Goal: Use online tool/utility: Use online tool/utility

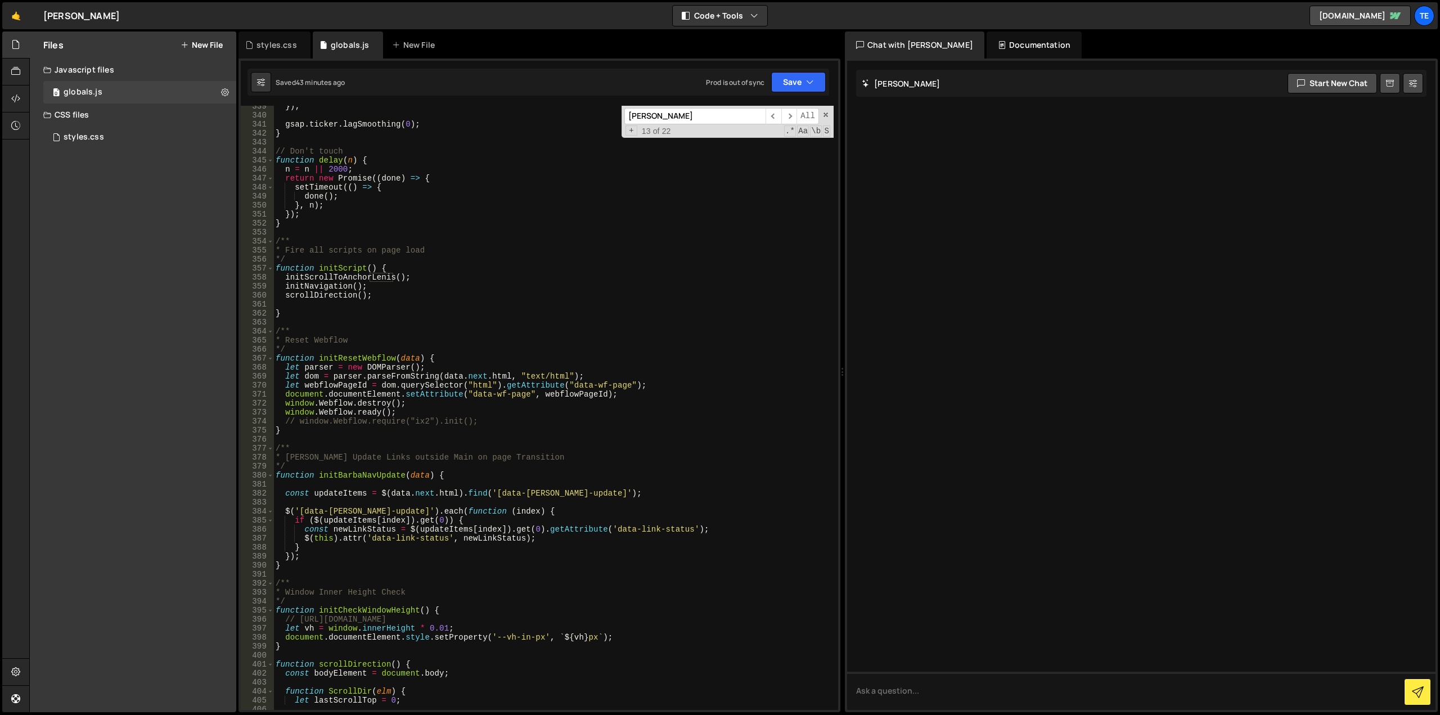
scroll to position [3351, 0]
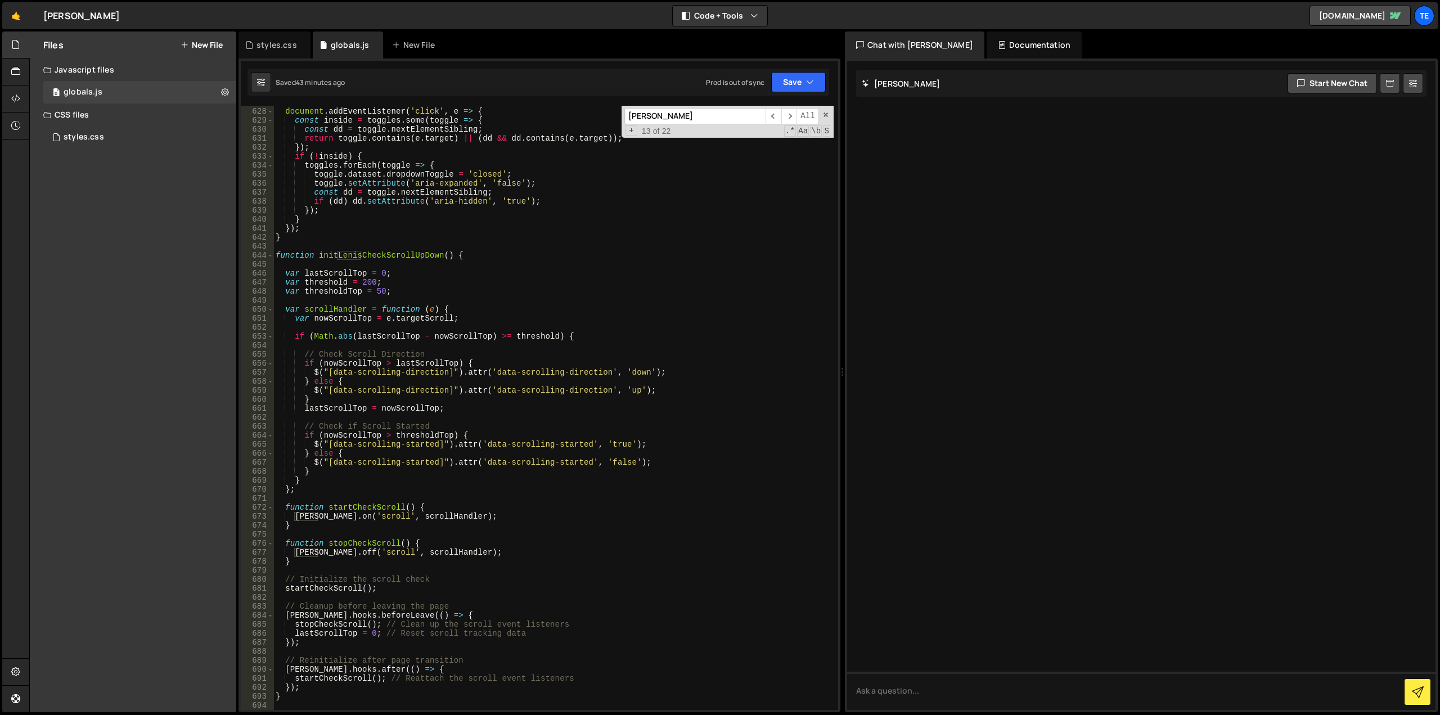
click at [493, 538] on div "document . addEventListener ( 'click' , e => { const inside = toggles . some ( …" at bounding box center [553, 409] width 560 height 622
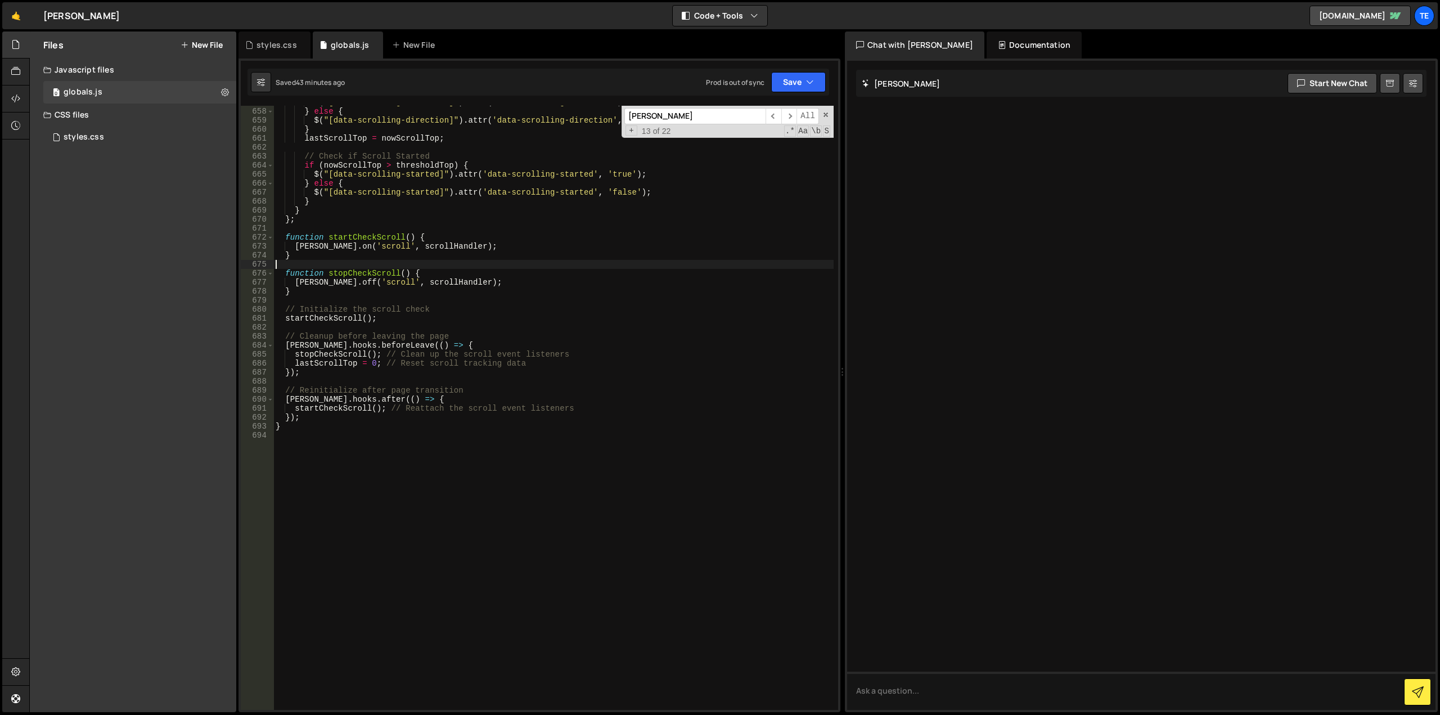
scroll to position [5914, 0]
click at [432, 575] on div "$ ( "[data-scrolling-direction]" ) . attr ( 'data-scrolling-direction' , 'down'…" at bounding box center [553, 409] width 560 height 622
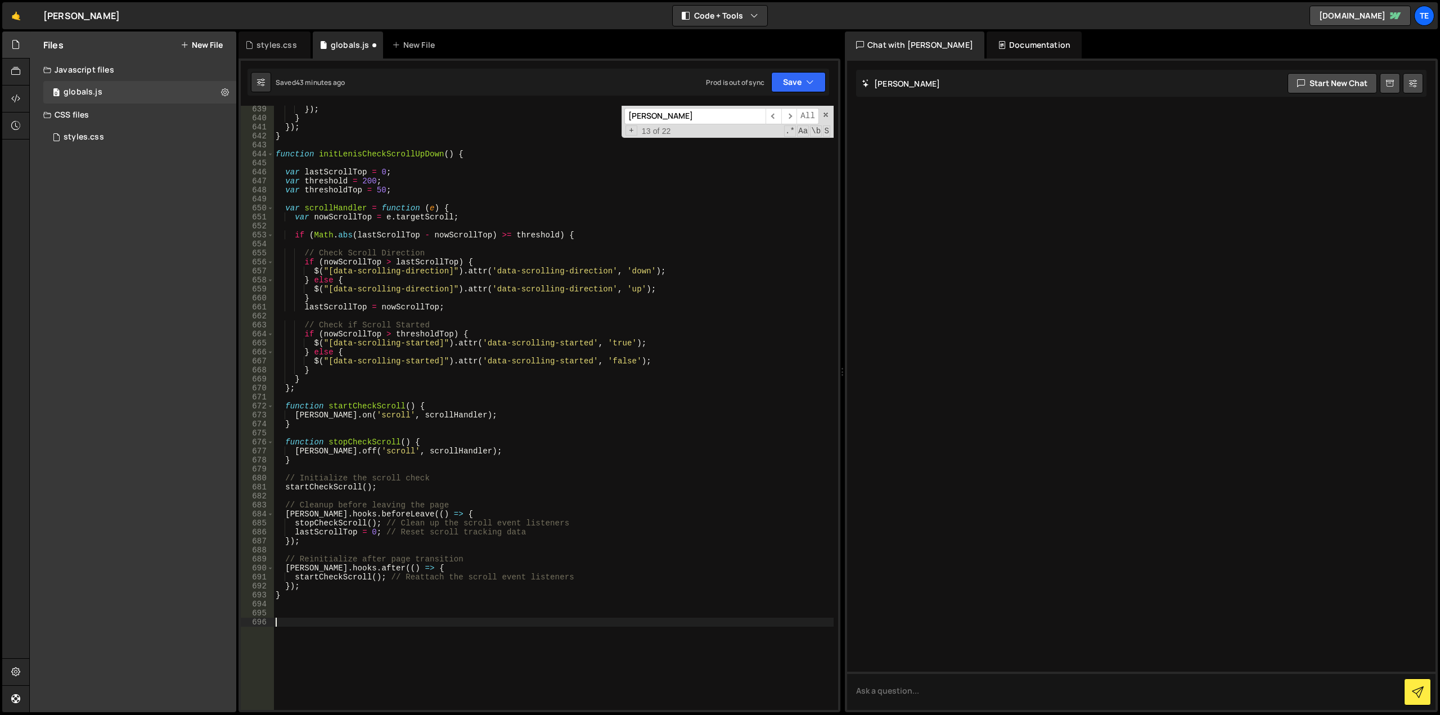
scroll to position [5745, 0]
click at [479, 154] on div "}) ; } }) ; } function initLenisCheckScrollUpDown ( ) { var lastScrollTop = 0 ;…" at bounding box center [553, 416] width 560 height 622
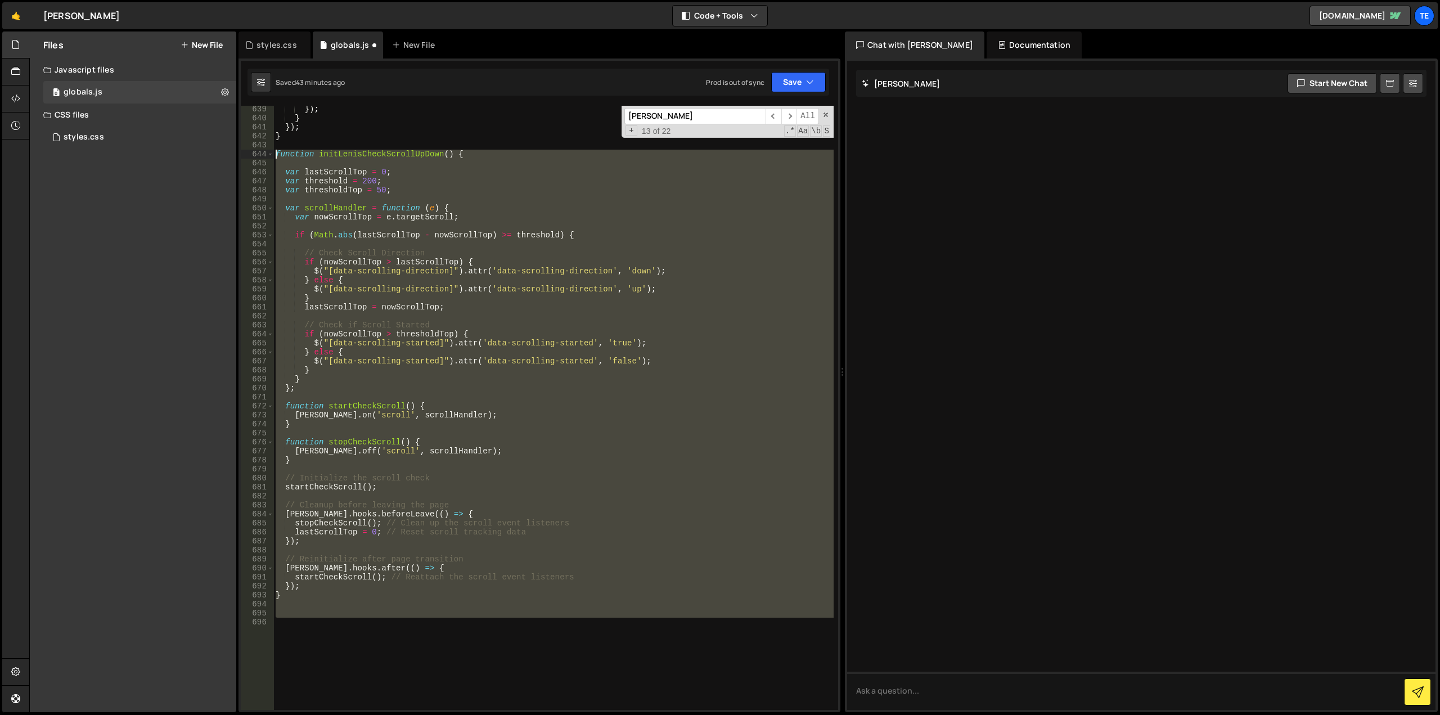
drag, startPoint x: 326, startPoint y: 625, endPoint x: 199, endPoint y: 154, distance: 488.4
click at [199, 154] on div "Files New File Javascript files 0 globals.js 0 CSS files styles.css 0 Copy shar…" at bounding box center [734, 372] width 1411 height 681
paste textarea "}"
type textarea "}"
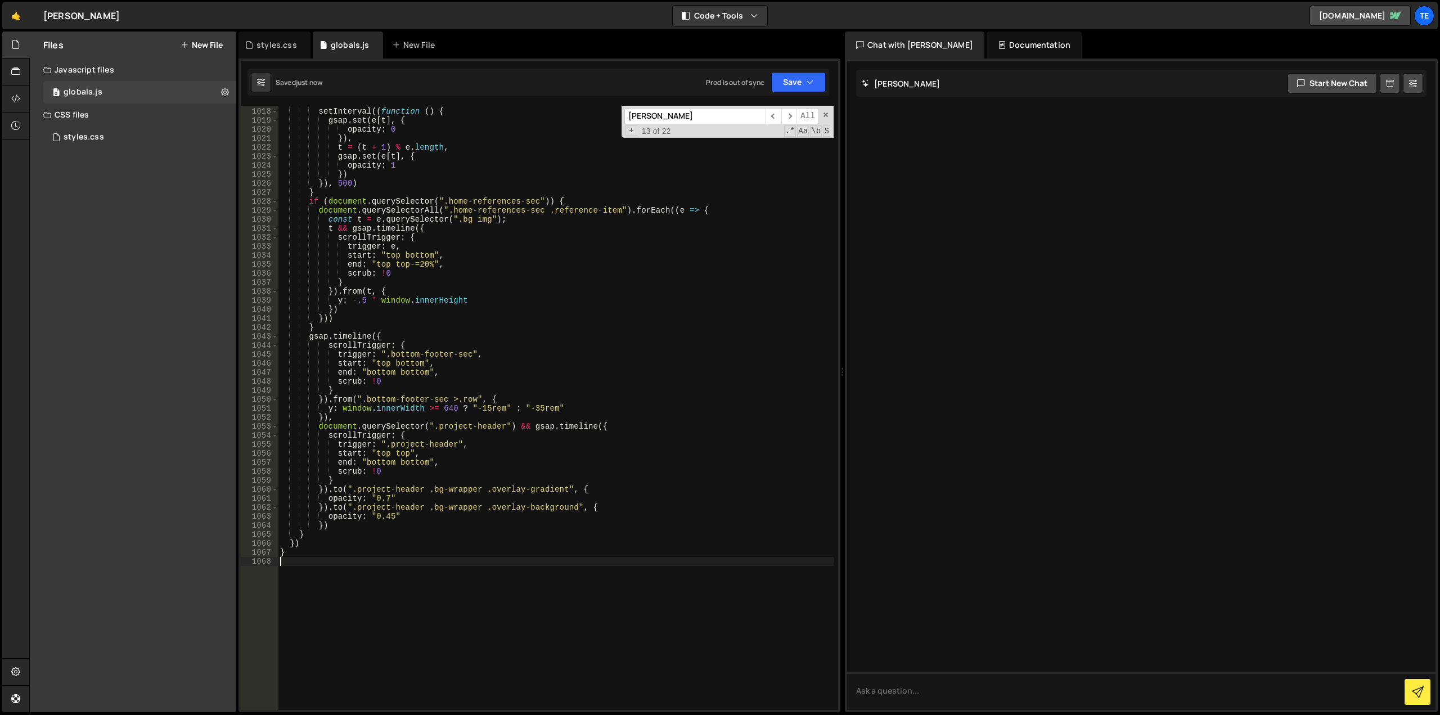
scroll to position [8919, 0]
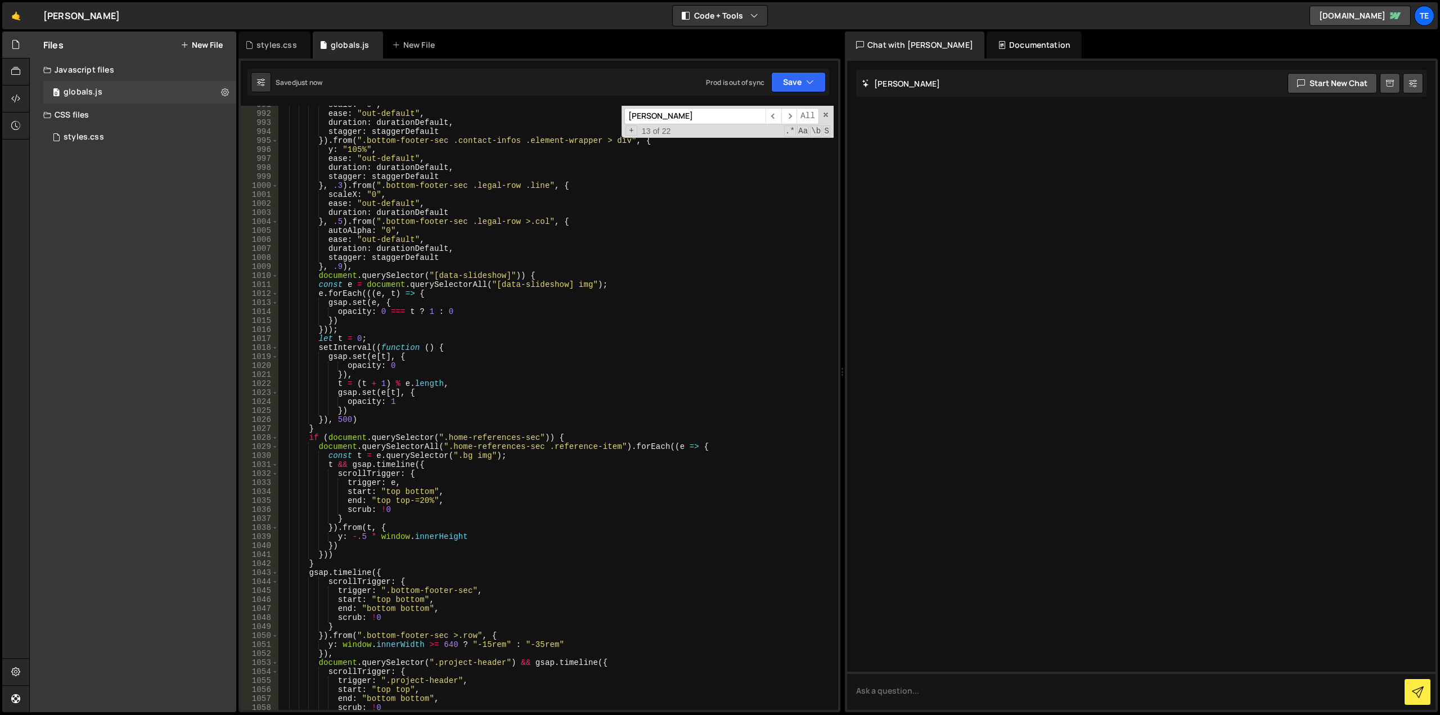
click at [571, 436] on div "scale : "0" , ease : "out-default" , duration : durationDefault , stagger : sta…" at bounding box center [556, 411] width 556 height 622
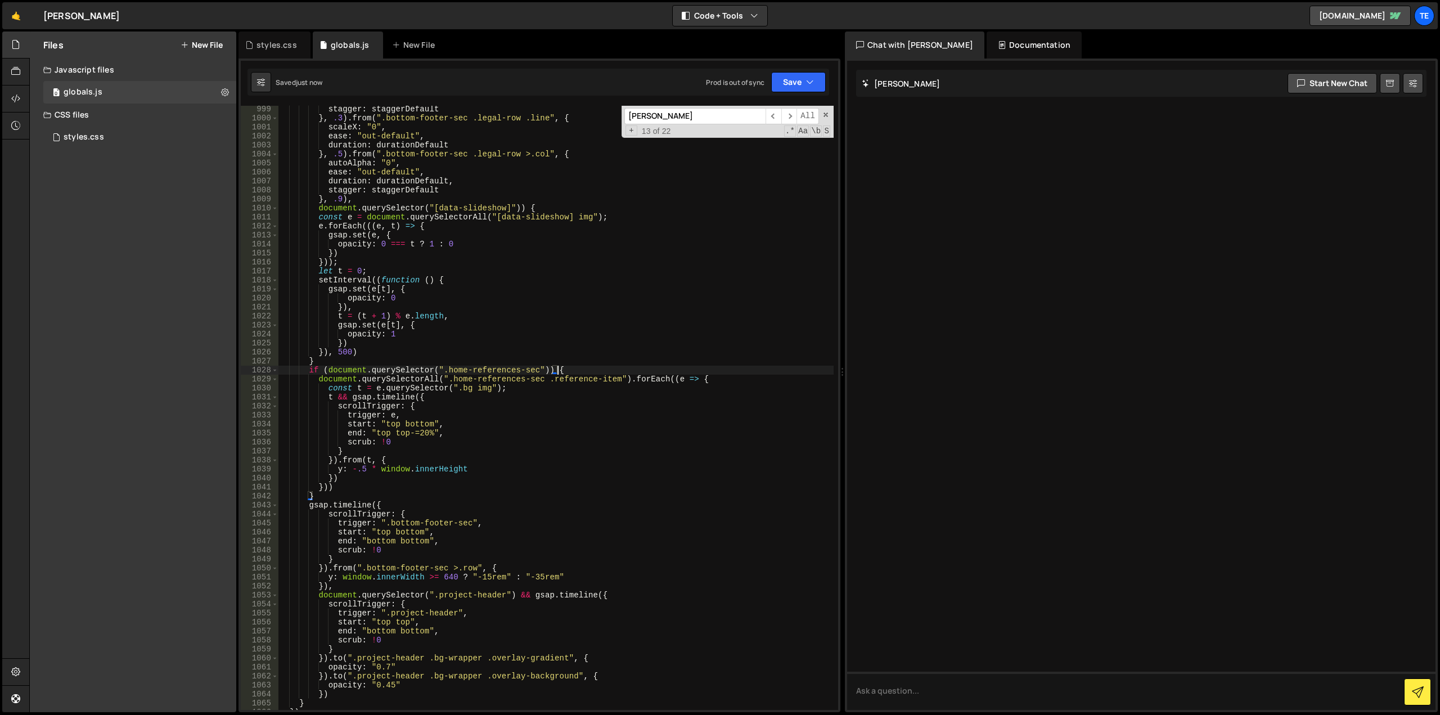
scroll to position [9087, 0]
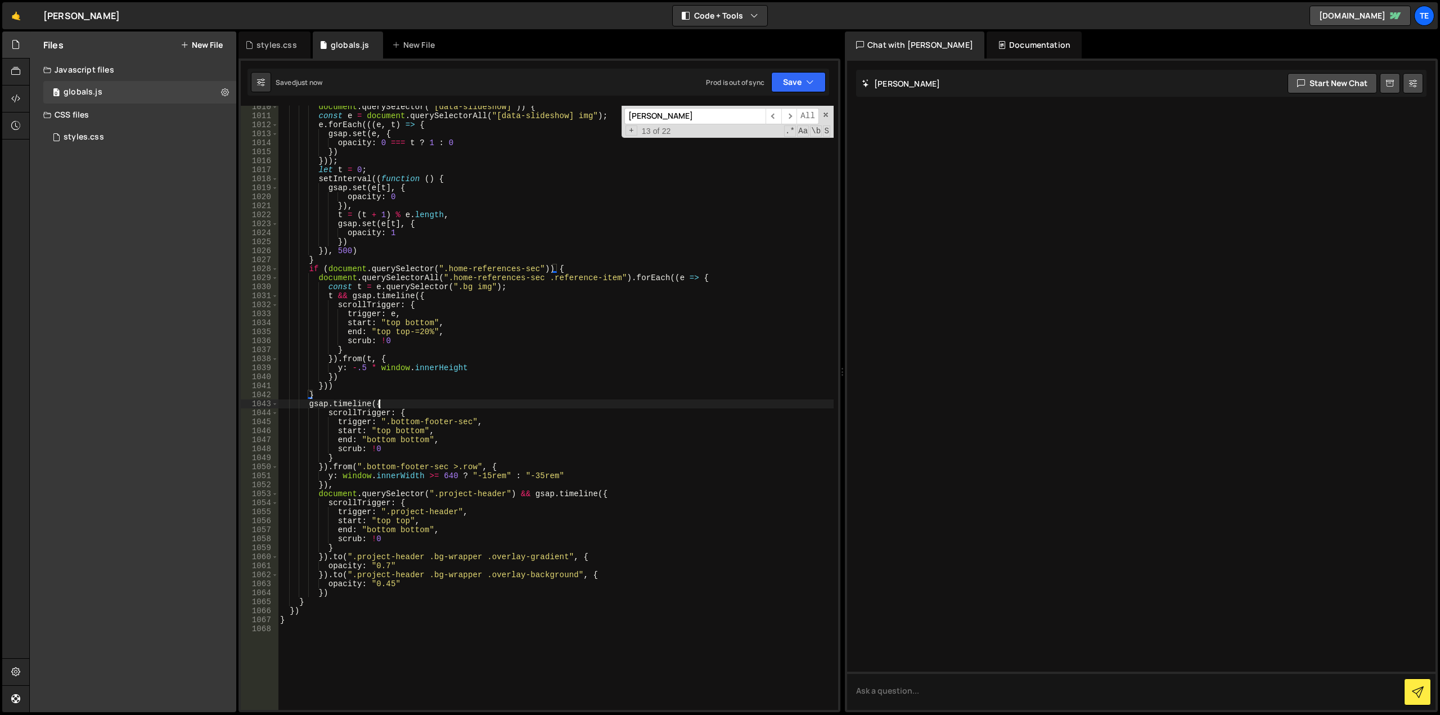
click at [403, 405] on div "document . querySelector ( "[data-slideshow]" )) { const e = document . querySe…" at bounding box center [556, 413] width 556 height 622
click at [508, 465] on div "document . querySelector ( "[data-slideshow]" )) { const e = document . querySe…" at bounding box center [556, 413] width 556 height 622
click at [396, 402] on div "document . querySelector ( "[data-slideshow]" )) { const e = document . querySe…" at bounding box center [556, 413] width 556 height 622
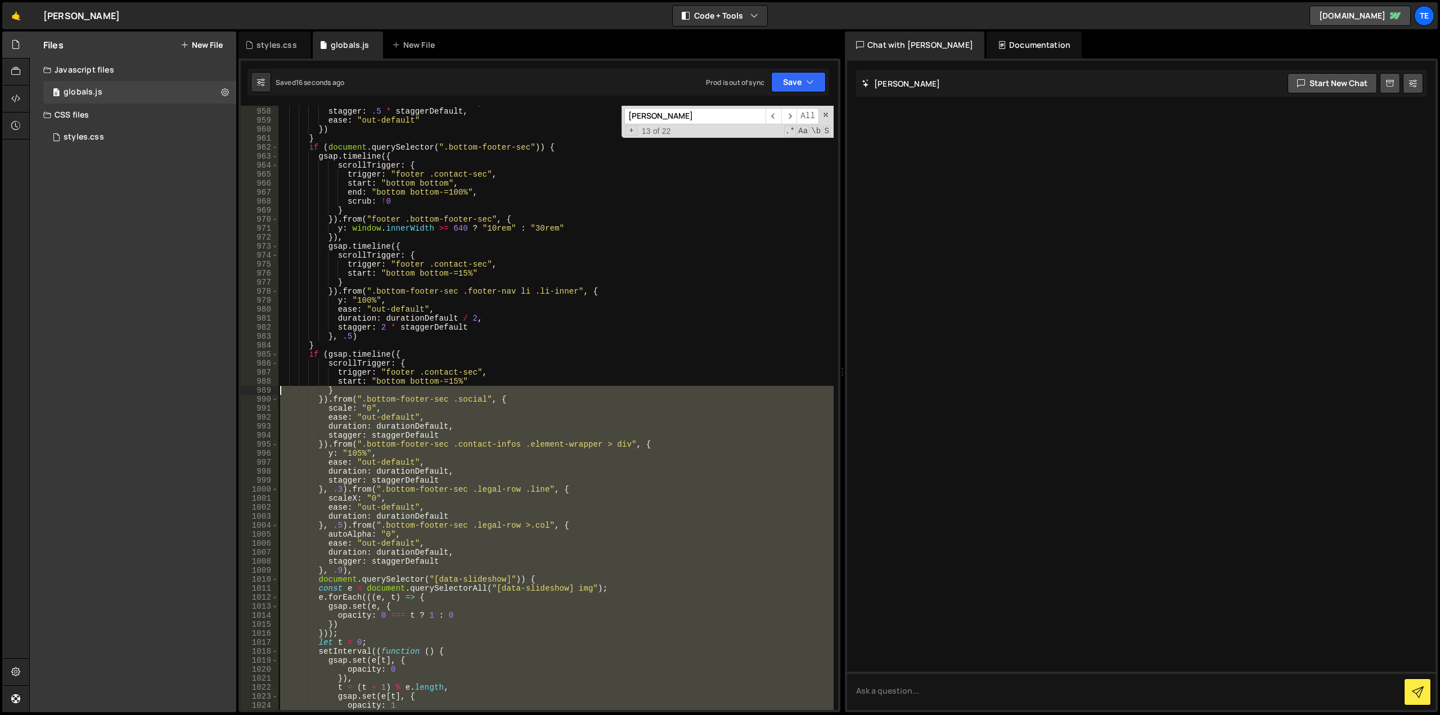
scroll to position [8378, 0]
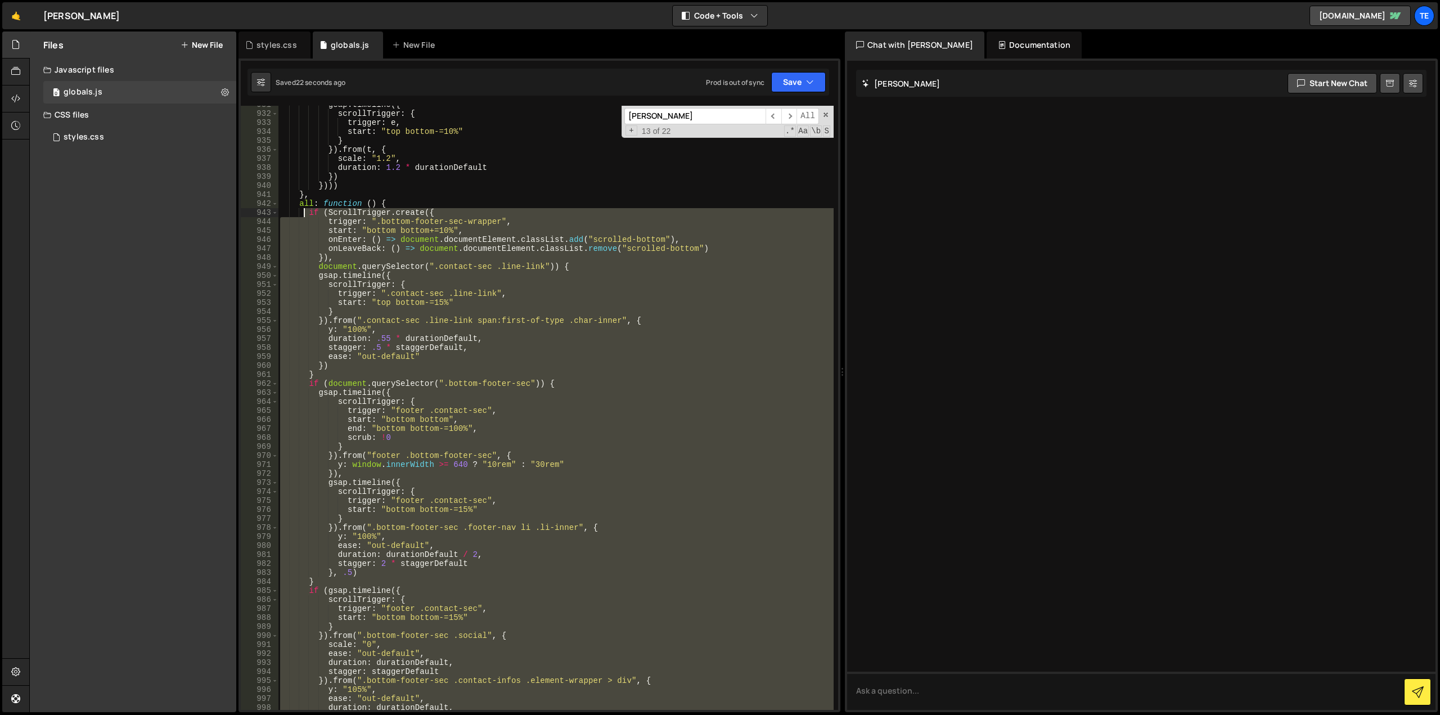
drag, startPoint x: 321, startPoint y: 576, endPoint x: 303, endPoint y: 212, distance: 364.5
click at [303, 212] on div "gsap . timeline ({ scrollTrigger : { trigger : e , start : "top bottom-=10%" } …" at bounding box center [556, 411] width 556 height 622
type textarea "if (ScrollTrigger.create({ trigger: ".bottom-footer-sec-wrapper","
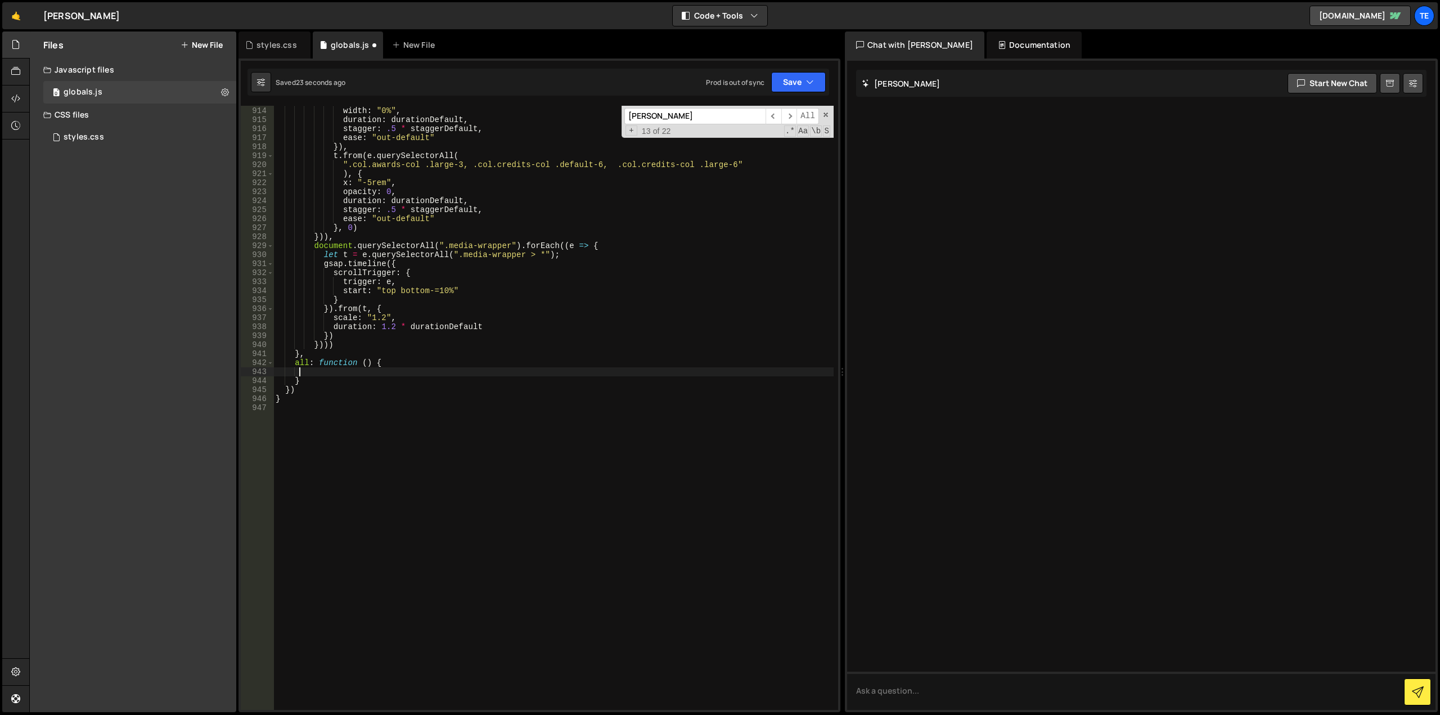
scroll to position [8219, 0]
click at [396, 365] on div "t . from ( e . querySelectorAll ( ".awards-col .line, .credits-col .line" ) , {…" at bounding box center [553, 408] width 560 height 622
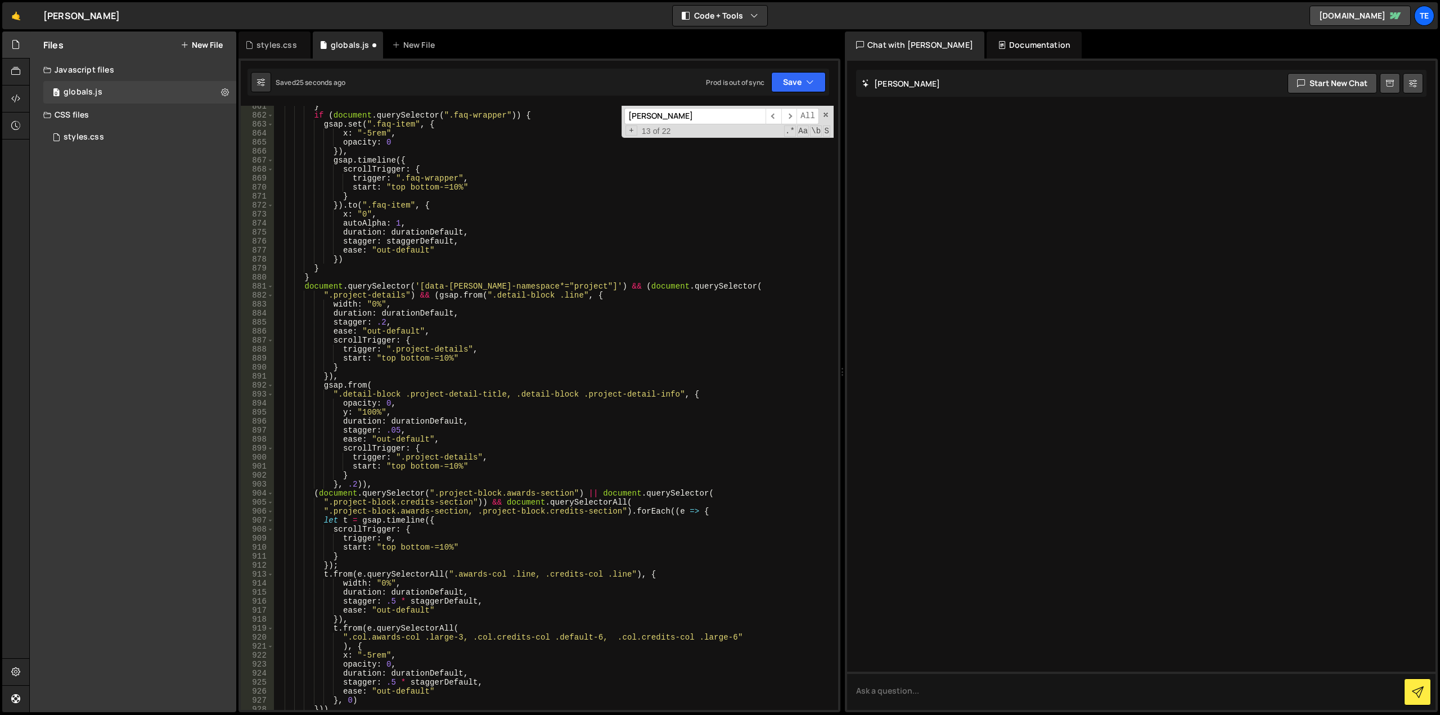
scroll to position [7747, 0]
click at [743, 289] on div "} if ( document . querySelector ( ".faq-wrapper" )) { gsap . set ( ".faq-item" …" at bounding box center [553, 413] width 560 height 622
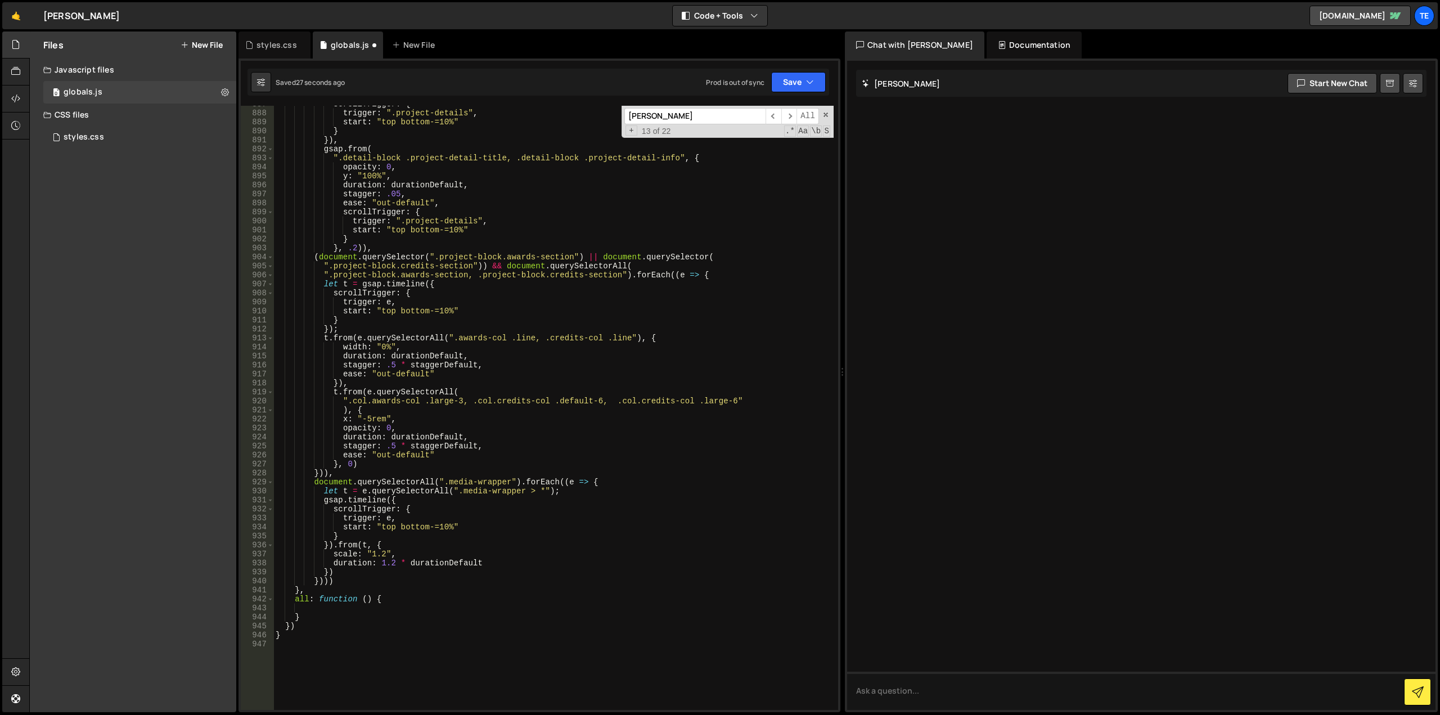
scroll to position [7983, 0]
click at [605, 481] on div "scrollTrigger : { trigger : ".project-details" , start : "top bottom-=10%" } })…" at bounding box center [553, 411] width 560 height 622
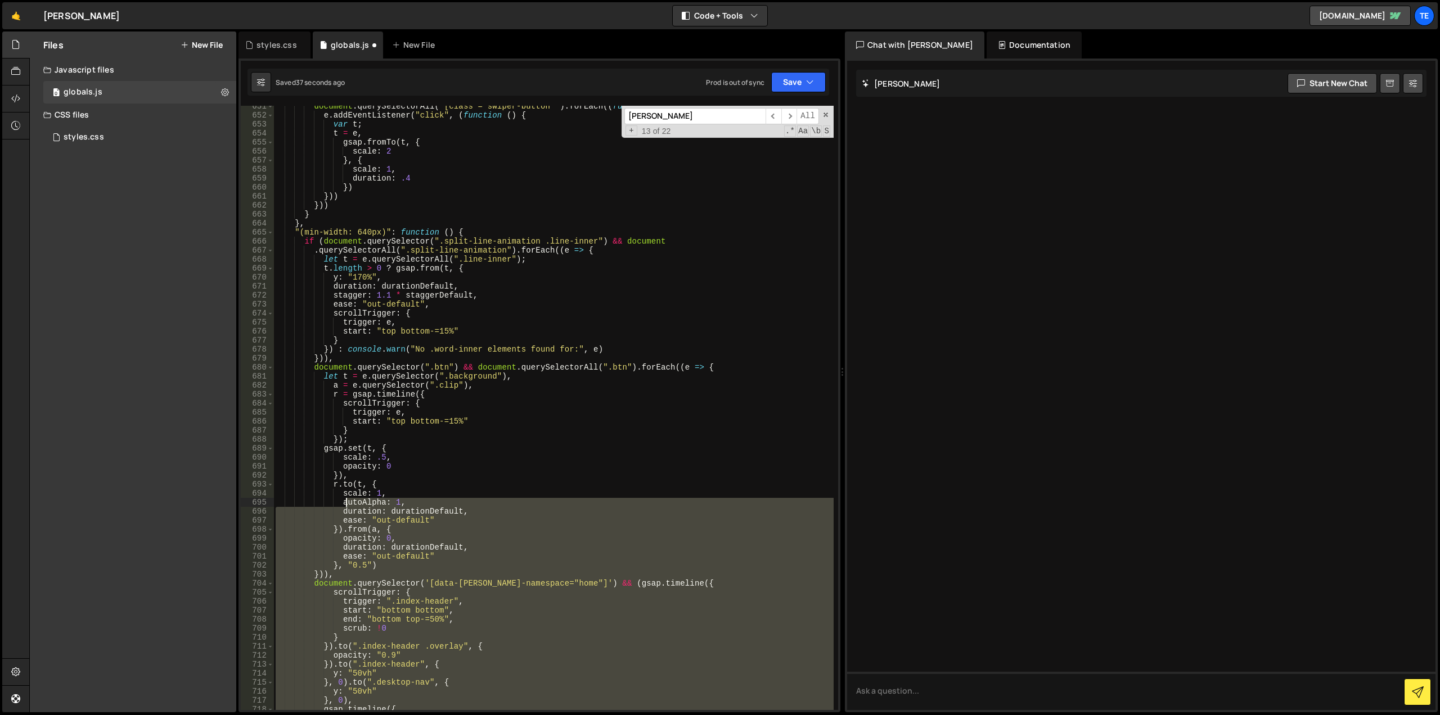
scroll to position [5620, 0]
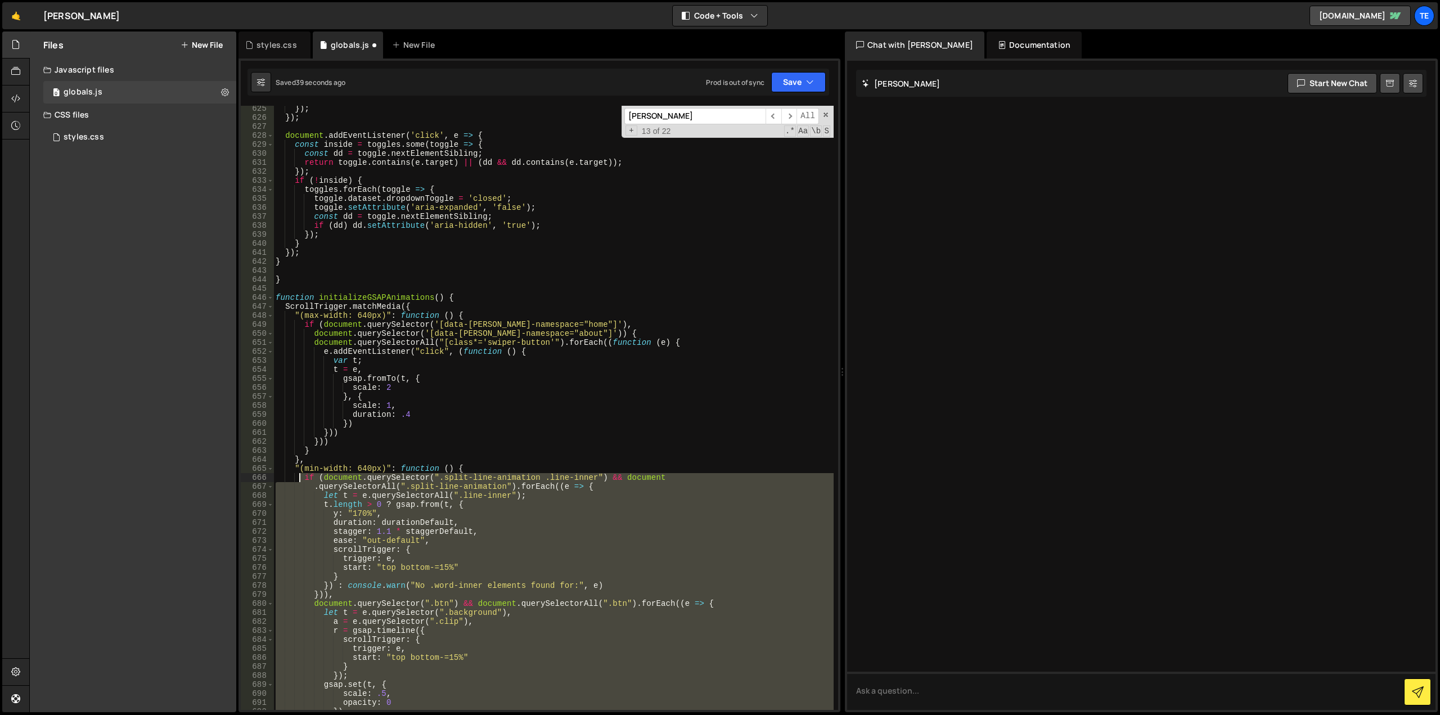
drag, startPoint x: 339, startPoint y: 580, endPoint x: 297, endPoint y: 481, distance: 107.4
click at [297, 481] on div "}) ; }) ; document . addEventListener ( 'click' , e => { const inside = toggles…" at bounding box center [553, 415] width 560 height 622
type textarea "if (document.querySelector(".split-line-animation .line-inner") && document .qu…"
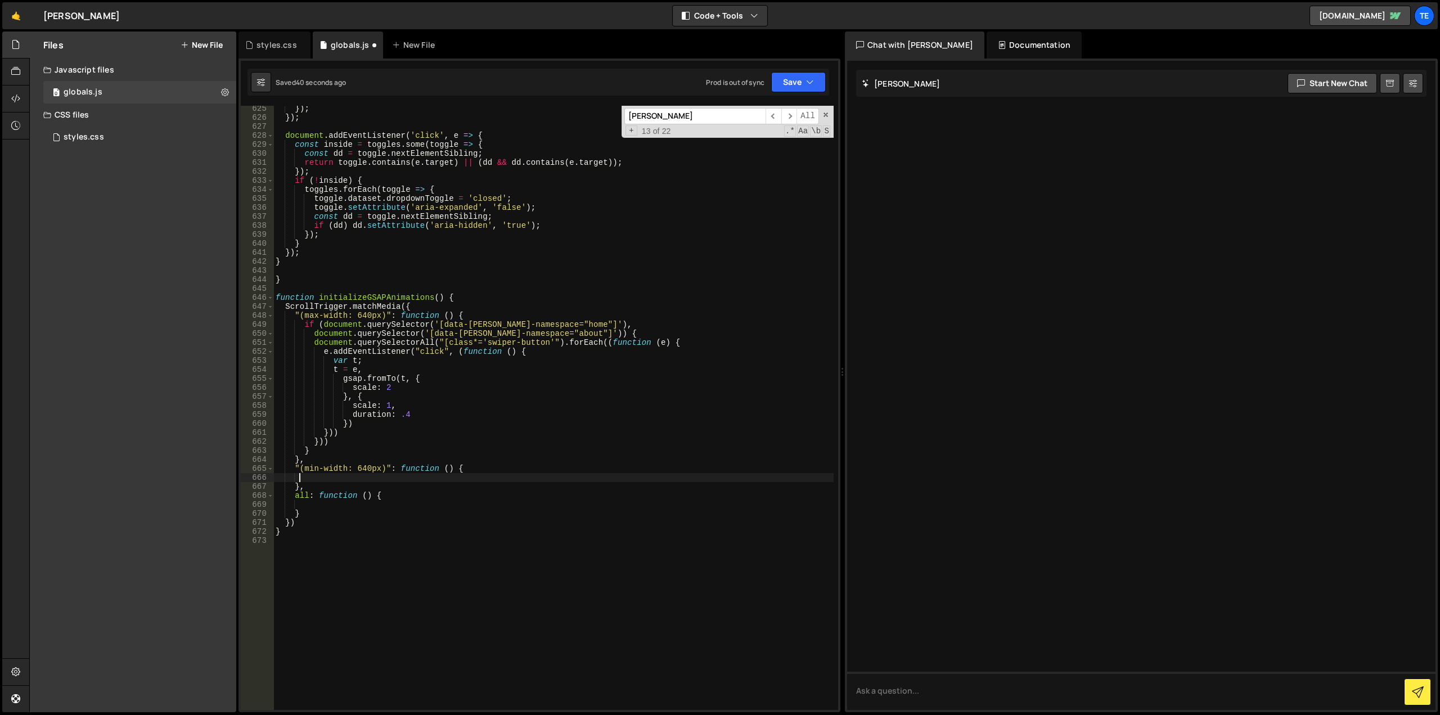
click at [486, 468] on div "}) ; }) ; document . addEventListener ( 'click' , e => { const inside = toggles…" at bounding box center [553, 415] width 560 height 622
click at [465, 314] on div "}) ; }) ; document . addEventListener ( 'click' , e => { const inside = toggles…" at bounding box center [553, 415] width 560 height 622
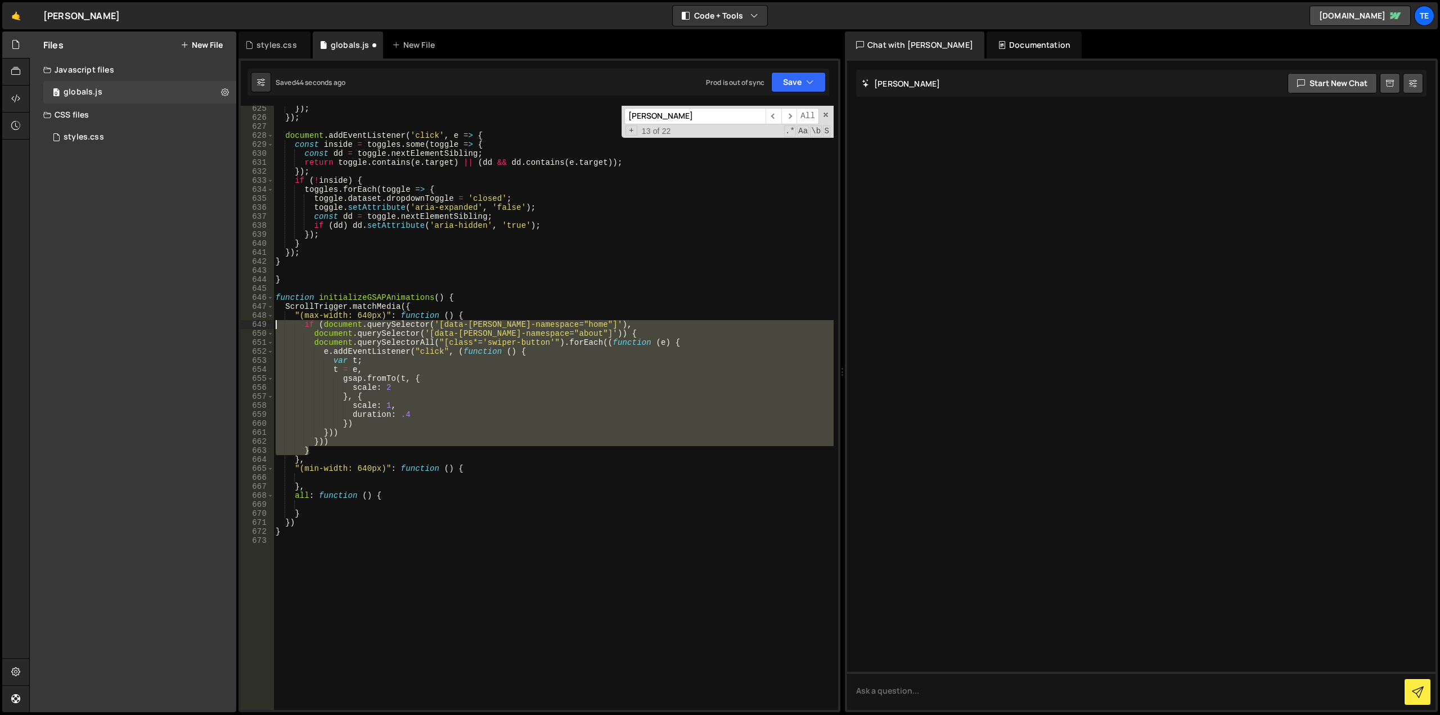
drag, startPoint x: 315, startPoint y: 450, endPoint x: 266, endPoint y: 327, distance: 132.8
click at [266, 327] on div ""(max-width: 640px)": function () { 625 626 627 628 629 630 631 632 633 634 635…" at bounding box center [540, 408] width 598 height 604
type textarea "if (document.querySelector('[data-[PERSON_NAME]-namespace="home"]'), document.q…"
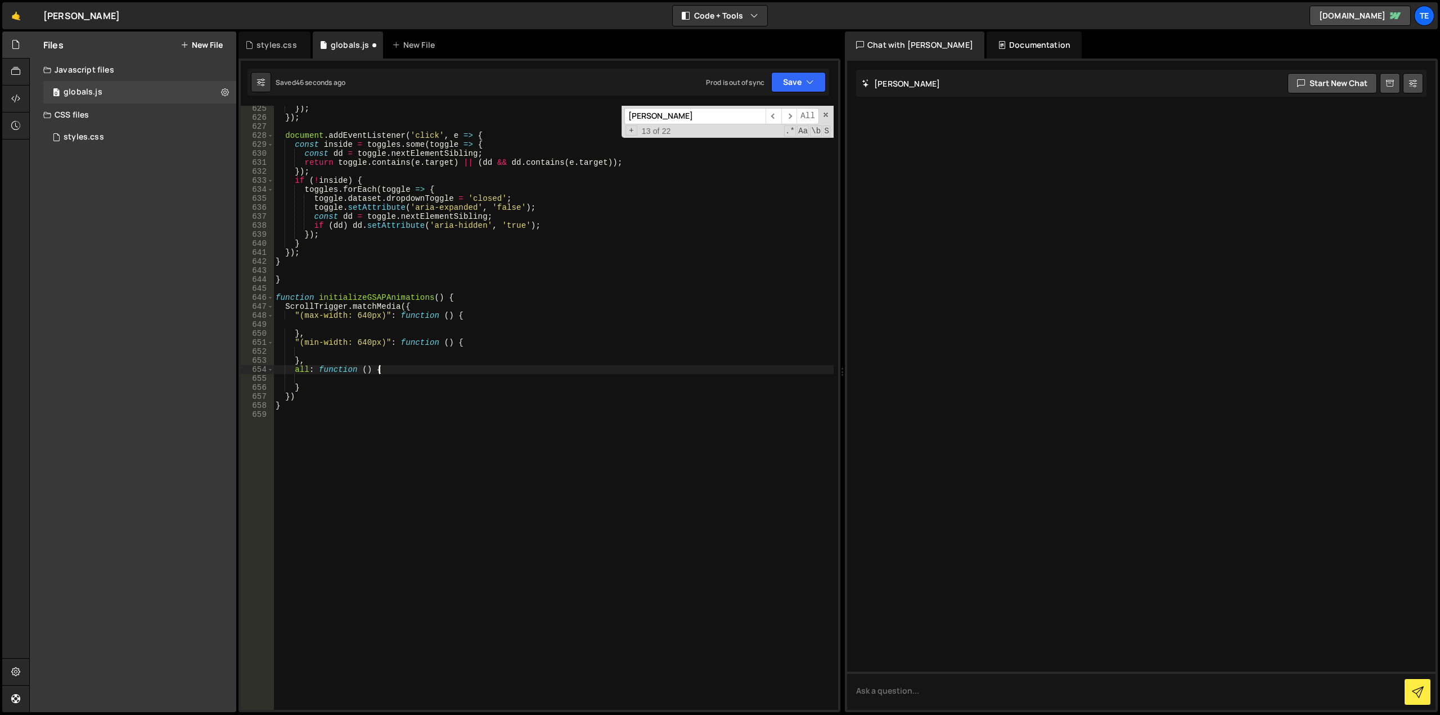
click at [513, 368] on div "}) ; }) ; document . addEventListener ( 'click' , e => { const inside = toggles…" at bounding box center [553, 415] width 560 height 622
click at [407, 299] on div "}) ; }) ; document . addEventListener ( 'click' , e => { const inside = toggles…" at bounding box center [553, 415] width 560 height 622
type textarea "function initializeGSAPAnimations() {"
click at [428, 376] on div "}) ; }) ; document . addEventListener ( 'click' , e => { const inside = toggles…" at bounding box center [553, 415] width 560 height 622
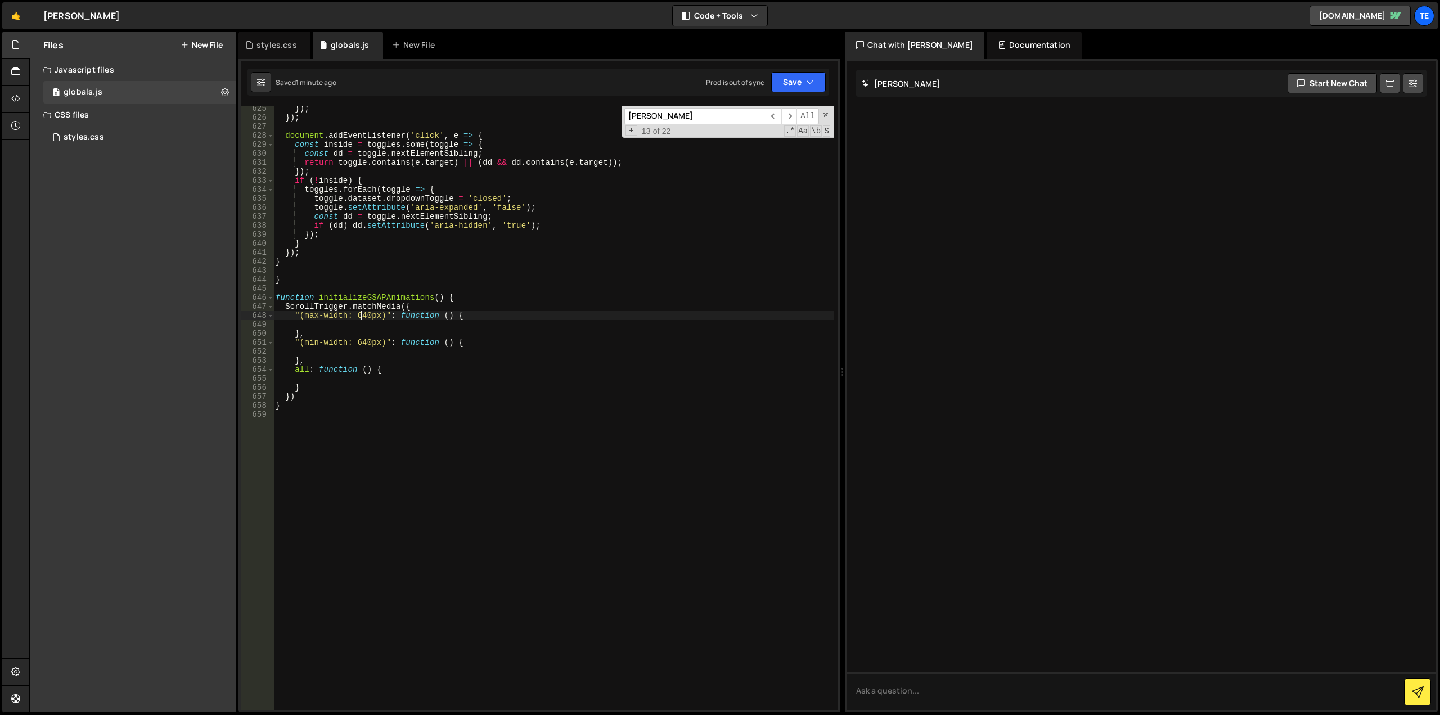
click at [361, 317] on div "}) ; }) ; document . addEventListener ( 'click' , e => { const inside = toggles…" at bounding box center [553, 415] width 560 height 622
click at [312, 342] on div "}) ; }) ; document . addEventListener ( 'click' , e => { const inside = toggles…" at bounding box center [553, 415] width 560 height 622
click at [311, 341] on div "}) ; }) ; document . addEventListener ( 'click' , e => { const inside = toggles…" at bounding box center [553, 415] width 560 height 622
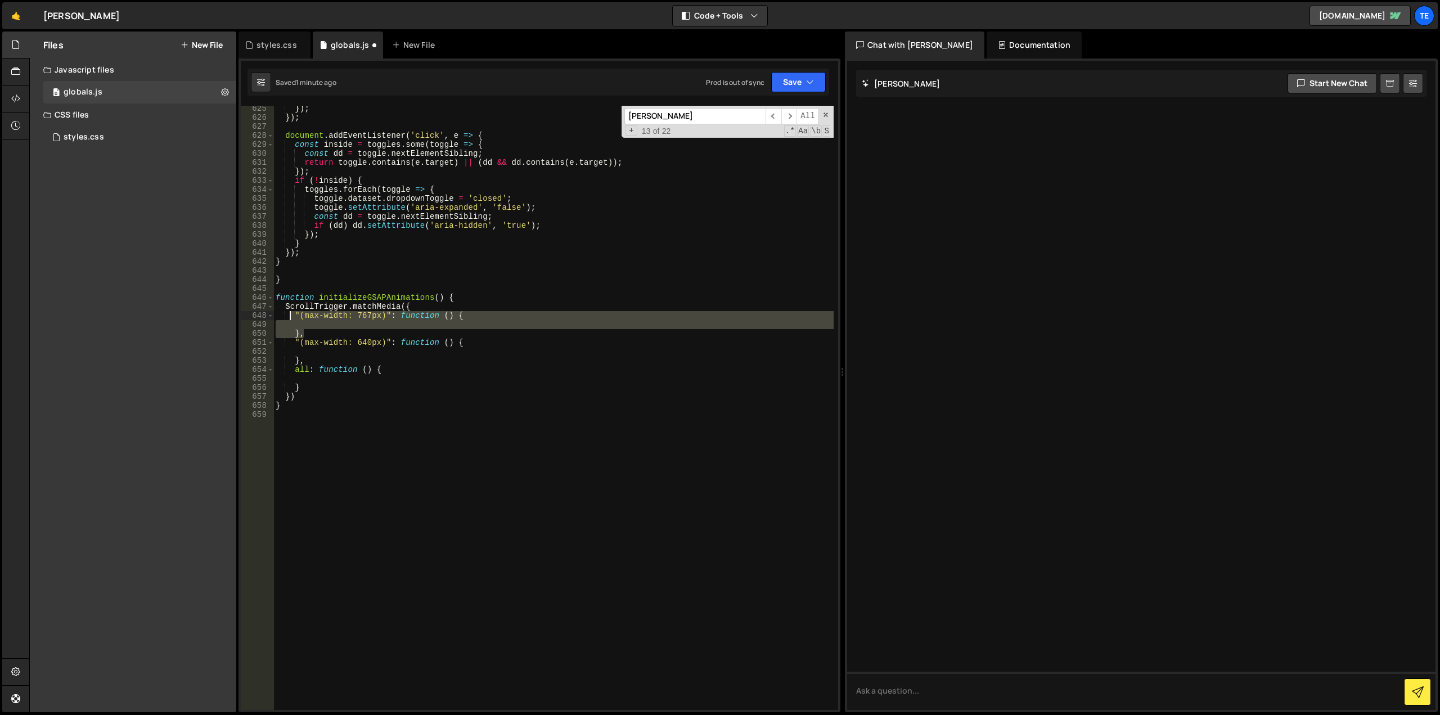
drag, startPoint x: 309, startPoint y: 332, endPoint x: 288, endPoint y: 313, distance: 28.3
click at [288, 313] on div "}) ; }) ; document . addEventListener ( 'click' , e => { const inside = toggles…" at bounding box center [553, 415] width 560 height 622
click at [307, 338] on div "}) ; }) ; document . addEventListener ( 'click' , e => { const inside = toggles…" at bounding box center [553, 415] width 560 height 622
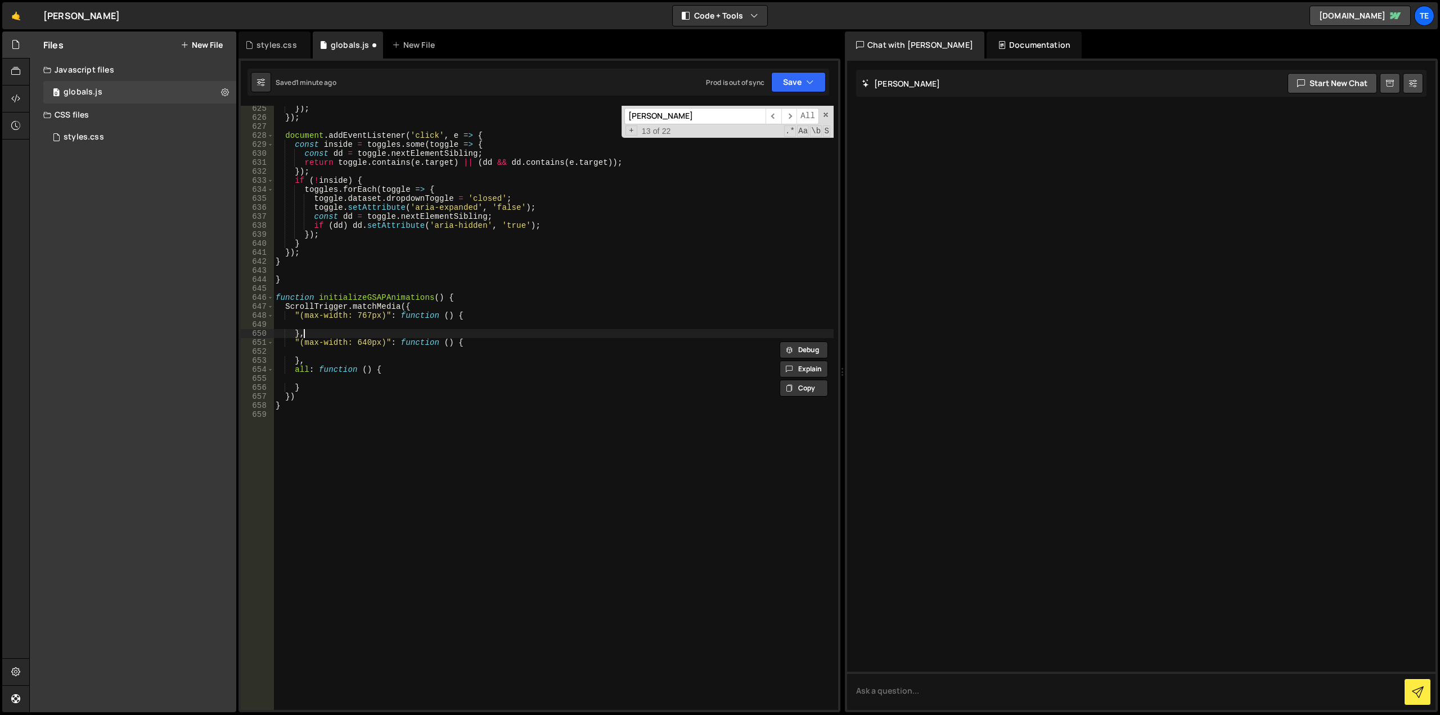
click at [366, 331] on div "}) ; }) ; document . addEventListener ( 'click' , e => { const inside = toggles…" at bounding box center [553, 415] width 560 height 622
type textarea "},"
paste textarea "},"
click at [372, 344] on div "}) ; }) ; document . addEventListener ( 'click' , e => { const inside = toggles…" at bounding box center [553, 415] width 560 height 622
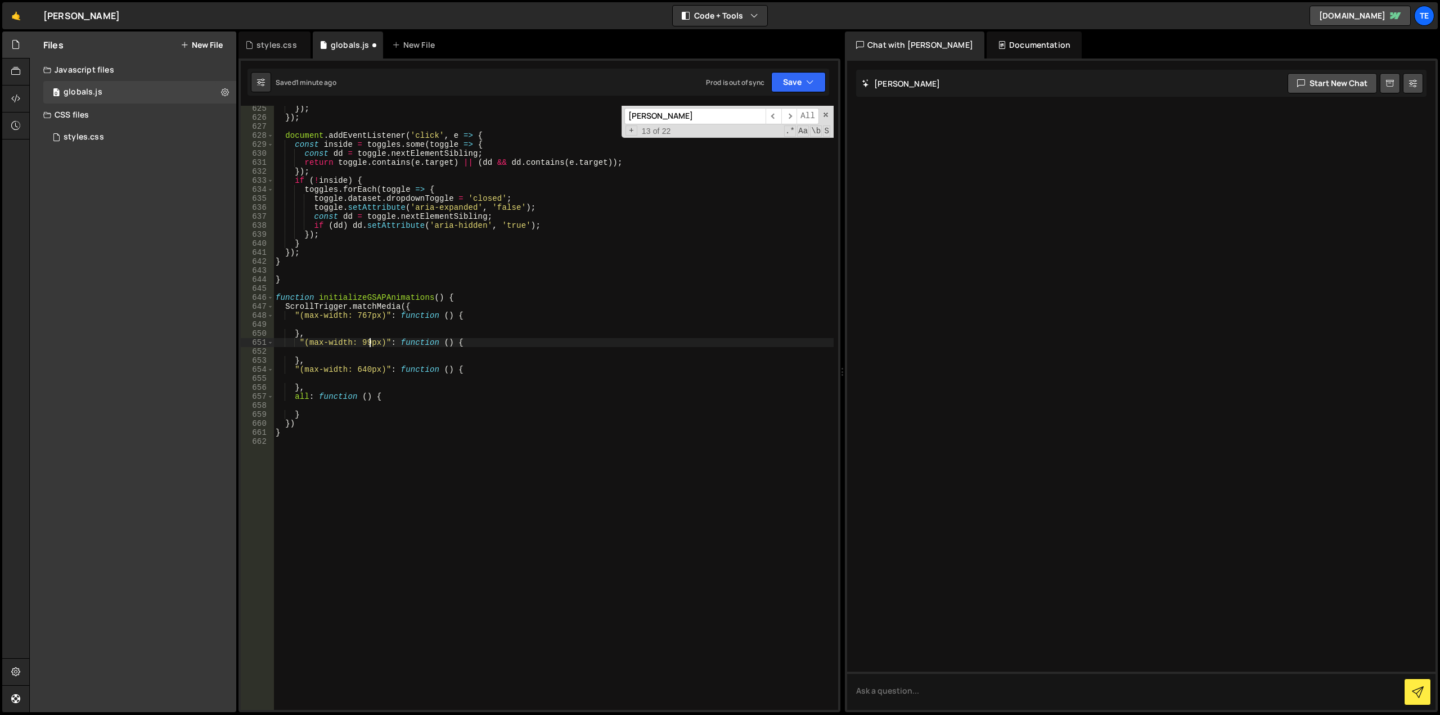
scroll to position [0, 7]
click at [312, 366] on div "}) ; }) ; document . addEventListener ( 'click' , e => { const inside = toggles…" at bounding box center [553, 415] width 560 height 622
click at [644, 371] on div "}) ; }) ; document . addEventListener ( 'click' , e => { const inside = toggles…" at bounding box center [553, 415] width 560 height 622
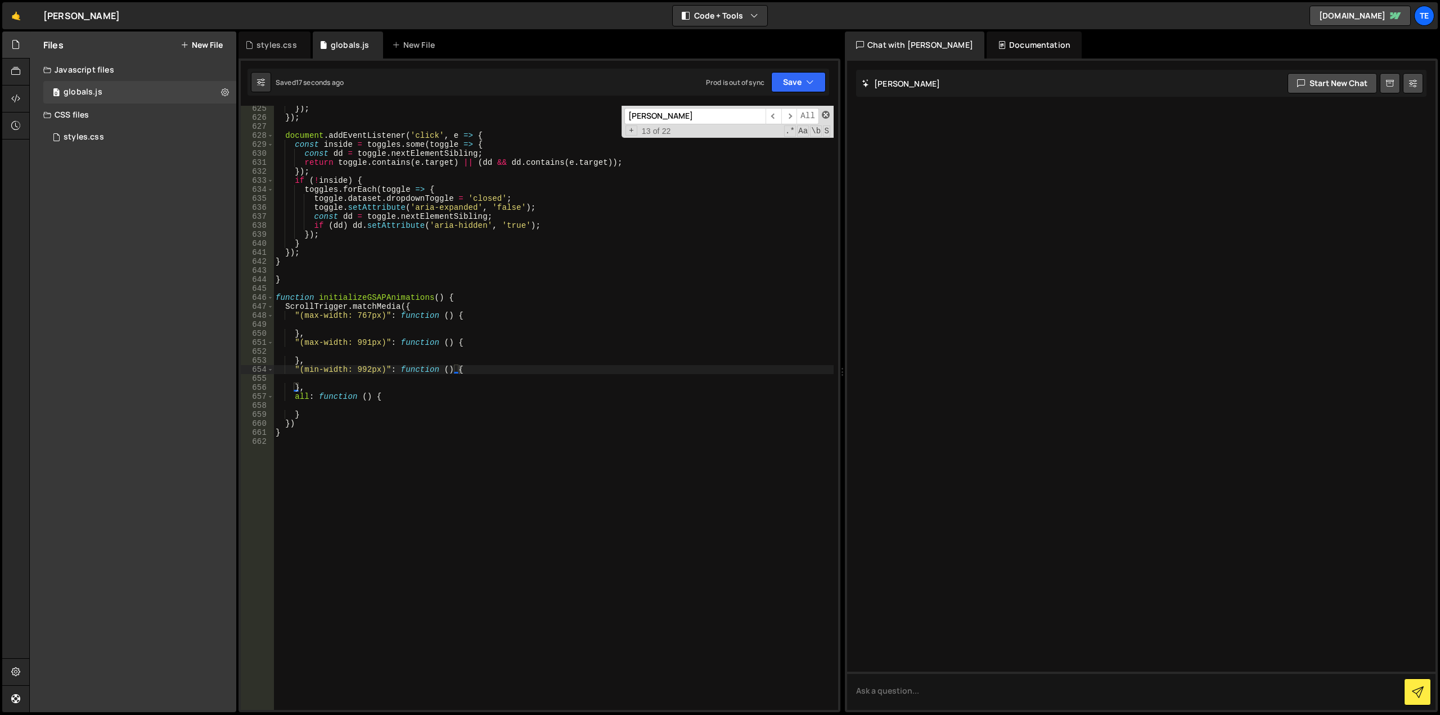
click at [827, 113] on span at bounding box center [826, 115] width 8 height 8
click at [526, 333] on div "}) ; }) ; document . addEventListener ( 'click' , e => { const inside = toggles…" at bounding box center [553, 415] width 560 height 622
click at [387, 304] on div "}) ; }) ; document . addEventListener ( 'click' , e => { const inside = toggles…" at bounding box center [553, 415] width 560 height 622
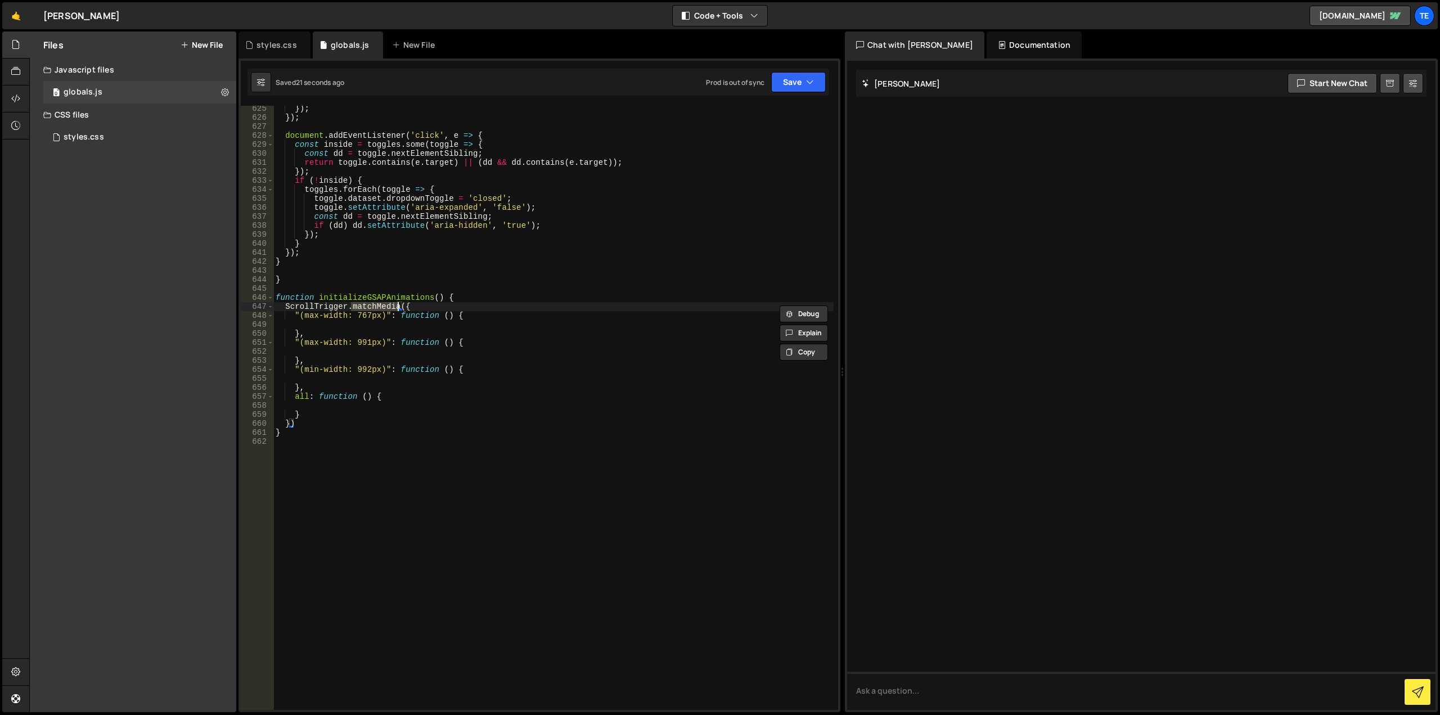
click at [386, 296] on div "}) ; }) ; document . addEventListener ( 'click' , e => { const inside = toggles…" at bounding box center [553, 415] width 560 height 622
click at [498, 283] on div "}) ; }) ; document . addEventListener ( 'click' , e => { const inside = toggles…" at bounding box center [553, 415] width 560 height 622
type textarea "}"
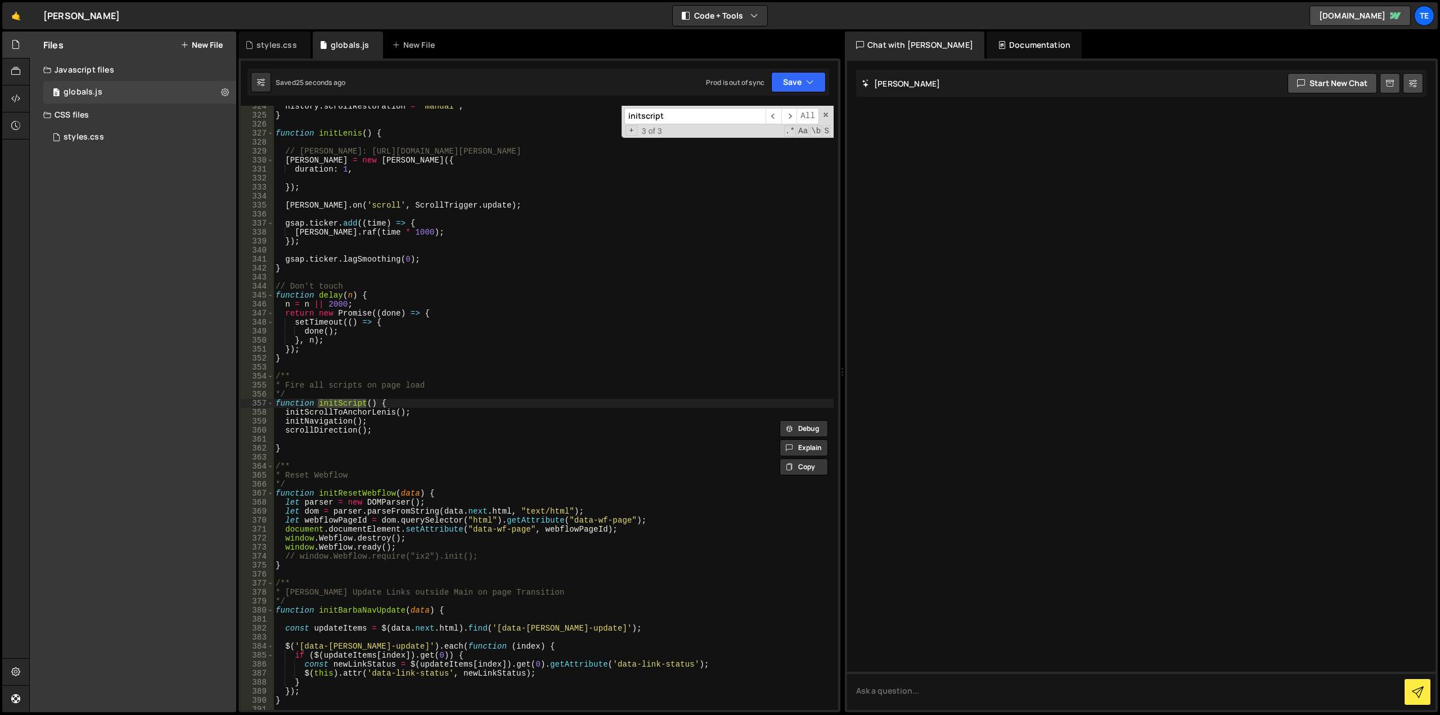
scroll to position [2912, 0]
type input "initscript"
click at [321, 437] on div "history . scrollRestoration = "manual" ; } function initLenis ( ) { // [PERSON_…" at bounding box center [553, 413] width 560 height 622
paste textarea "initializeGSAPAnimations"
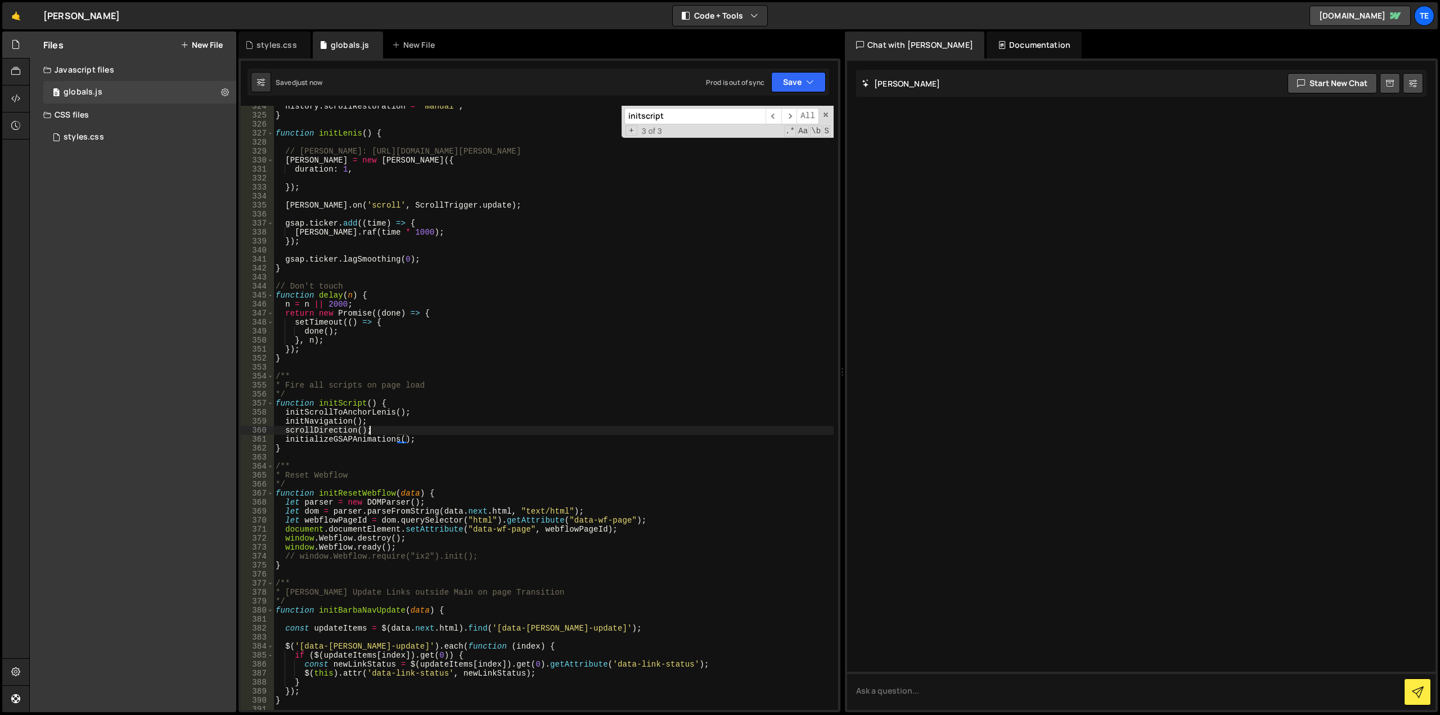
click at [376, 433] on div "history . scrollRestoration = "manual" ; } function initLenis ( ) { // [PERSON_…" at bounding box center [553, 413] width 560 height 622
click at [382, 441] on div "history . scrollRestoration = "manual" ; } function initLenis ( ) { // [PERSON_…" at bounding box center [553, 413] width 560 height 622
click at [490, 407] on div "history . scrollRestoration = "manual" ; } function initLenis ( ) { // [PERSON_…" at bounding box center [553, 413] width 560 height 622
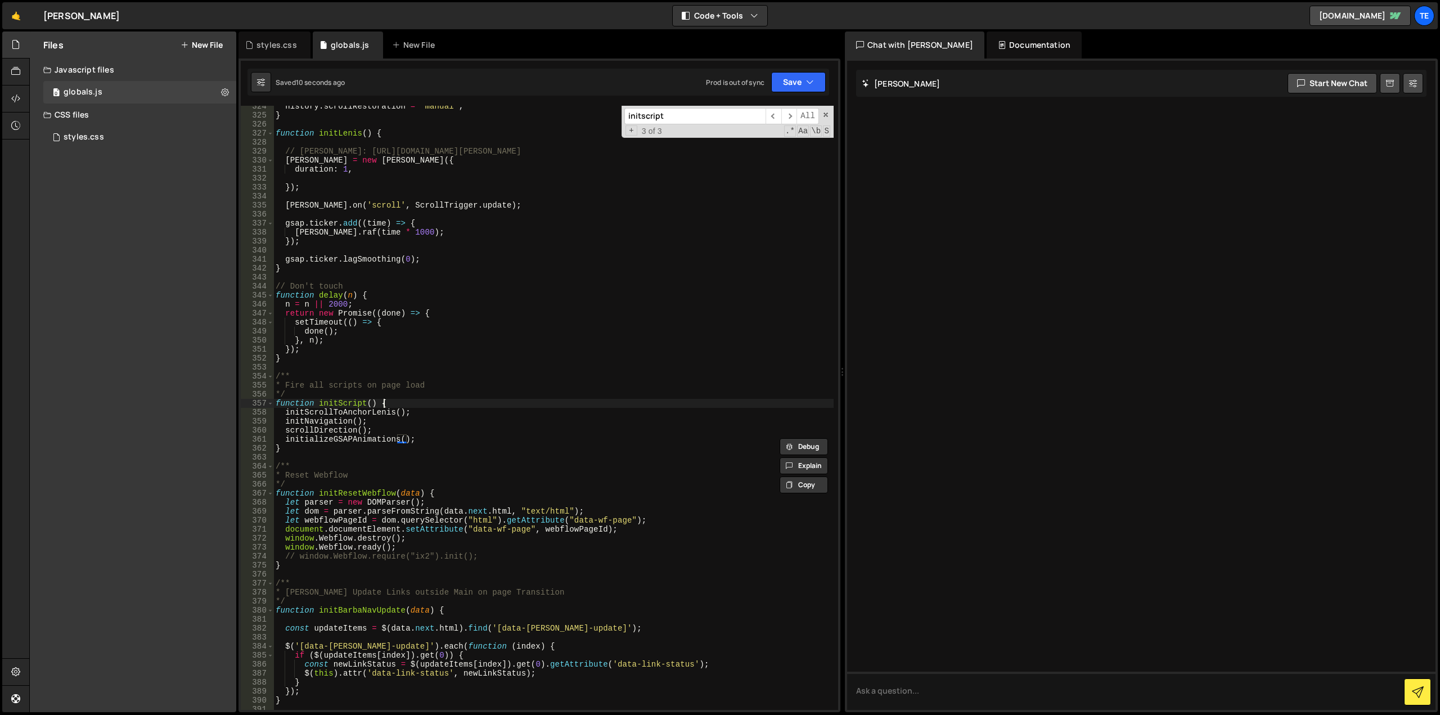
type textarea "function initScript() {"
paste input "ializeGSAPAnimations"
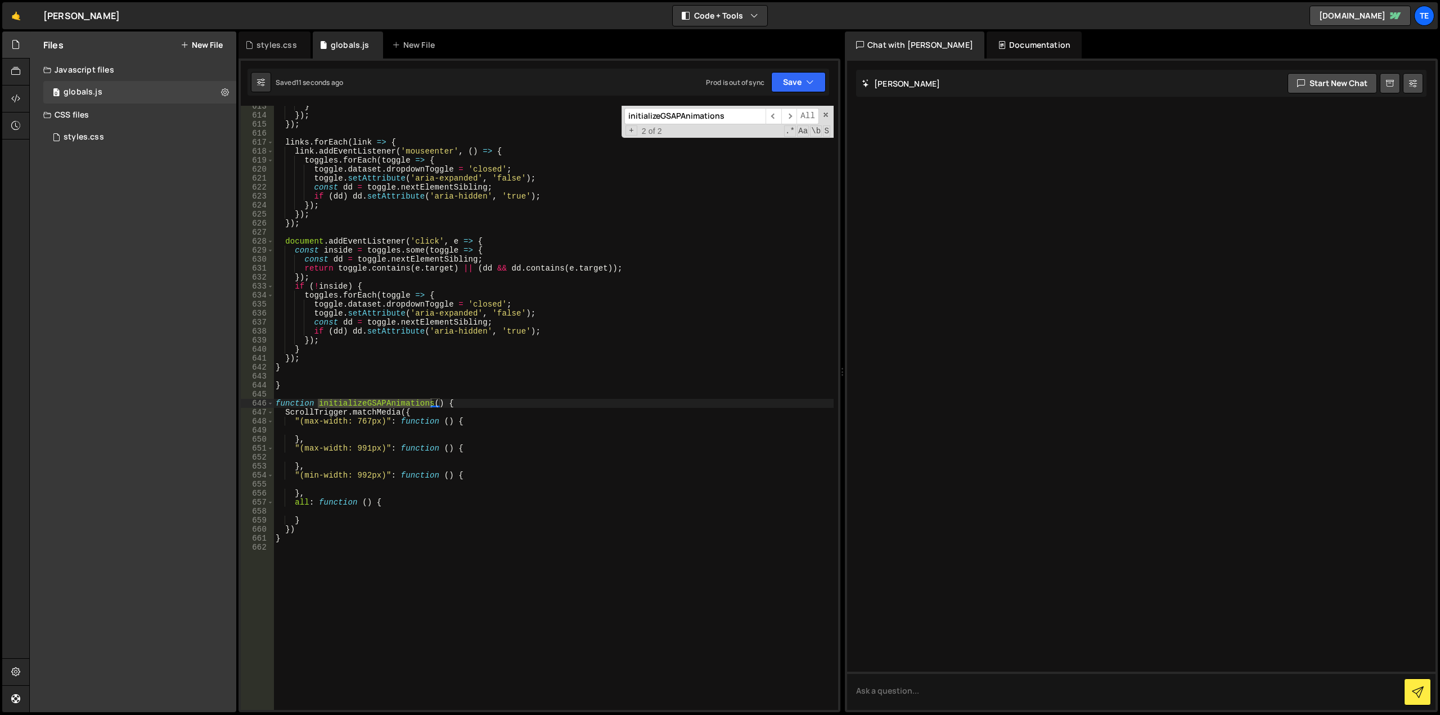
scroll to position [5514, 0]
type input "initializeGSAPAnimations"
click at [466, 405] on div "} }) ; }) ; links . forEach ( link => { link . addEventListener ( 'mouseenter' …" at bounding box center [553, 413] width 560 height 622
click at [457, 412] on div "} }) ; }) ; links . forEach ( link => { link . addEventListener ( 'mouseenter' …" at bounding box center [553, 413] width 560 height 622
click at [330, 522] on div "} }) ; }) ; links . forEach ( link => { link . addEventListener ( 'mouseenter' …" at bounding box center [553, 413] width 560 height 622
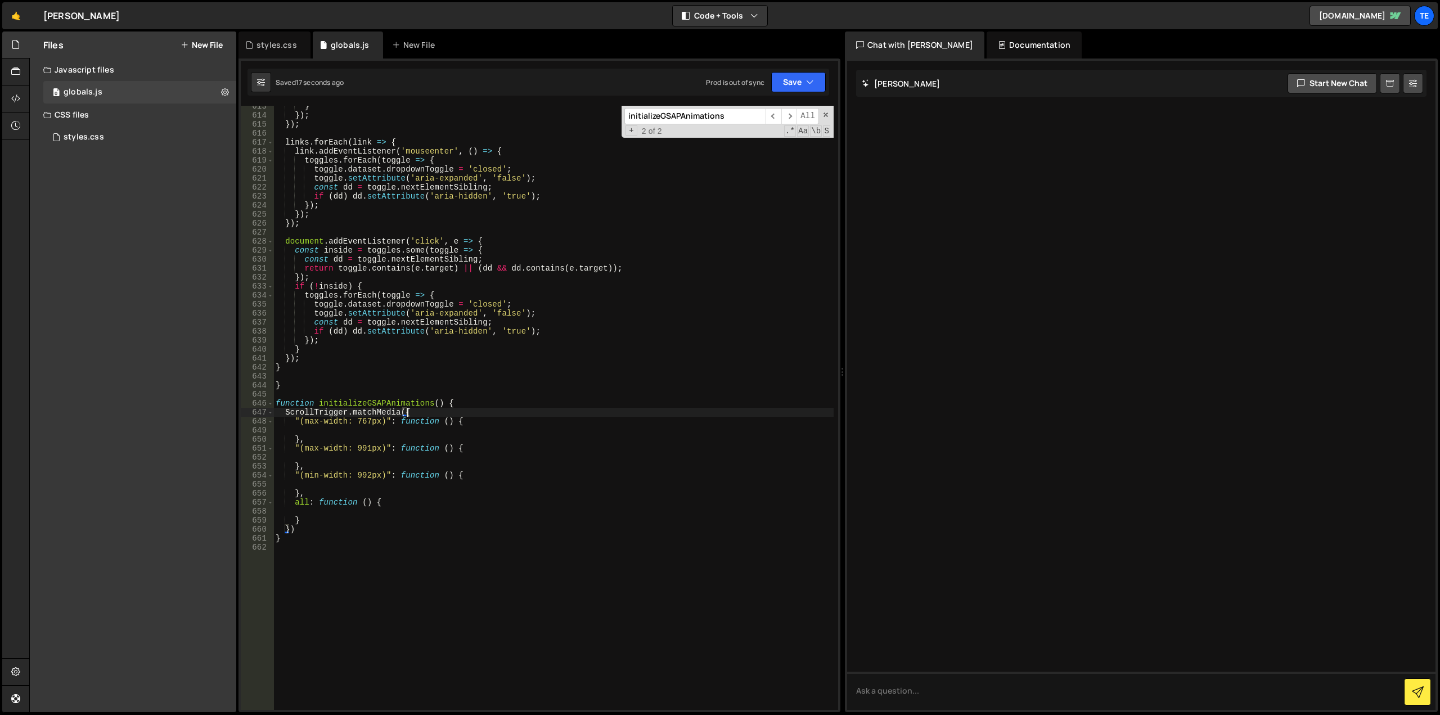
scroll to position [0, 1]
click at [478, 419] on div "} }) ; }) ; links . forEach ( link => { link . addEventListener ( 'mouseenter' …" at bounding box center [553, 413] width 560 height 622
click at [473, 445] on div "} }) ; }) ; links . forEach ( link => { link . addEventListener ( 'mouseenter' …" at bounding box center [553, 413] width 560 height 622
click at [469, 469] on div "} }) ; }) ; links . forEach ( link => { link . addEventListener ( 'mouseenter' …" at bounding box center [553, 413] width 560 height 622
click at [479, 477] on div "} }) ; }) ; links . forEach ( link => { link . addEventListener ( 'mouseenter' …" at bounding box center [553, 413] width 560 height 622
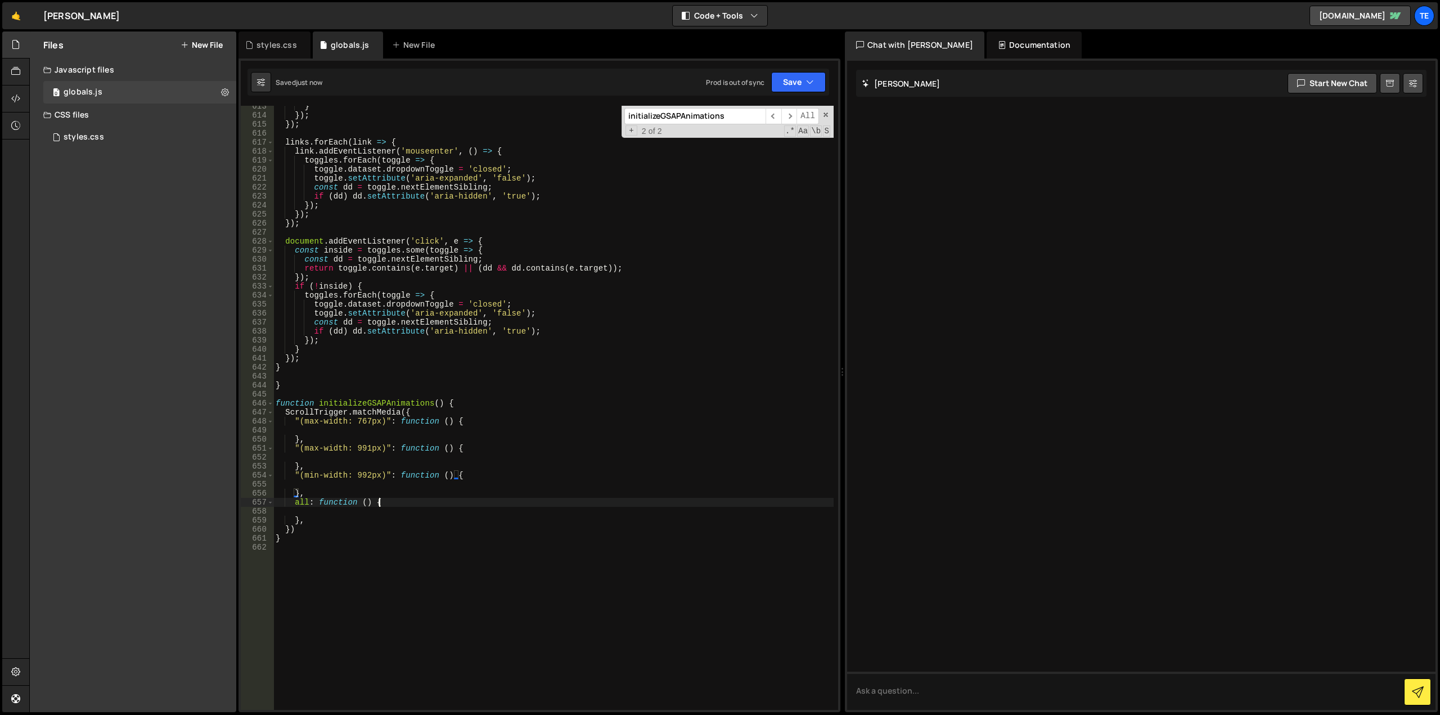
click at [451, 500] on div "} }) ; }) ; links . forEach ( link => { link . addEventListener ( 'mouseenter' …" at bounding box center [553, 413] width 560 height 622
click at [420, 412] on div "} }) ; }) ; links . forEach ( link => { link . addEventListener ( 'mouseenter' …" at bounding box center [553, 413] width 560 height 622
click at [462, 403] on div "} }) ; }) ; links . forEach ( link => { link . addEventListener ( 'mouseenter' …" at bounding box center [553, 413] width 560 height 622
type textarea "function initializeGSAPAnimations() {"
click at [300, 390] on div "} }) ; }) ; links . forEach ( link => { link . addEventListener ( 'mouseenter' …" at bounding box center [553, 413] width 560 height 622
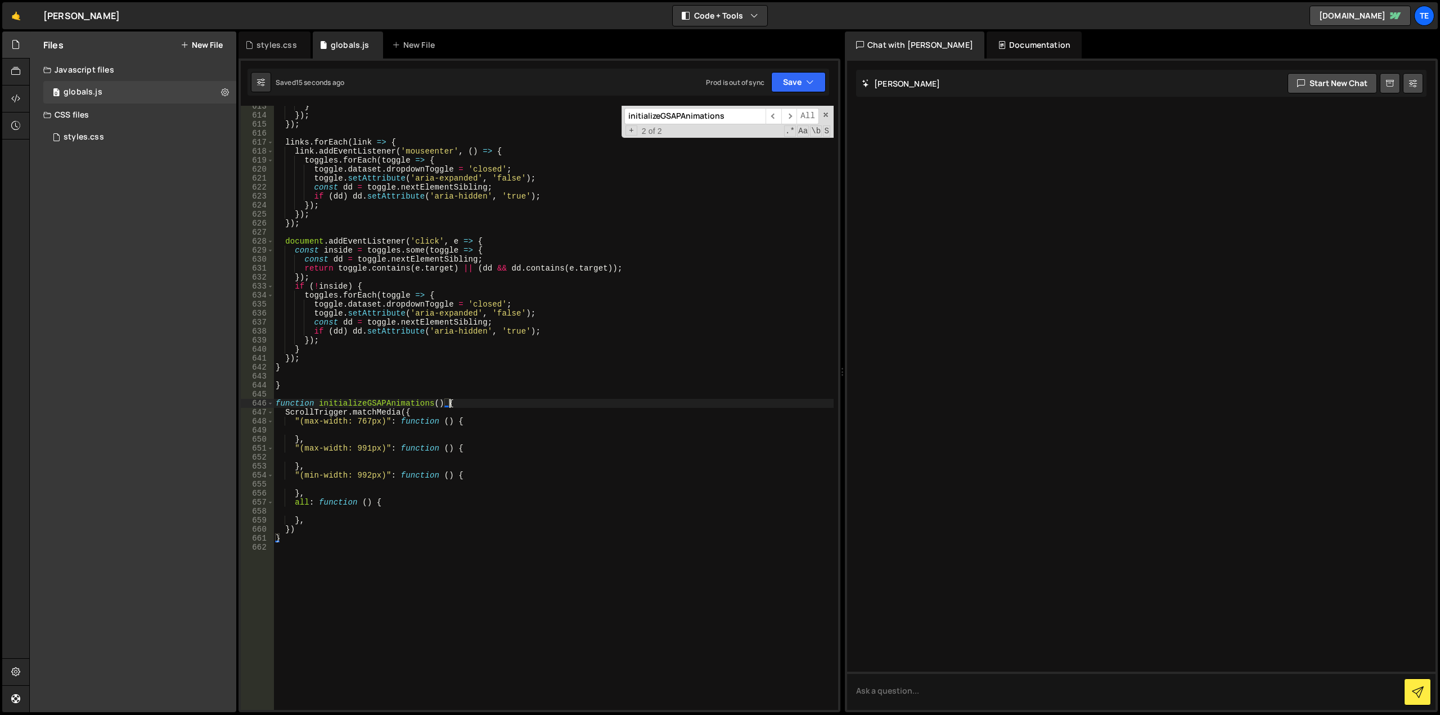
scroll to position [0, 0]
type textarea "}"
type textarea "function initializeGSAPAnimations() {"
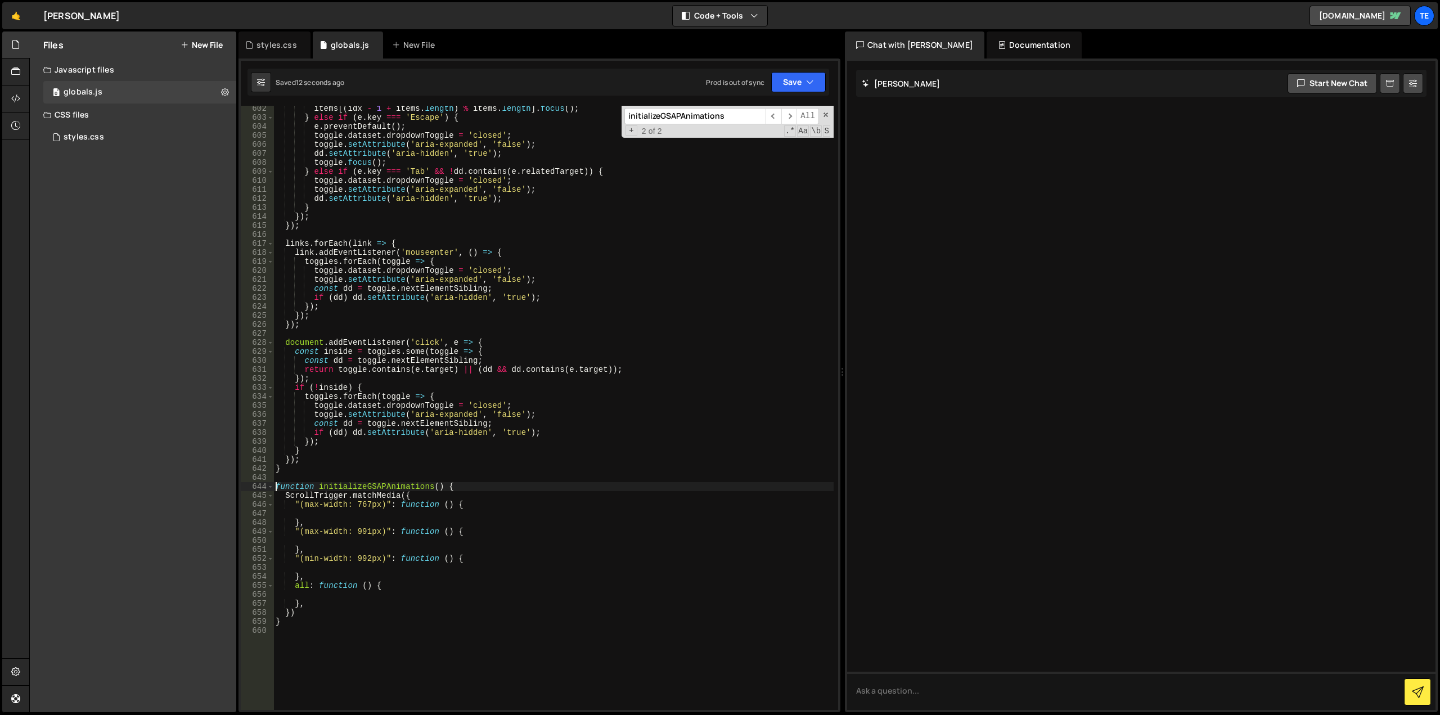
scroll to position [5514, 0]
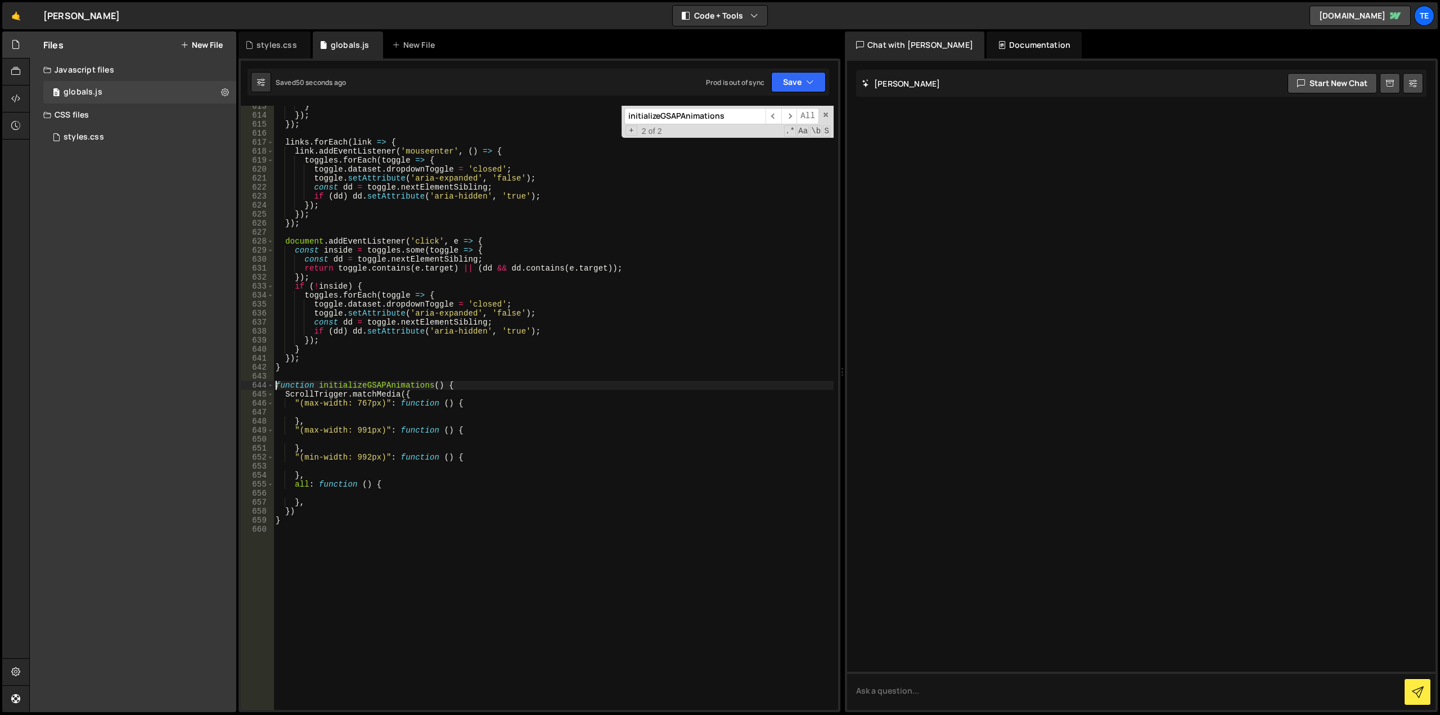
click at [353, 495] on div "} }) ; }) ; links . forEach ( link => { link . addEventListener ( 'mouseenter' …" at bounding box center [553, 413] width 560 height 622
paste textarea "}),"
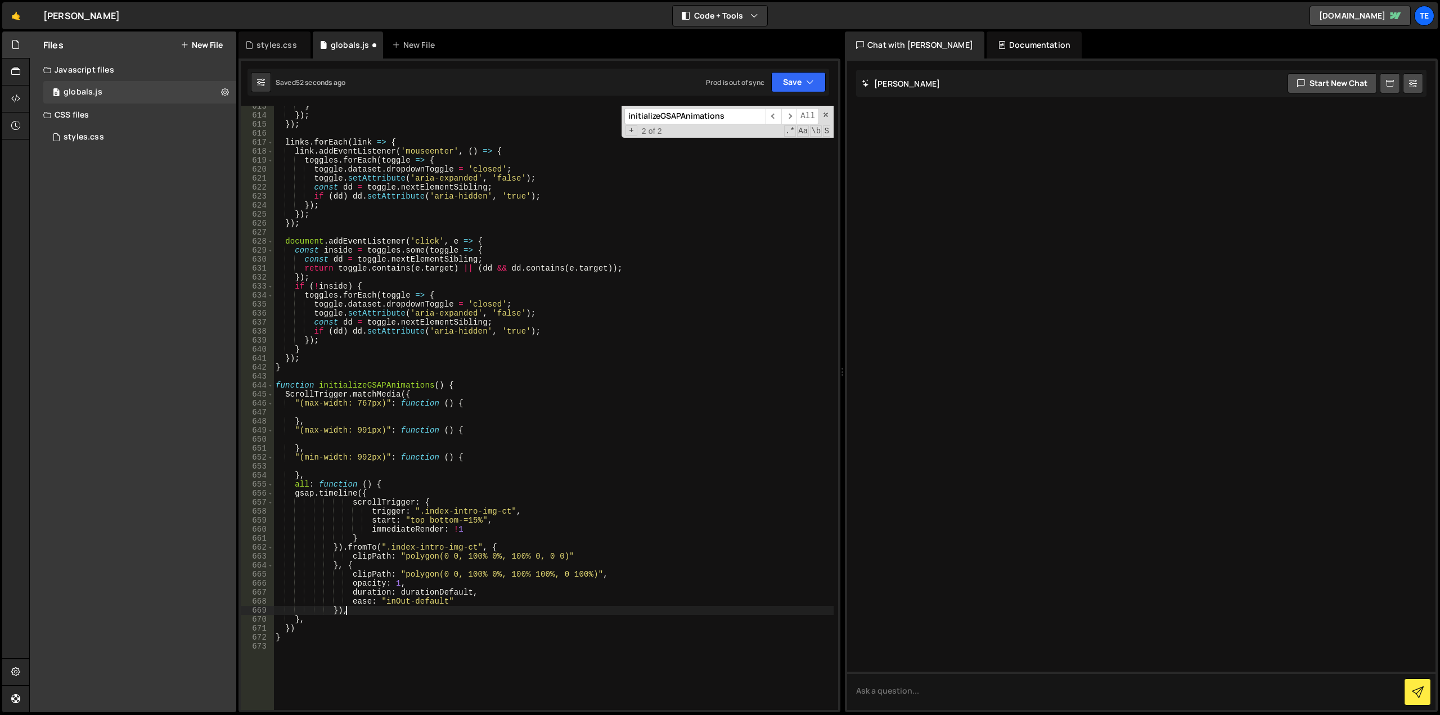
click at [418, 491] on div "} }) ; }) ; links . forEach ( link => { link . addEventListener ( 'mouseenter' …" at bounding box center [553, 413] width 560 height 622
click at [358, 549] on div "} }) ; }) ; links . forEach ( link => { link . addEventListener ( 'mouseenter' …" at bounding box center [553, 413] width 560 height 622
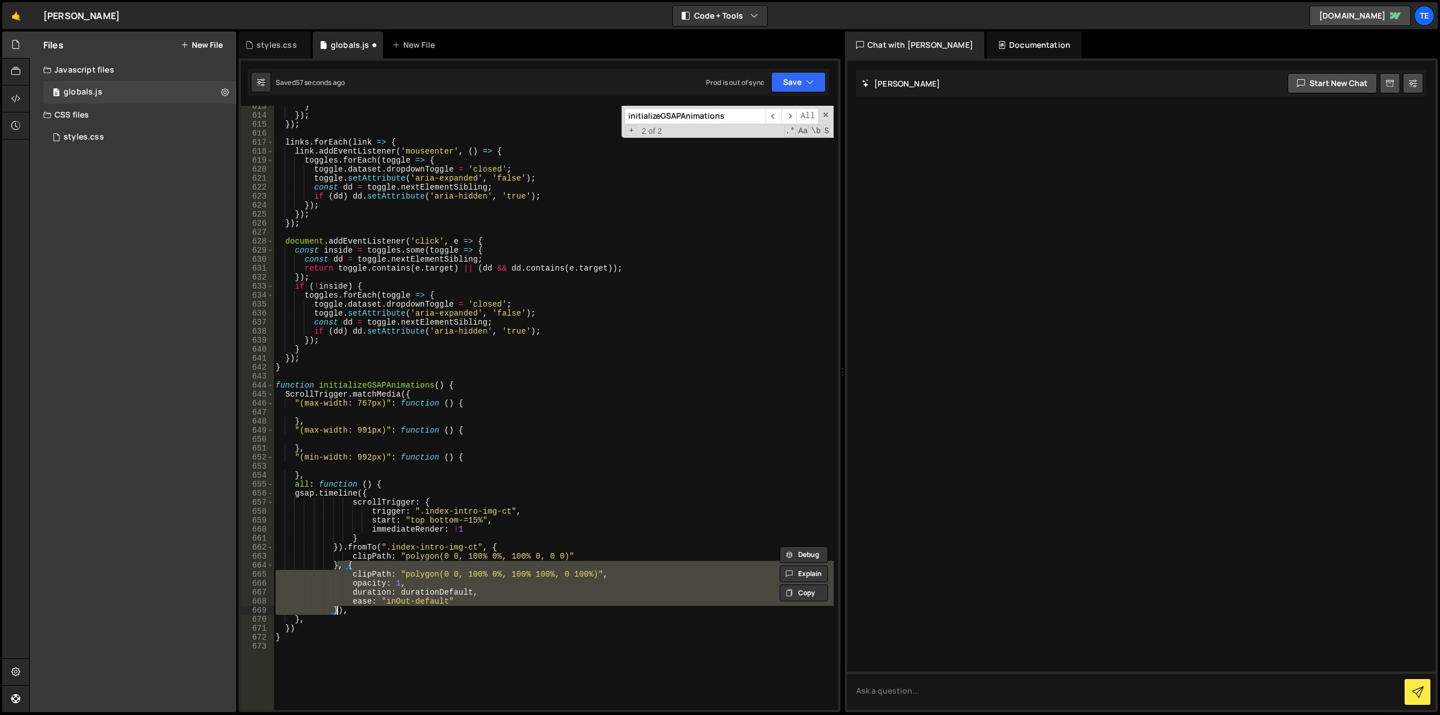
drag, startPoint x: 337, startPoint y: 566, endPoint x: 338, endPoint y: 610, distance: 44.5
click at [338, 610] on div "} }) ; }) ; links . forEach ( link => { link . addEventListener ( 'mouseenter' …" at bounding box center [553, 413] width 560 height 622
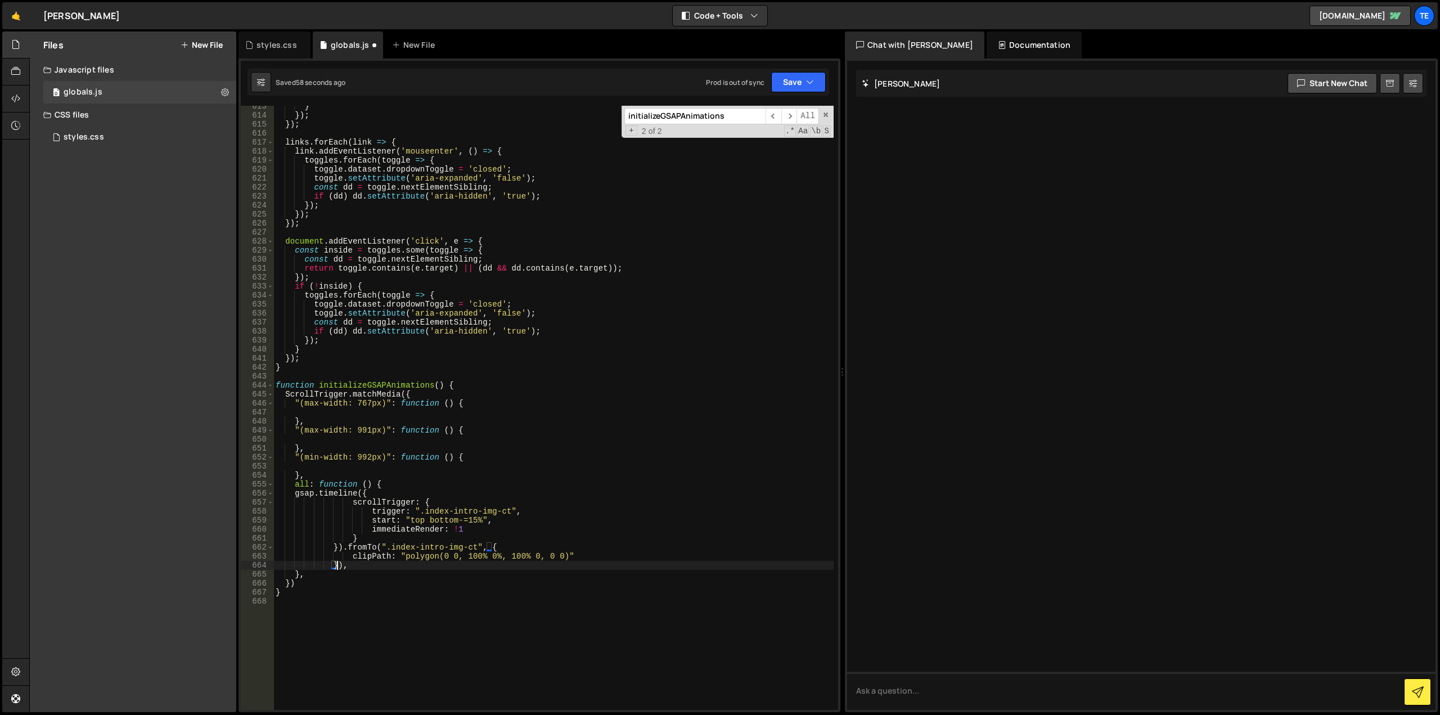
click at [353, 545] on div "} }) ; }) ; links . forEach ( link => { link . addEventListener ( 'mouseenter' …" at bounding box center [553, 413] width 560 height 622
click at [523, 258] on div "} }) ; }) ; links . forEach ( link => { link . addEventListener ( 'mouseenter' …" at bounding box center [553, 413] width 560 height 622
drag, startPoint x: 370, startPoint y: 513, endPoint x: 458, endPoint y: 511, distance: 87.8
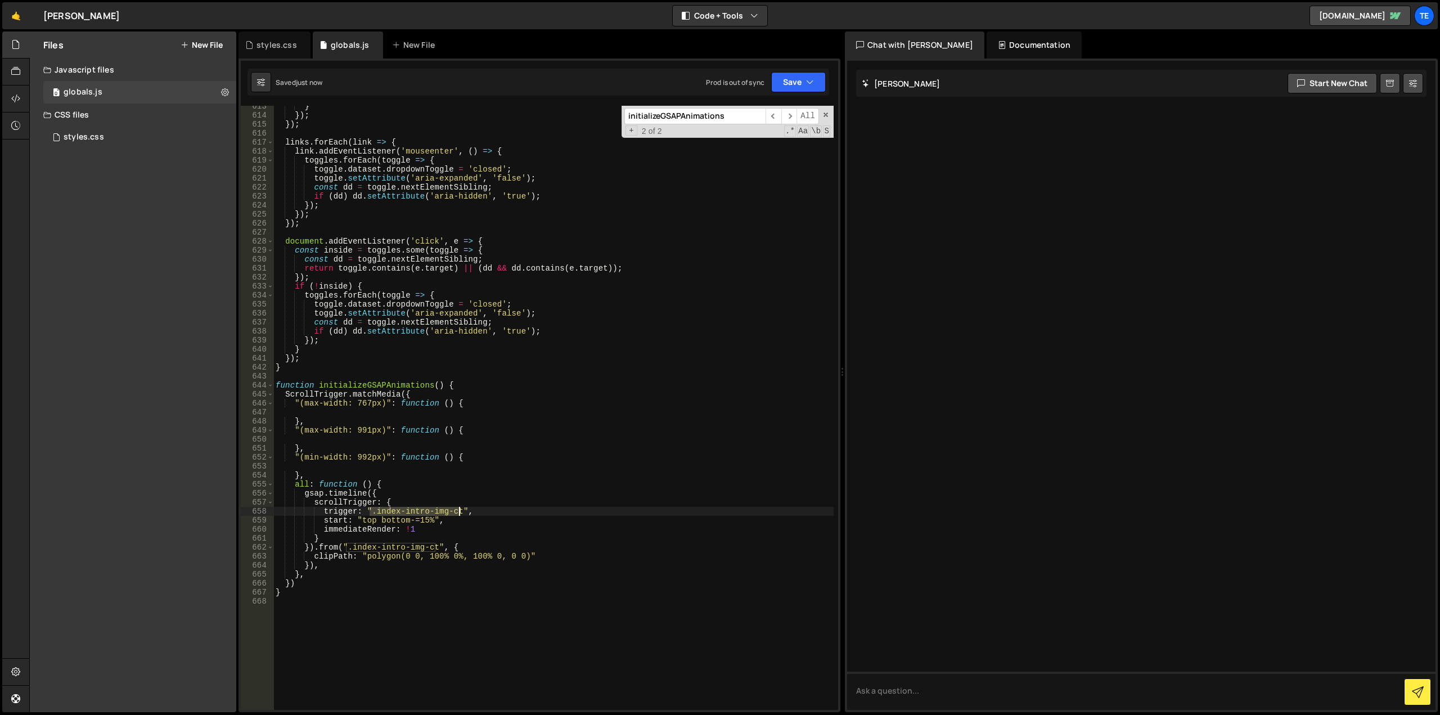
click at [458, 511] on div "} }) ; }) ; links . forEach ( link => { link . addEventListener ( 'mouseenter' …" at bounding box center [553, 413] width 560 height 622
click at [433, 549] on div "} }) ; }) ; links . forEach ( link => { link . addEventListener ( 'mouseenter' …" at bounding box center [553, 413] width 560 height 622
drag, startPoint x: 433, startPoint y: 549, endPoint x: 348, endPoint y: 545, distance: 85.1
click at [348, 545] on div "} }) ; }) ; links . forEach ( link => { link . addEventListener ( 'mouseenter' …" at bounding box center [553, 413] width 560 height 622
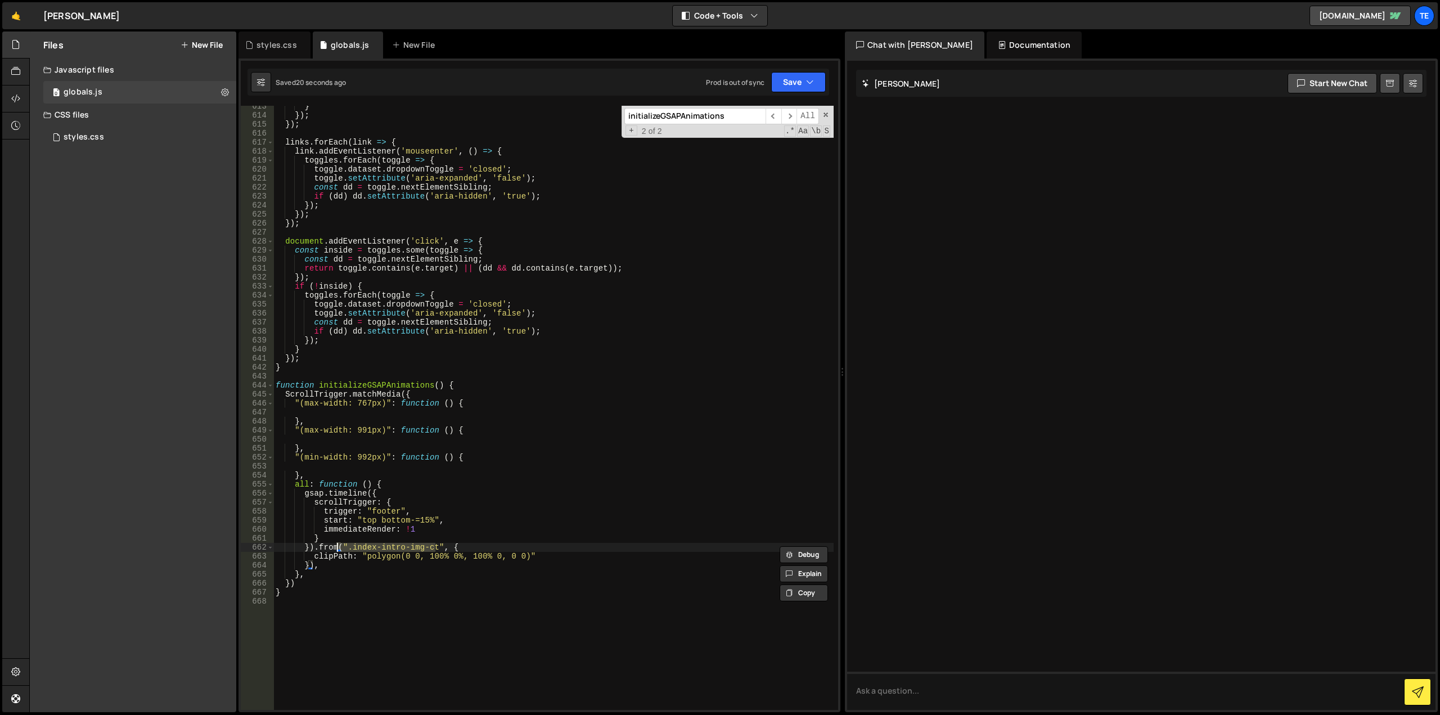
click at [352, 544] on div "} }) ; }) ; links . forEach ( link => { link . addEventListener ( 'mouseenter' …" at bounding box center [553, 408] width 560 height 604
click at [349, 544] on div "} }) ; }) ; links . forEach ( link => { link . addEventListener ( 'mouseenter' …" at bounding box center [553, 413] width 560 height 622
click at [423, 505] on div "} }) ; }) ; links . forEach ( link => { link . addEventListener ( 'mouseenter' …" at bounding box center [553, 413] width 560 height 622
click at [327, 556] on div "} }) ; }) ; links . forEach ( link => { link . addEventListener ( 'mouseenter' …" at bounding box center [553, 413] width 560 height 622
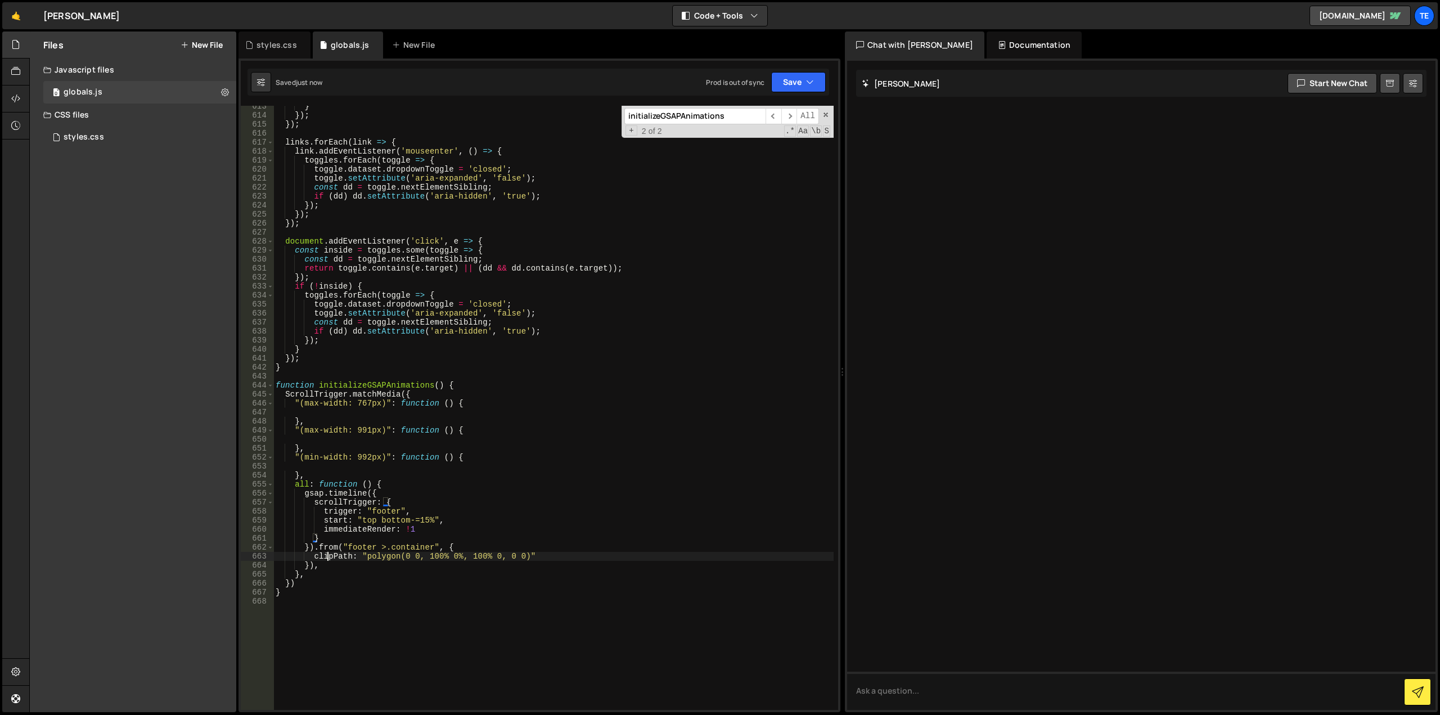
click at [327, 556] on div "} }) ; }) ; links . forEach ( link => { link . addEventListener ( 'mouseenter' …" at bounding box center [553, 413] width 560 height 622
click at [378, 556] on div "} }) ; }) ; links . forEach ( link => { link . addEventListener ( 'mouseenter' …" at bounding box center [553, 413] width 560 height 622
drag, startPoint x: 493, startPoint y: 560, endPoint x: 332, endPoint y: 558, distance: 160.9
click at [332, 558] on div "} }) ; }) ; links . forEach ( link => { link . addEventListener ( 'mouseenter' …" at bounding box center [553, 413] width 560 height 622
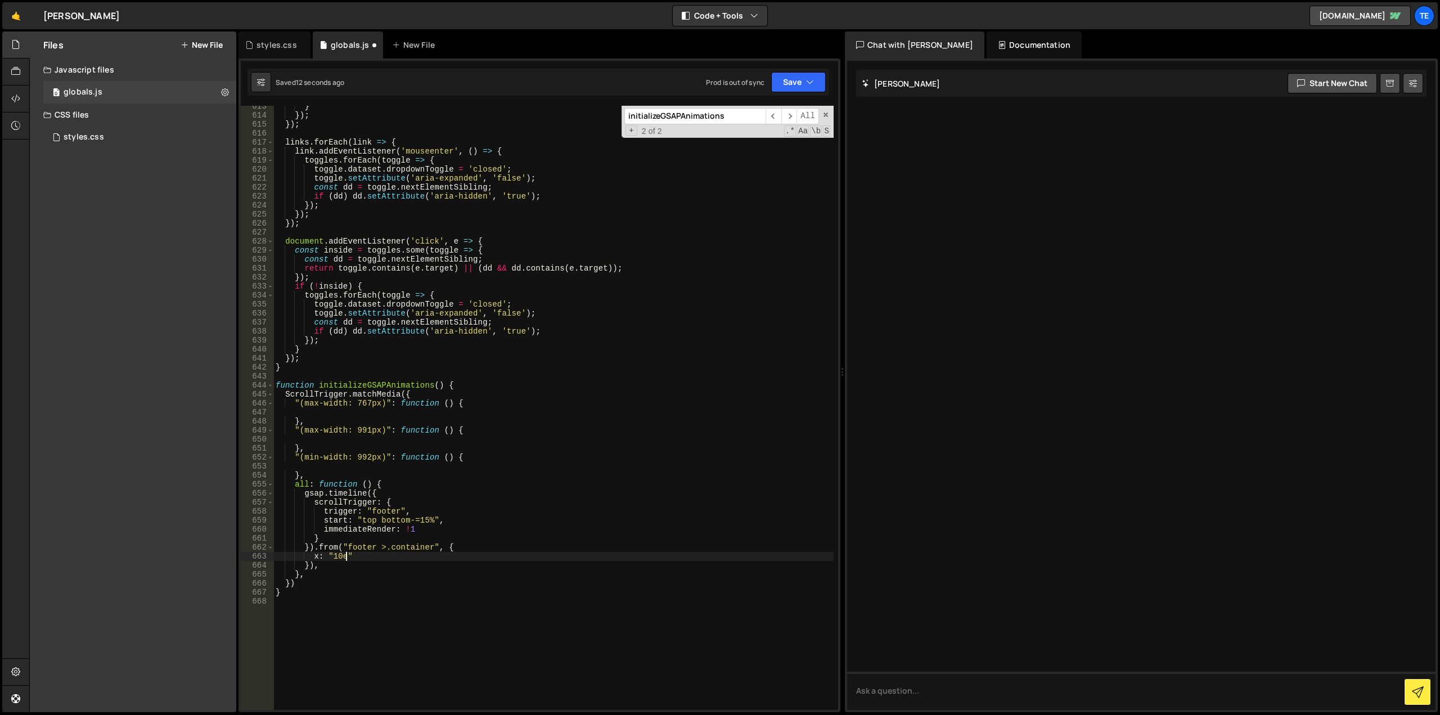
scroll to position [0, 5]
click at [411, 481] on div "} }) ; }) ; links . forEach ( link => { link . addEventListener ( 'mouseenter' …" at bounding box center [553, 413] width 560 height 622
click at [466, 545] on div "} }) ; }) ; links . forEach ( link => { link . addEventListener ( 'mouseenter' …" at bounding box center [553, 413] width 560 height 622
drag, startPoint x: 307, startPoint y: 576, endPoint x: 279, endPoint y: 541, distance: 44.8
click at [262, 573] on div "}).from("footer >.container", { 613 614 615 616 617 618 619 620 621 622 623 624…" at bounding box center [540, 408] width 598 height 604
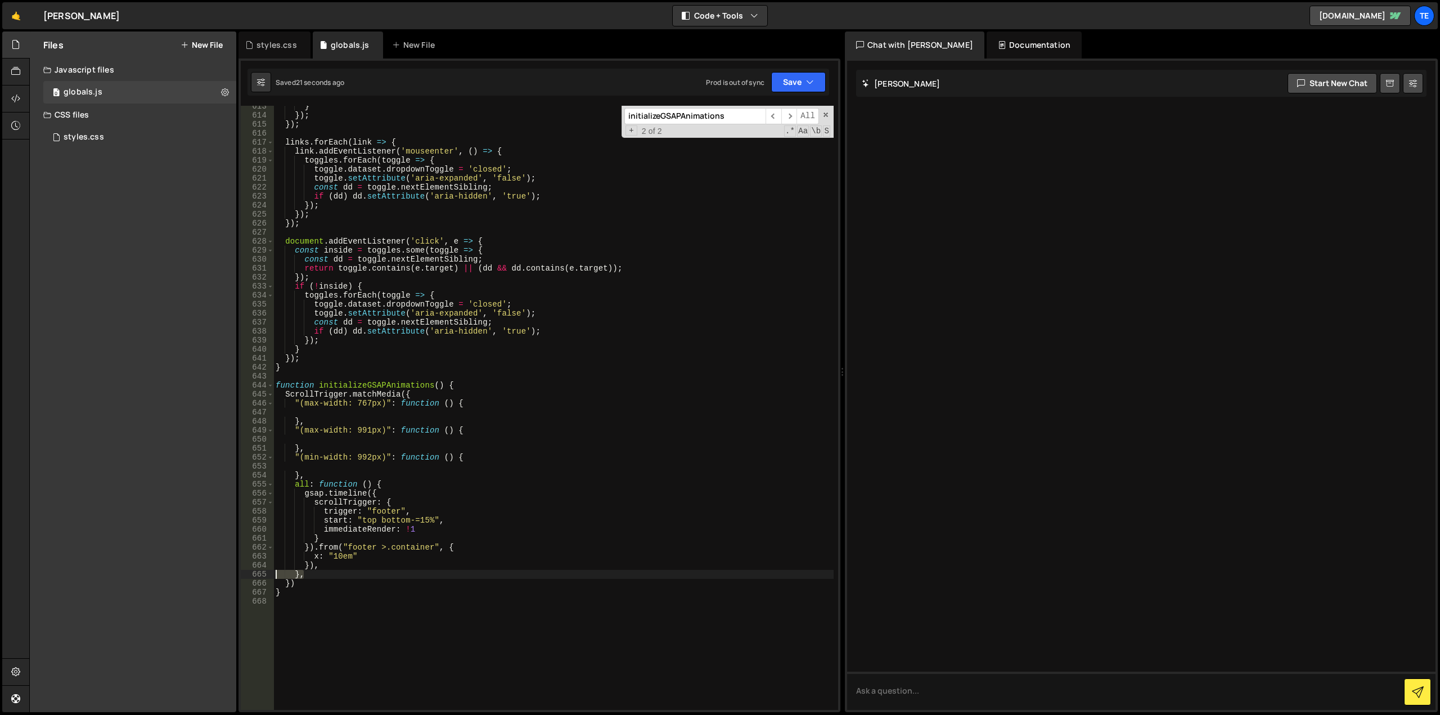
type textarea "},"
click at [398, 483] on div "} }) ; }) ; links . forEach ( link => { link . addEventListener ( 'mouseenter' …" at bounding box center [553, 413] width 560 height 622
click at [404, 551] on div "} }) ; }) ; links . forEach ( link => { link . addEventListener ( 'mouseenter' …" at bounding box center [553, 413] width 560 height 622
click at [339, 568] on div "} }) ; }) ; links . forEach ( link => { link . addEventListener ( 'mouseenter' …" at bounding box center [553, 408] width 560 height 604
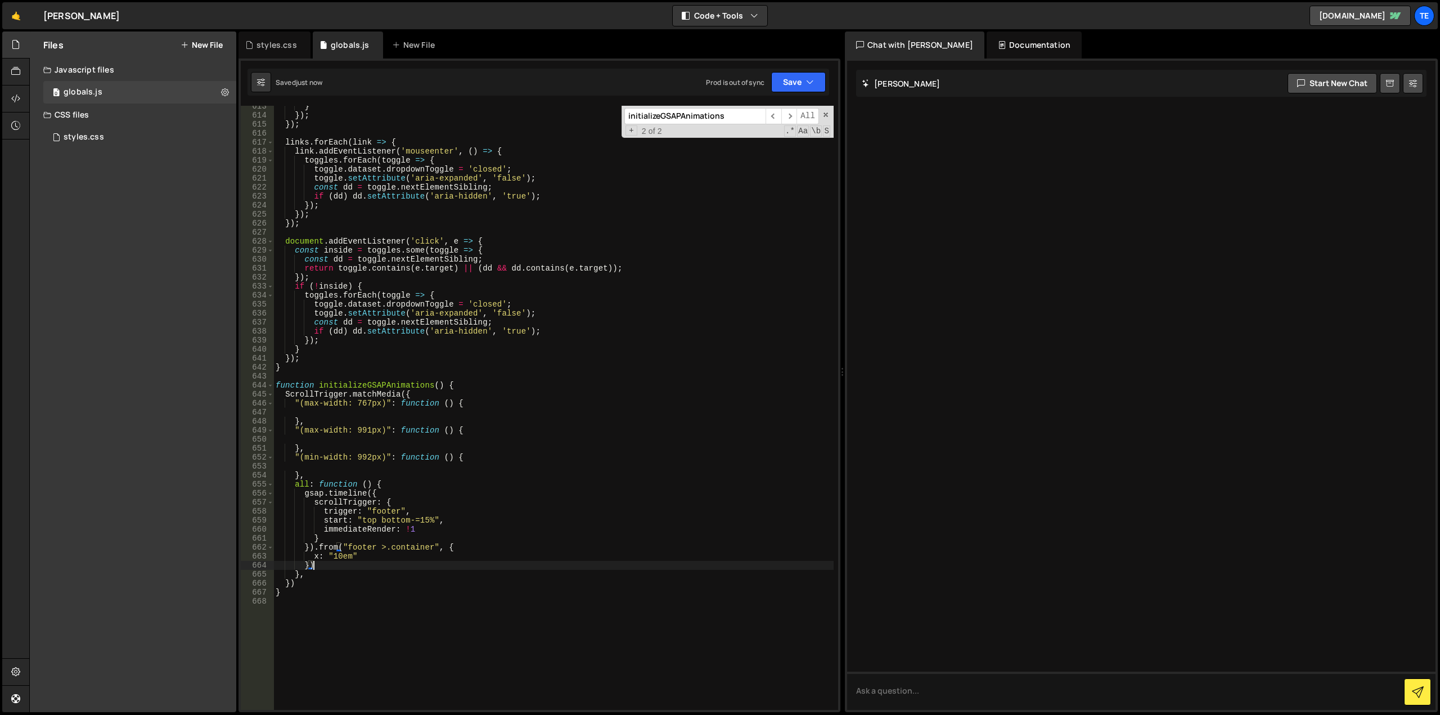
click at [468, 547] on div "} }) ; }) ; links . forEach ( link => { link . addEventListener ( 'mouseenter' …" at bounding box center [553, 413] width 560 height 622
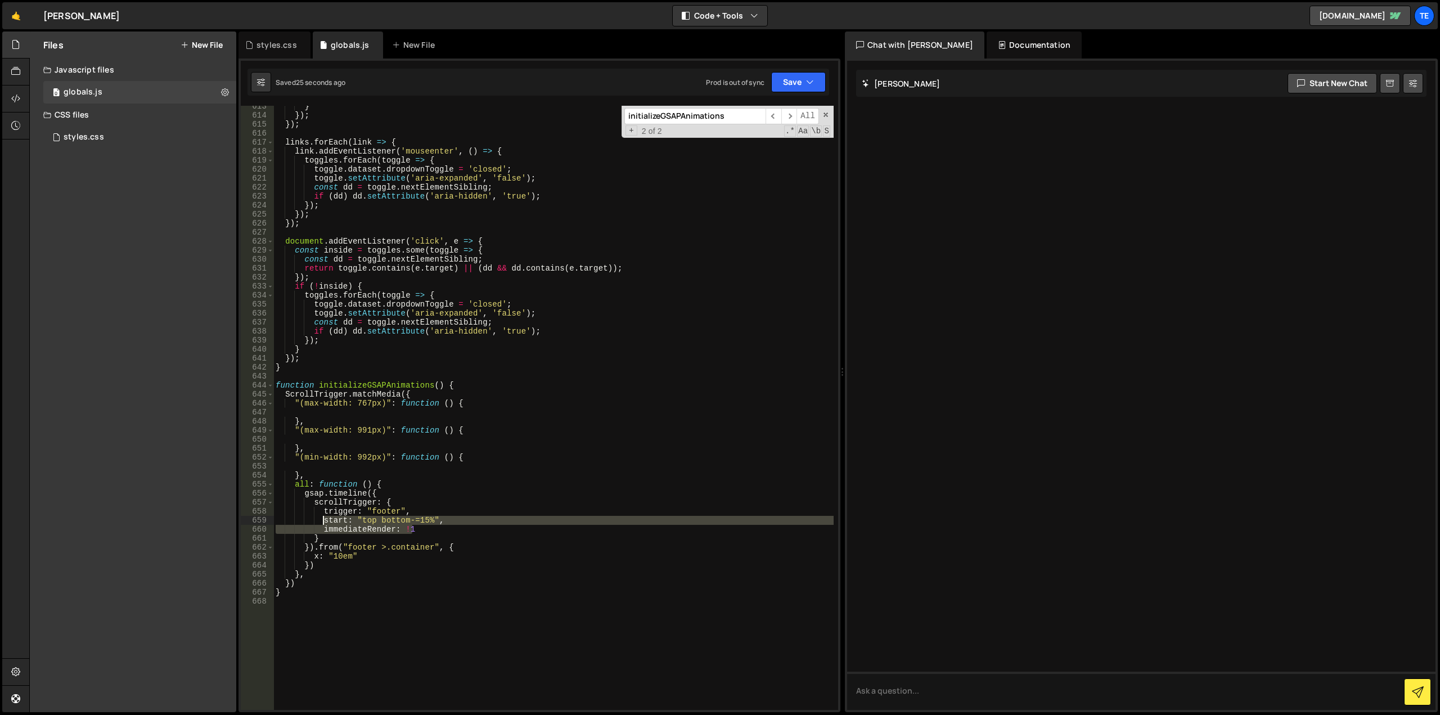
drag, startPoint x: 421, startPoint y: 530, endPoint x: 323, endPoint y: 523, distance: 98.7
click at [323, 523] on div "} }) ; }) ; links . forEach ( link => { link . addEventListener ( 'mouseenter' …" at bounding box center [553, 413] width 560 height 622
paste textarea "end: "100% 0%","
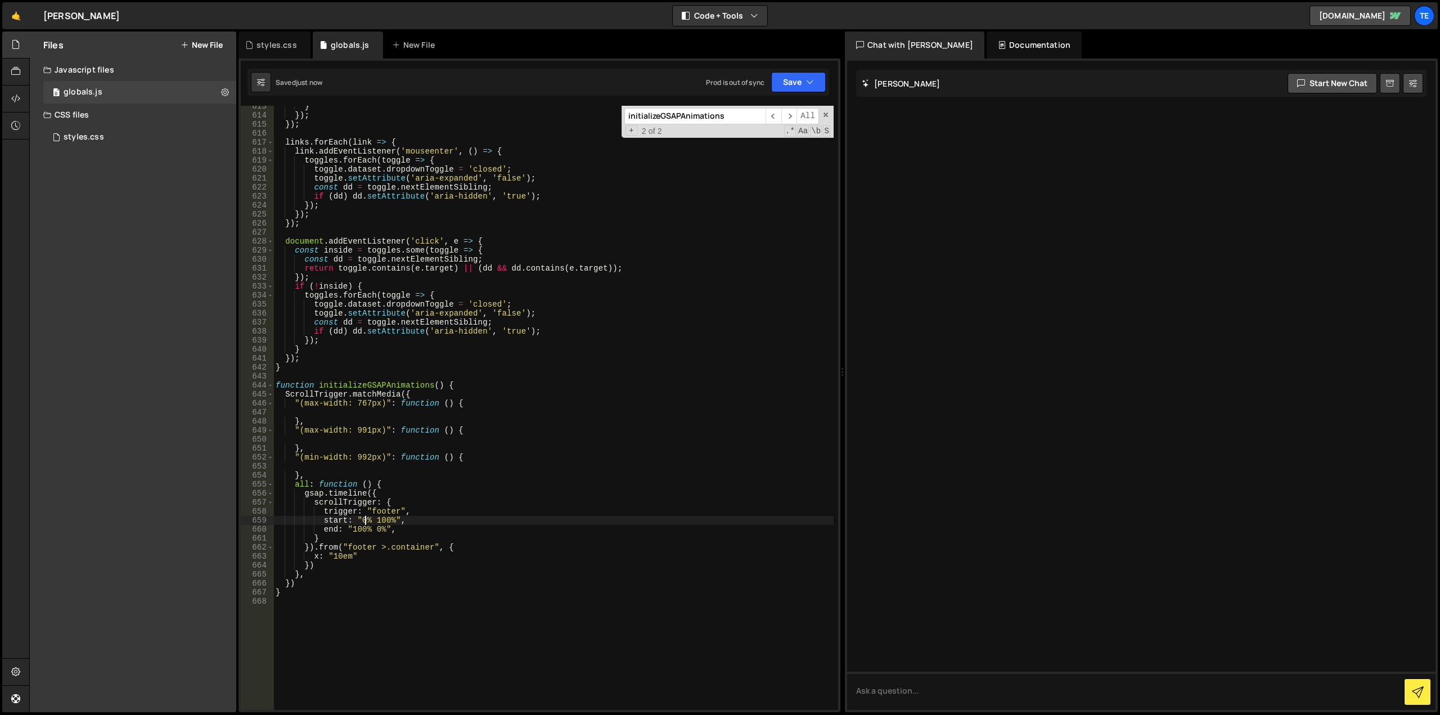
click at [366, 518] on div "} }) ; }) ; links . forEach ( link => { link . addEventListener ( 'mouseenter' …" at bounding box center [553, 413] width 560 height 622
click at [315, 556] on div "} }) ; }) ; links . forEach ( link => { link . addEventListener ( 'mouseenter' …" at bounding box center [553, 413] width 560 height 622
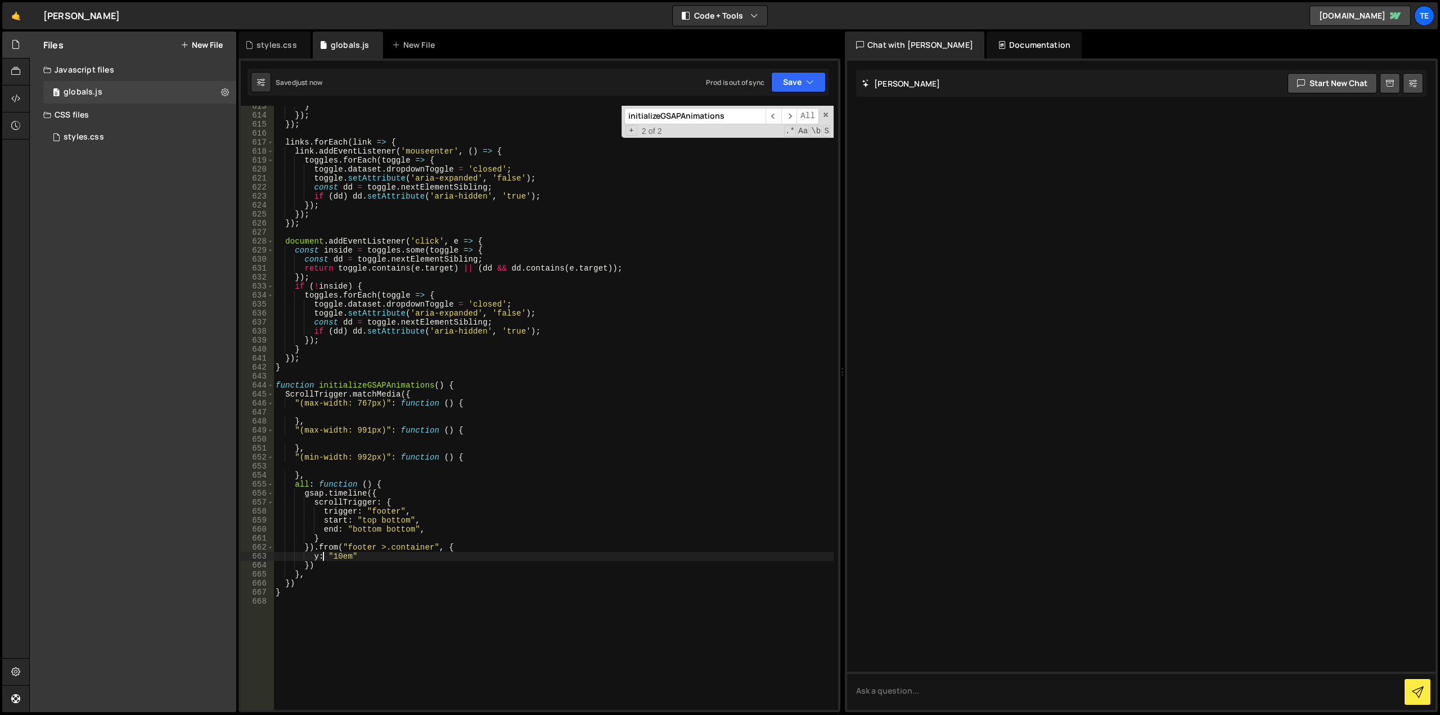
click at [437, 532] on div "} }) ; }) ; links . forEach ( link => { link . addEventListener ( 'mouseenter' …" at bounding box center [553, 413] width 560 height 622
type textarea "end: "bottom bottom","
click at [331, 568] on div "} }) ; }) ; links . forEach ( link => { link . addEventListener ( 'mouseenter' …" at bounding box center [553, 413] width 560 height 622
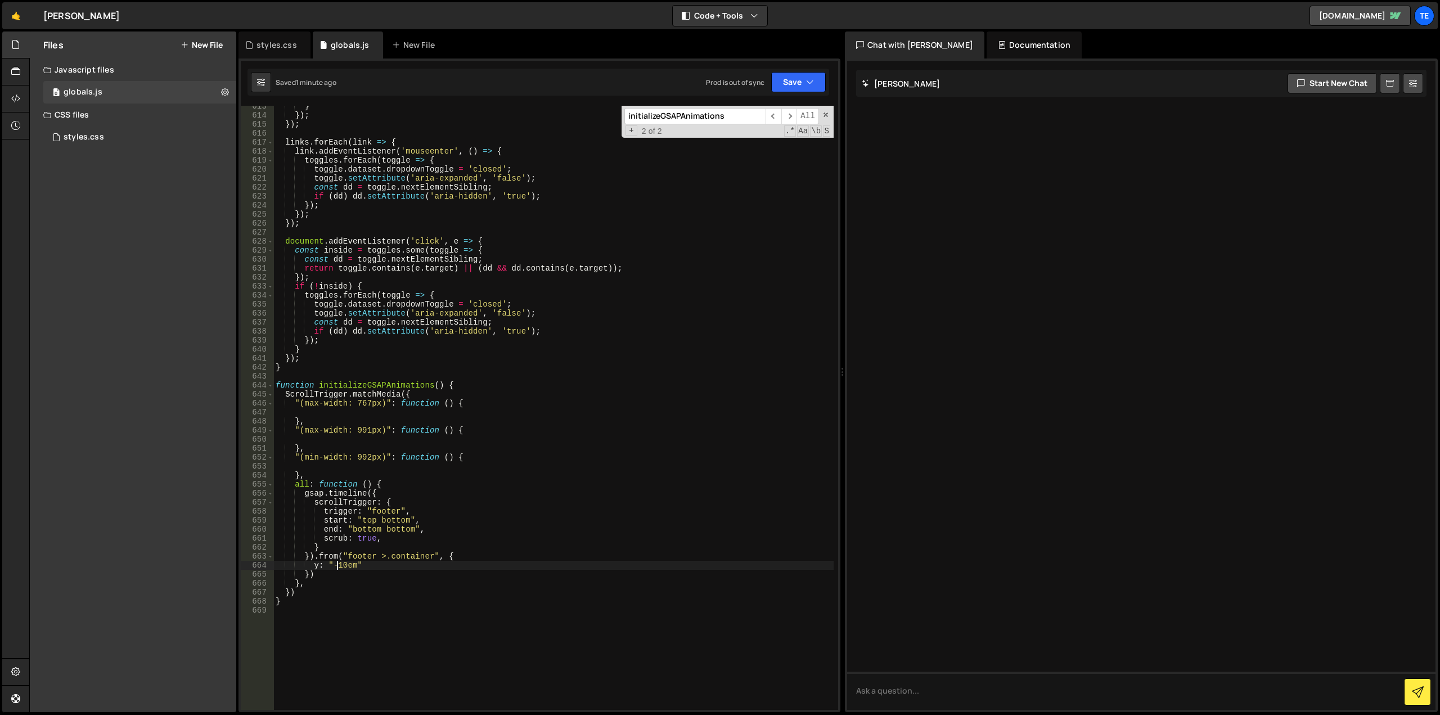
click at [347, 561] on div "} }) ; }) ; links . forEach ( link => { link . addEventListener ( 'mouseenter' …" at bounding box center [553, 413] width 560 height 622
click at [331, 566] on div "} }) ; }) ; links . forEach ( link => { link . addEventListener ( 'mouseenter' …" at bounding box center [553, 413] width 560 height 622
click at [395, 512] on div "} }) ; }) ; links . forEach ( link => { link . addEventListener ( 'mouseenter' …" at bounding box center [553, 413] width 560 height 622
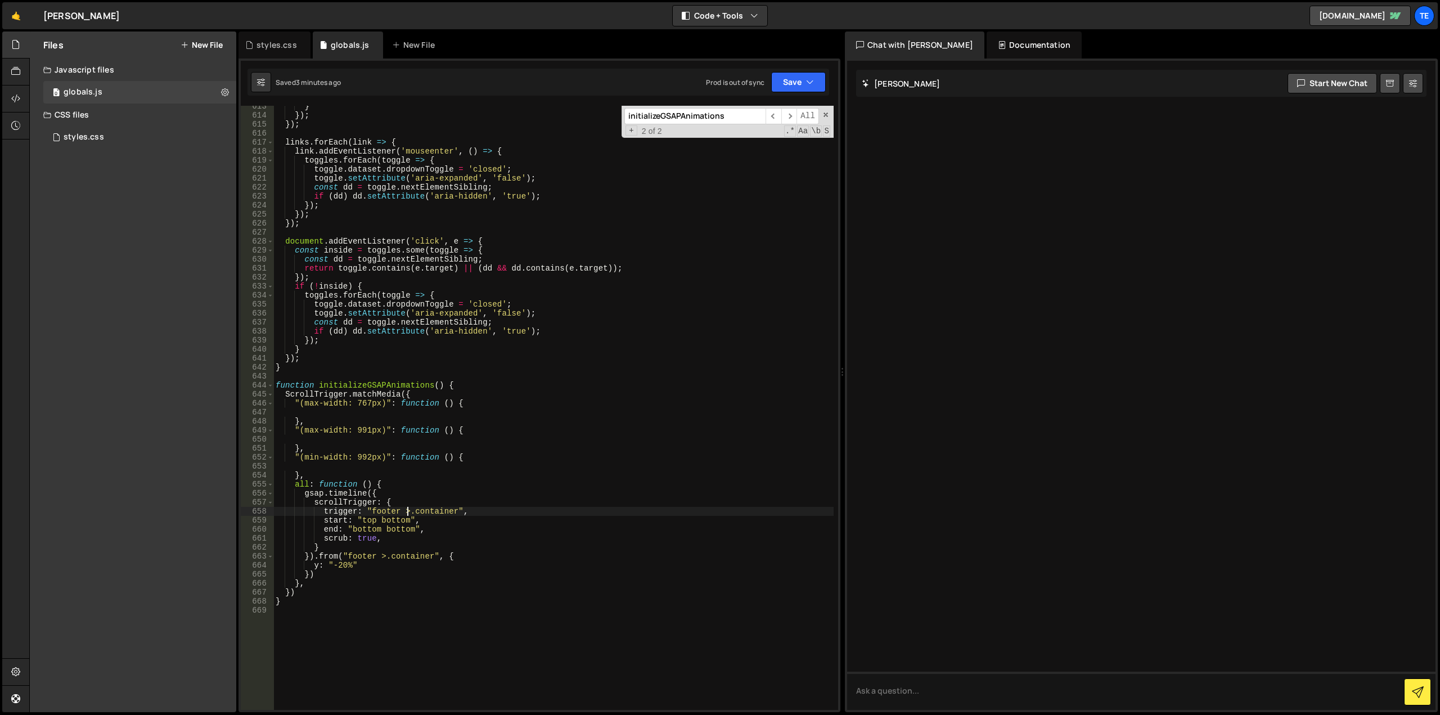
click at [388, 511] on div "} }) ; }) ; links . forEach ( link => { link . addEventListener ( 'mouseenter' …" at bounding box center [553, 413] width 560 height 622
click at [399, 502] on div "} }) ; }) ; links . forEach ( link => { link . addEventListener ( 'mouseenter' …" at bounding box center [553, 413] width 560 height 622
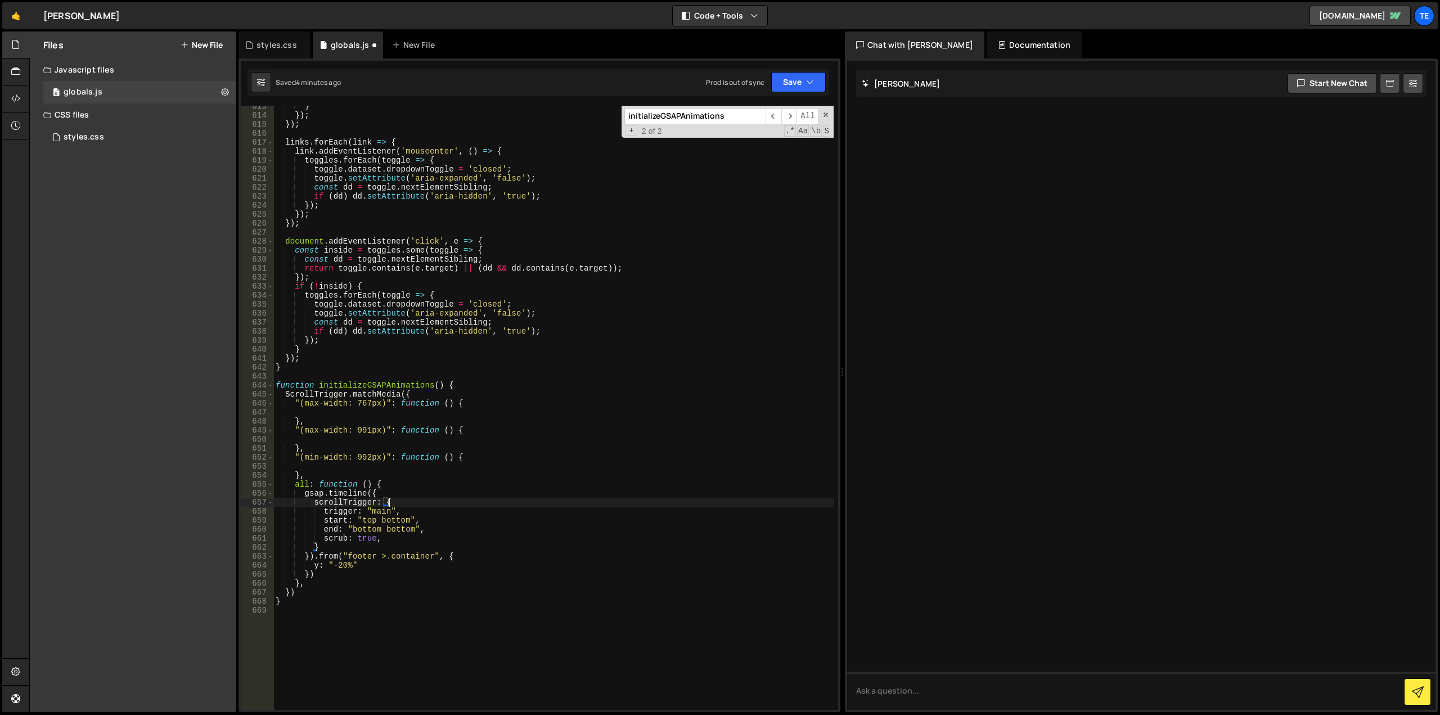
click at [367, 522] on div "} }) ; }) ; links . forEach ( link => { link . addEventListener ( 'mouseenter' …" at bounding box center [553, 413] width 560 height 622
type textarea "end: "bottom bottom-=200","
click at [673, 469] on div "} }) ; }) ; links . forEach ( link => { link . addEventListener ( 'mouseenter' …" at bounding box center [553, 413] width 560 height 622
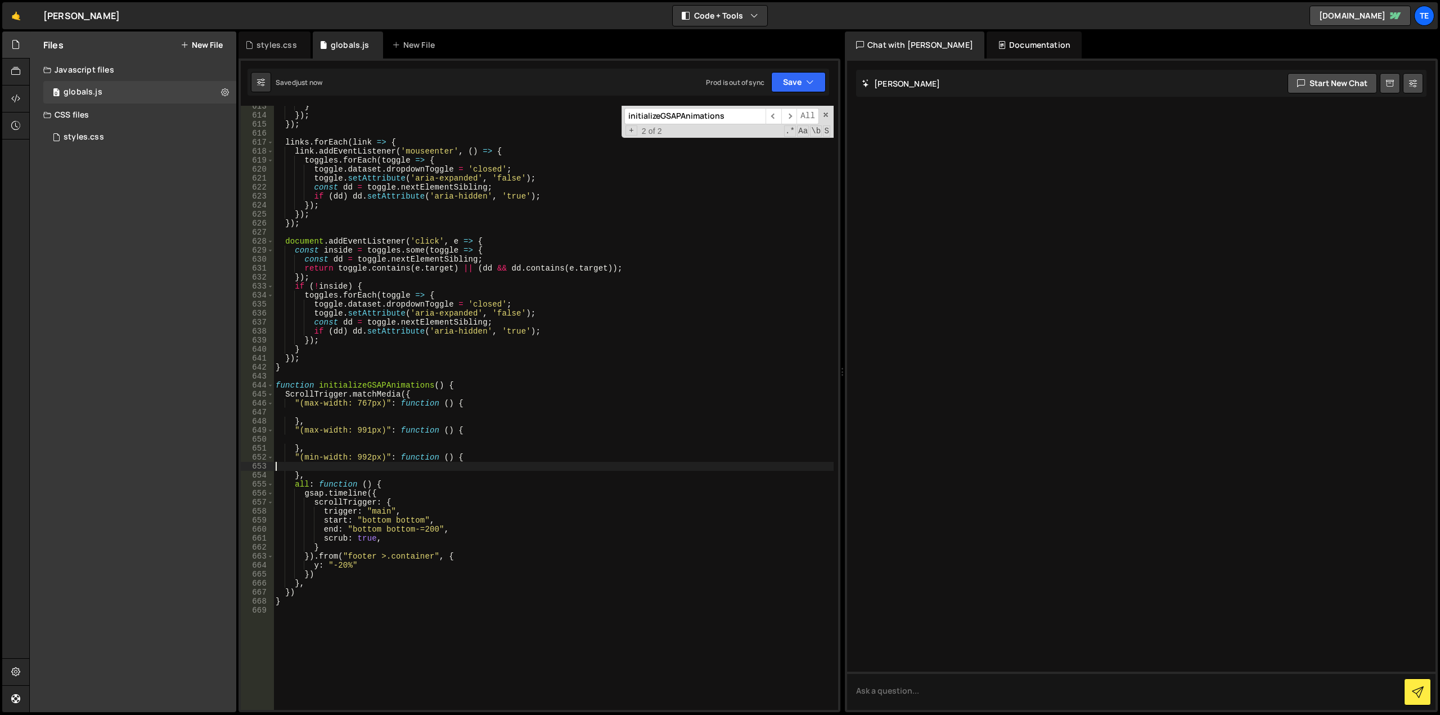
scroll to position [0, 0]
click at [425, 502] on div "} }) ; }) ; links . forEach ( link => { link . addEventListener ( 'mouseenter' …" at bounding box center [553, 413] width 560 height 622
click at [425, 512] on div "} }) ; }) ; links . forEach ( link => { link . addEventListener ( 'mouseenter' …" at bounding box center [553, 413] width 560 height 622
click at [341, 563] on div "} }) ; }) ; links . forEach ( link => { link . addEventListener ( 'mouseenter' …" at bounding box center [553, 413] width 560 height 622
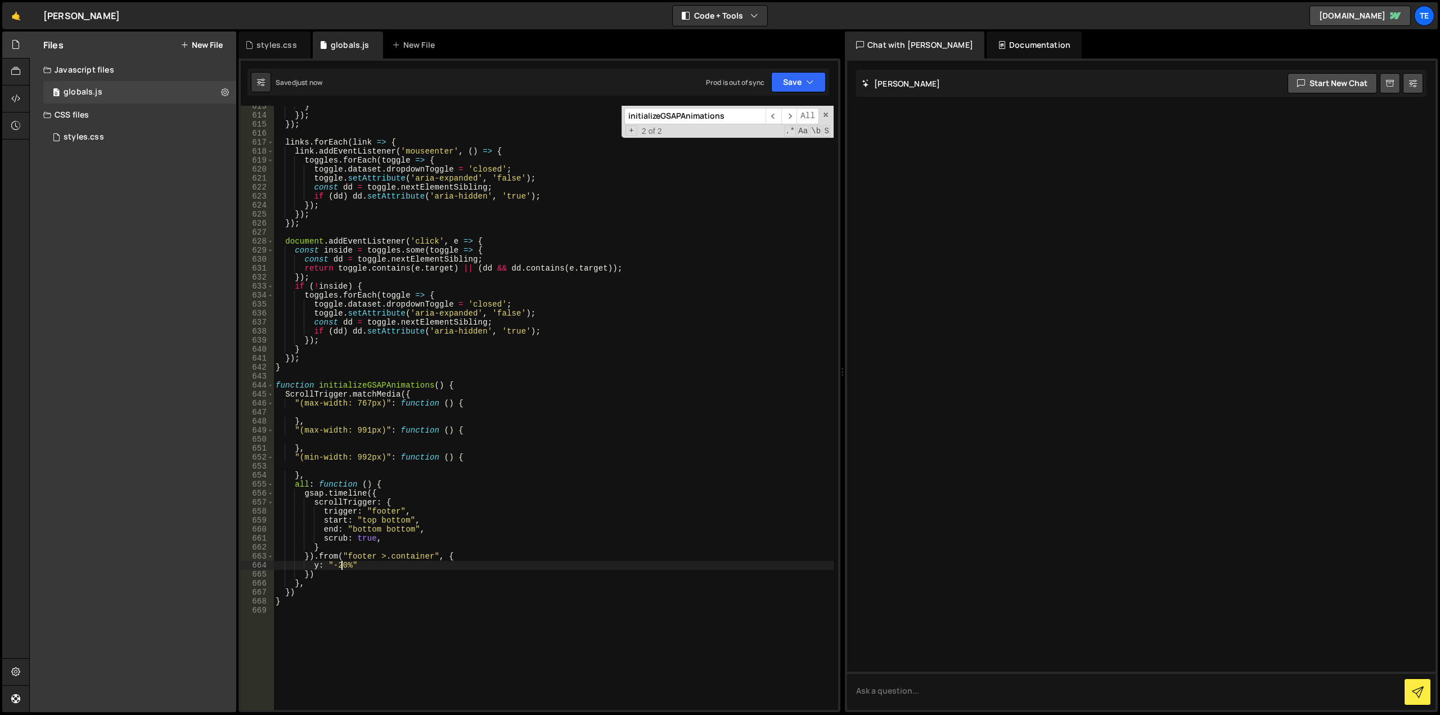
click at [341, 563] on div "} }) ; }) ; links . forEach ( link => { link . addEventListener ( 'mouseenter' …" at bounding box center [553, 413] width 560 height 622
click at [519, 382] on div "} }) ; }) ; links . forEach ( link => { link . addEventListener ( 'mouseenter' …" at bounding box center [553, 413] width 560 height 622
type textarea "function initializeGSAPAnimations() {"
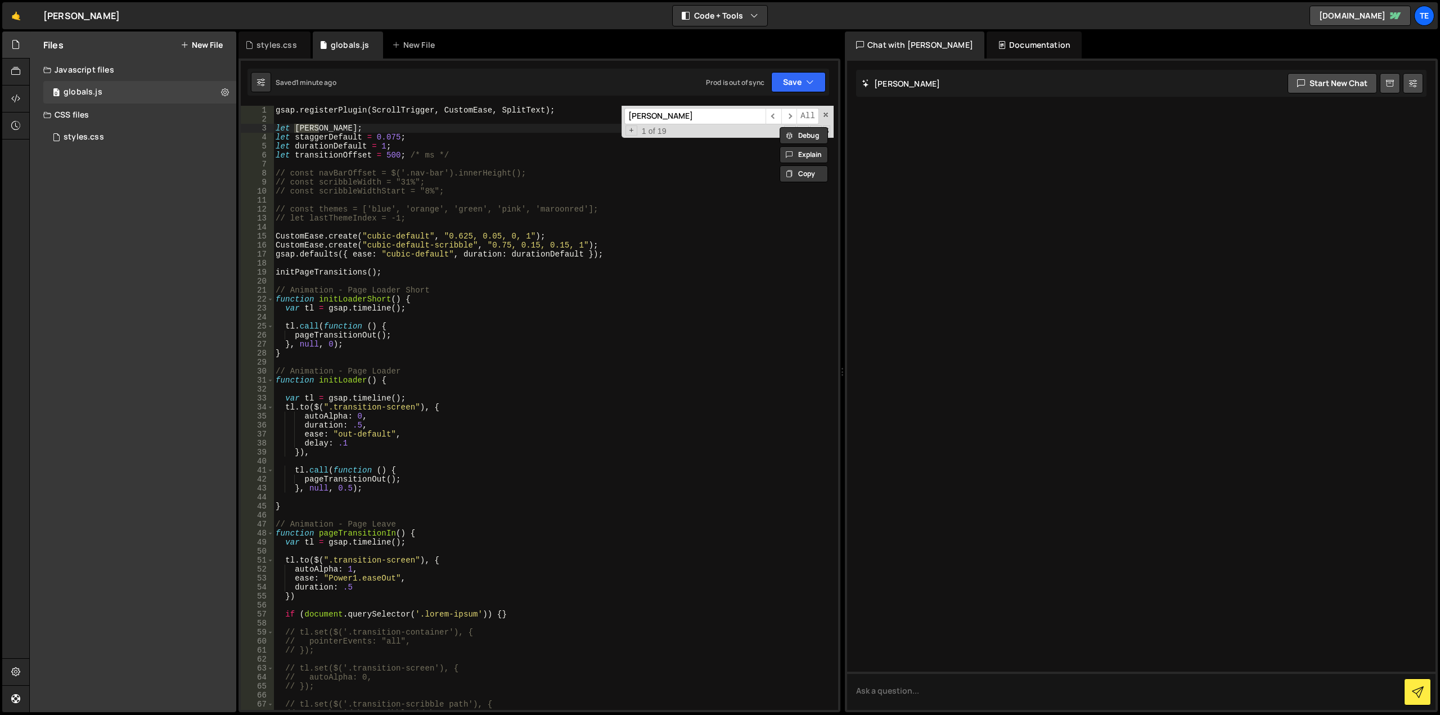
type input "[PERSON_NAME]"
type textarea "var tl = gsap.timeline();"
click at [560, 306] on div "gsap . registerPlugin ( ScrollTrigger , CustomEase , SplitText ) ; let [PERSON_…" at bounding box center [553, 417] width 560 height 622
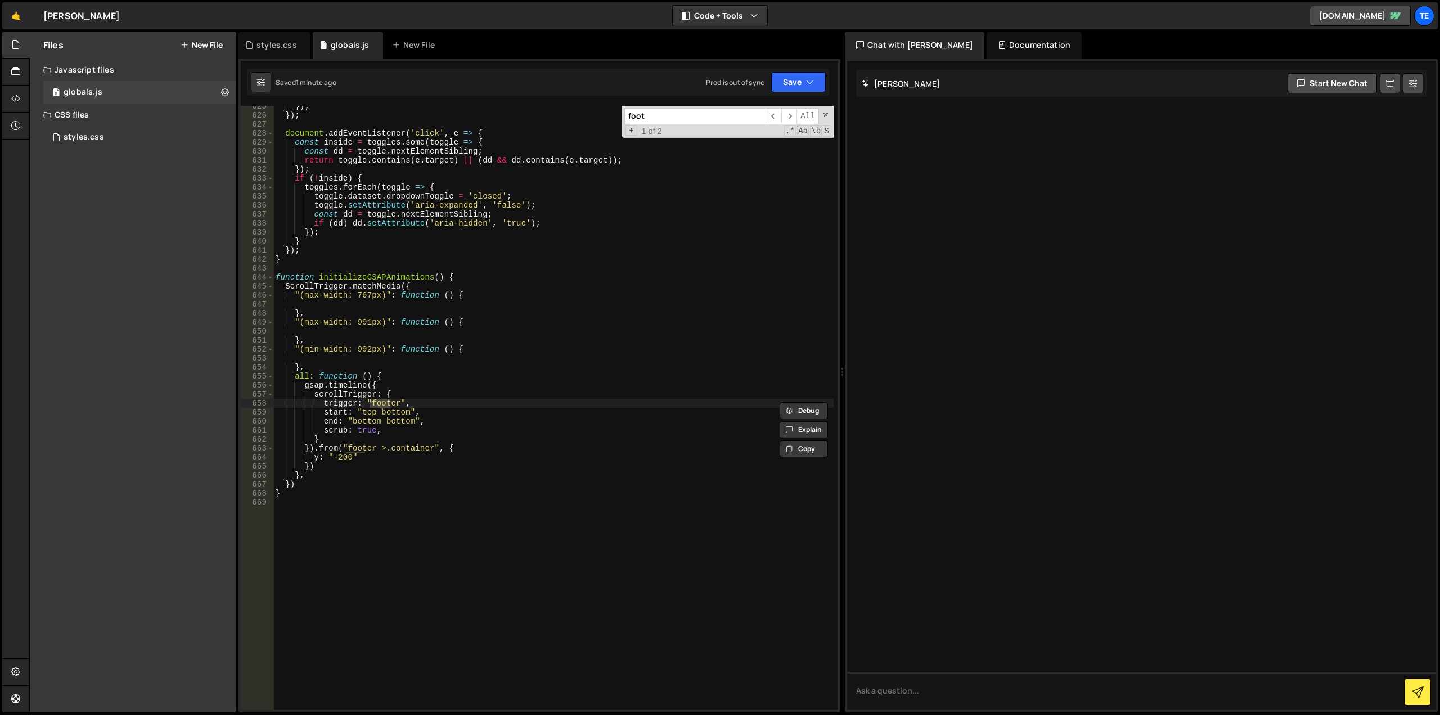
scroll to position [5622, 0]
type input "footer"
click at [408, 435] on div "}) ; }) ; document . addEventListener ( 'click' , e => { const inside = toggles…" at bounding box center [553, 413] width 560 height 622
click at [401, 430] on div "}) ; }) ; document . addEventListener ( 'click' , e => { const inside = toggles…" at bounding box center [553, 413] width 560 height 622
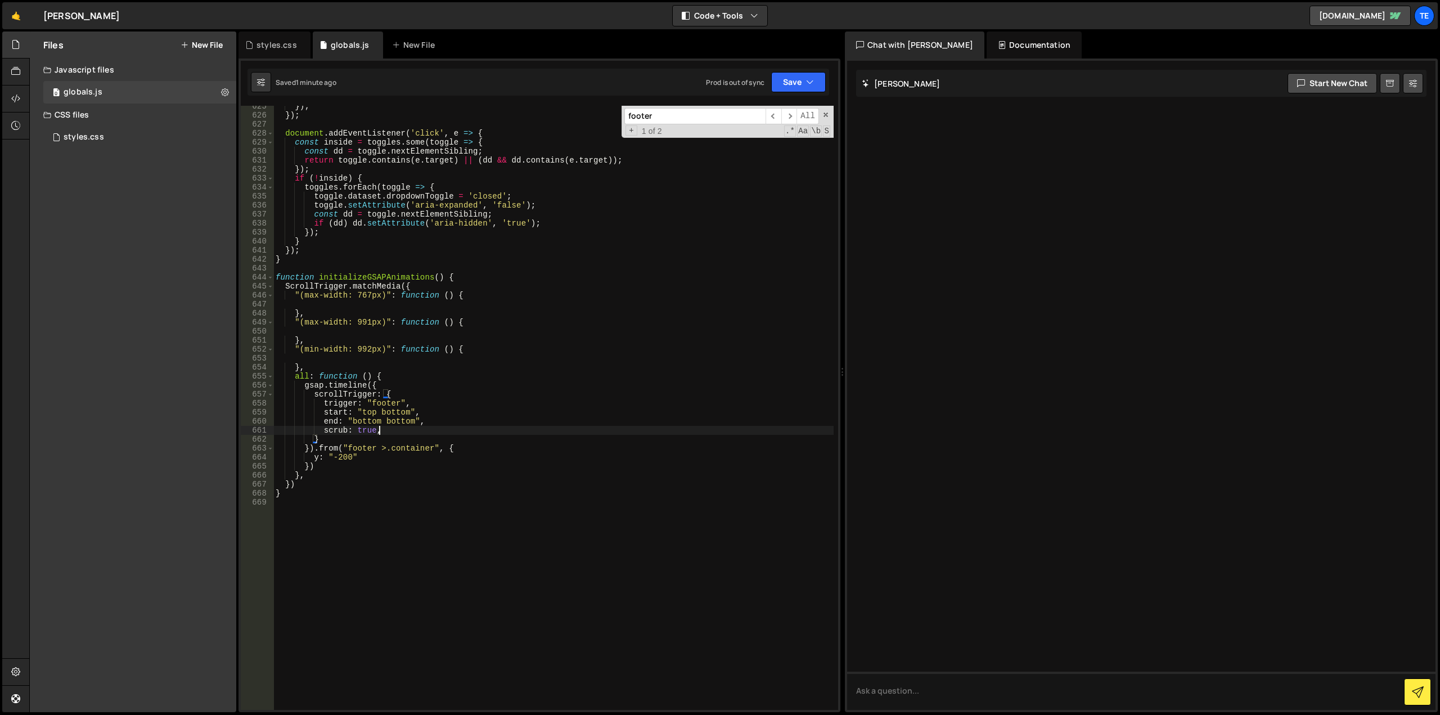
type textarea "scrub: true,"
click at [349, 466] on div "}) ; }) ; document . addEventListener ( 'click' , e => { const inside = toggles…" at bounding box center [553, 413] width 560 height 622
click at [357, 431] on div "}) ; }) ; document . addEventListener ( 'click' , e => { const inside = toggles…" at bounding box center [553, 413] width 560 height 622
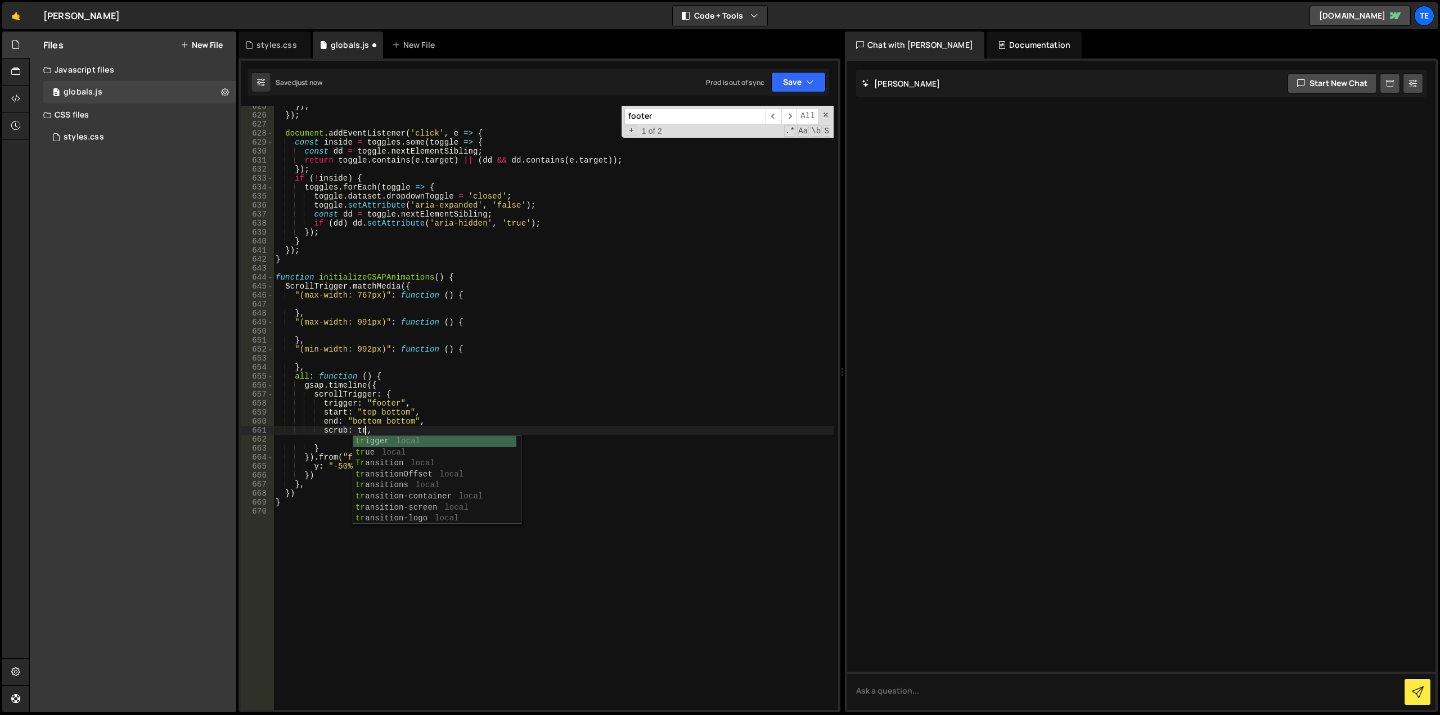
scroll to position [0, 6]
click at [342, 469] on div "}) ; }) ; document . addEventListener ( 'click' , e => { const inside = toggles…" at bounding box center [553, 413] width 560 height 622
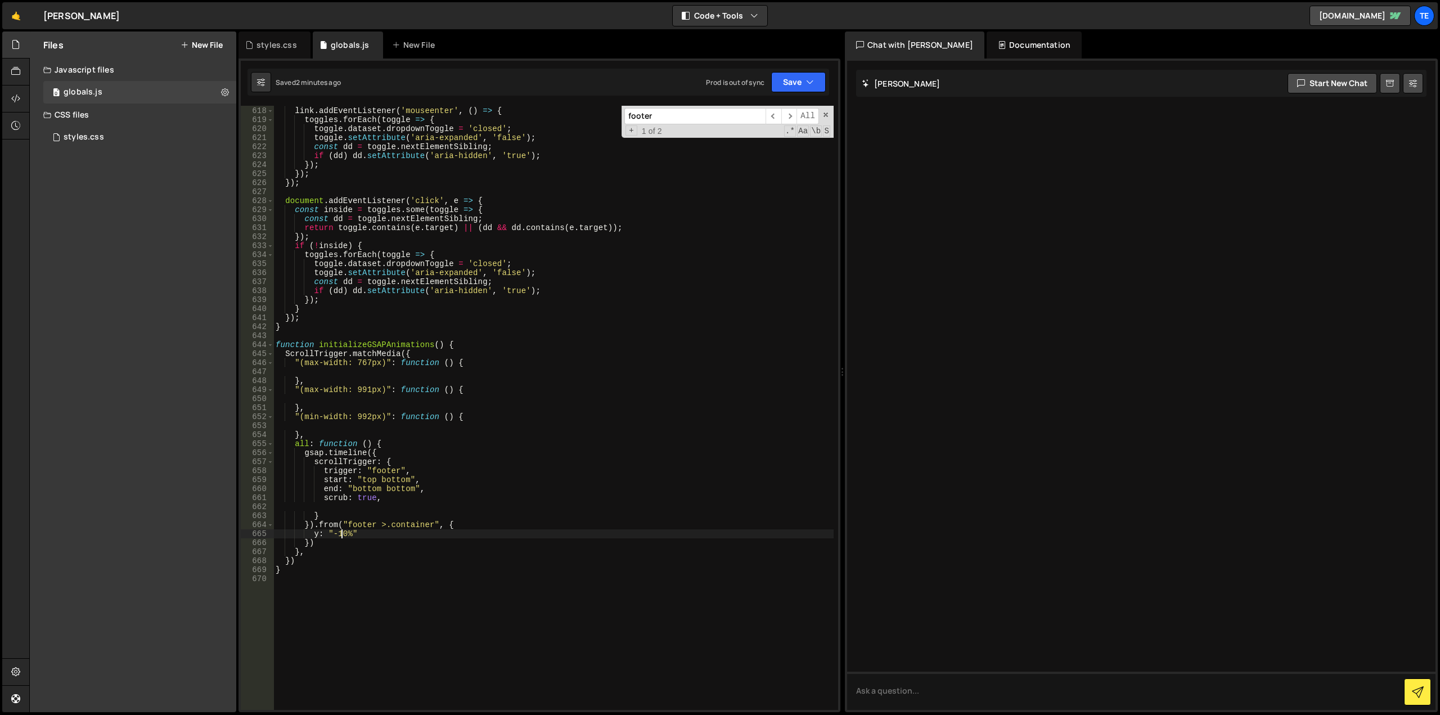
scroll to position [5419, 0]
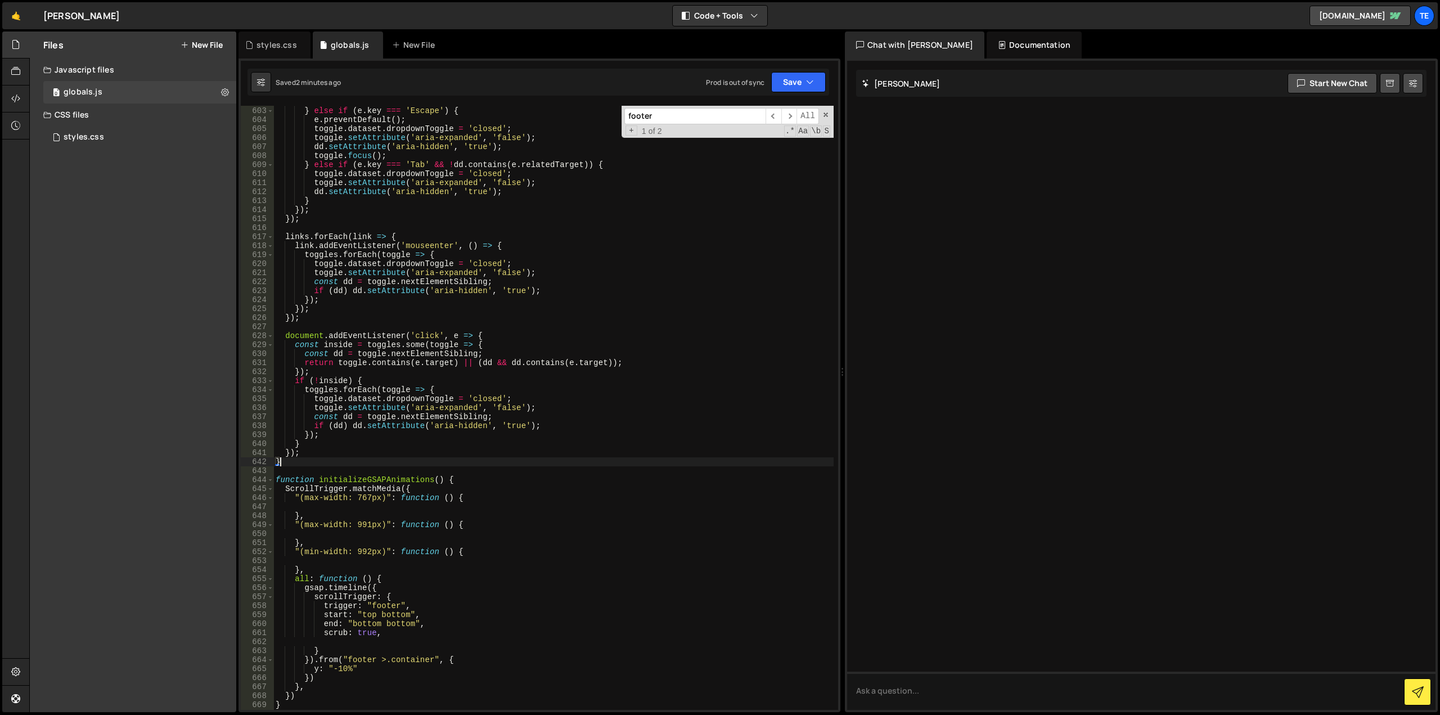
click at [328, 465] on div "items [( idx - 1 + items . length ) % items . length ] . focus ( ) ; } else if …" at bounding box center [553, 408] width 560 height 622
type textarea "}"
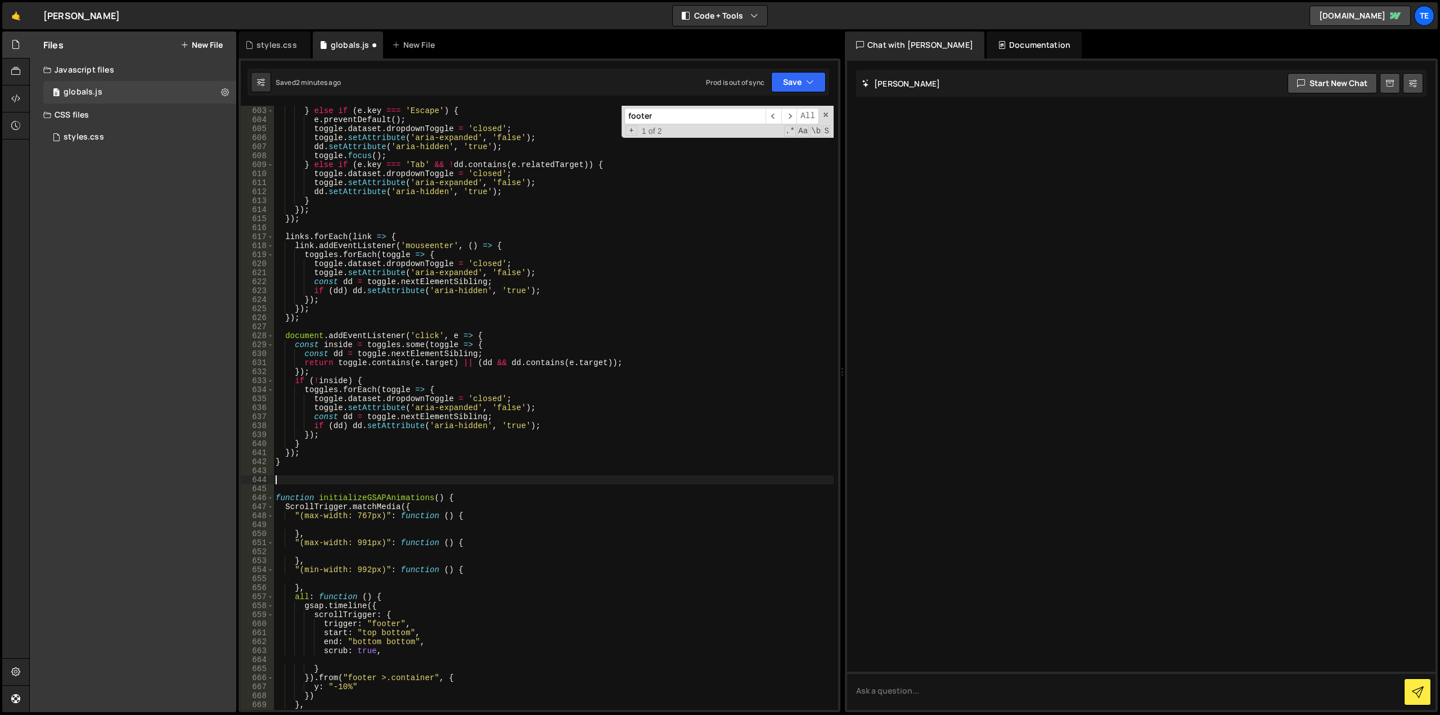
paste textarea "function initCheckWindowHeight() {"
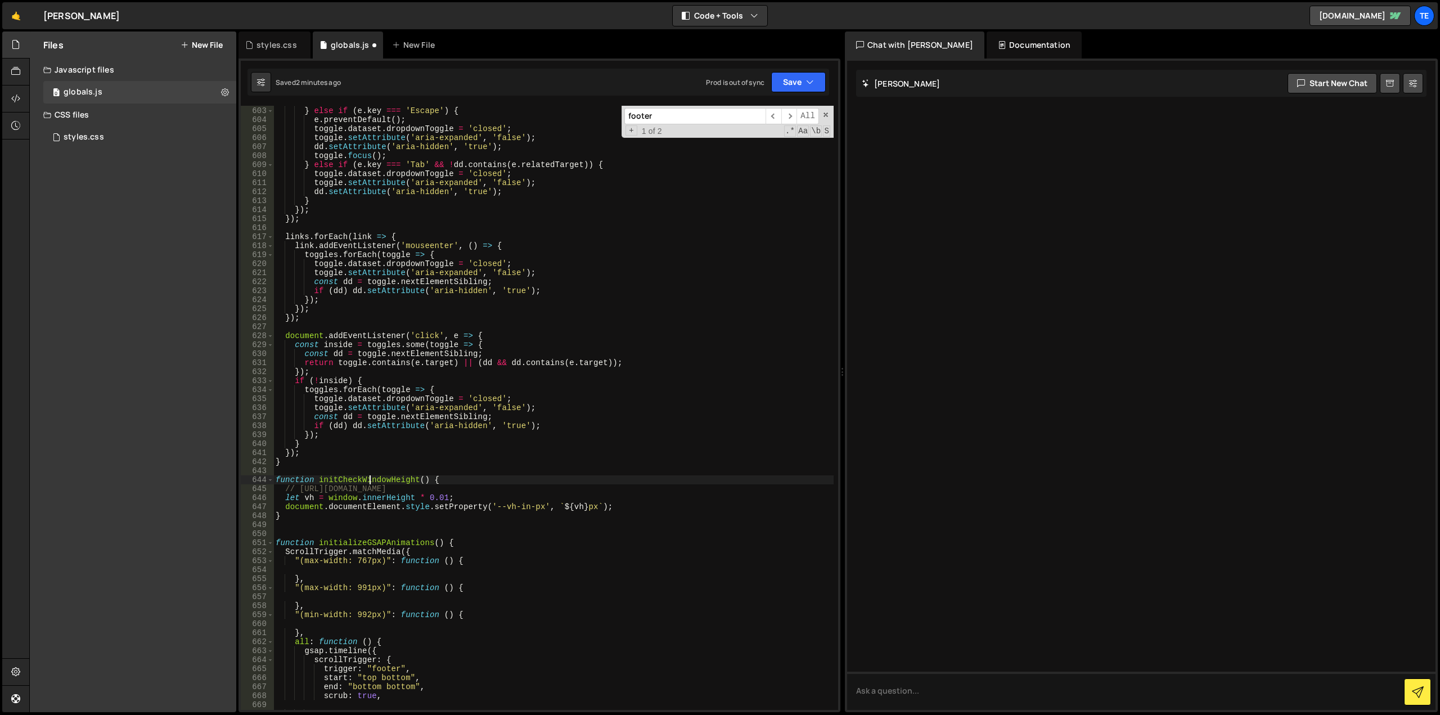
click at [369, 477] on div "items [( idx - 1 + items . length ) % items . length ] . focus ( ) ; } else if …" at bounding box center [553, 408] width 560 height 622
type textarea "function initCheckWindowHeight() {"
click at [369, 477] on div "items [( idx - 1 + items . length ) % items . length ] . focus ( ) ; } else if …" at bounding box center [553, 408] width 560 height 622
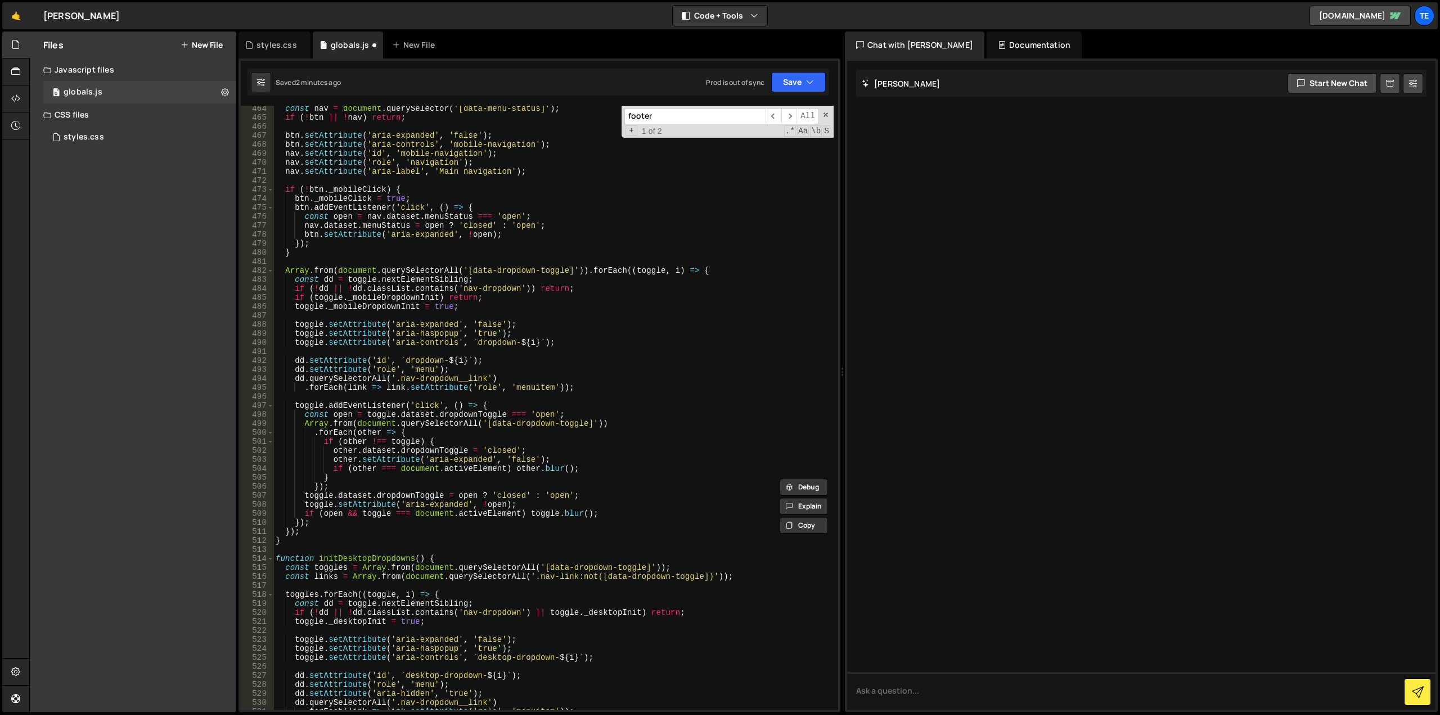
scroll to position [4001, 0]
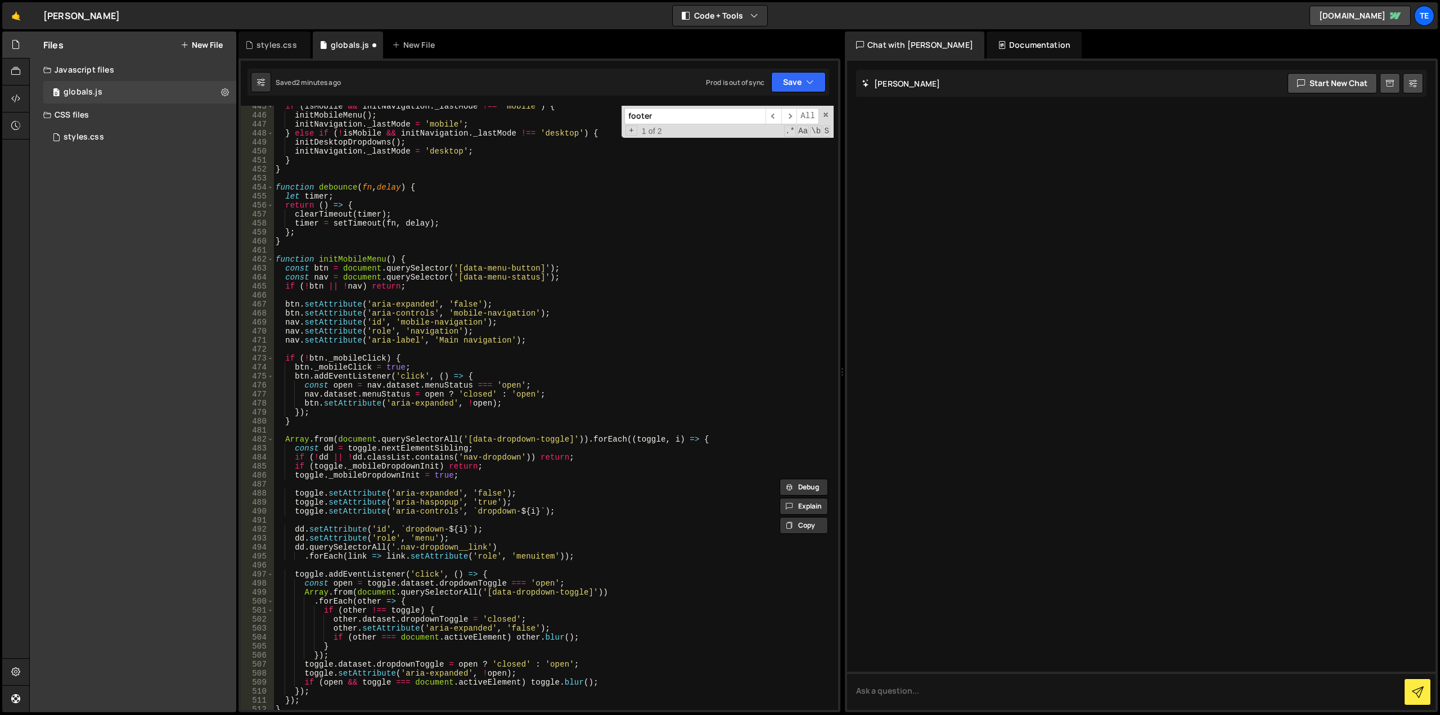
click at [452, 345] on div "if ( isMobile && initNavigation . _lastMode !== 'mobile' ) { initMobileMenu ( )…" at bounding box center [553, 413] width 560 height 622
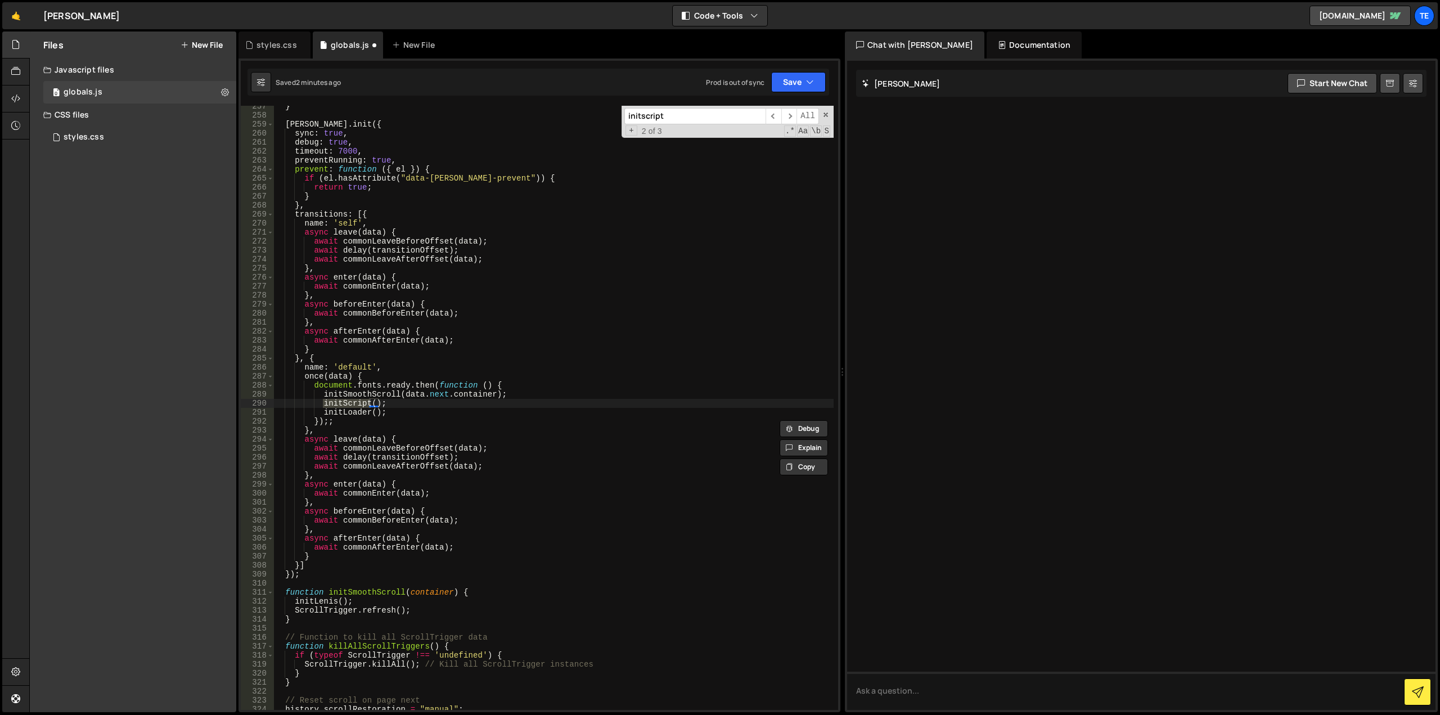
scroll to position [2912, 0]
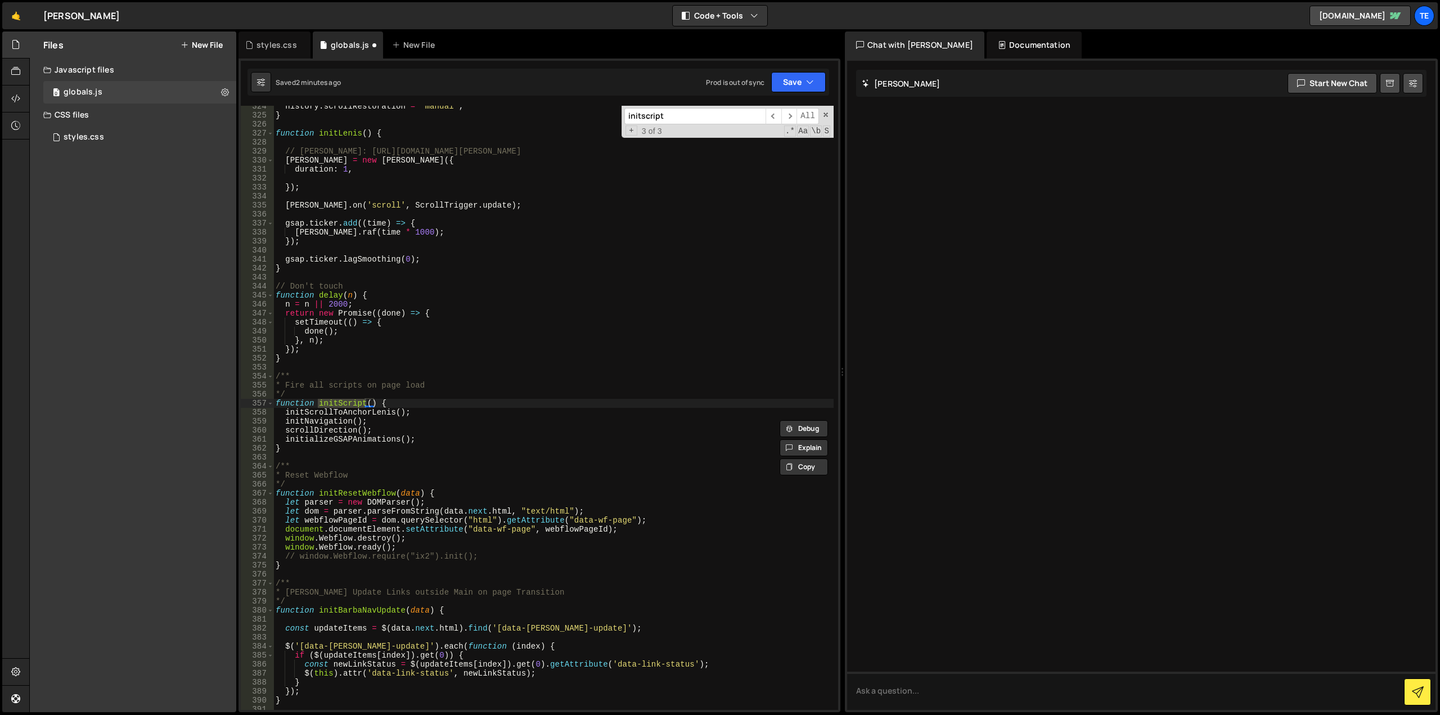
type input "initscript"
type textarea "initializeGSAPAnimations();"
click at [437, 438] on div "history . scrollRestoration = "manual" ; } function initLenis ( ) { // [PERSON_…" at bounding box center [553, 413] width 560 height 622
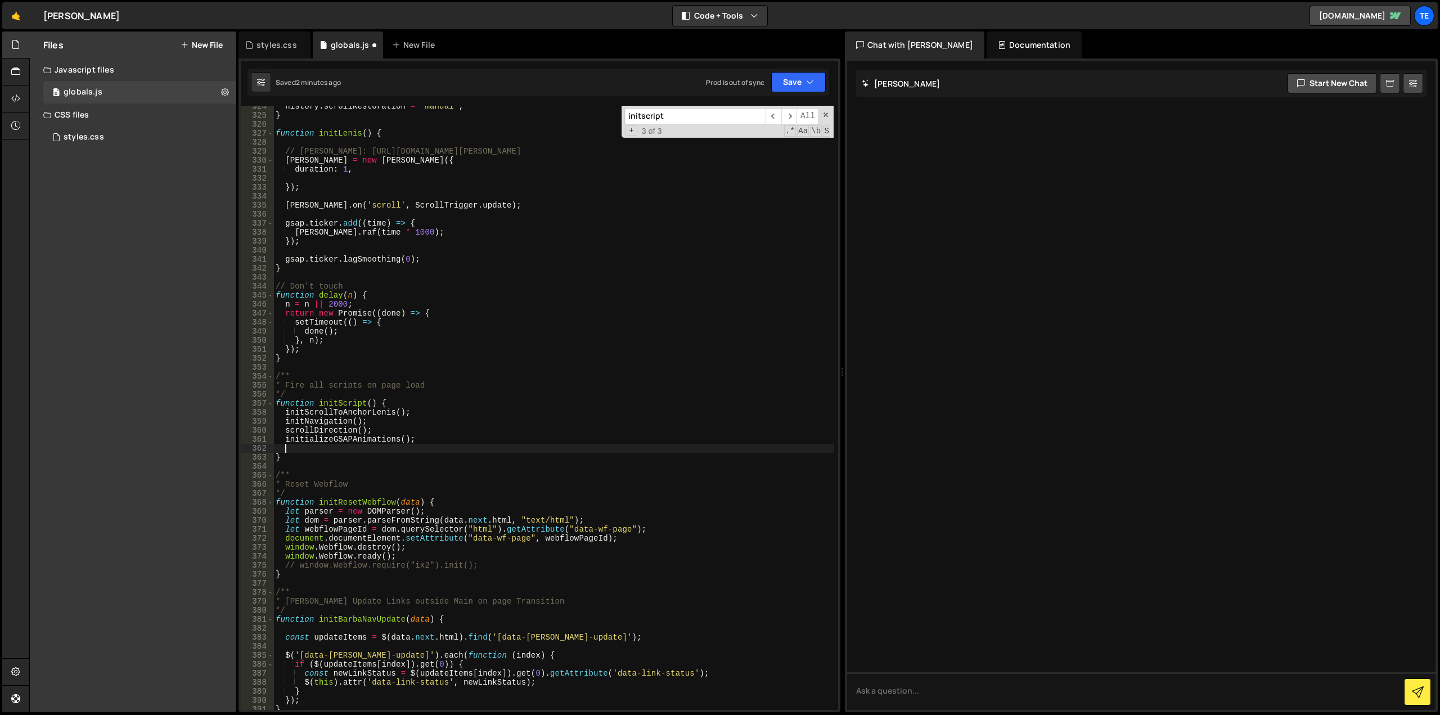
paste textarea "initCheckWindowHeight"
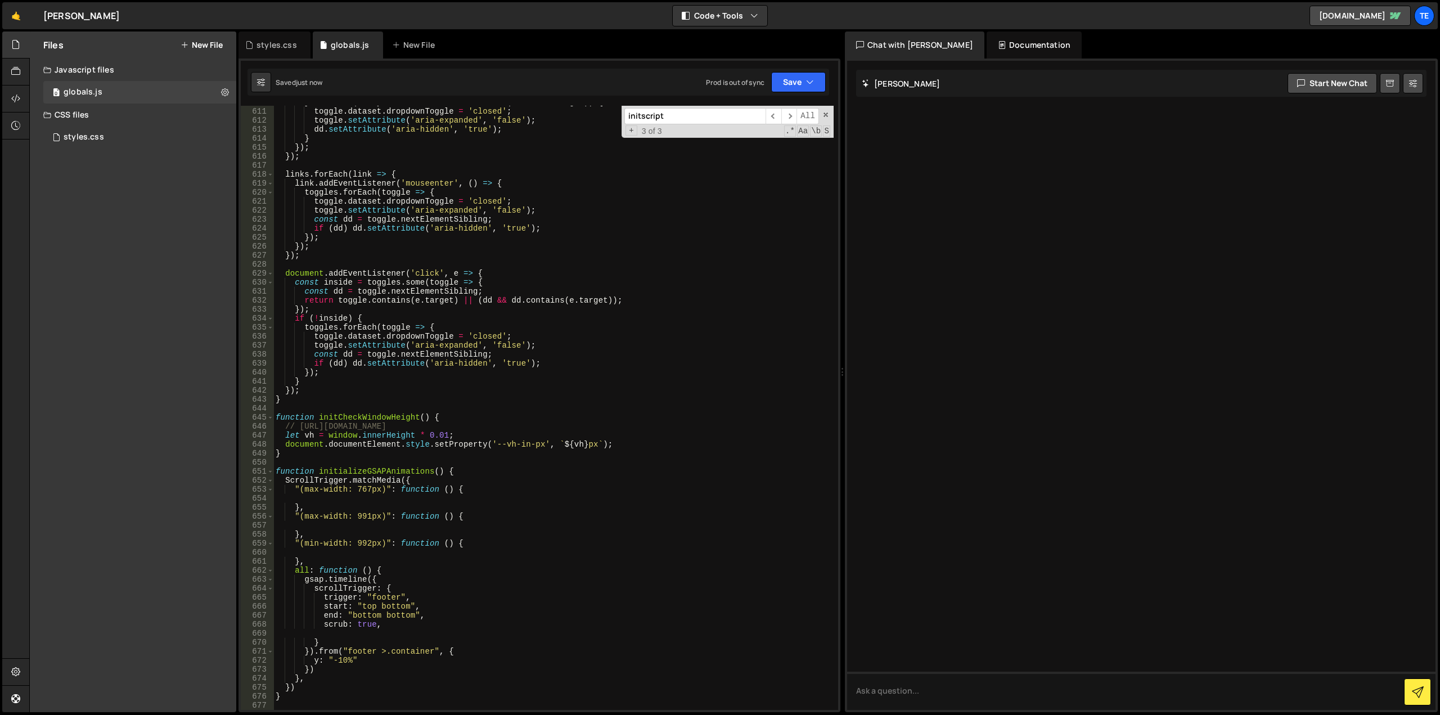
click at [344, 658] on div "} else if ( e . key === 'Tab' && ! dd . contains ( e . relatedTarget )) { toggl…" at bounding box center [553, 409] width 560 height 622
click at [348, 658] on div "} else if ( e . key === 'Tab' && ! dd . contains ( e . relatedTarget )) { toggl…" at bounding box center [553, 409] width 560 height 622
click at [385, 597] on div "} else if ( e . key === 'Tab' && ! dd . contains ( e . relatedTarget )) { toggl…" at bounding box center [553, 409] width 560 height 622
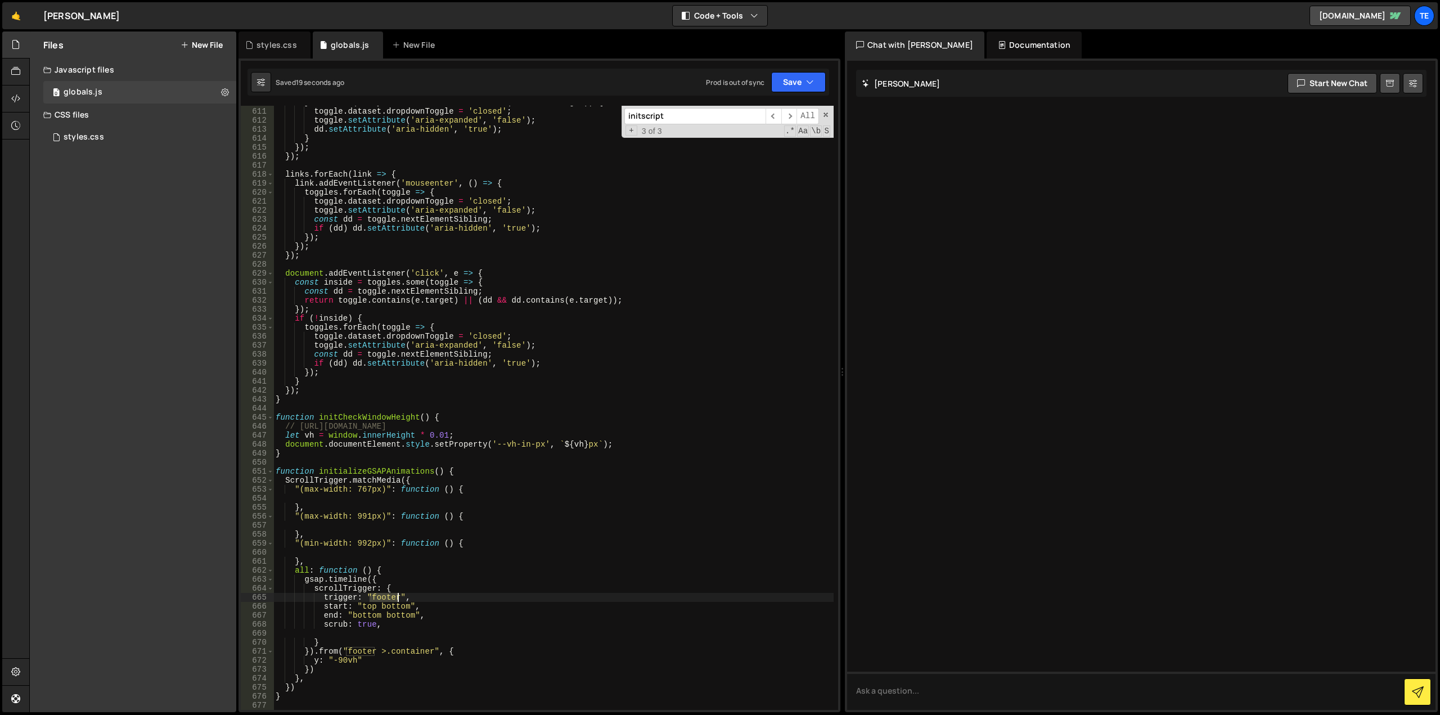
click at [385, 597] on div "} else if ( e . key === 'Tab' && ! dd . contains ( e . relatedTarget )) { toggl…" at bounding box center [553, 409] width 560 height 622
click at [416, 614] on div "} else if ( e . key === 'Tab' && ! dd . contains ( e . relatedTarget )) { toggl…" at bounding box center [553, 409] width 560 height 622
click at [427, 617] on div "} else if ( e . key === 'Tab' && ! dd . contains ( e . relatedTarget )) { toggl…" at bounding box center [553, 409] width 560 height 622
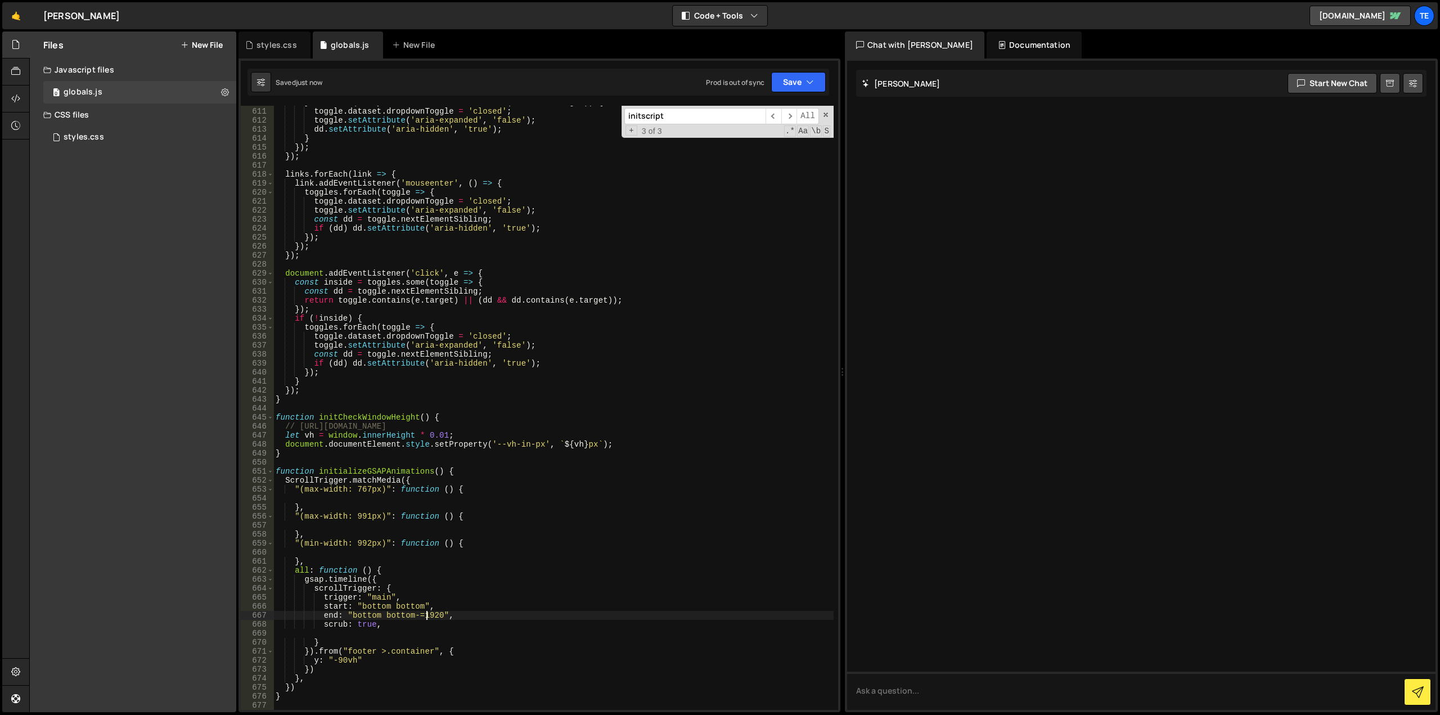
click at [339, 662] on div "} else if ( e . key === 'Tab' && ! dd . contains ( e . relatedTarget )) { toggl…" at bounding box center [553, 409] width 560 height 622
click at [414, 652] on div "} else if ( e . key === 'Tab' && ! dd . contains ( e . relatedTarget )) { toggl…" at bounding box center [553, 409] width 560 height 622
type textarea "}).from("footer", {"
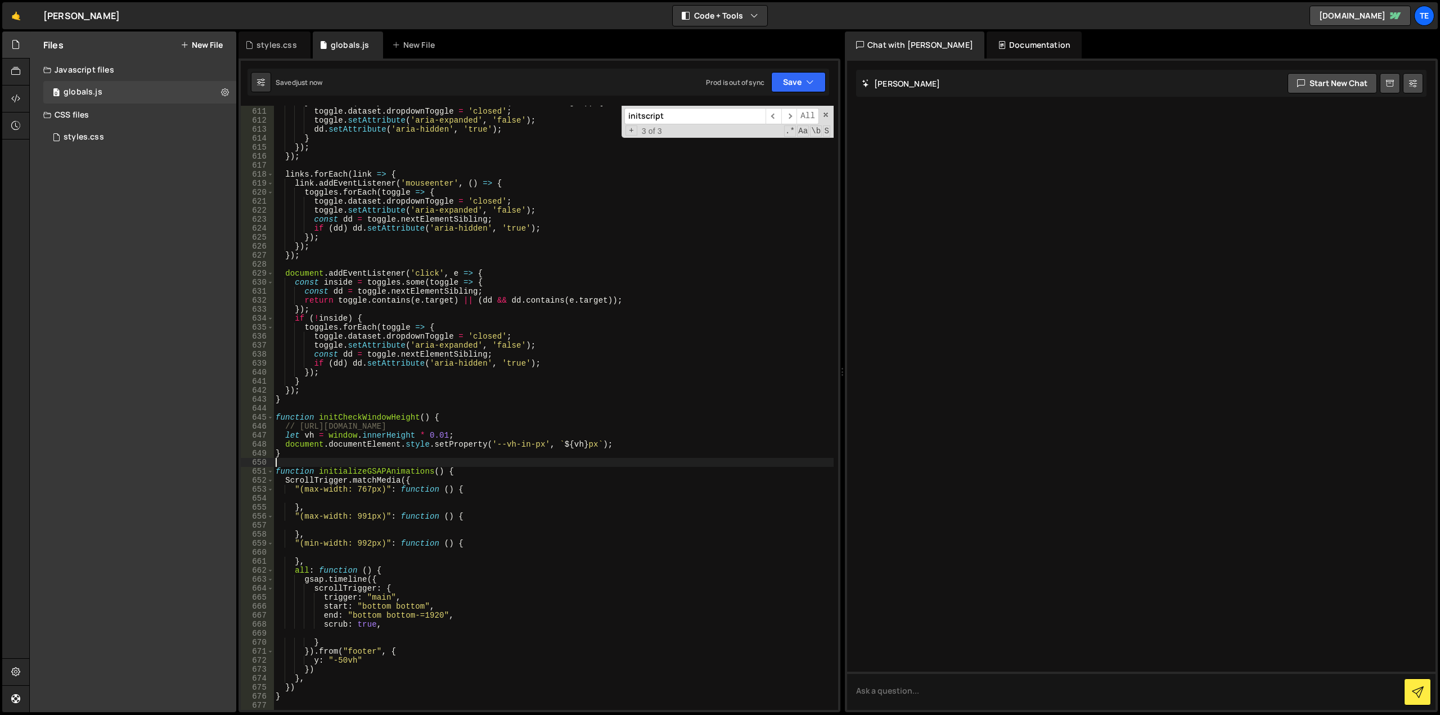
click at [583, 460] on div "} else if ( e . key === 'Tab' && ! dd . contains ( e . relatedTarget )) { toggl…" at bounding box center [553, 409] width 560 height 622
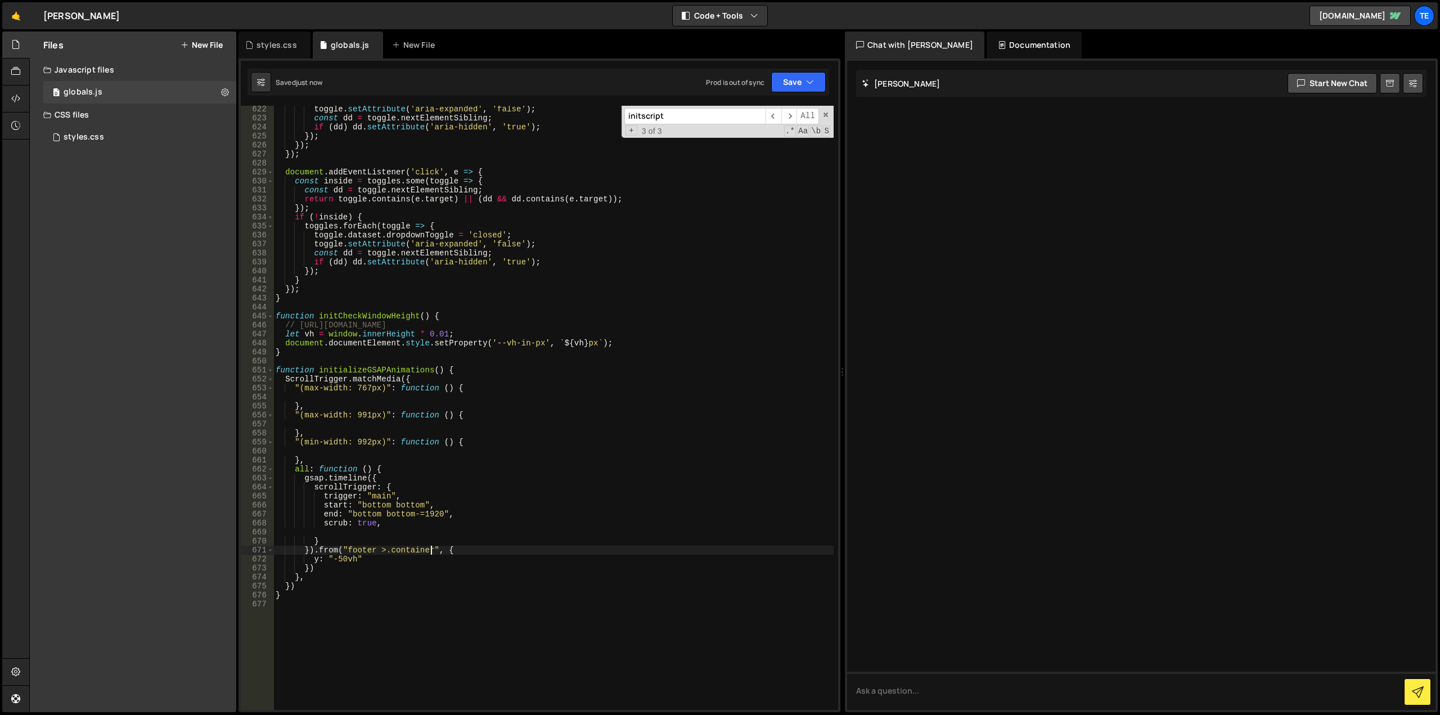
scroll to position [5660, 0]
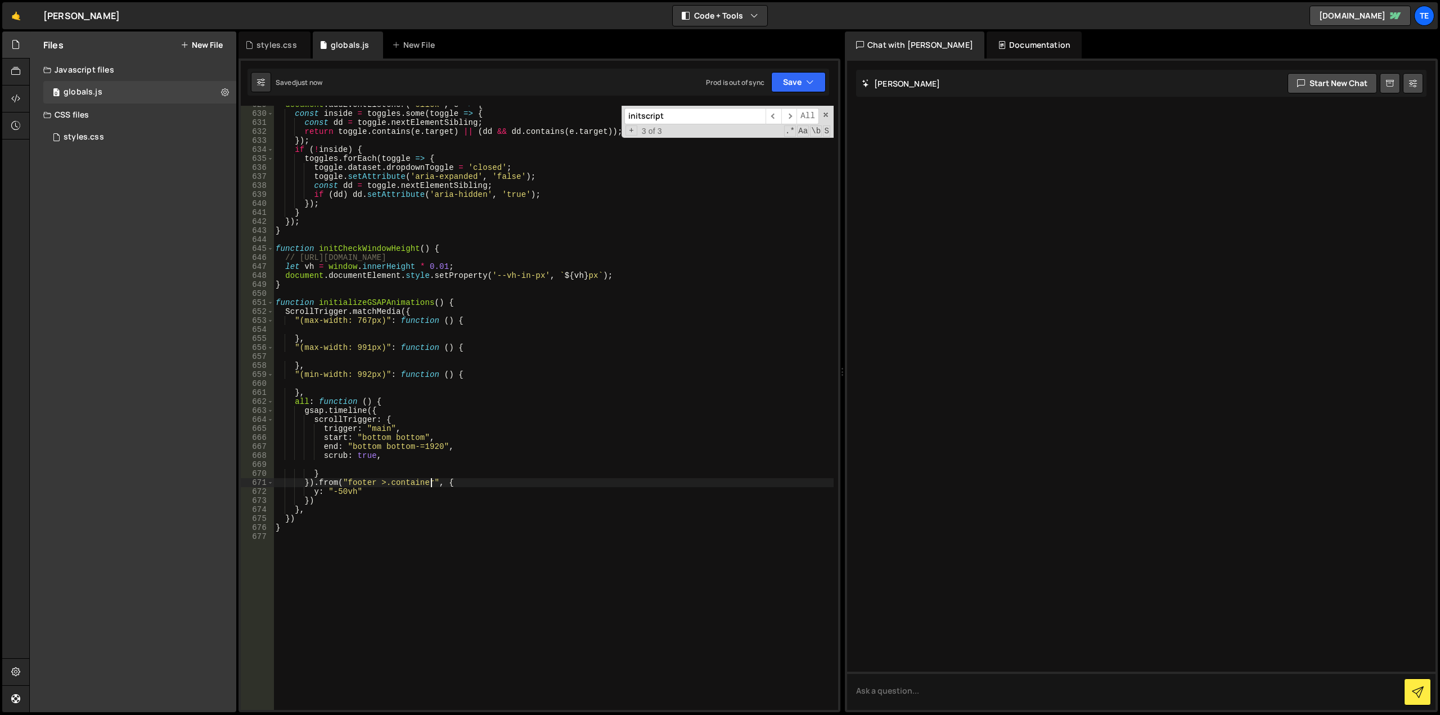
click at [412, 443] on div "document . addEventListener ( 'click' , e => { const inside = toggles . some ( …" at bounding box center [553, 411] width 560 height 622
click at [451, 491] on div "document . addEventListener ( 'click' , e => { const inside = toggles . some ( …" at bounding box center [553, 411] width 560 height 622
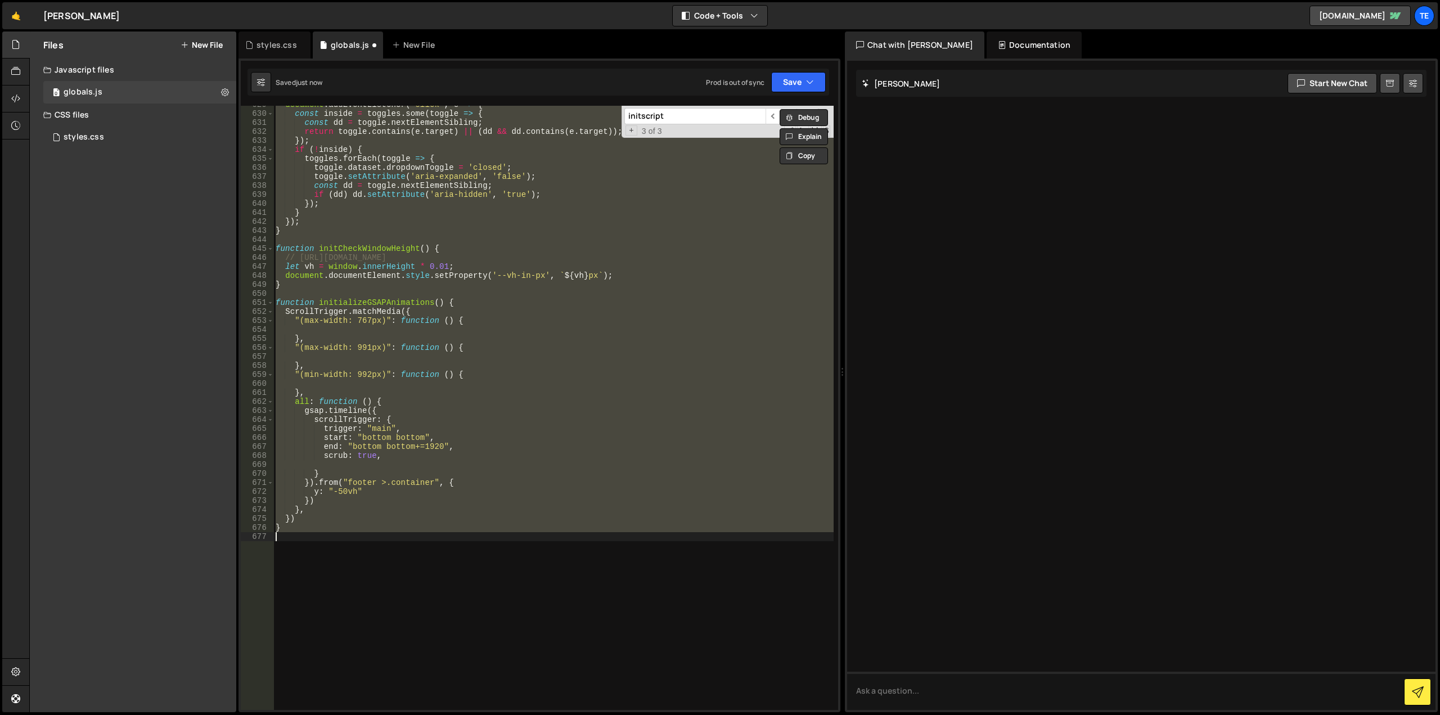
scroll to position [0, 0]
click at [371, 427] on div "document . addEventListener ( 'click' , e => { const inside = toggles . some ( …" at bounding box center [553, 408] width 560 height 604
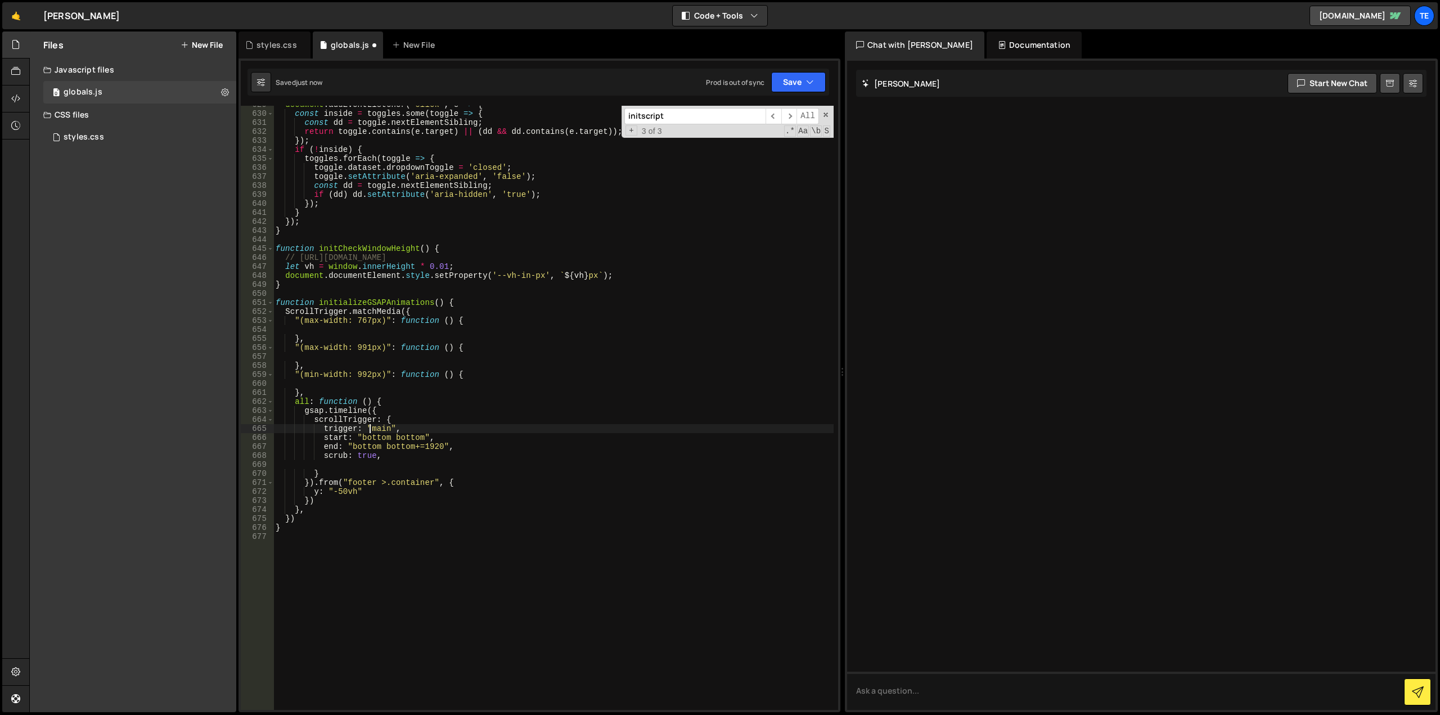
click at [371, 427] on div "document . addEventListener ( 'click' , e => { const inside = toggles . some ( …" at bounding box center [553, 411] width 560 height 622
click at [366, 437] on div "document . addEventListener ( 'click' , e => { const inside = toggles . some ( …" at bounding box center [553, 411] width 560 height 622
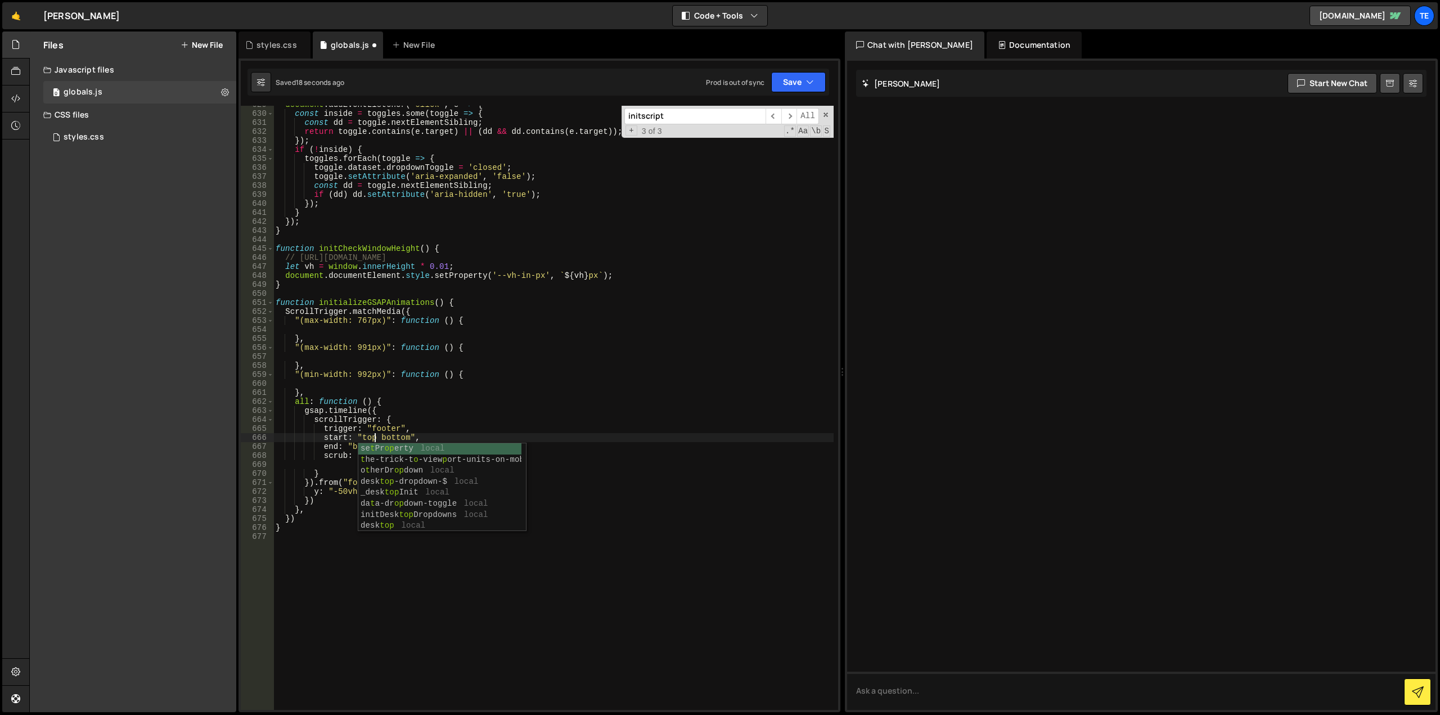
click at [571, 341] on div "document . addEventListener ( 'click' , e => { const inside = toggles . some ( …" at bounding box center [553, 411] width 560 height 622
click at [433, 448] on div "document . addEventListener ( 'click' , e => { const inside = toggles . some ( …" at bounding box center [553, 411] width 560 height 622
drag, startPoint x: 433, startPoint y: 448, endPoint x: 384, endPoint y: 447, distance: 48.4
click at [384, 447] on div "document . addEventListener ( 'click' , e => { const inside = toggles . some ( …" at bounding box center [553, 411] width 560 height 622
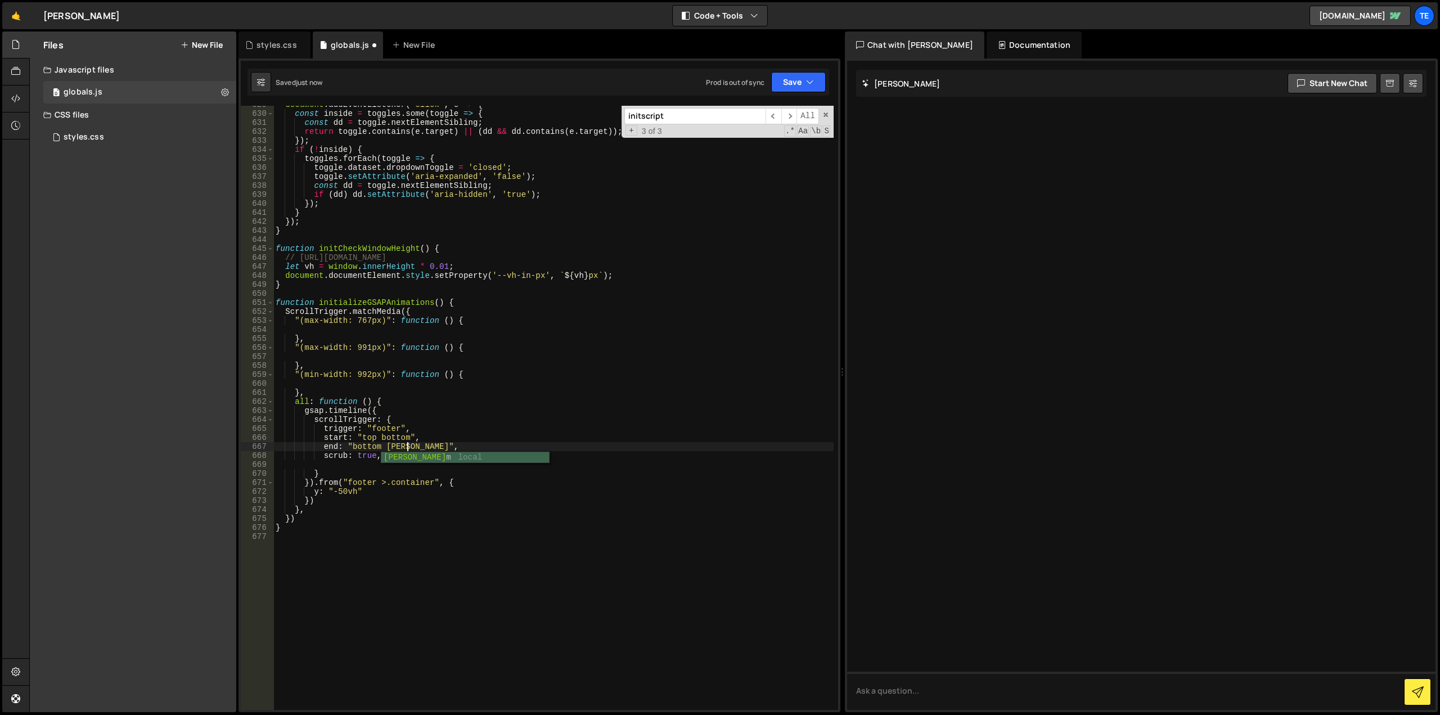
scroll to position [0, 10]
click at [400, 407] on div "document . addEventListener ( 'click' , e => { const inside = toggles . some ( …" at bounding box center [553, 411] width 560 height 622
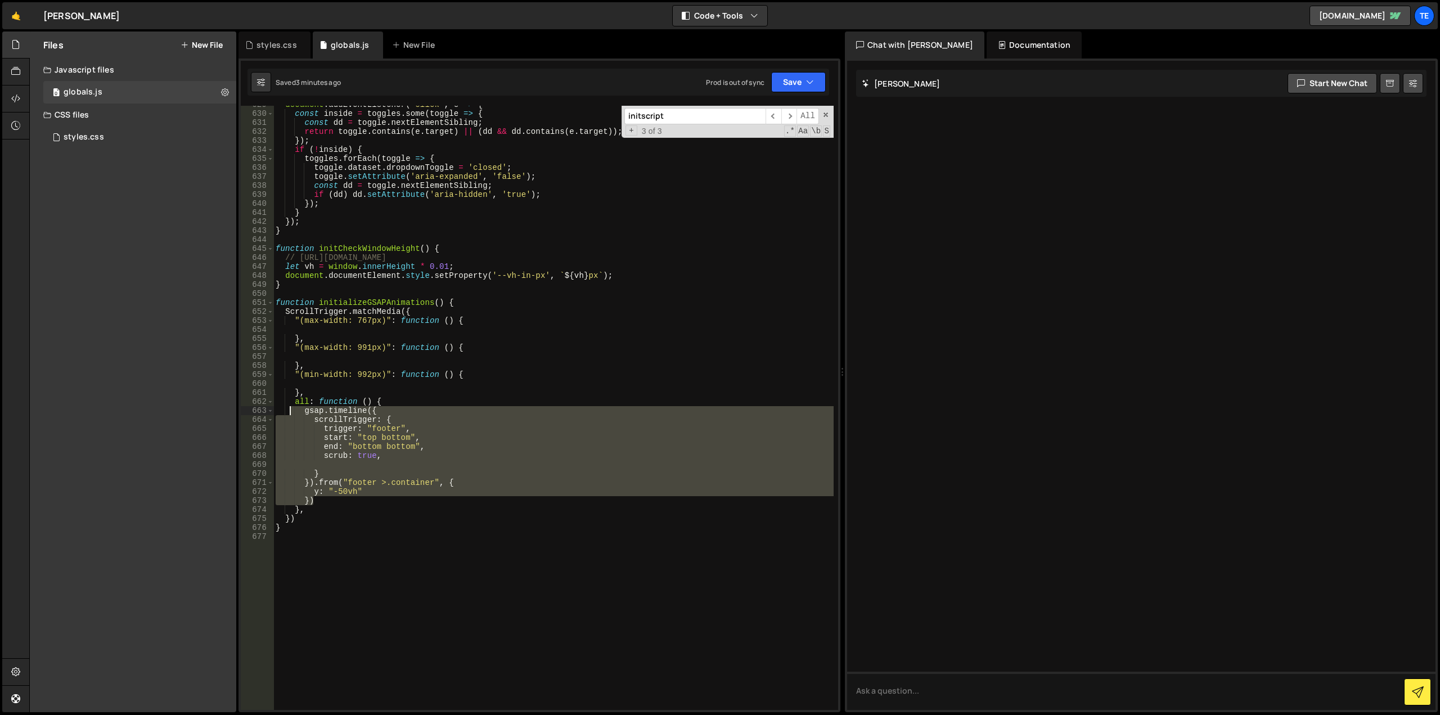
drag, startPoint x: 316, startPoint y: 500, endPoint x: 291, endPoint y: 408, distance: 95.7
click at [291, 408] on div "document . addEventListener ( 'click' , e => { const inside = toggles . some ( …" at bounding box center [553, 411] width 560 height 622
type textarea "// gsap.timeline({"
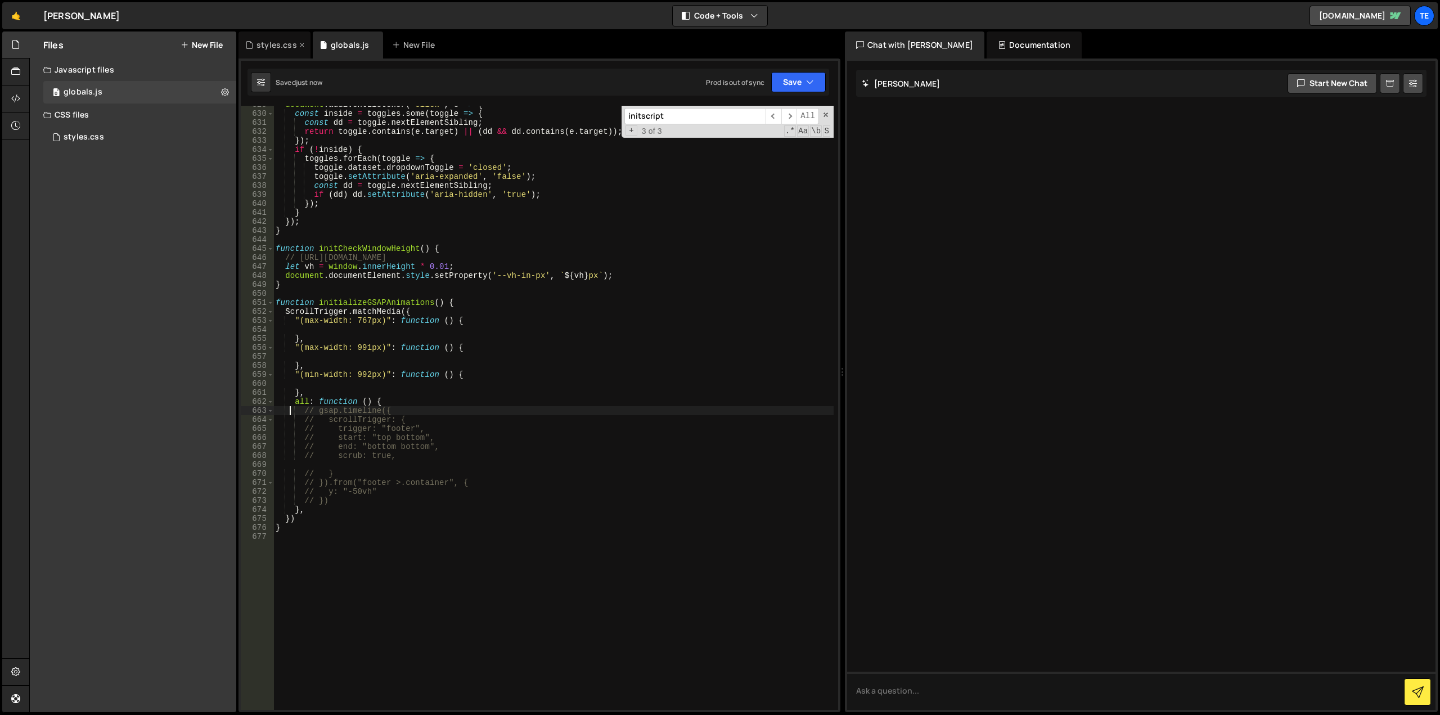
click at [247, 41] on icon at bounding box center [249, 44] width 8 height 11
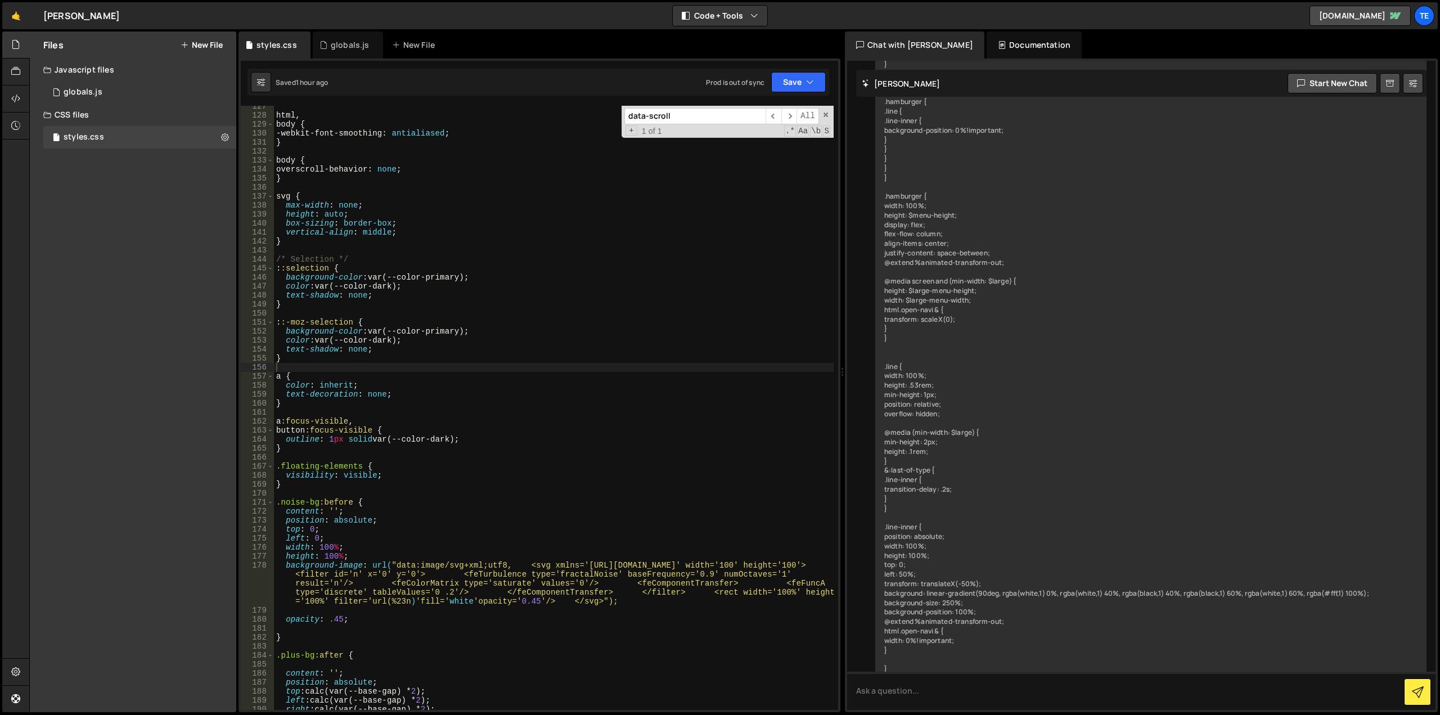
type textarea "overscroll-behavior: none;"
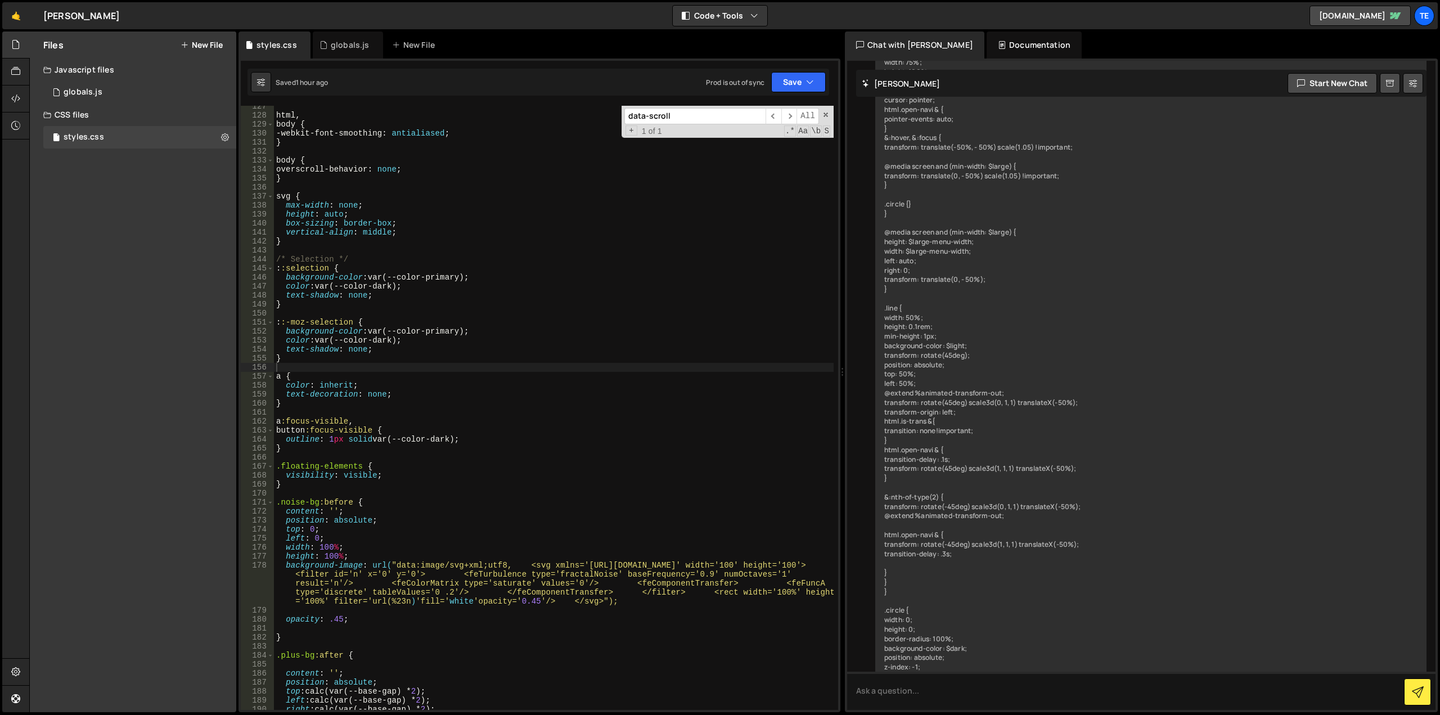
click at [389, 169] on div "html , body { -webkit-font-smoothing : antialiased ; } body { overscroll-behavi…" at bounding box center [554, 413] width 560 height 622
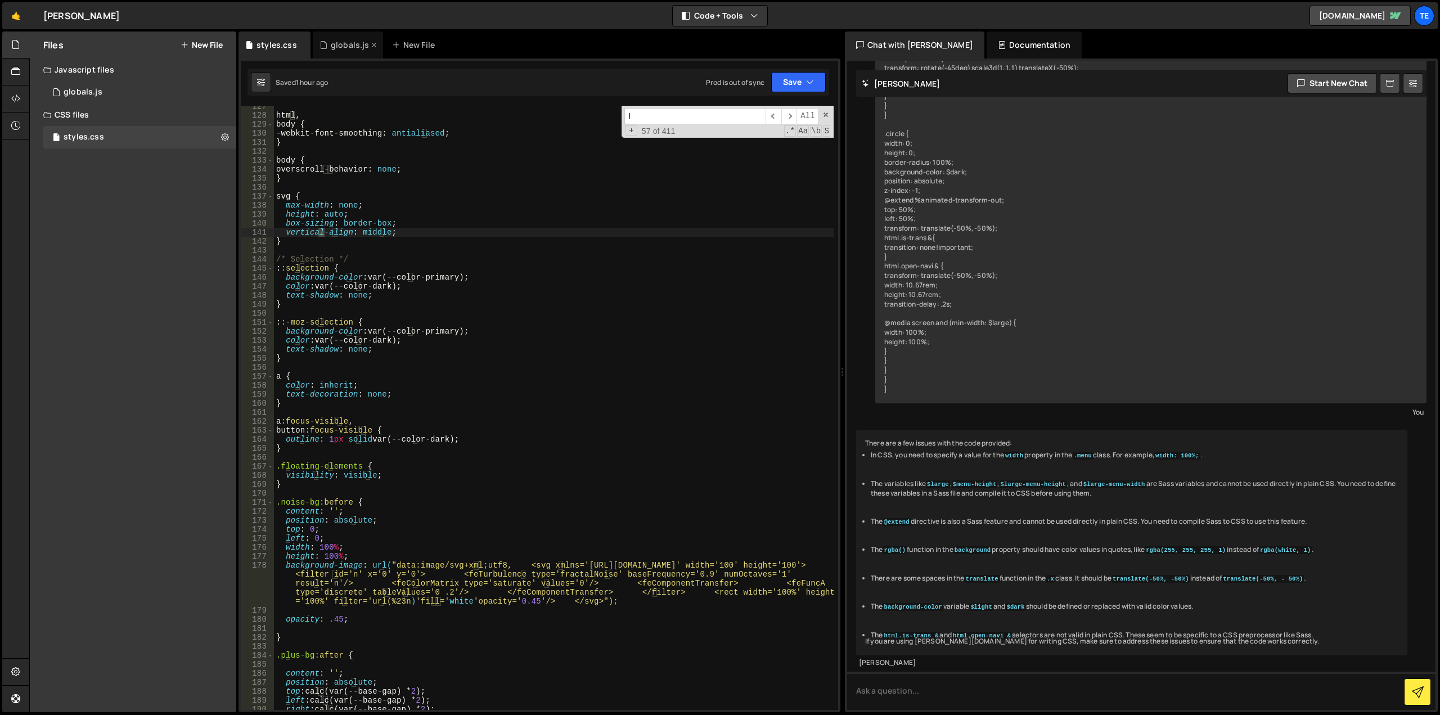
type input "l"
click at [348, 48] on div "globals.js" at bounding box center [350, 44] width 39 height 11
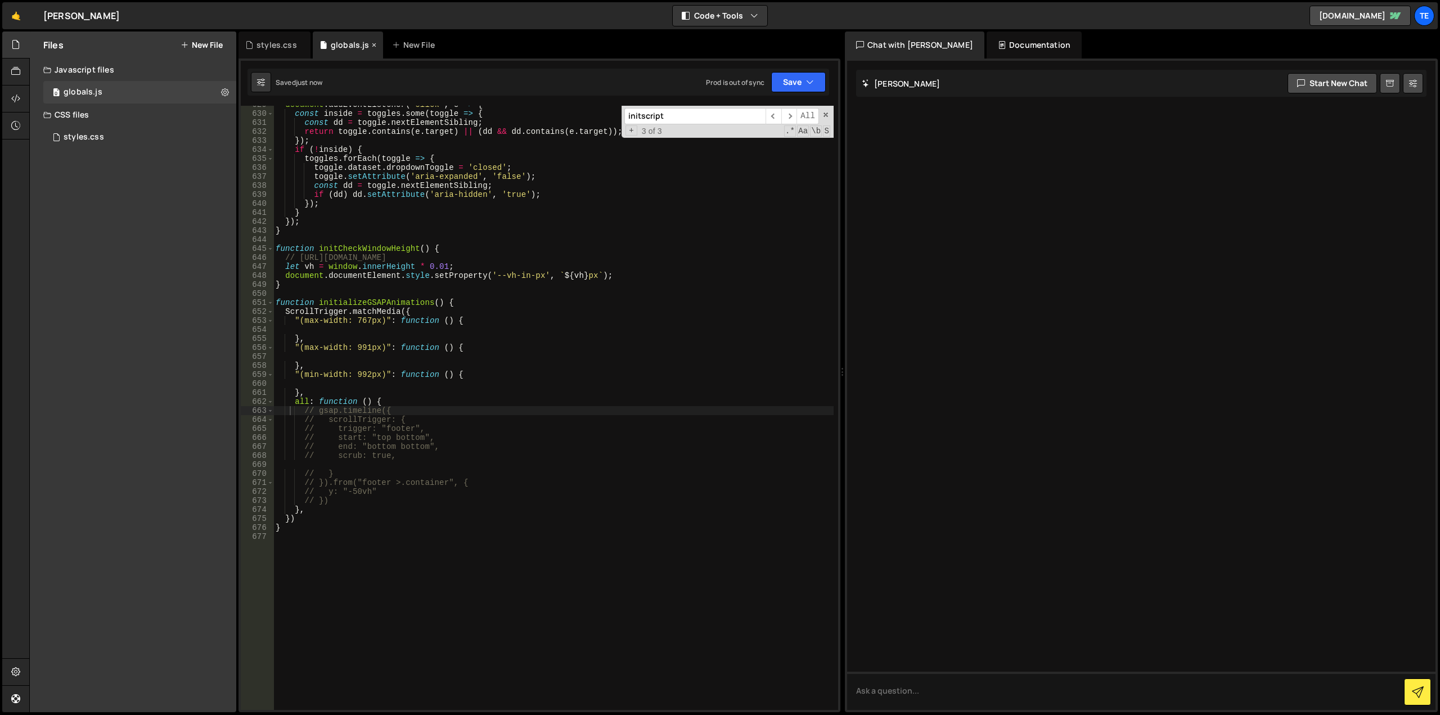
scroll to position [0, 0]
click at [603, 461] on div "document . addEventListener ( 'click' , e => { const inside = toggles . some ( …" at bounding box center [553, 411] width 560 height 622
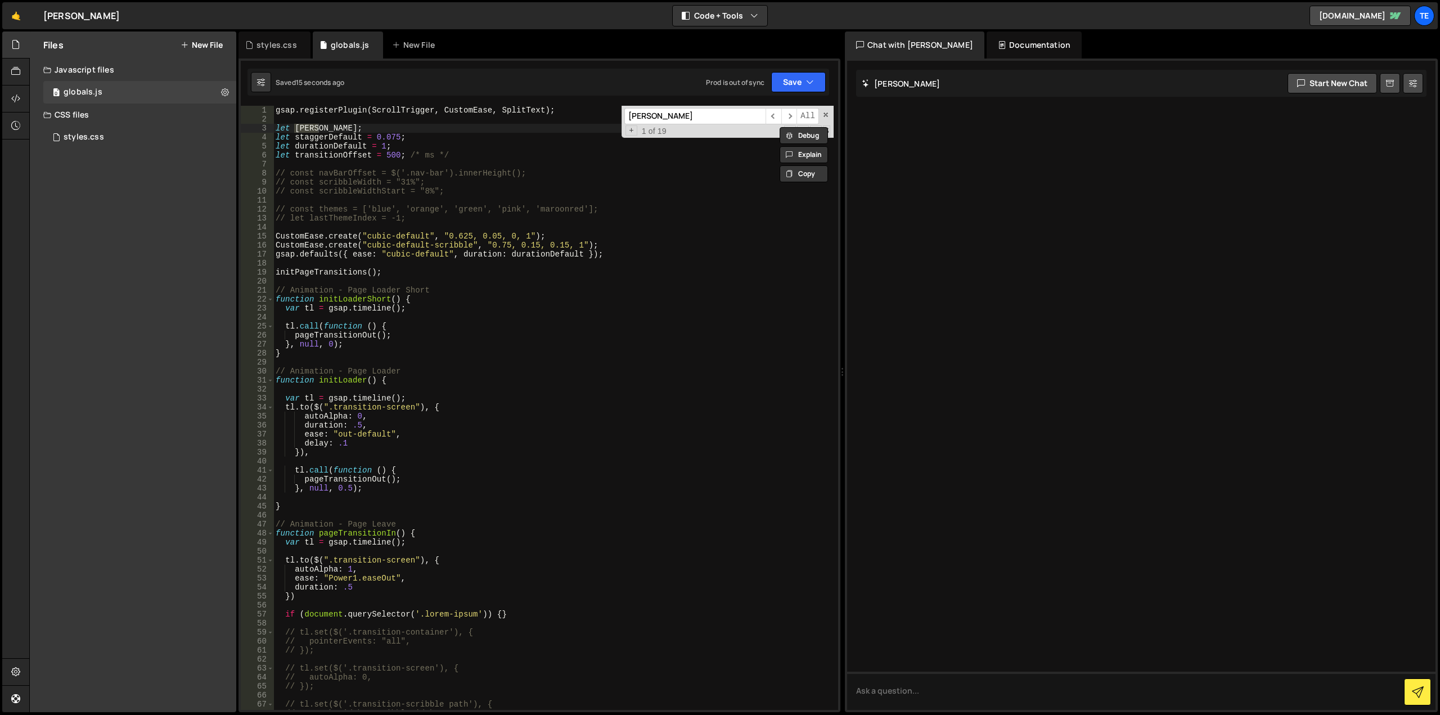
type input "[PERSON_NAME]"
click at [318, 120] on div "gsap . registerPlugin ( ScrollTrigger , CustomEase , SplitText ) ; let [PERSON_…" at bounding box center [553, 417] width 560 height 622
click at [297, 132] on div "gsap . registerPlugin ( ScrollTrigger , CustomEase , SplitText ) ; let [PERSON_…" at bounding box center [553, 417] width 560 height 622
click at [297, 127] on div "gsap . registerPlugin ( ScrollTrigger , CustomEase , SplitText ) ; let [PERSON_…" at bounding box center [553, 408] width 560 height 604
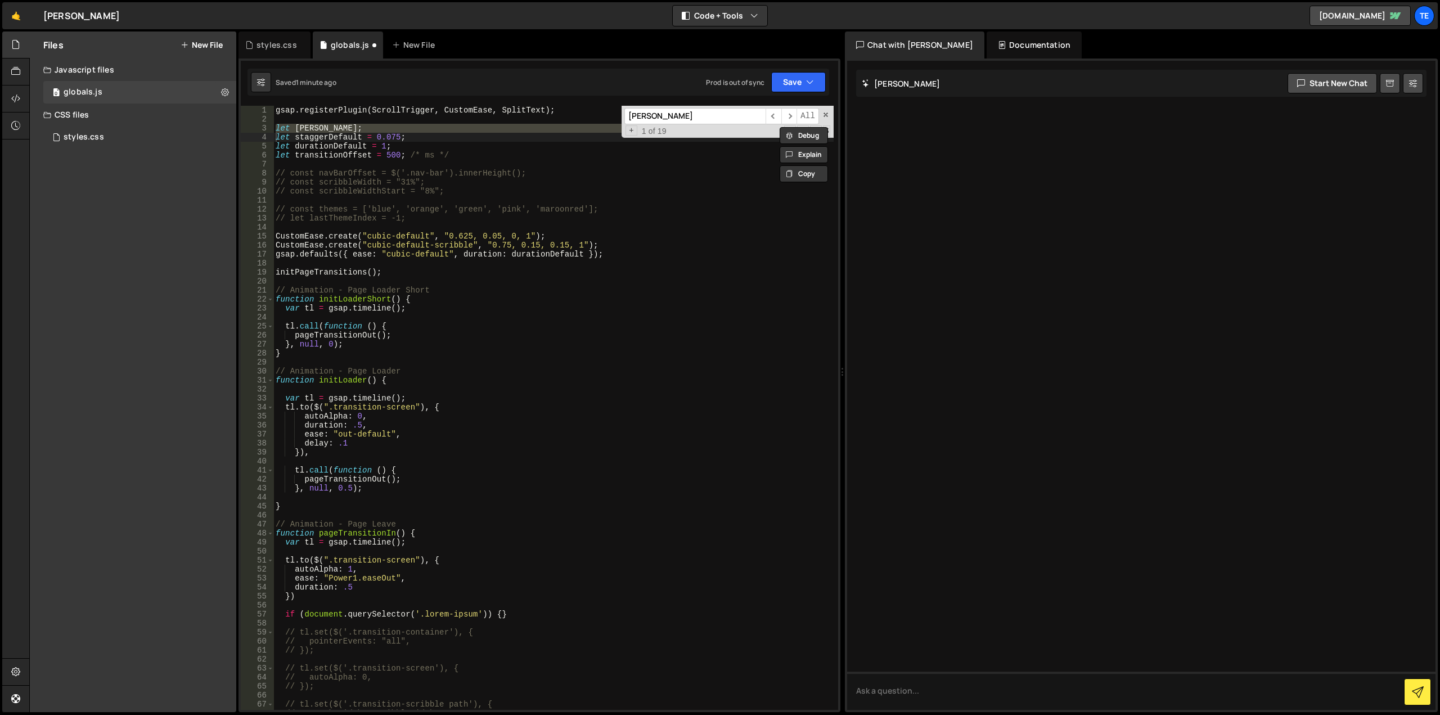
type textarea "let [PERSON_NAME];"
click at [297, 127] on div "gsap . registerPlugin ( ScrollTrigger , CustomEase , SplitText ) ; let [PERSON_…" at bounding box center [553, 417] width 560 height 622
click at [330, 122] on div "gsap . registerPlugin ( ScrollTrigger , CustomEase , SplitText ) ; let [PERSON_…" at bounding box center [553, 417] width 560 height 622
paste textarea "const locomotiveScroll = new LocomotiveScroll();"
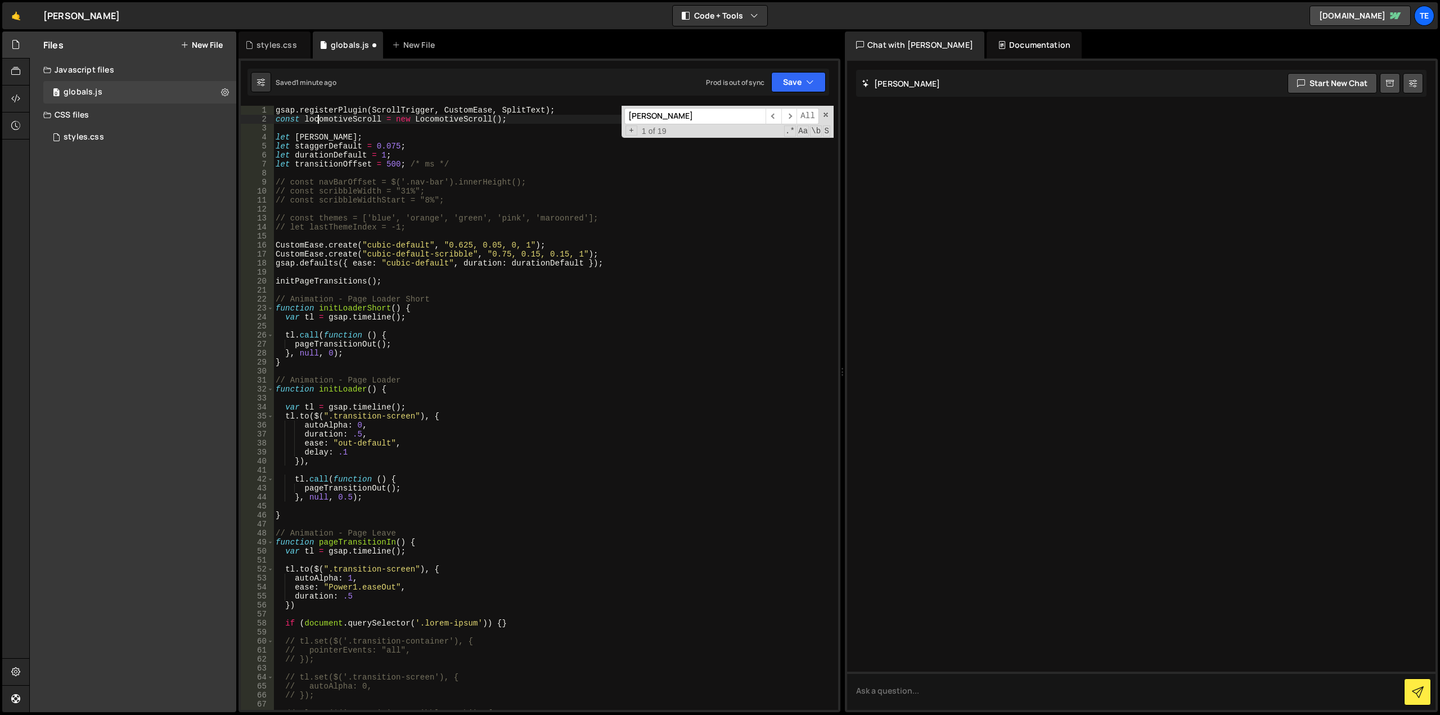
click at [316, 120] on div "gsap . registerPlugin ( ScrollTrigger , CustomEase , SplitText ) ; const locomo…" at bounding box center [553, 417] width 560 height 622
click at [305, 140] on div "gsap . registerPlugin ( ScrollTrigger , CustomEase , SplitText ) ; const locomo…" at bounding box center [553, 417] width 560 height 622
paste textarea "ocomotiveScroll"
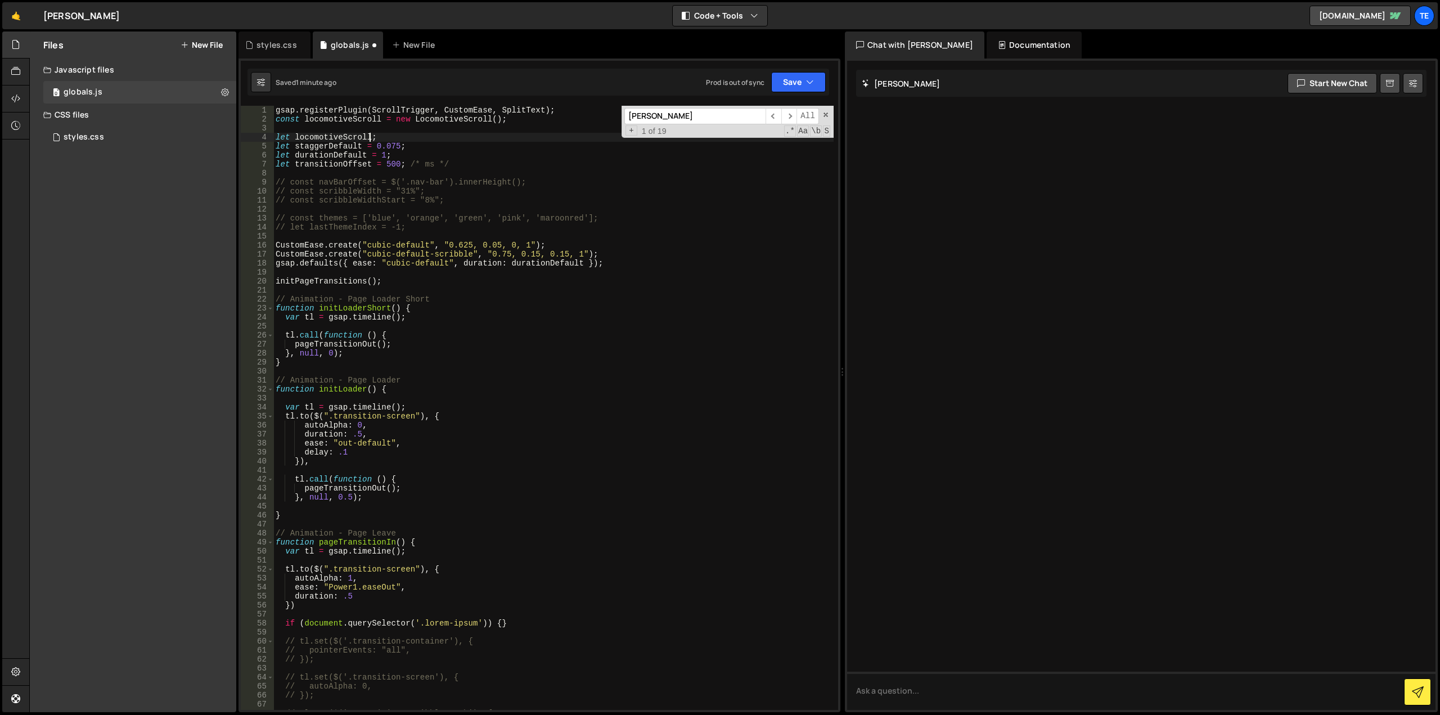
click at [316, 120] on div "gsap . registerPlugin ( ScrollTrigger , CustomEase , SplitText ) ; const locomo…" at bounding box center [553, 417] width 560 height 622
type textarea "const locomotiveScroll = new LocomotiveScroll();"
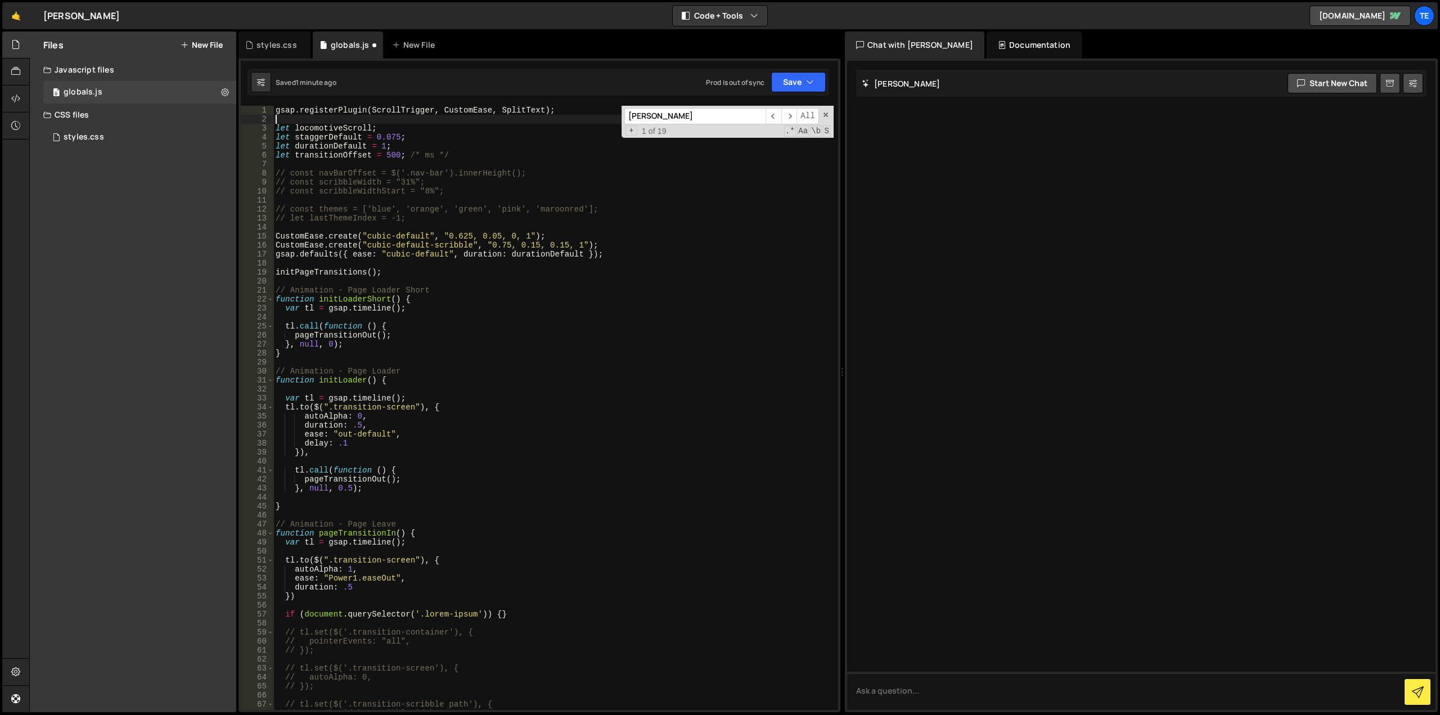
click at [423, 196] on div "gsap . registerPlugin ( ScrollTrigger , CustomEase , SplitText ) ; let locomoti…" at bounding box center [553, 417] width 560 height 622
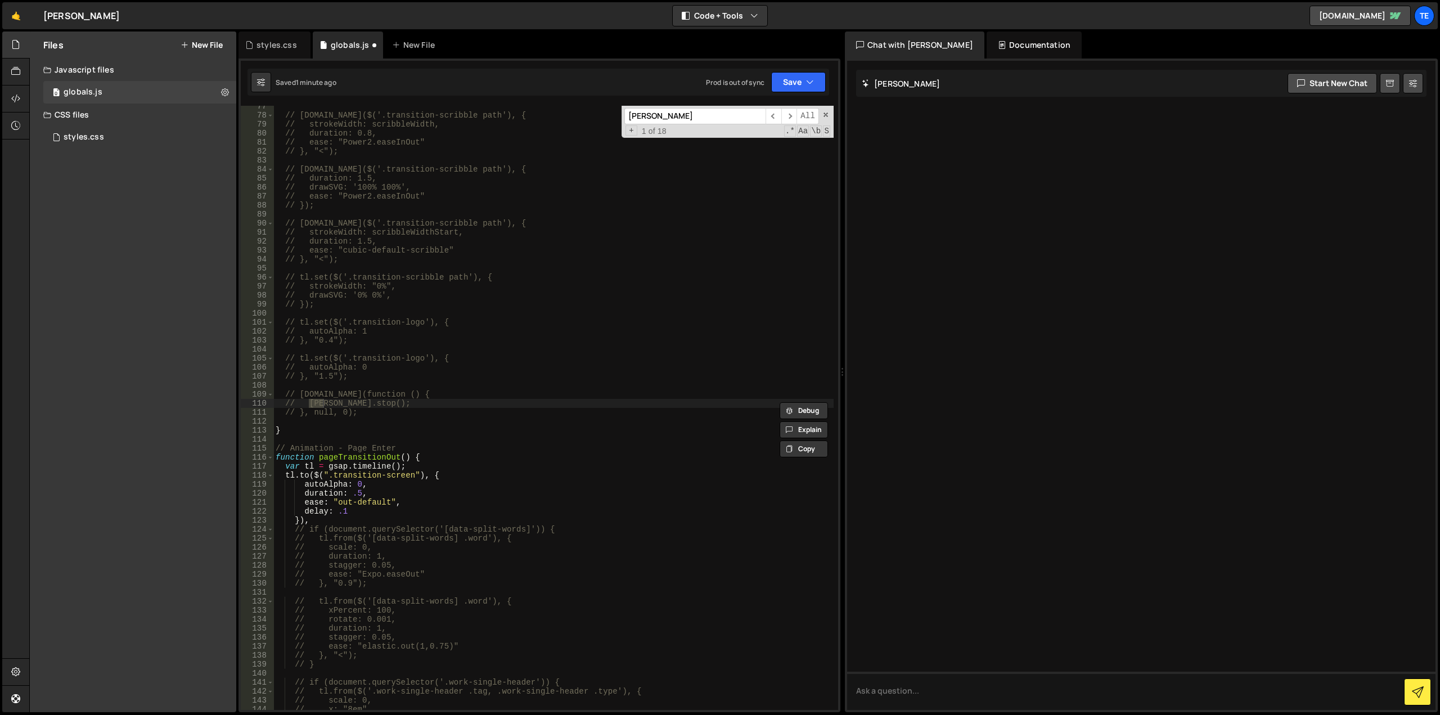
scroll to position [688, 0]
type input "[PERSON_NAME]"
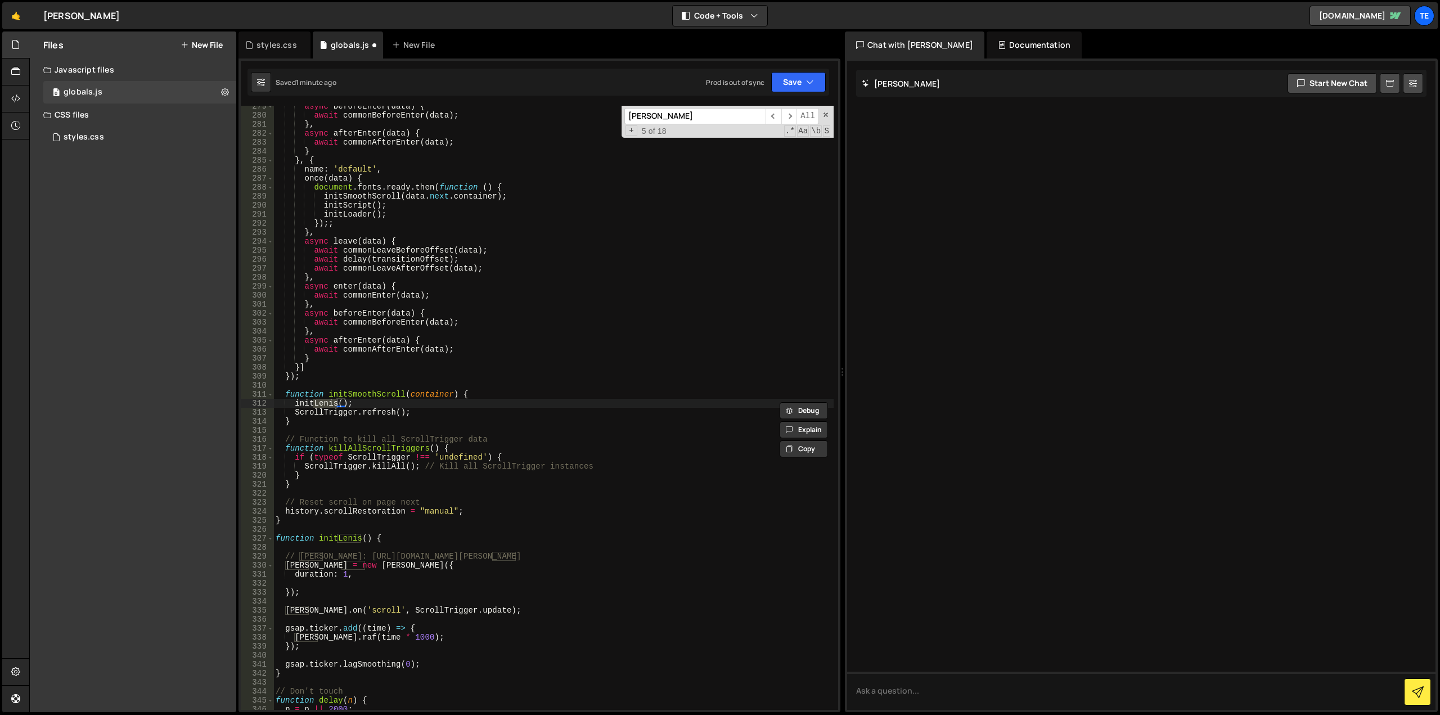
scroll to position [2507, 0]
type textarea "initLenis();"
click at [315, 402] on div "async beforeEnter ( data ) { await commonBeforeEnter ( data ) ; } , async after…" at bounding box center [553, 408] width 560 height 604
click at [679, 118] on input "[PERSON_NAME]" at bounding box center [695, 116] width 141 height 16
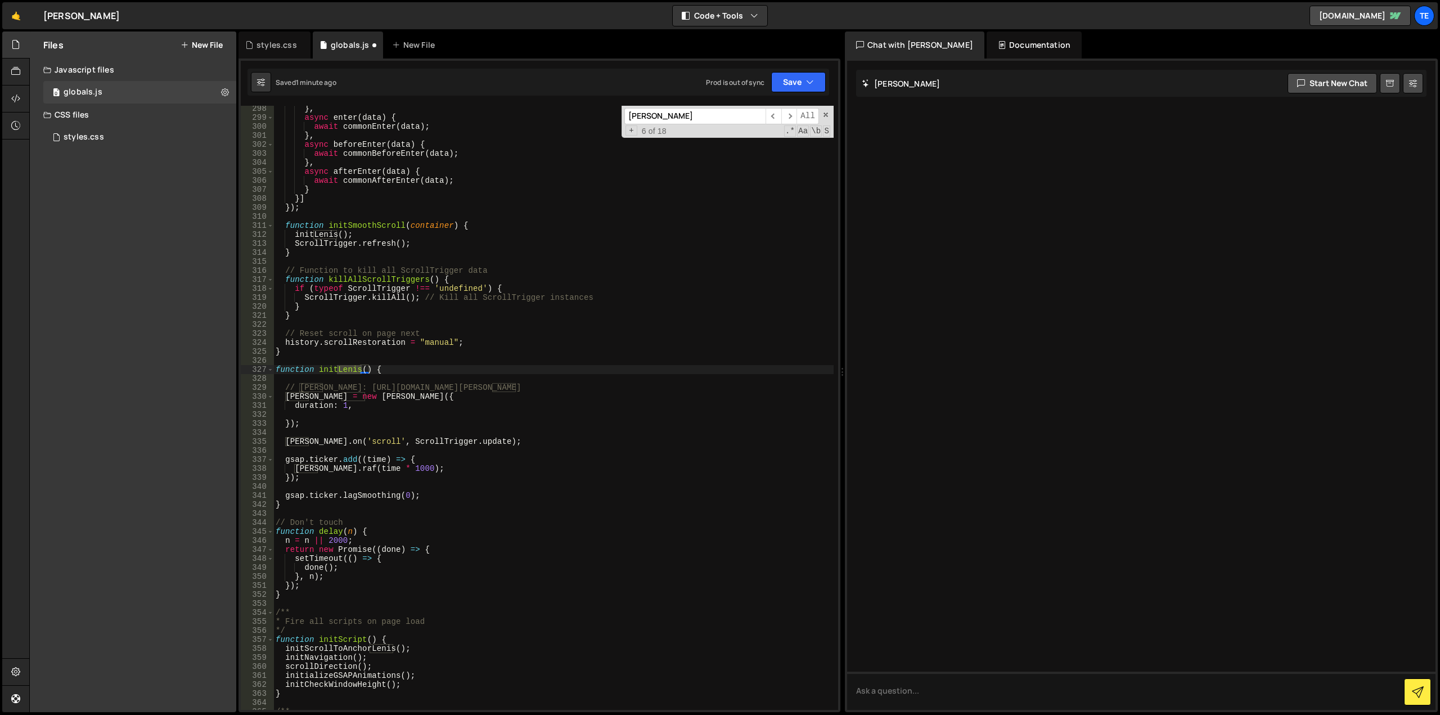
scroll to position [2676, 0]
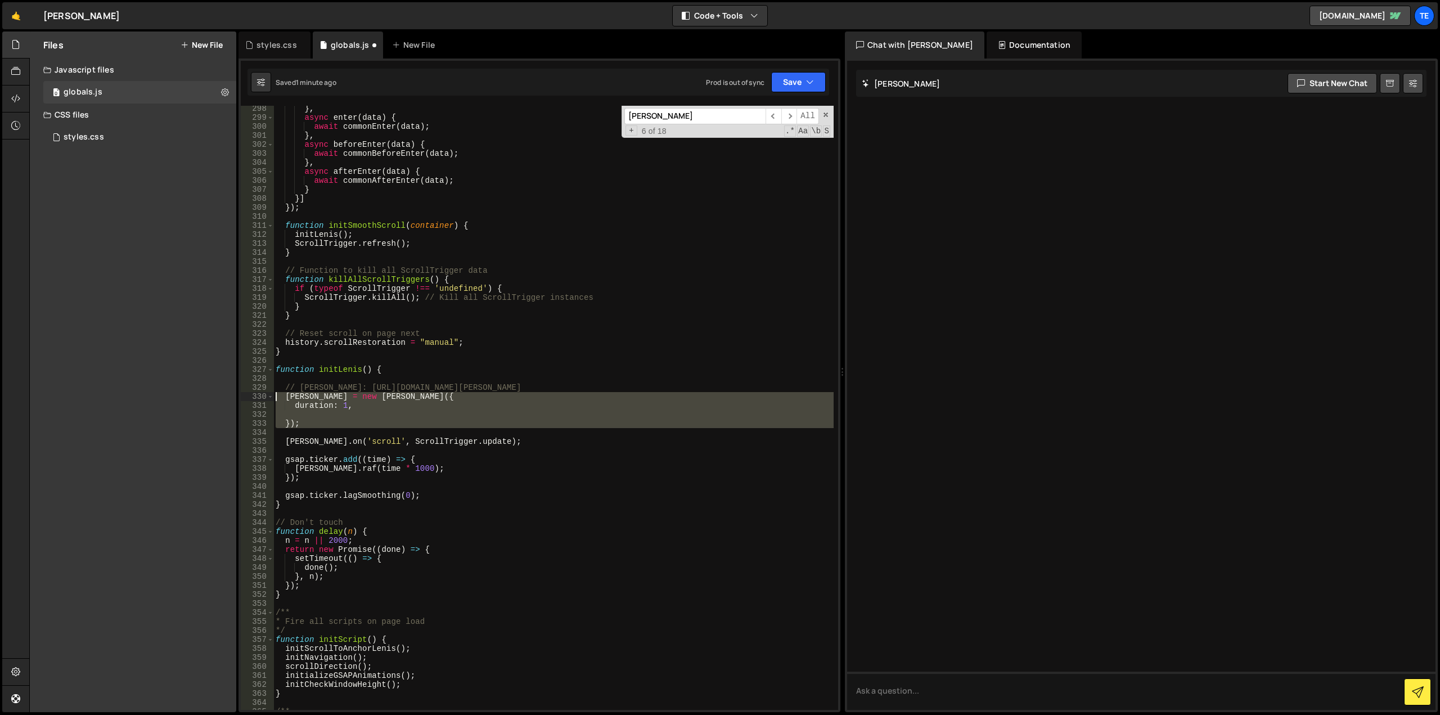
drag, startPoint x: 327, startPoint y: 430, endPoint x: 276, endPoint y: 396, distance: 61.3
click at [276, 396] on div "} , async enter ( data ) { await commonEnter ( data ) ; } , async beforeEnter (…" at bounding box center [553, 415] width 560 height 622
type textarea "[PERSON_NAME] = new [PERSON_NAME]({ duration: 1,"
paste textarea
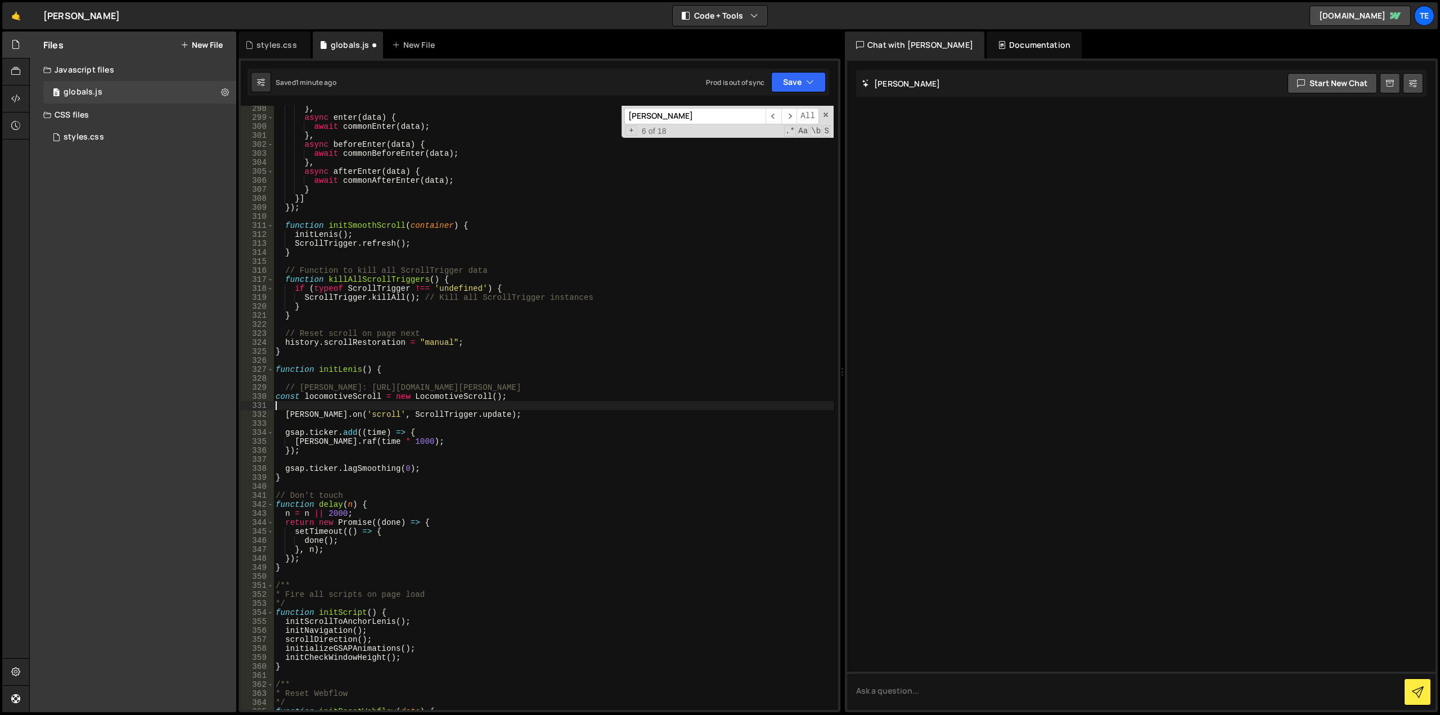
click at [320, 402] on div "} , async enter ( data ) { await commonEnter ( data ) ; } , async beforeEnter (…" at bounding box center [553, 415] width 560 height 622
click at [319, 396] on div "} , async enter ( data ) { await commonEnter ( data ) ; } , async beforeEnter (…" at bounding box center [553, 415] width 560 height 622
type textarea "const locomotiveScroll = new LocomotiveScroll();"
click at [319, 396] on div "} , async enter ( data ) { await commonEnter ( data ) ; } , async beforeEnter (…" at bounding box center [553, 415] width 560 height 622
click at [297, 420] on div "} , async enter ( data ) { await commonEnter ( data ) ; } , async beforeEnter (…" at bounding box center [553, 415] width 560 height 622
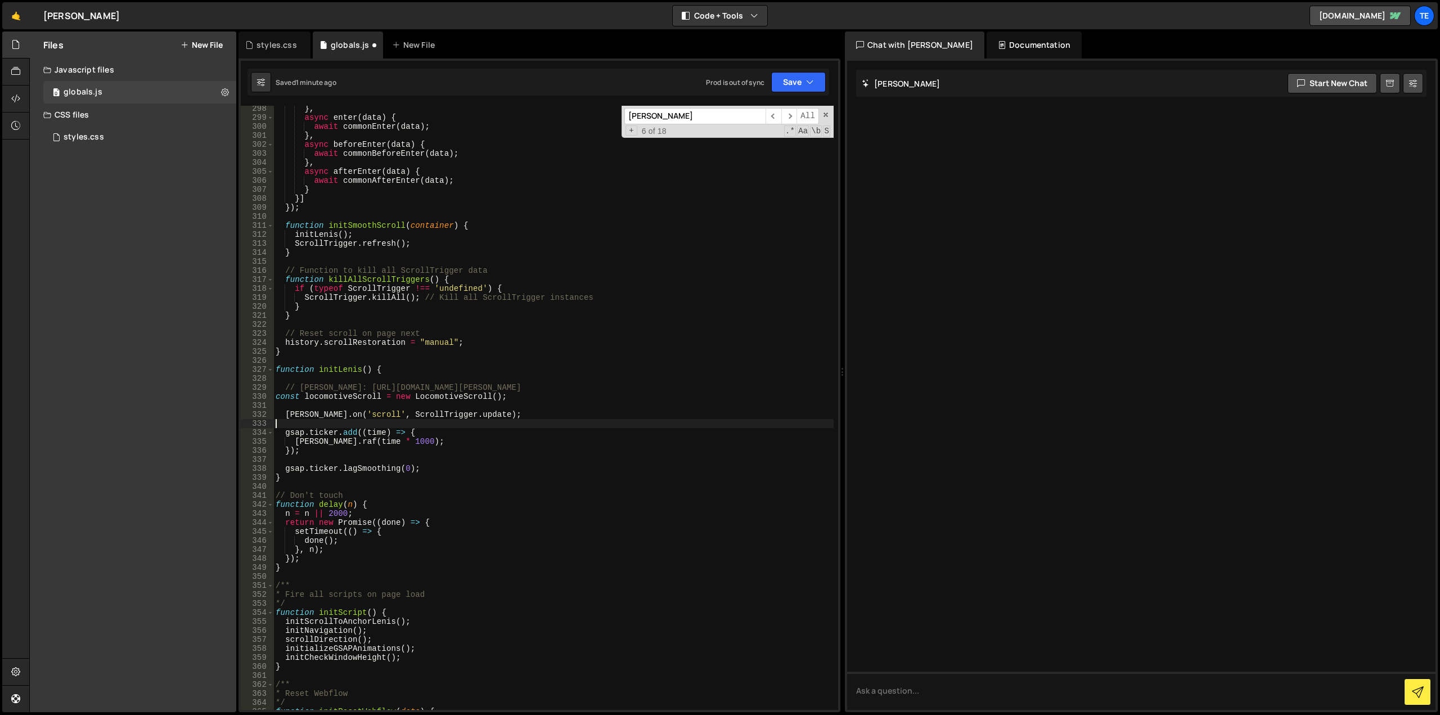
click at [297, 420] on div "} , async enter ( data ) { await commonEnter ( data ) ; } , async beforeEnter (…" at bounding box center [553, 415] width 560 height 622
click at [294, 419] on div "} , async enter ( data ) { await commonEnter ( data ) ; } , async beforeEnter (…" at bounding box center [553, 415] width 560 height 622
paste textarea "ocomotiveScroll"
click at [311, 445] on div "} , async enter ( data ) { await commonEnter ( data ) ; } , async beforeEnter (…" at bounding box center [553, 415] width 560 height 622
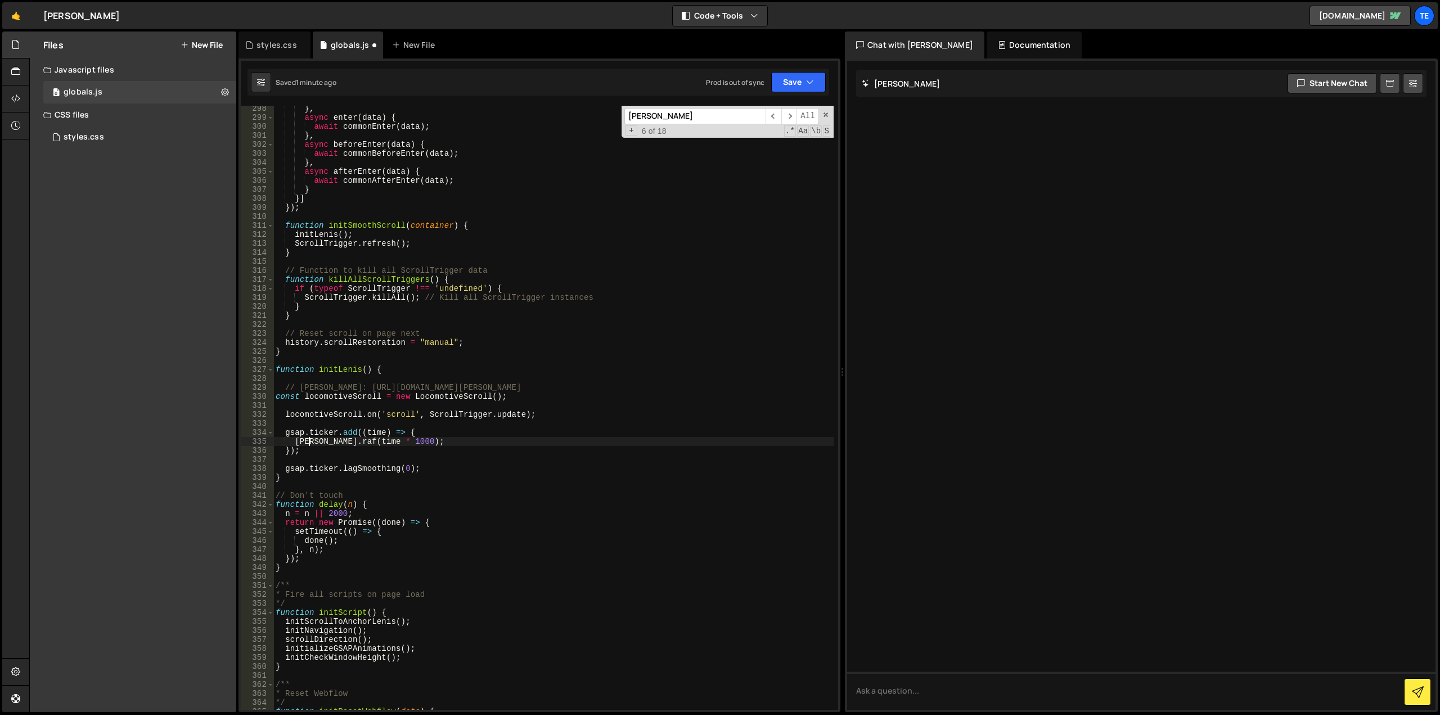
click at [311, 445] on div "} , async enter ( data ) { await commonEnter ( data ) ; } , async beforeEnter (…" at bounding box center [553, 415] width 560 height 622
paste textarea "ocomotiveScroll"
click at [432, 469] on div "} , async enter ( data ) { await commonEnter ( data ) ; } , async beforeEnter (…" at bounding box center [553, 415] width 560 height 622
click at [688, 119] on input "[PERSON_NAME]" at bounding box center [695, 116] width 141 height 16
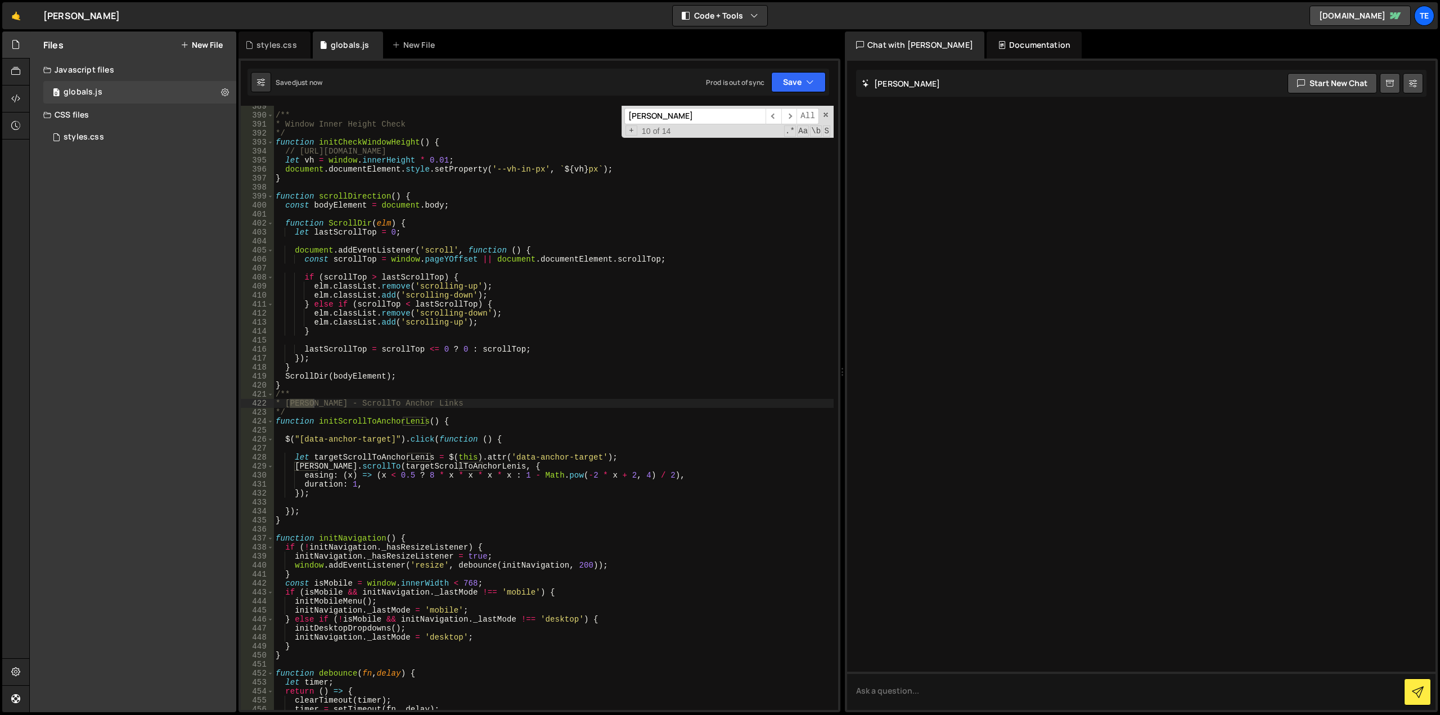
scroll to position [3497, 0]
click at [302, 470] on div "/** * Window Inner Height Check */ function initCheckWindowHeight ( ) { // [URL…" at bounding box center [553, 413] width 560 height 622
paste textarea "ocomotiveScroll"
type textarea "locomotiveScroll.scrollTo(targetScrollToAnchorLenis, {"
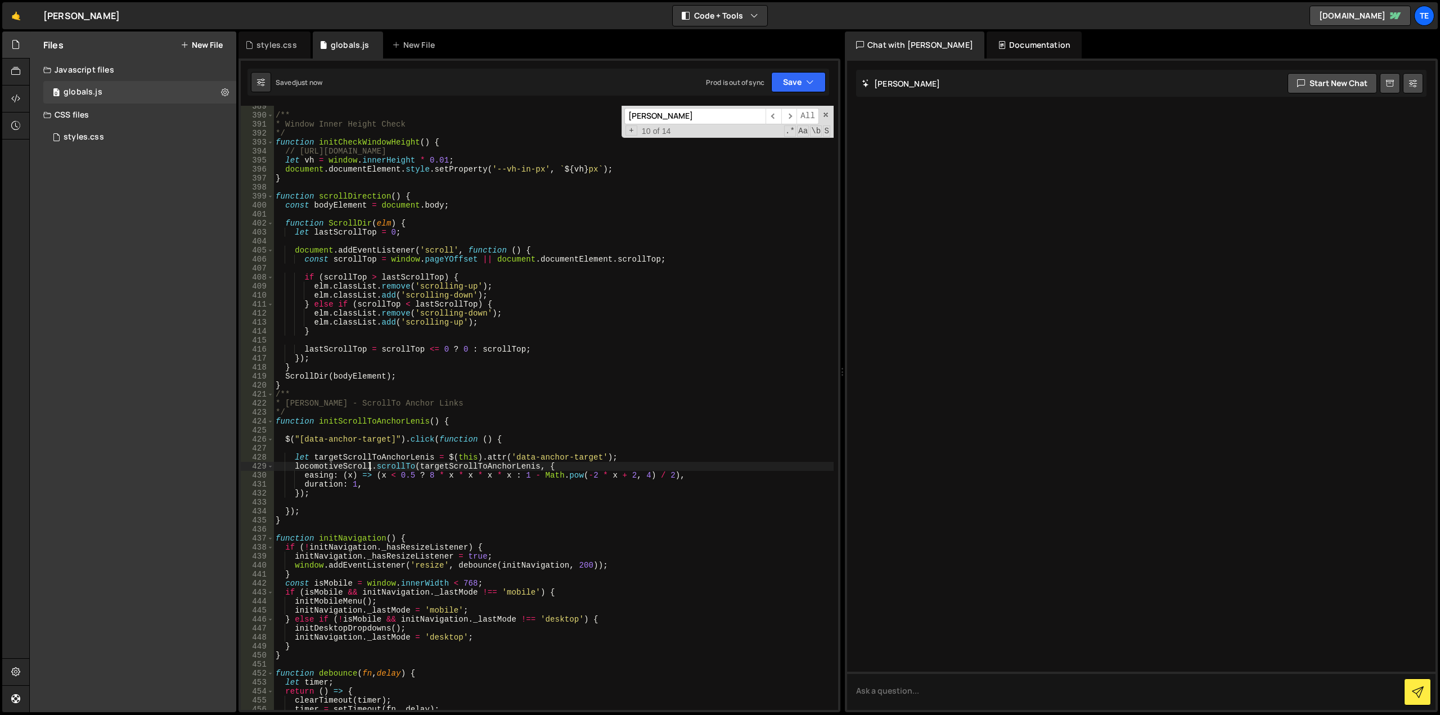
click at [704, 113] on input "[PERSON_NAME]" at bounding box center [695, 116] width 141 height 16
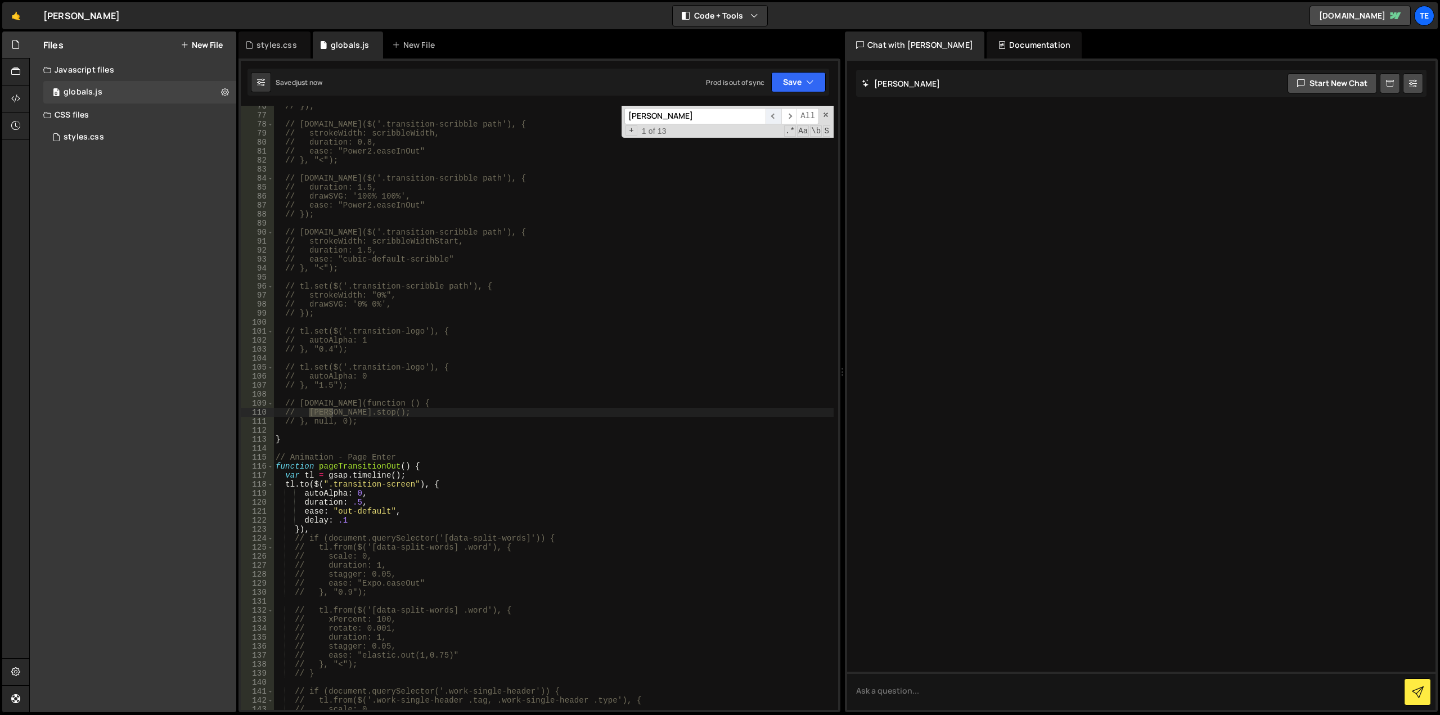
click at [774, 119] on span "​" at bounding box center [774, 116] width 16 height 16
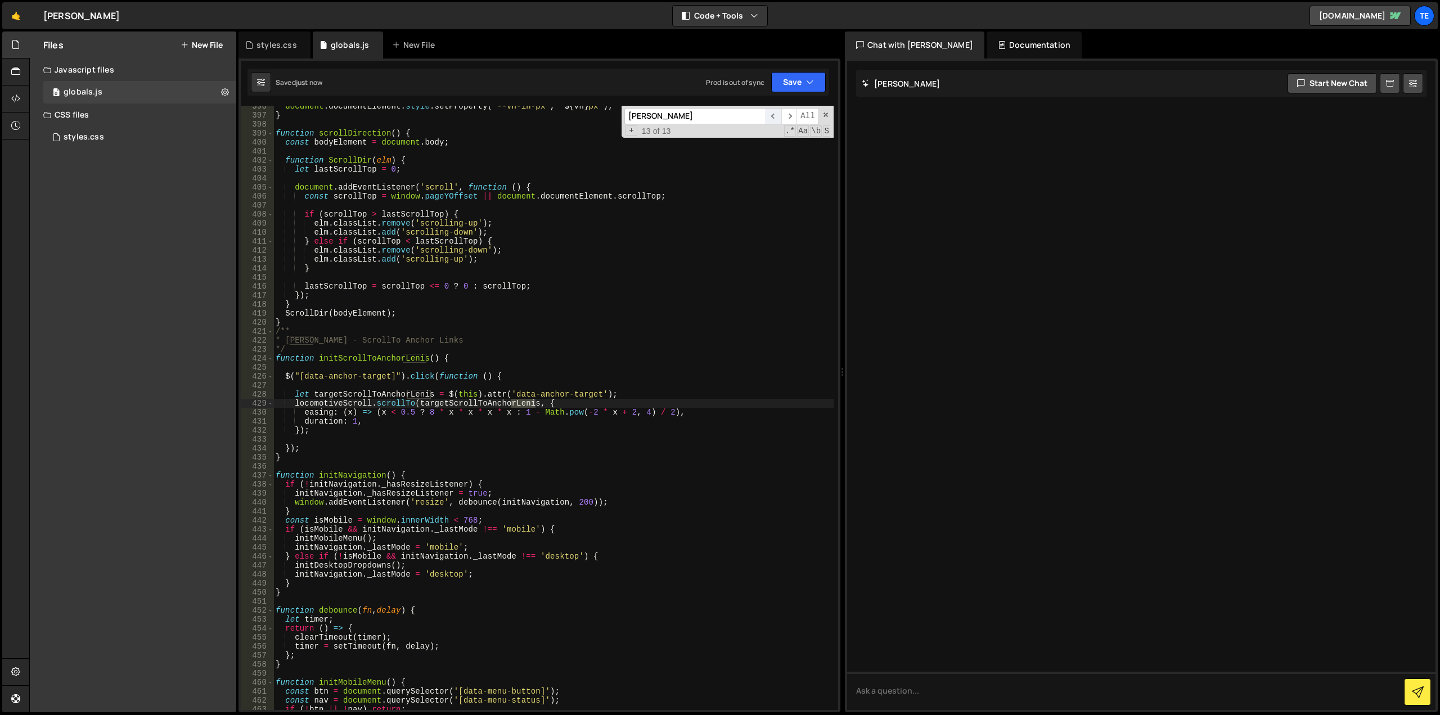
scroll to position [3560, 0]
click at [675, 116] on input "[PERSON_NAME]" at bounding box center [695, 116] width 141 height 16
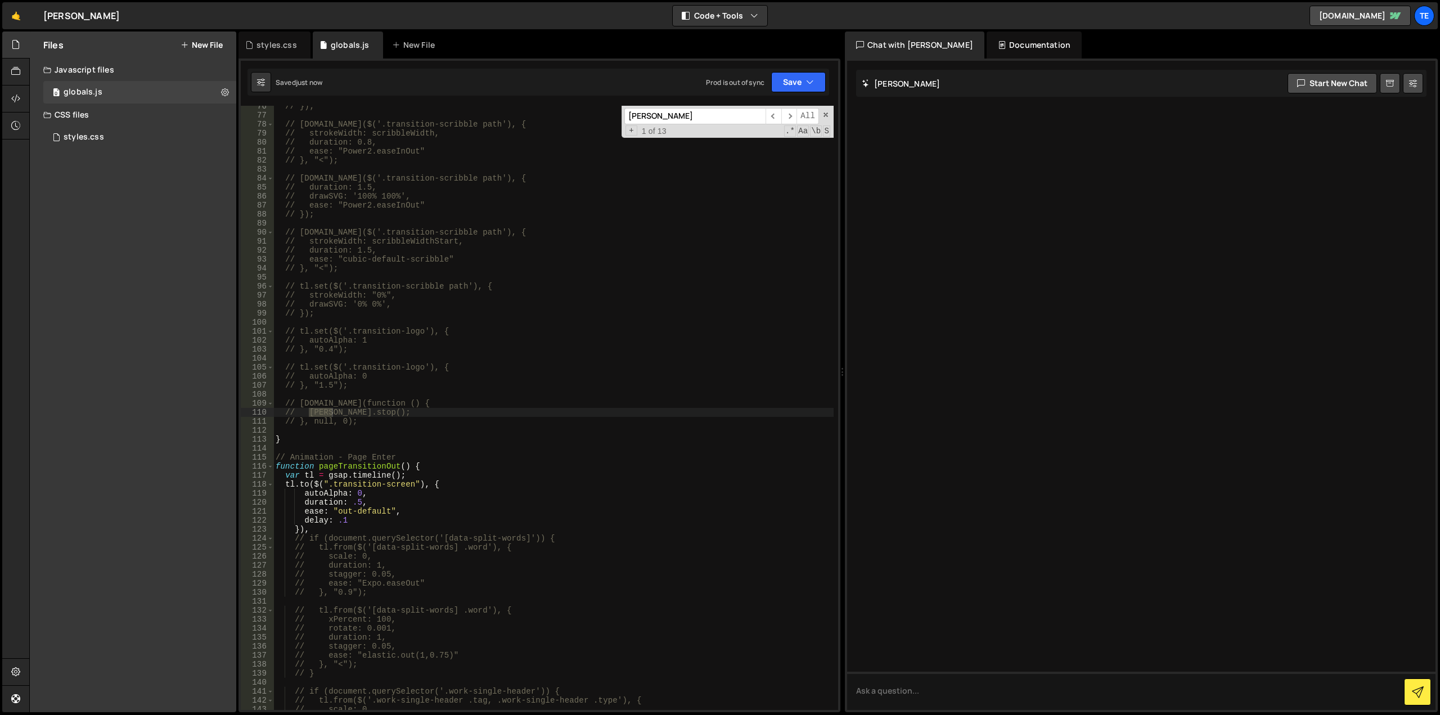
scroll to position [679, 0]
click at [656, 277] on div "// }); // [DOMAIN_NAME]($('.transition-scribble path'), { // strokeWidth: scrib…" at bounding box center [553, 413] width 560 height 622
click at [551, 425] on div "// }); // [DOMAIN_NAME]($('.transition-scribble path'), { // strokeWidth: scrib…" at bounding box center [553, 413] width 560 height 622
type textarea "// }, null, 0);"
paste input "ocomotiveScroll"
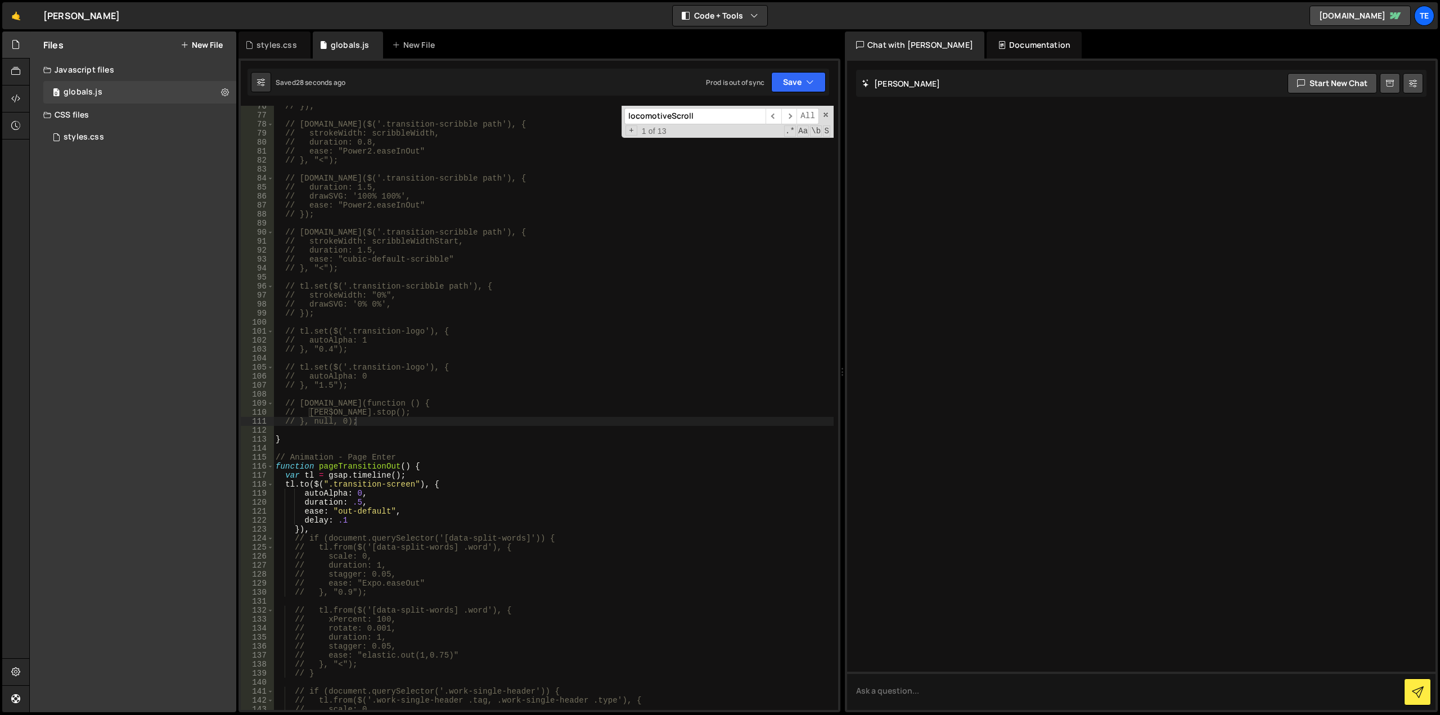
scroll to position [2669, 0]
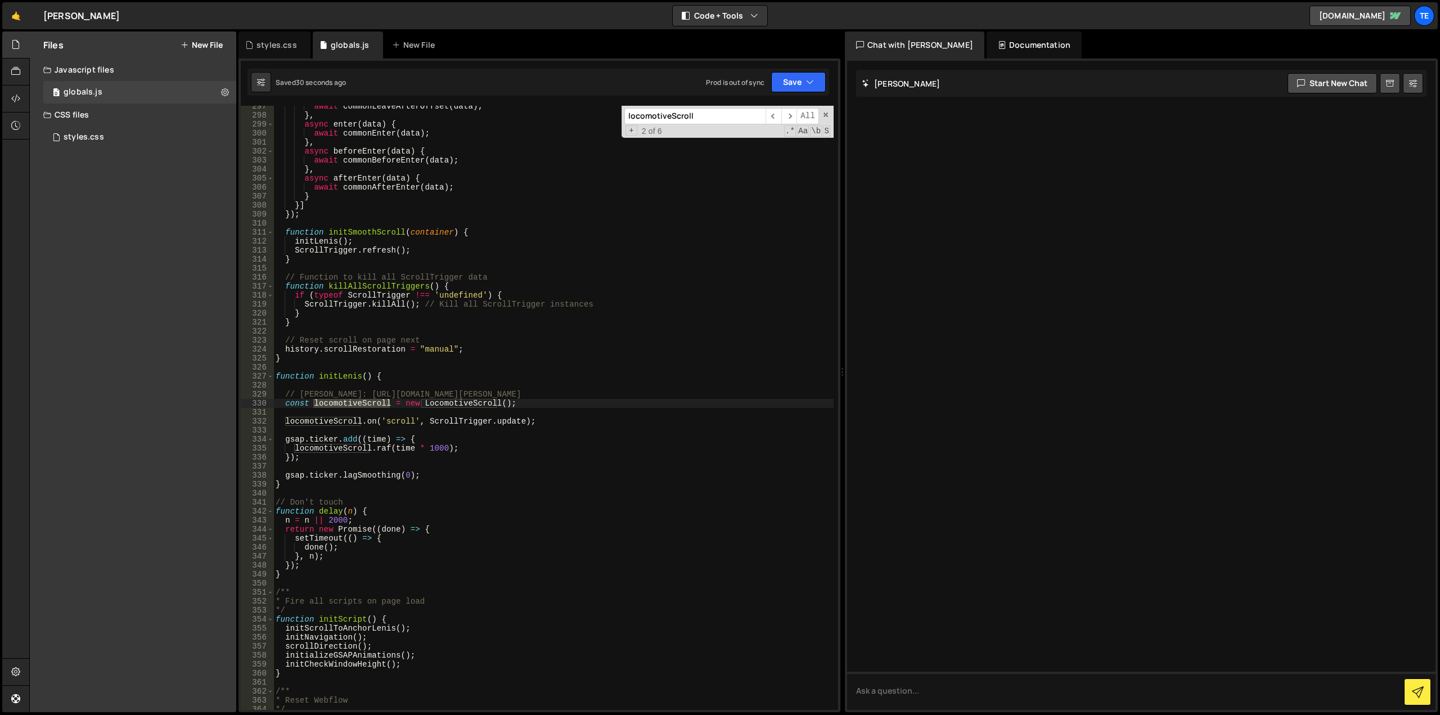
type input "locomotiveScroll"
click at [311, 421] on div "await commonLeaveAfterOffset ( data ) ; } , async enter ( data ) { await common…" at bounding box center [553, 413] width 560 height 622
click at [501, 425] on div "await commonLeaveAfterOffset ( data ) ; } , async enter ( data ) { await common…" at bounding box center [553, 413] width 560 height 622
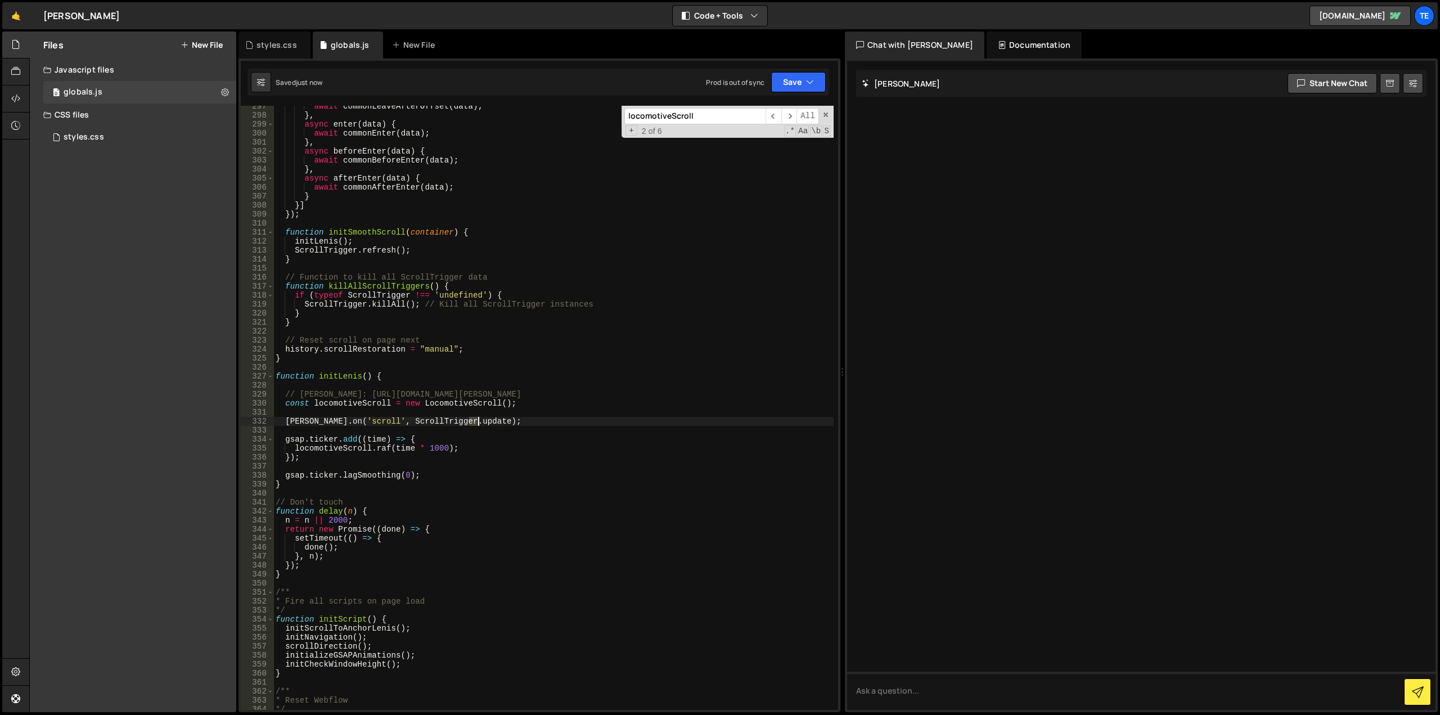
click at [501, 425] on div "await commonLeaveAfterOffset ( data ) ; } , async enter ( data ) { await common…" at bounding box center [553, 413] width 560 height 622
click at [519, 419] on div "await commonLeaveAfterOffset ( data ) ; } , async enter ( data ) { await common…" at bounding box center [553, 408] width 560 height 604
type textarea "// [PERSON_NAME].on('scroll', ScrollTrigger.update);"
click at [446, 415] on div "await commonLeaveAfterOffset ( data ) ; } , async enter ( data ) { await common…" at bounding box center [553, 413] width 560 height 622
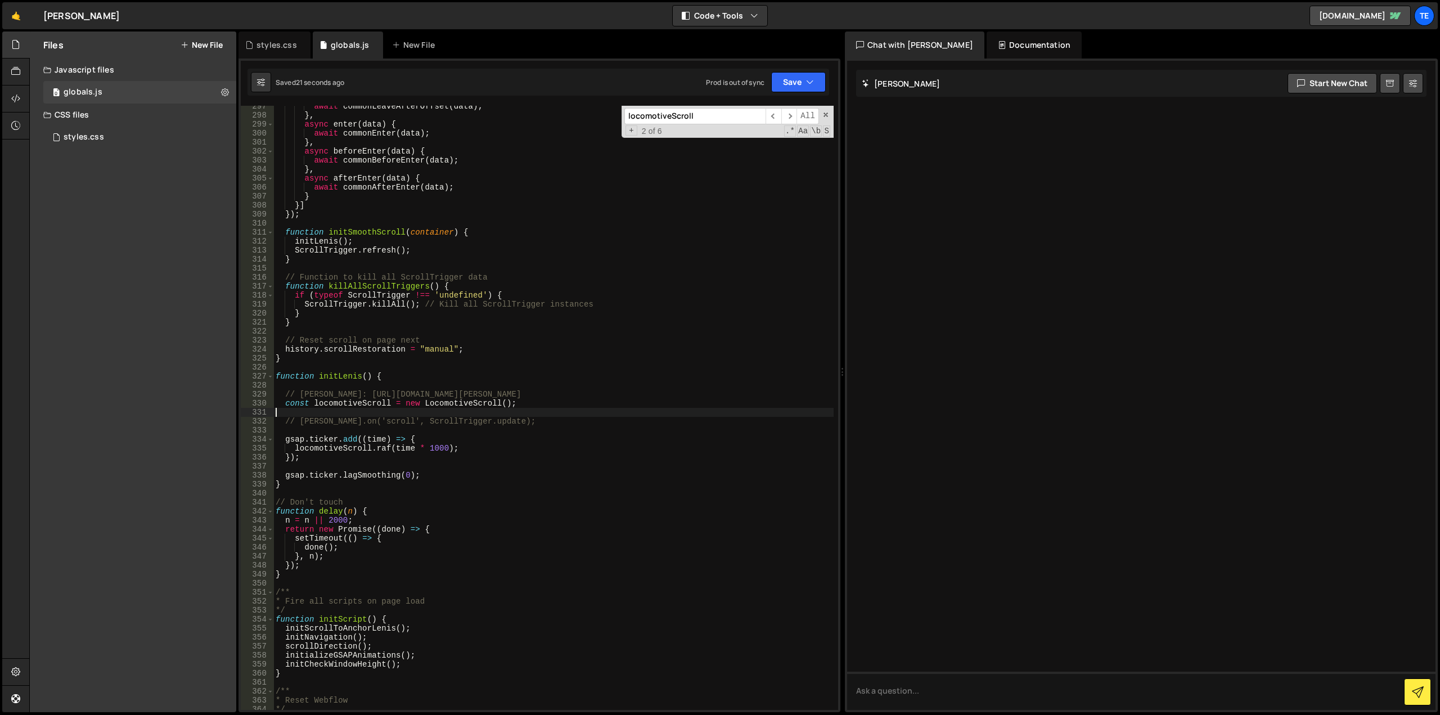
paste textarea "}"
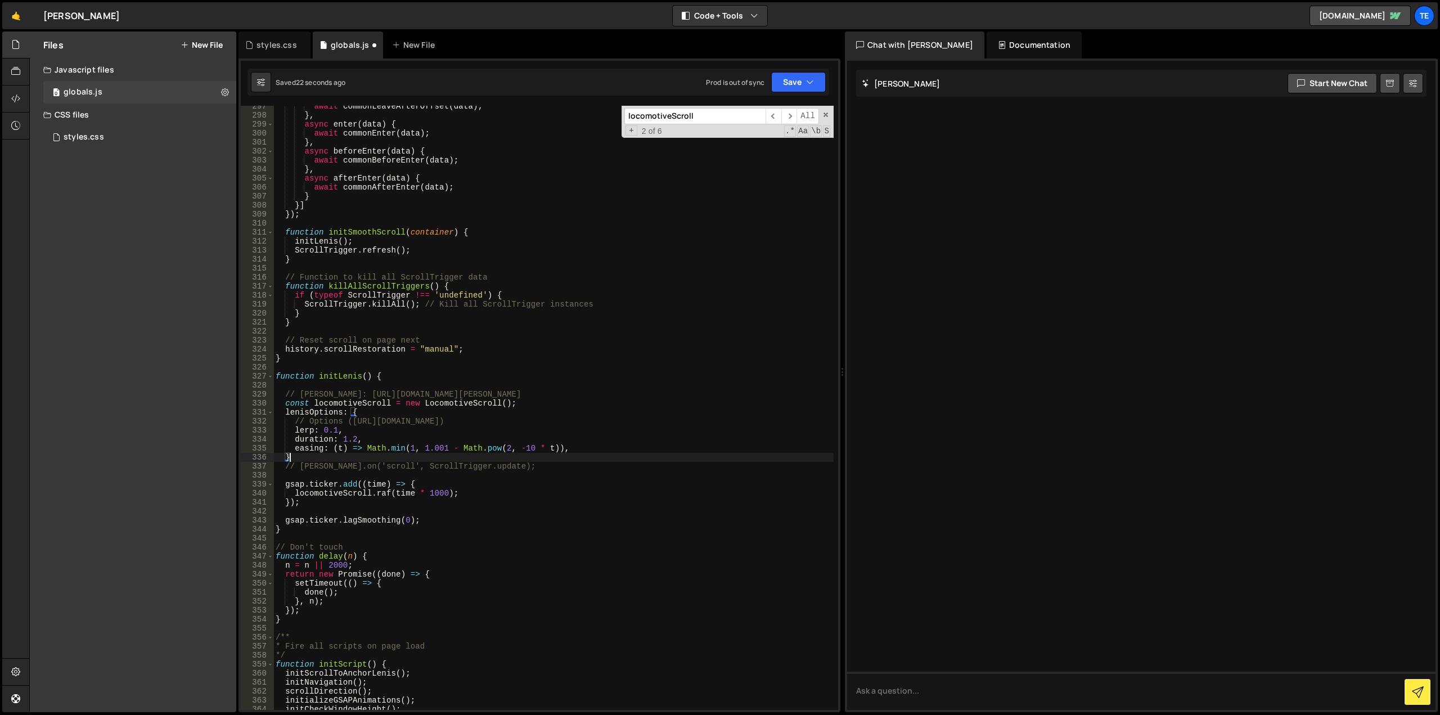
click at [327, 468] on div "await commonLeaveAfterOffset ( data ) ; } , async enter ( data ) { await common…" at bounding box center [553, 413] width 560 height 622
type textarea "// [PERSON_NAME].on('scroll', ScrollTrigger.update);"
click at [519, 472] on div "await commonLeaveAfterOffset ( data ) ; } , async enter ( data ) { await common…" at bounding box center [553, 408] width 560 height 604
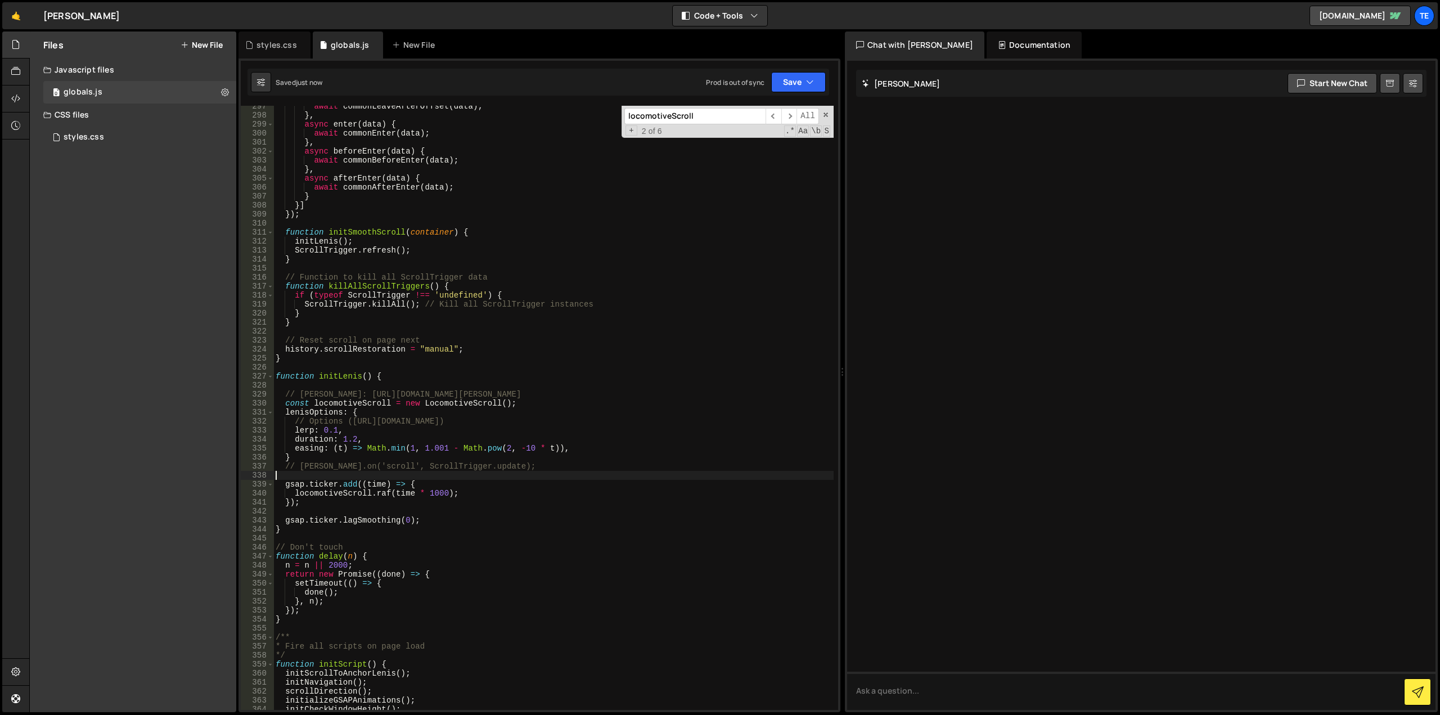
click at [528, 409] on div "await commonLeaveAfterOffset ( data ) ; } , async enter ( data ) { await common…" at bounding box center [553, 413] width 560 height 622
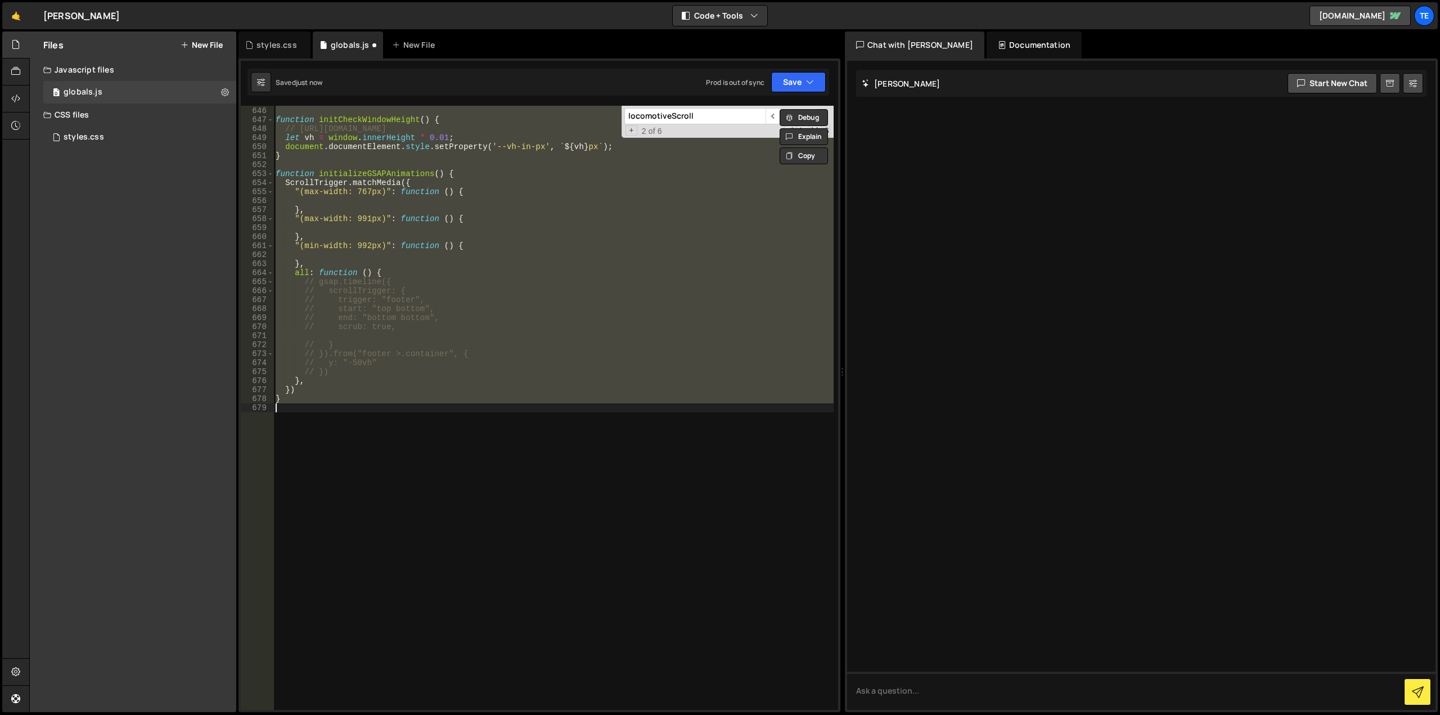
scroll to position [5806, 0]
click at [635, 302] on div "} function initCheckWindowHeight ( ) { // [URL][DOMAIN_NAME] let vh = window . …" at bounding box center [553, 408] width 560 height 604
type textarea "// trigger: "footer","
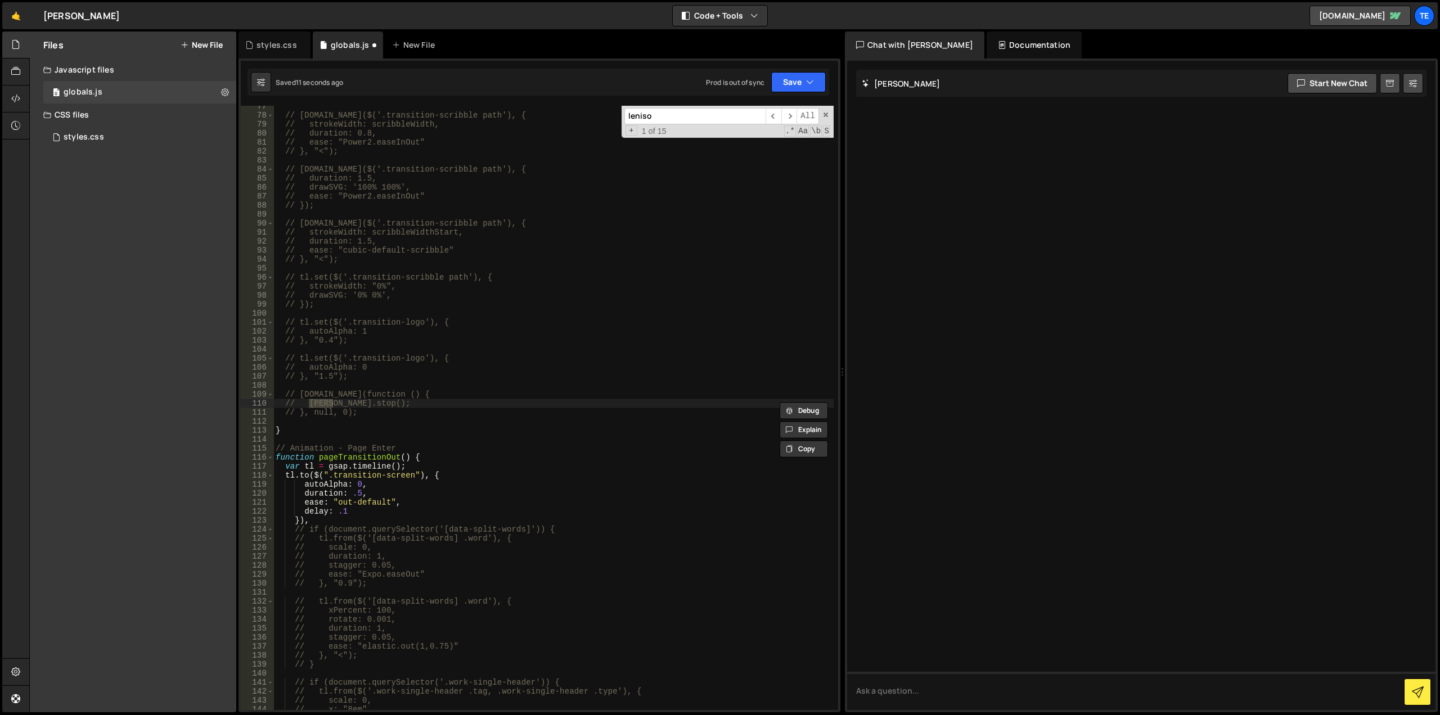
scroll to position [2678, 0]
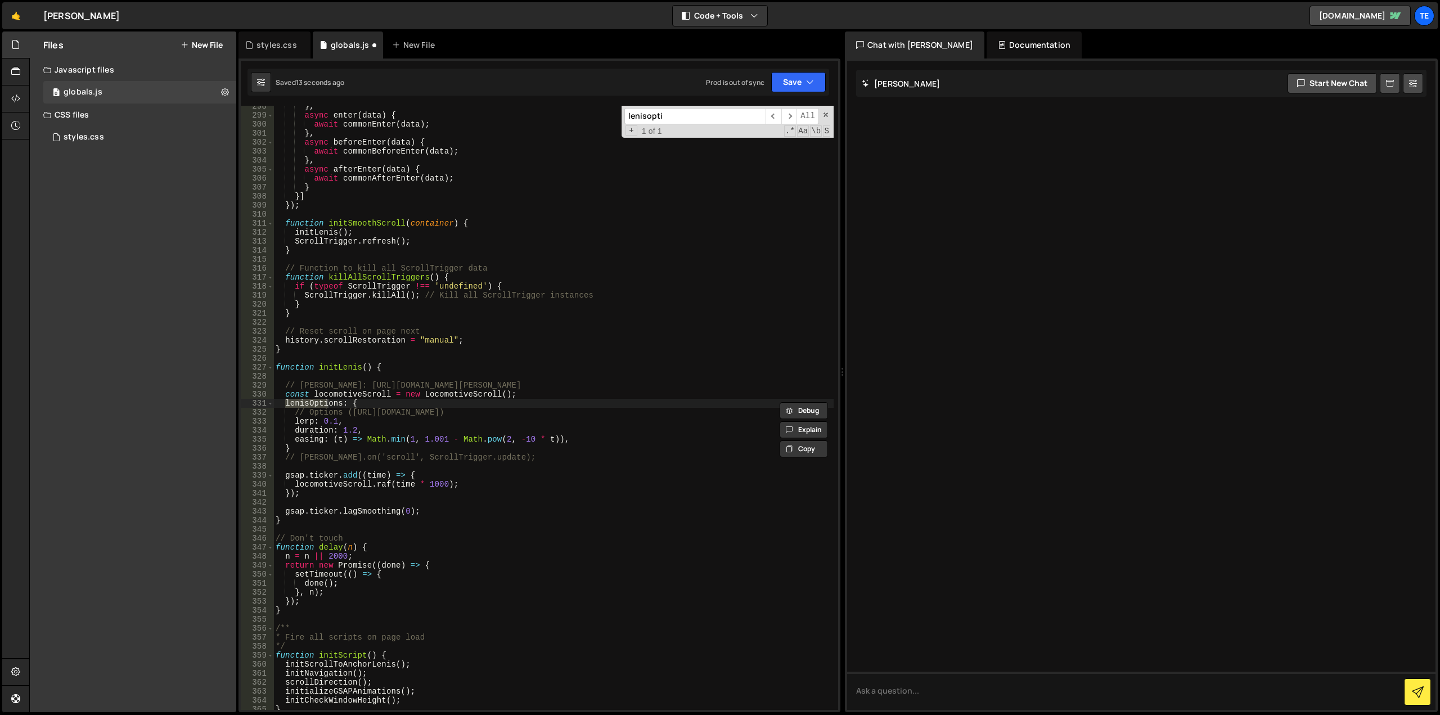
type input "lenisopti"
click at [378, 403] on div "} , async enter ( data ) { await commonEnter ( data ) ; } , async beforeEnter (…" at bounding box center [553, 413] width 560 height 622
click at [302, 454] on div "} , async enter ( data ) { await commonEnter ( data ) ; } , async beforeEnter (…" at bounding box center [553, 413] width 560 height 622
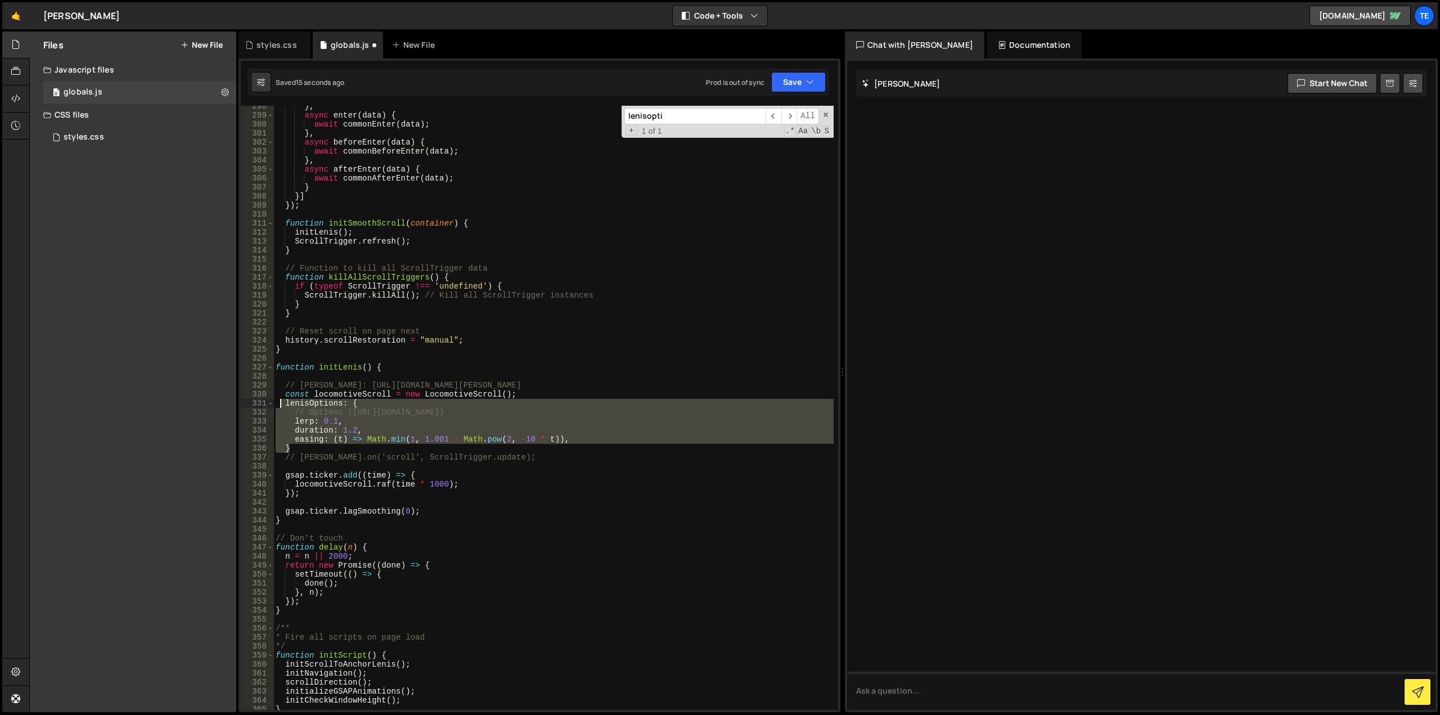
drag, startPoint x: 299, startPoint y: 448, endPoint x: 285, endPoint y: 402, distance: 47.7
click at [282, 402] on div "} , async enter ( data ) { await commonEnter ( data ) ; } , async beforeEnter (…" at bounding box center [553, 413] width 560 height 622
type textarea "lenisOptions: { // Options ([URL][DOMAIN_NAME])"
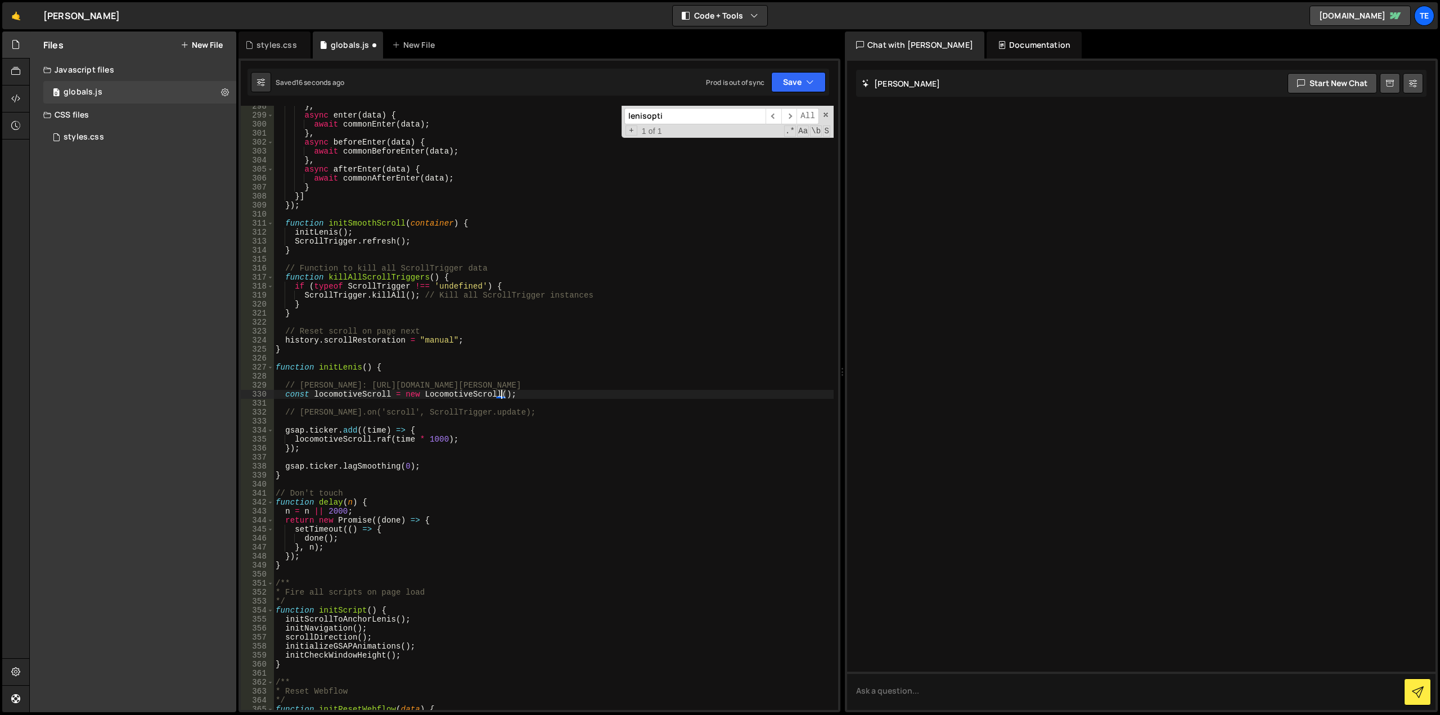
click at [501, 393] on div "} , async enter ( data ) { await commonEnter ( data ) ; } , async beforeEnter (…" at bounding box center [553, 413] width 560 height 622
paste textarea "}"
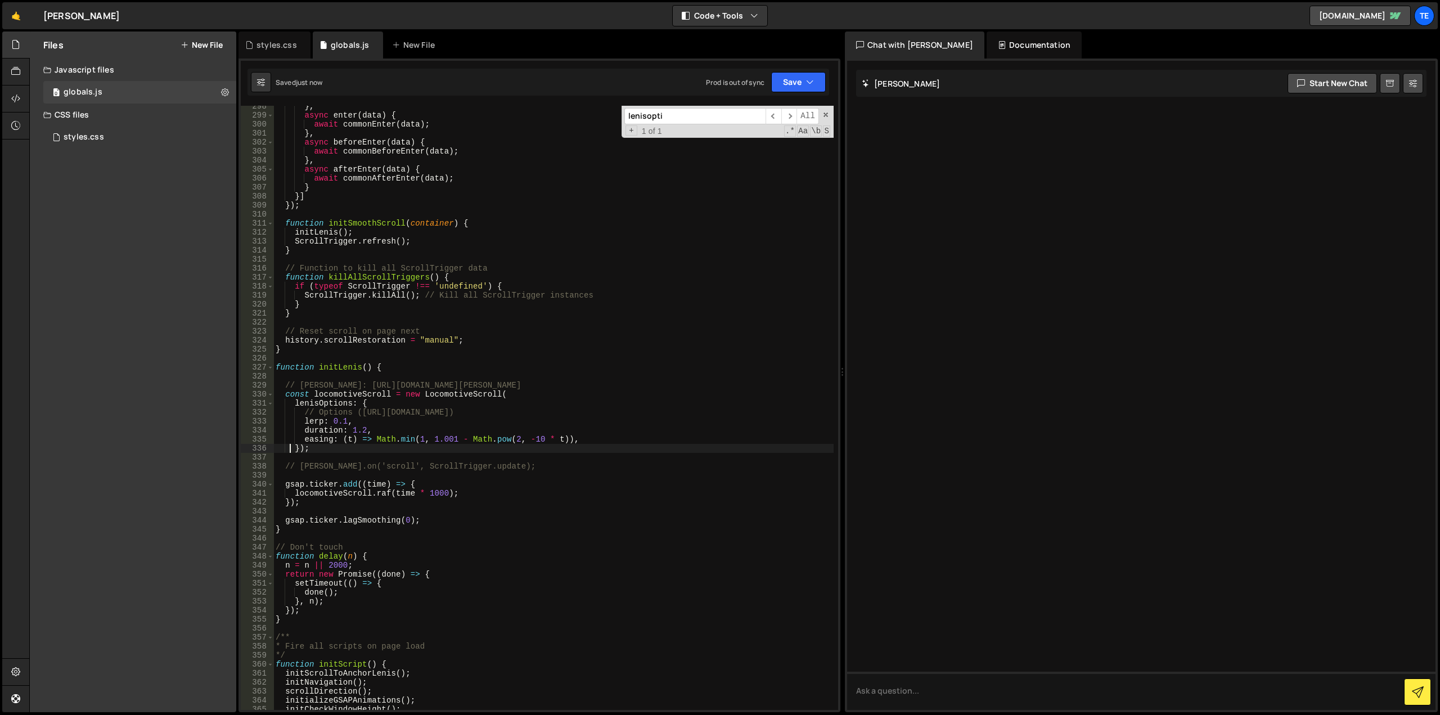
type textarea "});"
click at [442, 454] on div "} , async enter ( data ) { await commonEnter ( data ) ; } , async beforeEnter (…" at bounding box center [553, 413] width 560 height 622
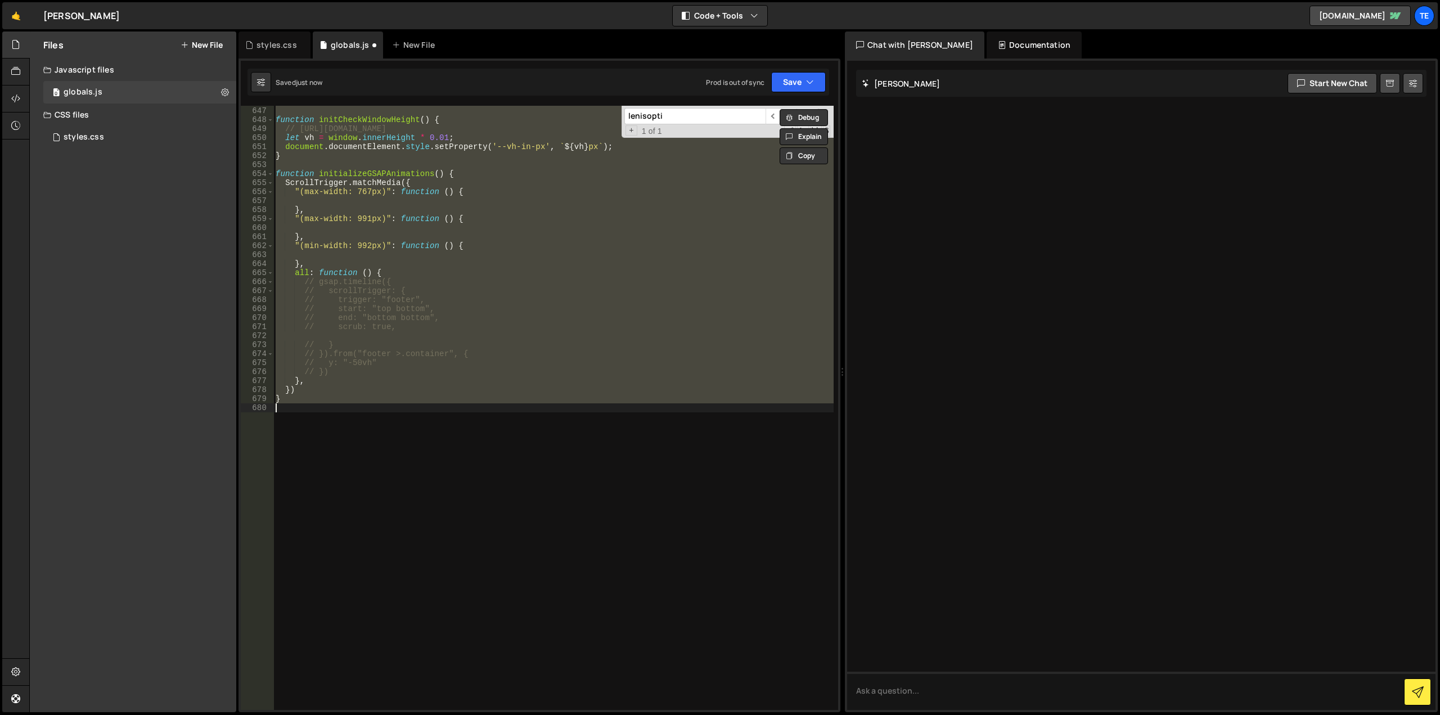
scroll to position [2669, 0]
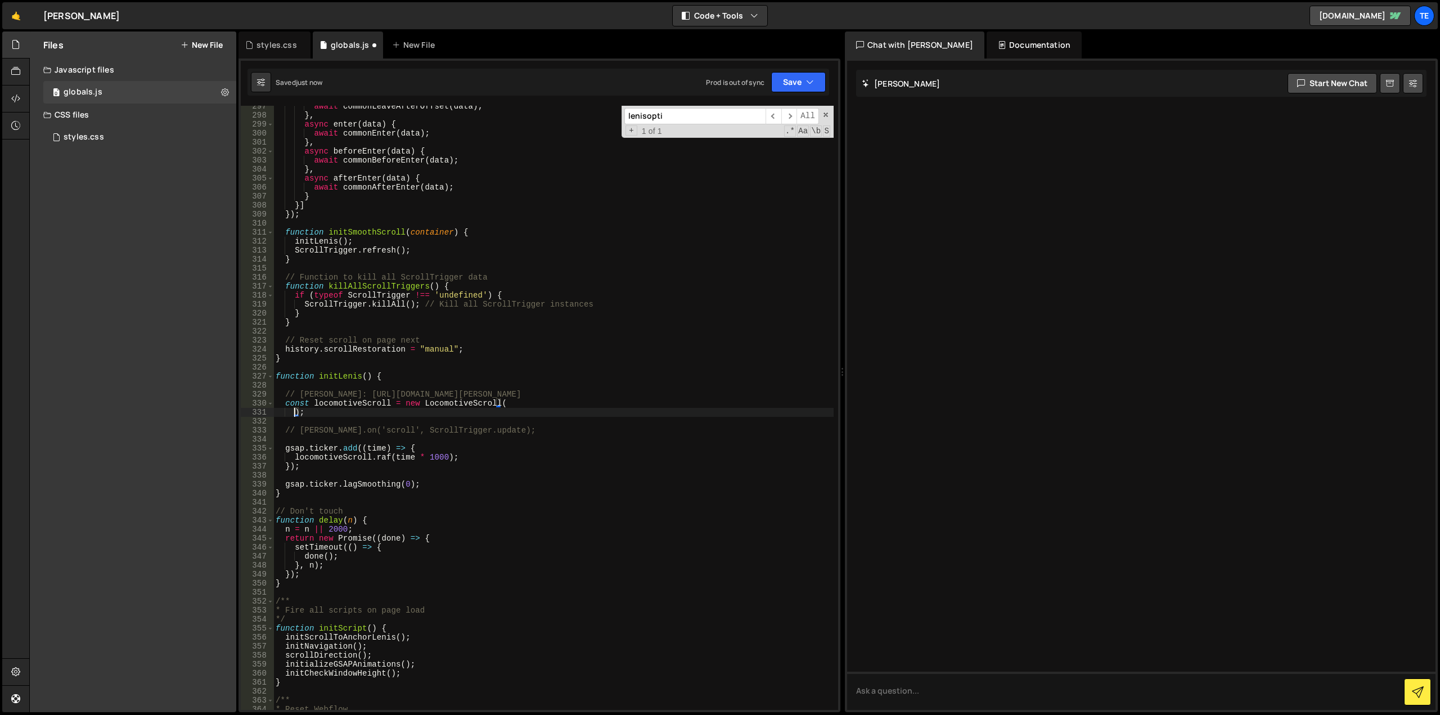
type textarea "easing: (t) => Math.min(1, 1.001 - Math.pow(2, -10 * t)), }"
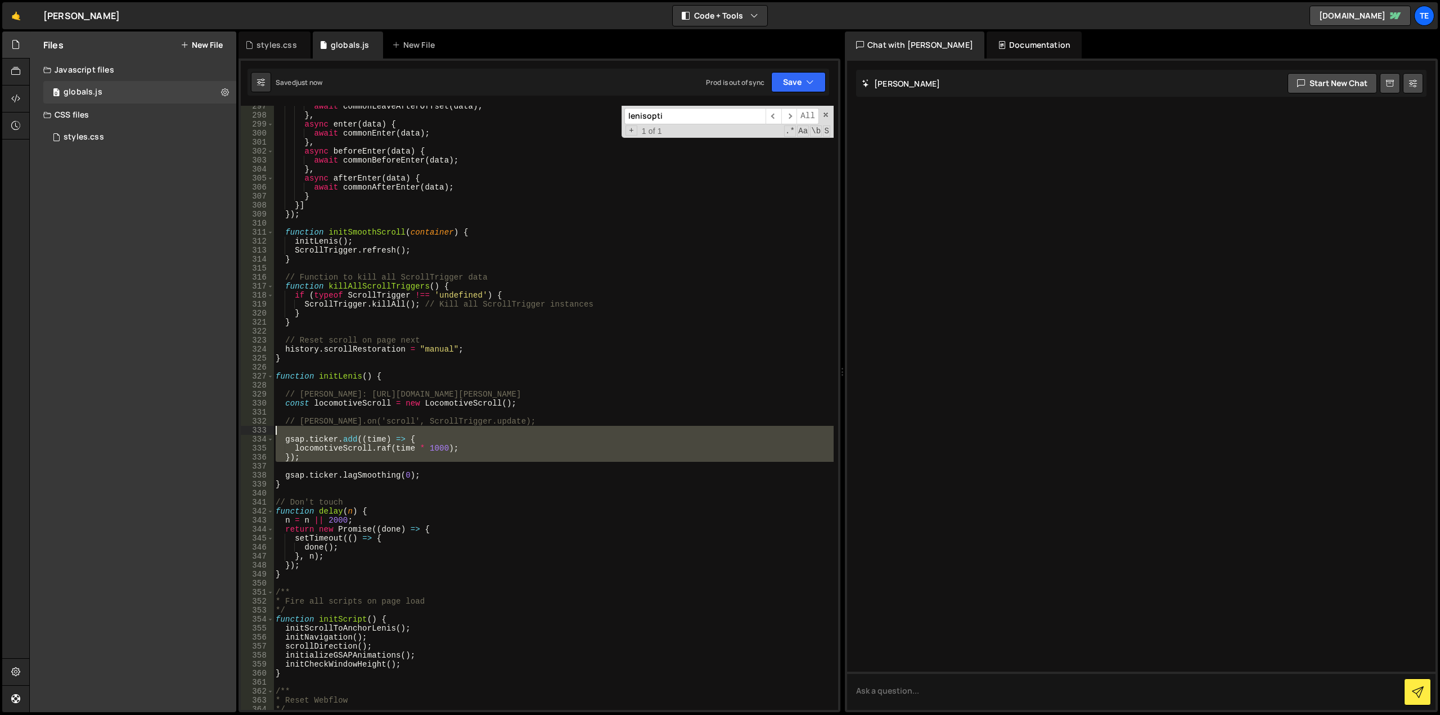
drag, startPoint x: 432, startPoint y: 465, endPoint x: 196, endPoint y: 429, distance: 238.5
click at [196, 429] on div "Files New File Javascript files 0 globals.js 0 CSS files styles.css 0 Copy shar…" at bounding box center [734, 372] width 1411 height 681
type textarea "gsap.ticker.add((time) => {"
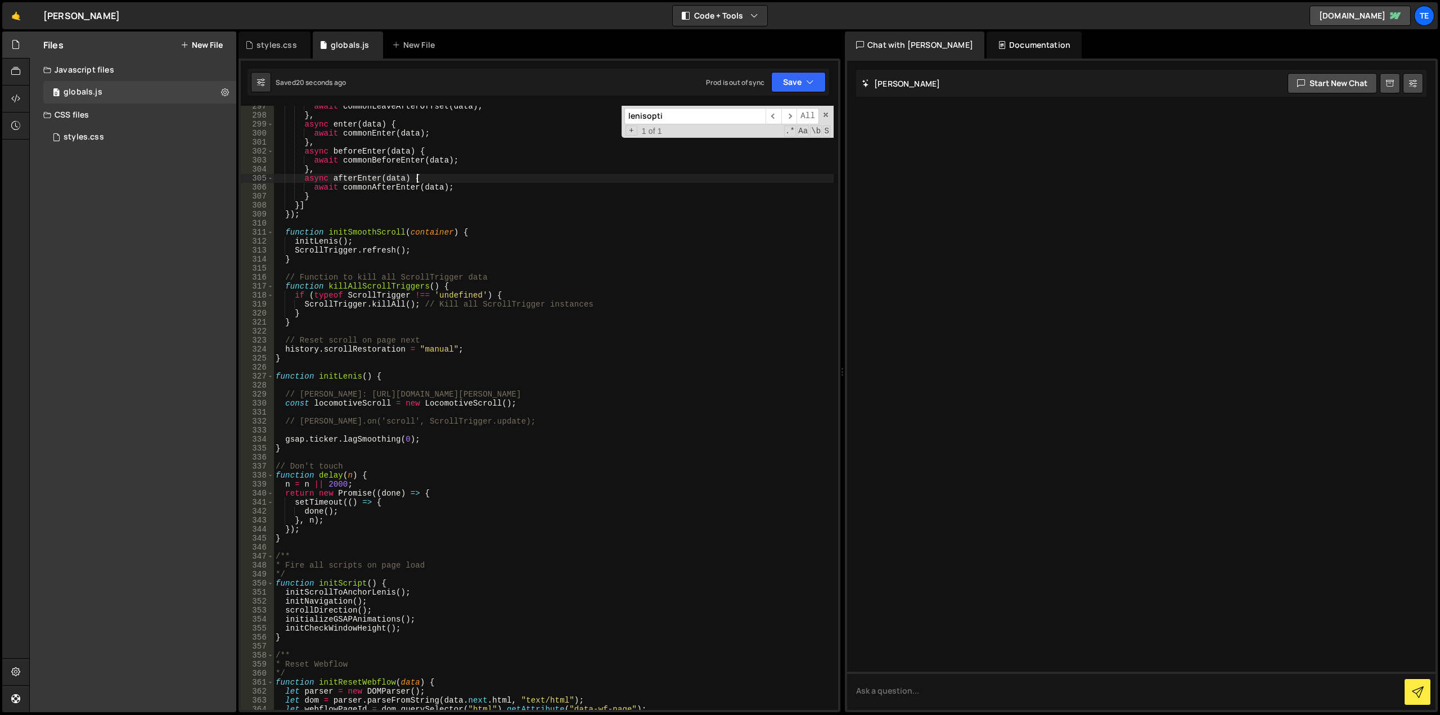
click at [566, 179] on div "await commonLeaveAfterOffset ( data ) ; } , async enter ( data ) { await common…" at bounding box center [553, 413] width 560 height 622
type textarea "async afterEnter(data) {"
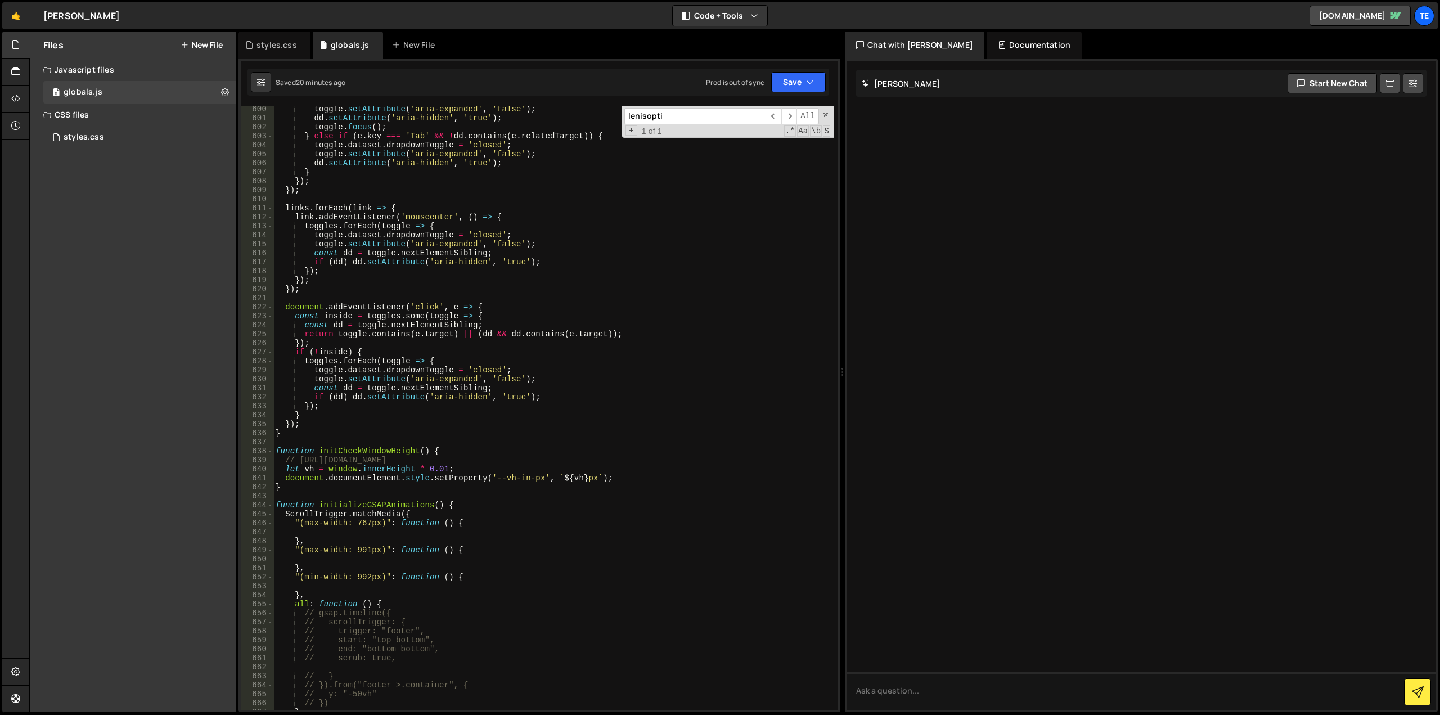
scroll to position [5664, 0]
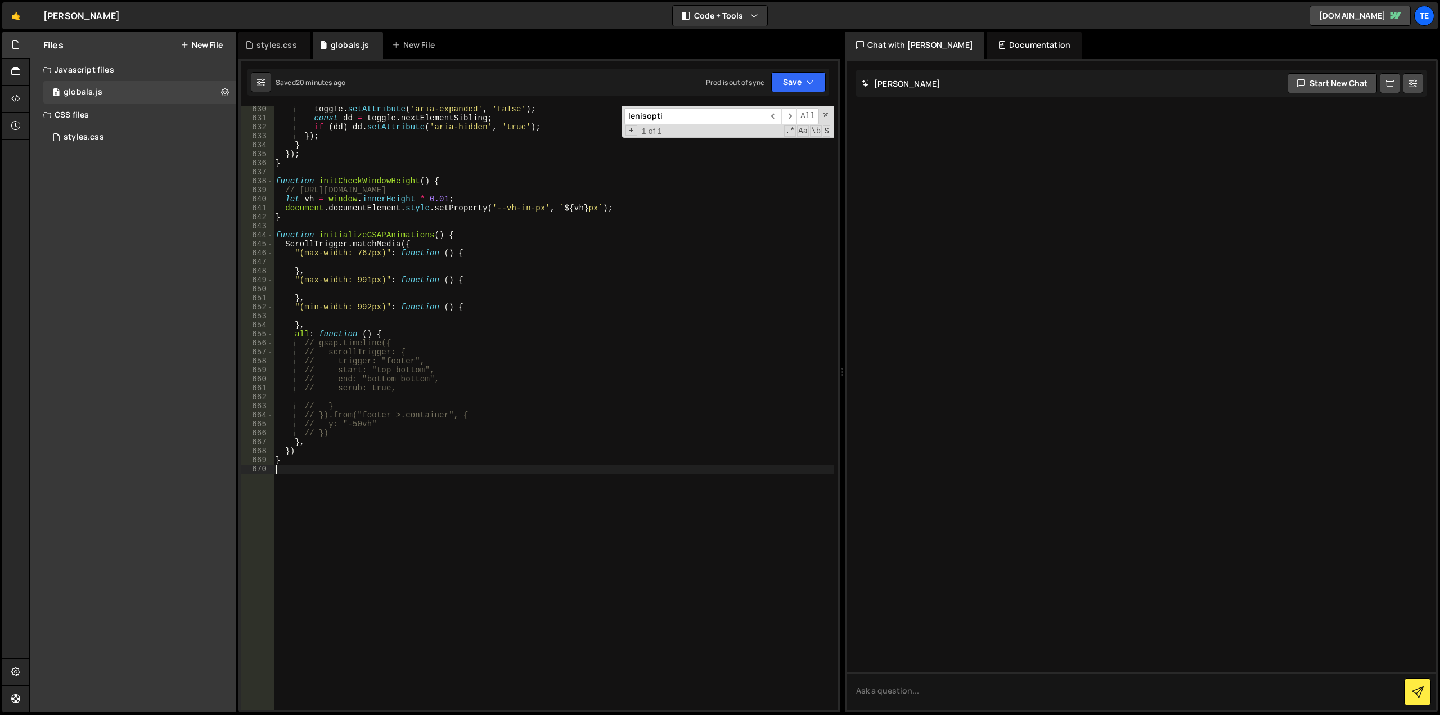
click at [451, 607] on div "toggle . setAttribute ( 'aria-expanded' , 'false' ) ; const dd = toggle . nextE…" at bounding box center [553, 416] width 560 height 622
paste textarea "toggleFooterScrollEffect();"
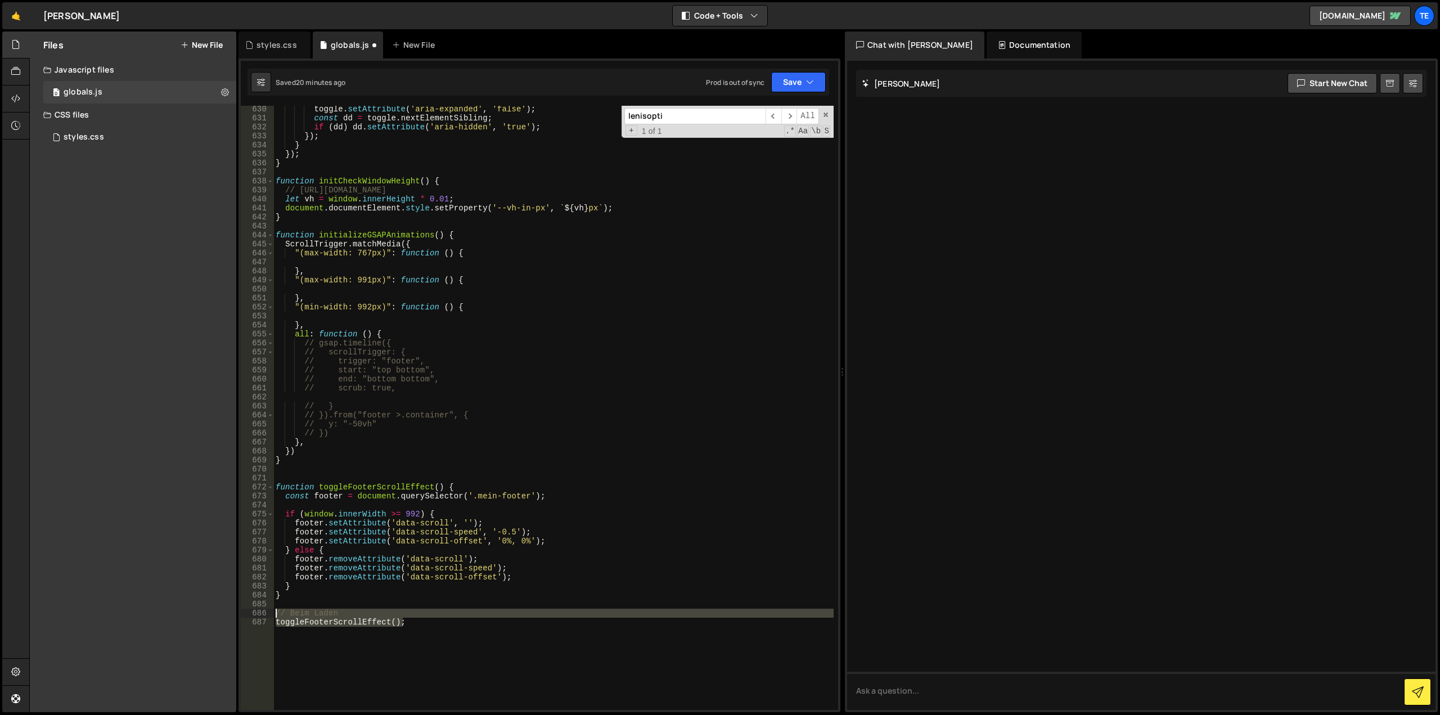
drag, startPoint x: 442, startPoint y: 638, endPoint x: 261, endPoint y: 614, distance: 182.7
click at [261, 614] on div "toggleFooterScrollEffect(); 630 631 632 633 634 635 636 637 638 639 640 641 642…" at bounding box center [540, 408] width 598 height 604
type textarea "// Beim Laden toggleFooterScrollEffect();"
click at [378, 485] on div "toggle . setAttribute ( 'aria-expanded' , 'false' ) ; const dd = toggle . nextE…" at bounding box center [553, 416] width 560 height 622
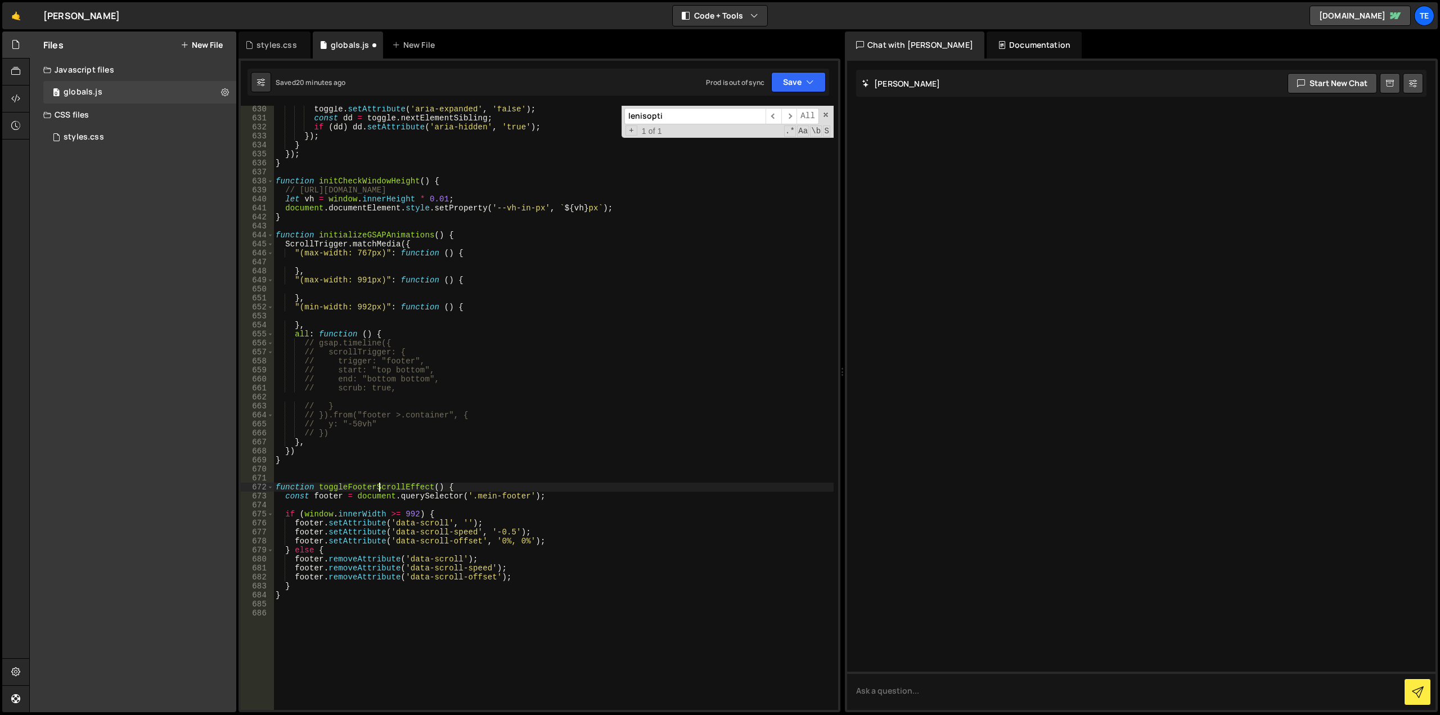
click at [378, 485] on div "toggle . setAttribute ( 'aria-expanded' , 'false' ) ; const dd = toggle . nextE…" at bounding box center [553, 416] width 560 height 622
click at [593, 358] on div "toggle . setAttribute ( 'aria-expanded' , 'false' ) ; const dd = toggle . nextE…" at bounding box center [553, 416] width 560 height 622
type textarea "// trigger: "footer","
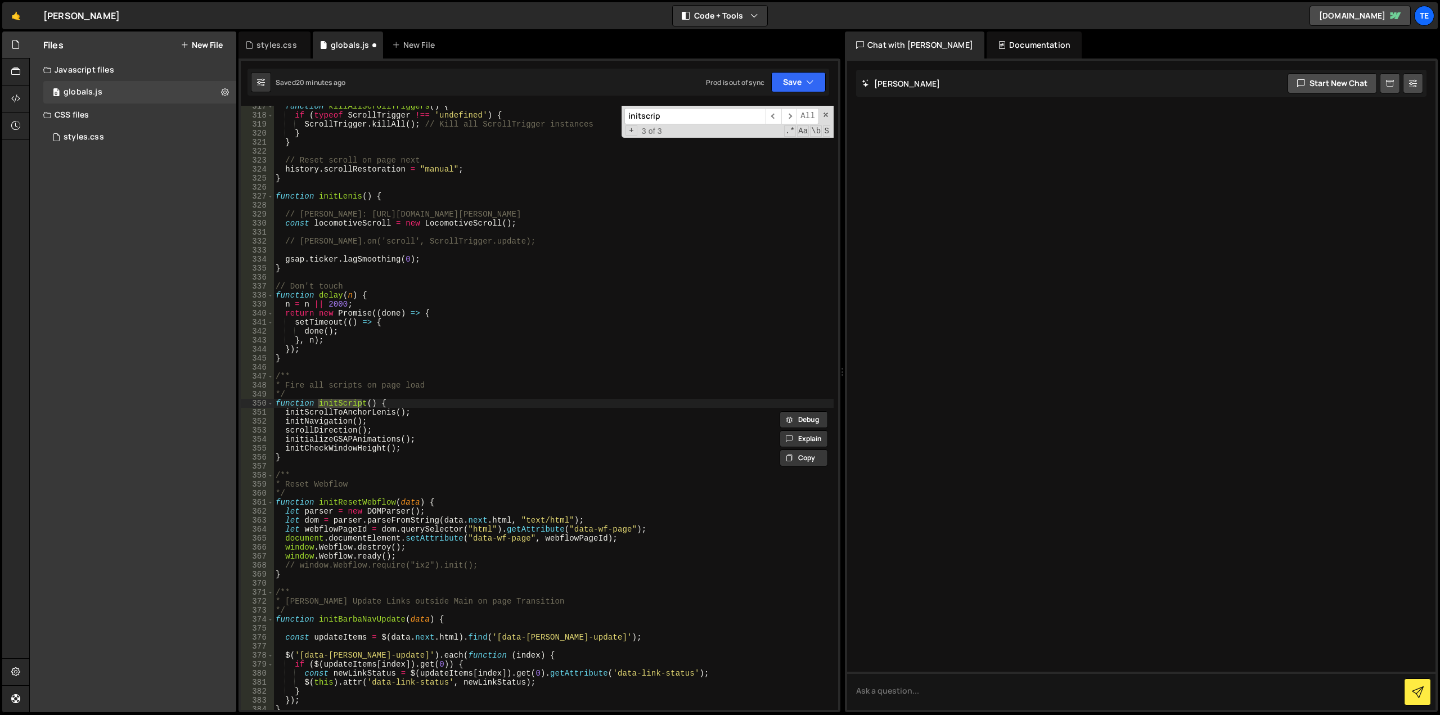
scroll to position [2849, 0]
type input "initscrip"
type textarea "initCheckWindowHeight();"
click at [407, 446] on div "function killAllScrollTriggers ( ) { if ( typeof ScrollTrigger !== 'undefined' …" at bounding box center [553, 413] width 560 height 622
paste textarea "toggleFooterScrollEffect"
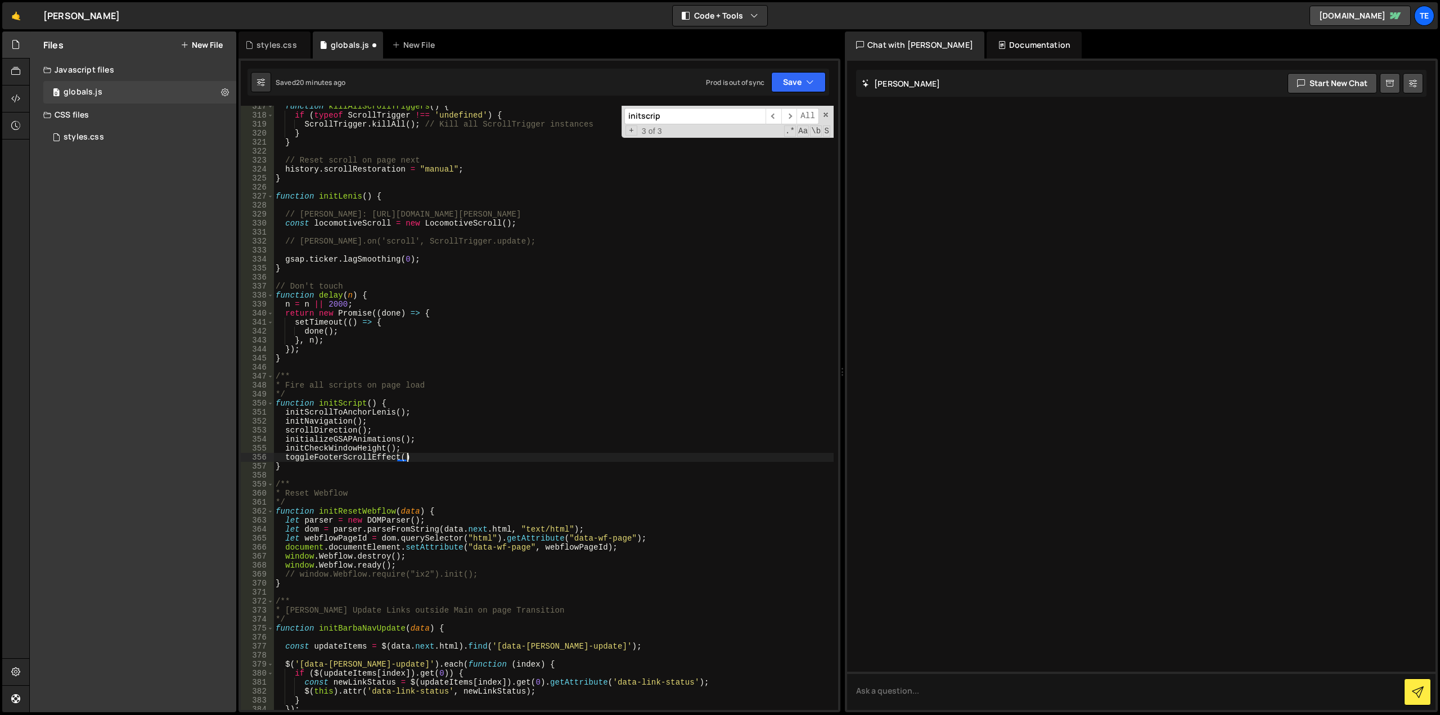
scroll to position [0, 9]
click at [362, 455] on div "function killAllScrollTriggers ( ) { if ( typeof ScrollTrigger !== 'undefined' …" at bounding box center [553, 413] width 560 height 622
click at [477, 405] on div "function killAllScrollTriggers ( ) { if ( typeof ScrollTrigger !== 'undefined' …" at bounding box center [553, 413] width 560 height 622
type textarea "function initScript() {"
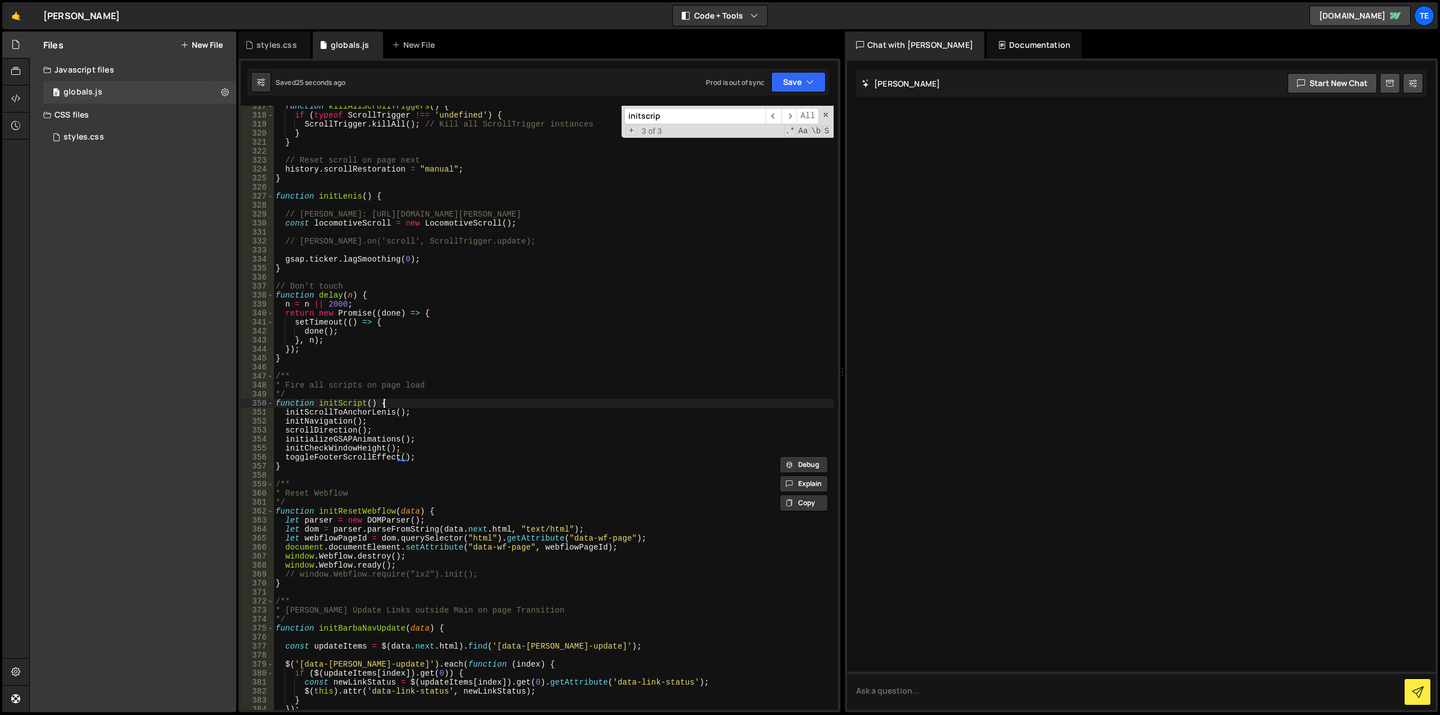
scroll to position [0, 7]
paste input "toggleFooterScrollEffect"
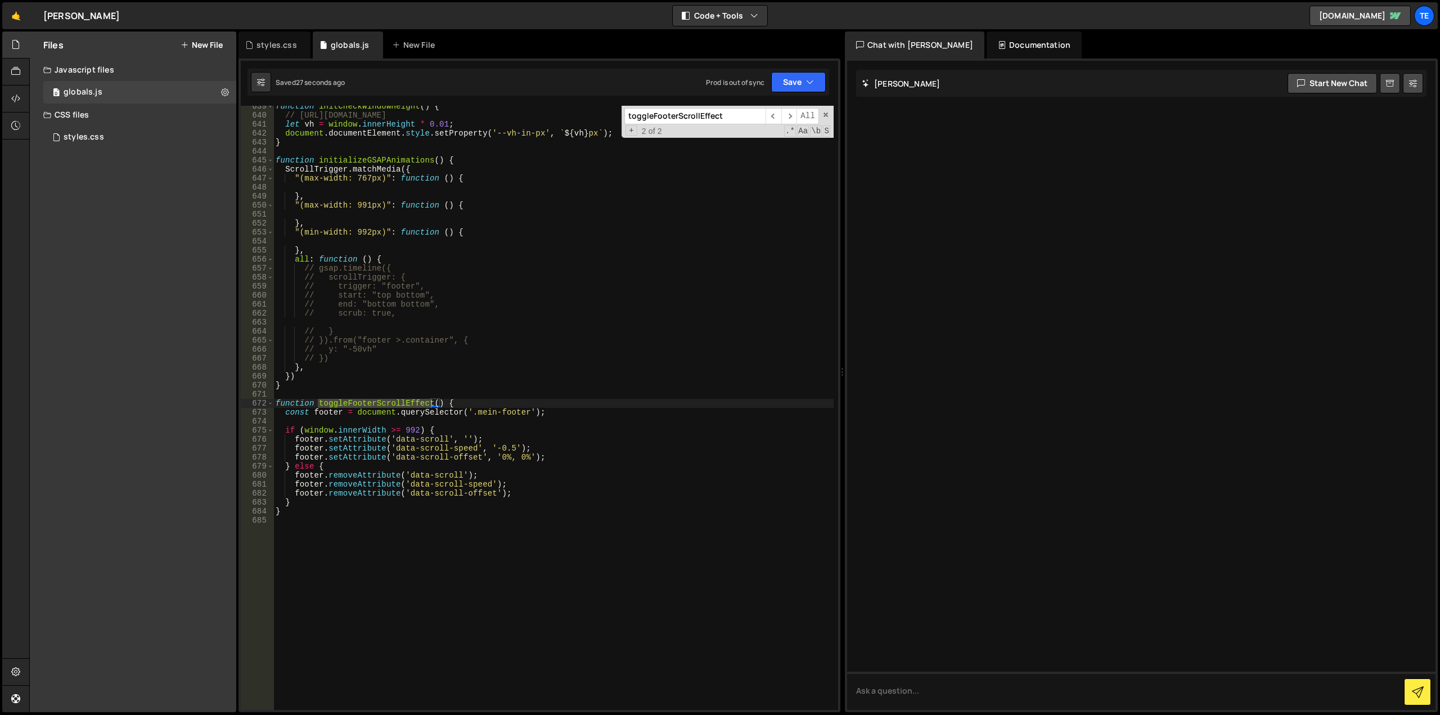
type input "toggleFooterScrollEffect"
click at [522, 410] on div "function initCheckWindowHeight ( ) { // [URL][DOMAIN_NAME] let vh = window . in…" at bounding box center [553, 413] width 560 height 622
drag, startPoint x: 522, startPoint y: 410, endPoint x: 474, endPoint y: 414, distance: 48.0
click at [474, 414] on div "function initCheckWindowHeight ( ) { // [URL][DOMAIN_NAME] let vh = window . in…" at bounding box center [553, 413] width 560 height 622
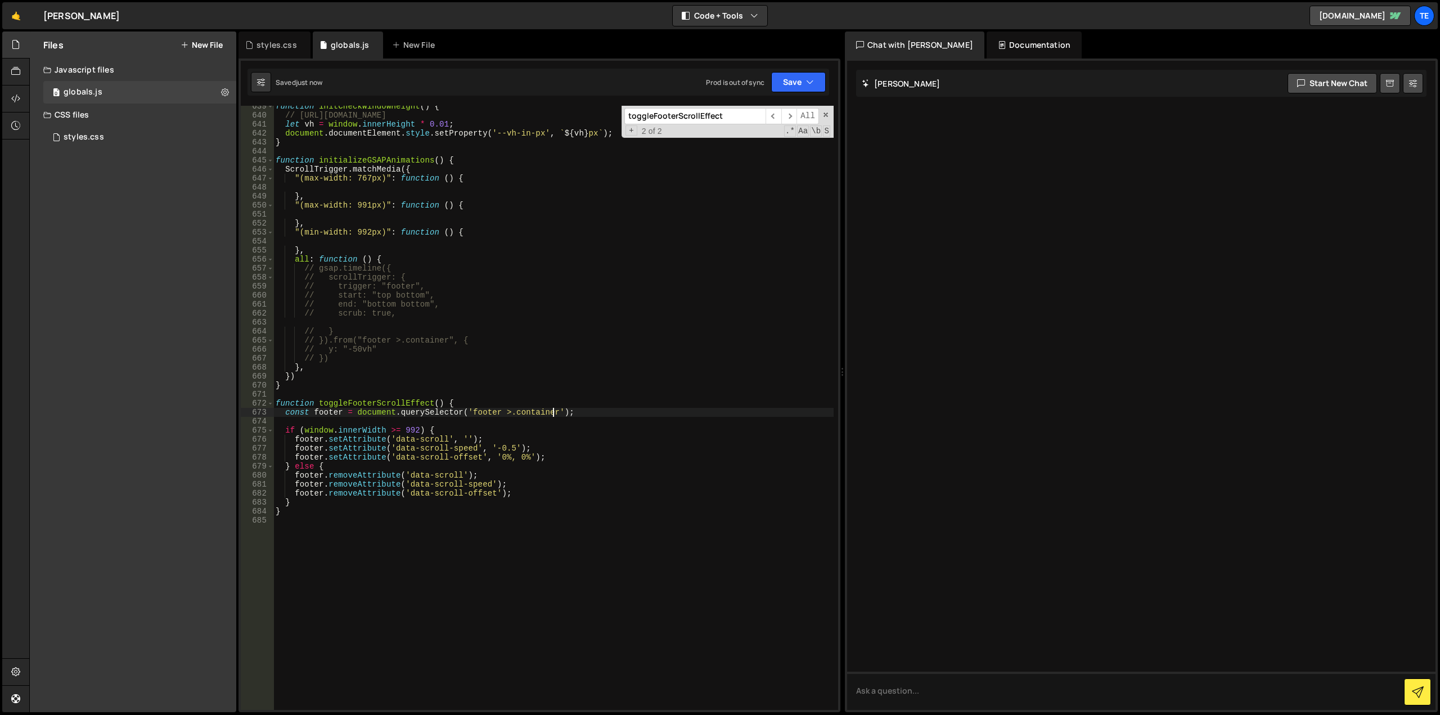
click at [546, 454] on div "function initCheckWindowHeight ( ) { // [URL][DOMAIN_NAME] let vh = window . in…" at bounding box center [553, 413] width 560 height 622
click at [390, 431] on div "function initCheckWindowHeight ( ) { // [URL][DOMAIN_NAME] let vh = window . in…" at bounding box center [553, 413] width 560 height 622
type textarea "if (window.innerWidth <= 991) {"
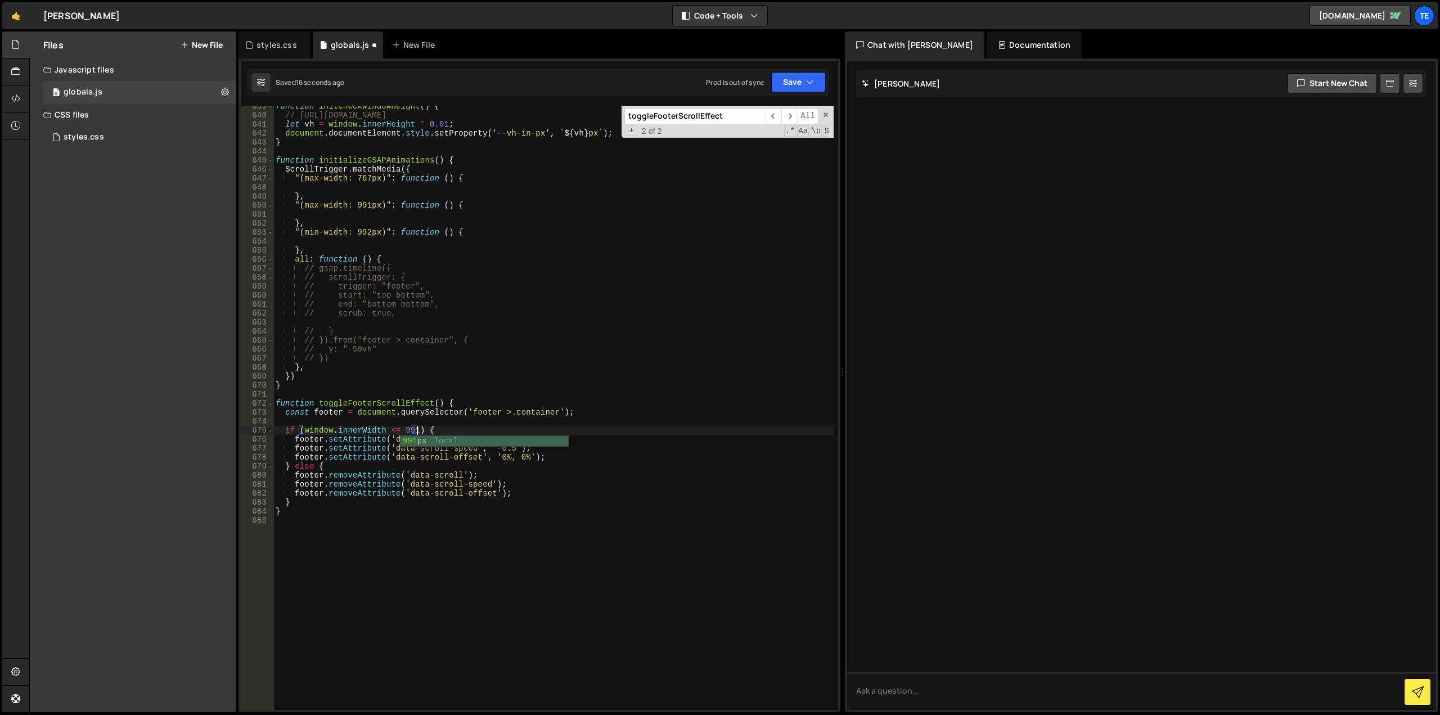
scroll to position [0, 10]
click at [491, 516] on div "function initCheckWindowHeight ( ) { // [URL][DOMAIN_NAME] let vh = window . in…" at bounding box center [553, 413] width 560 height 622
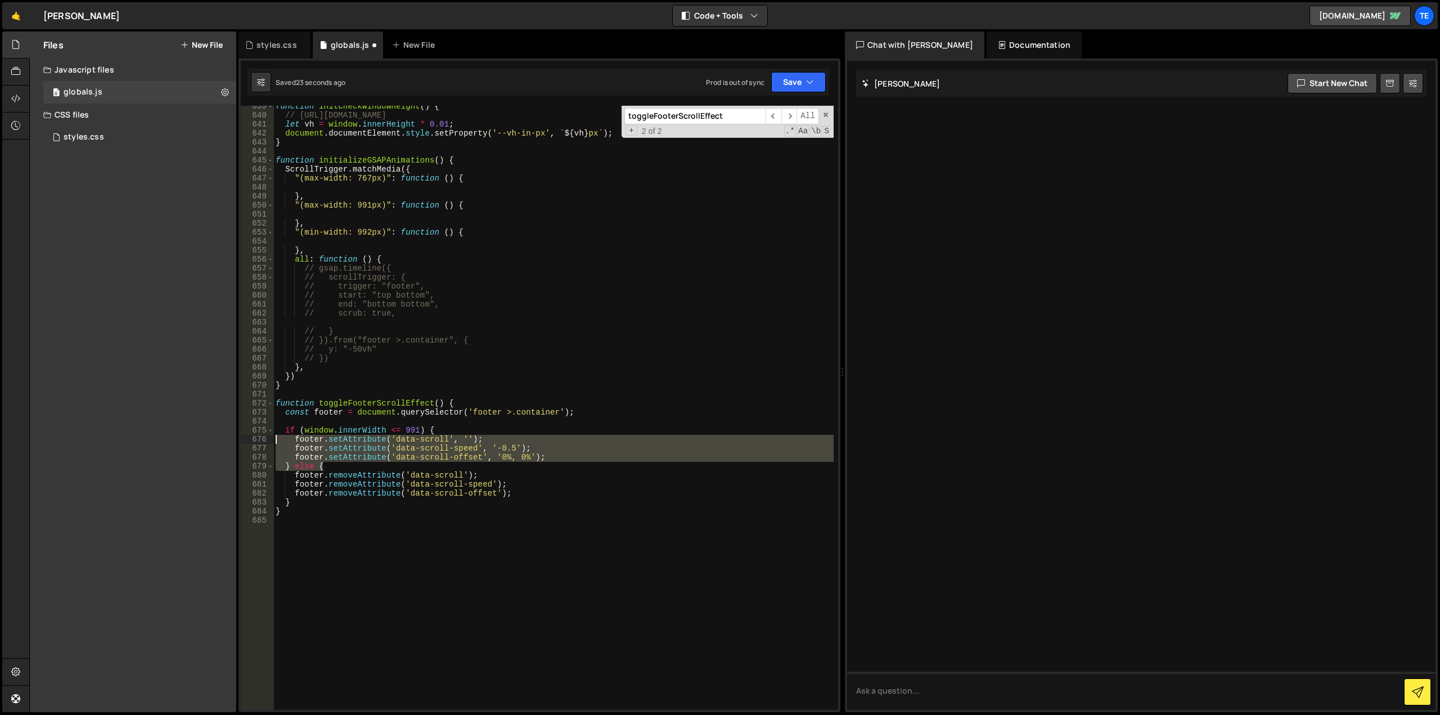
drag, startPoint x: 330, startPoint y: 466, endPoint x: 252, endPoint y: 442, distance: 82.6
click at [252, 442] on div "639 640 641 642 643 644 645 646 647 648 649 650 651 652 653 654 655 656 657 658…" at bounding box center [540, 408] width 598 height 604
type textarea "footer.setAttribute('data-scroll', ''); footer.setAttribute('data-scroll-speed'…"
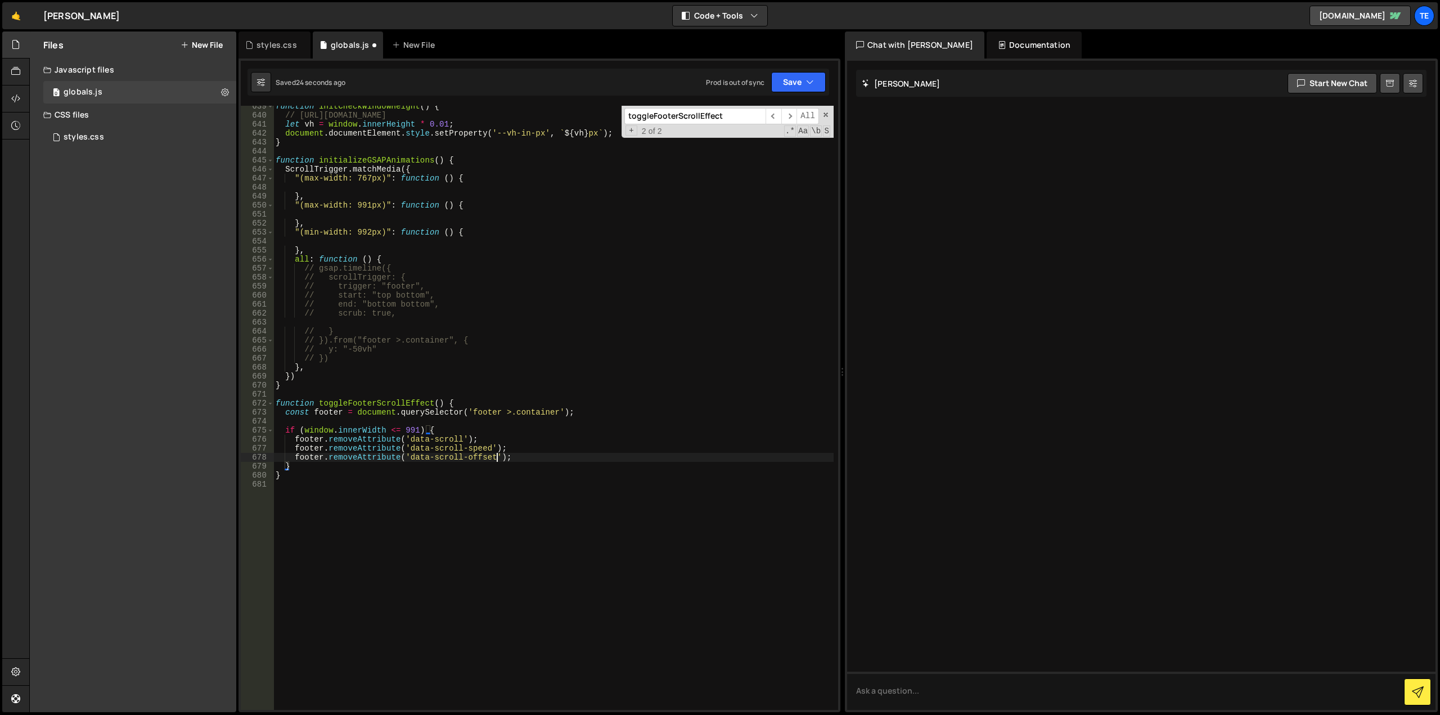
click at [496, 455] on div "function initCheckWindowHeight ( ) { // [URL][DOMAIN_NAME] let vh = window . in…" at bounding box center [553, 413] width 560 height 622
click at [826, 116] on span at bounding box center [826, 115] width 8 height 8
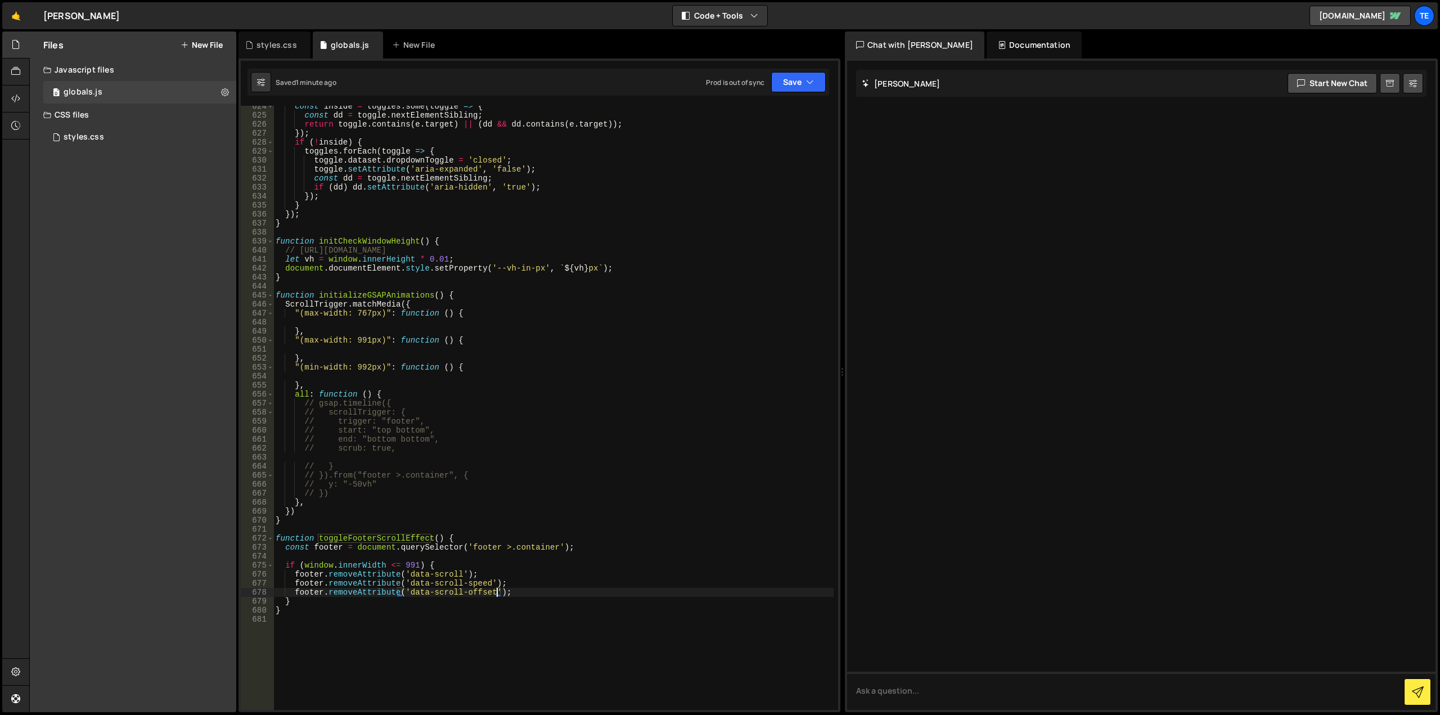
scroll to position [5613, 0]
click at [387, 277] on div "const inside = toggles . some ( toggle => { const dd = toggle . nextElementSibl…" at bounding box center [553, 413] width 560 height 622
type textarea "}"
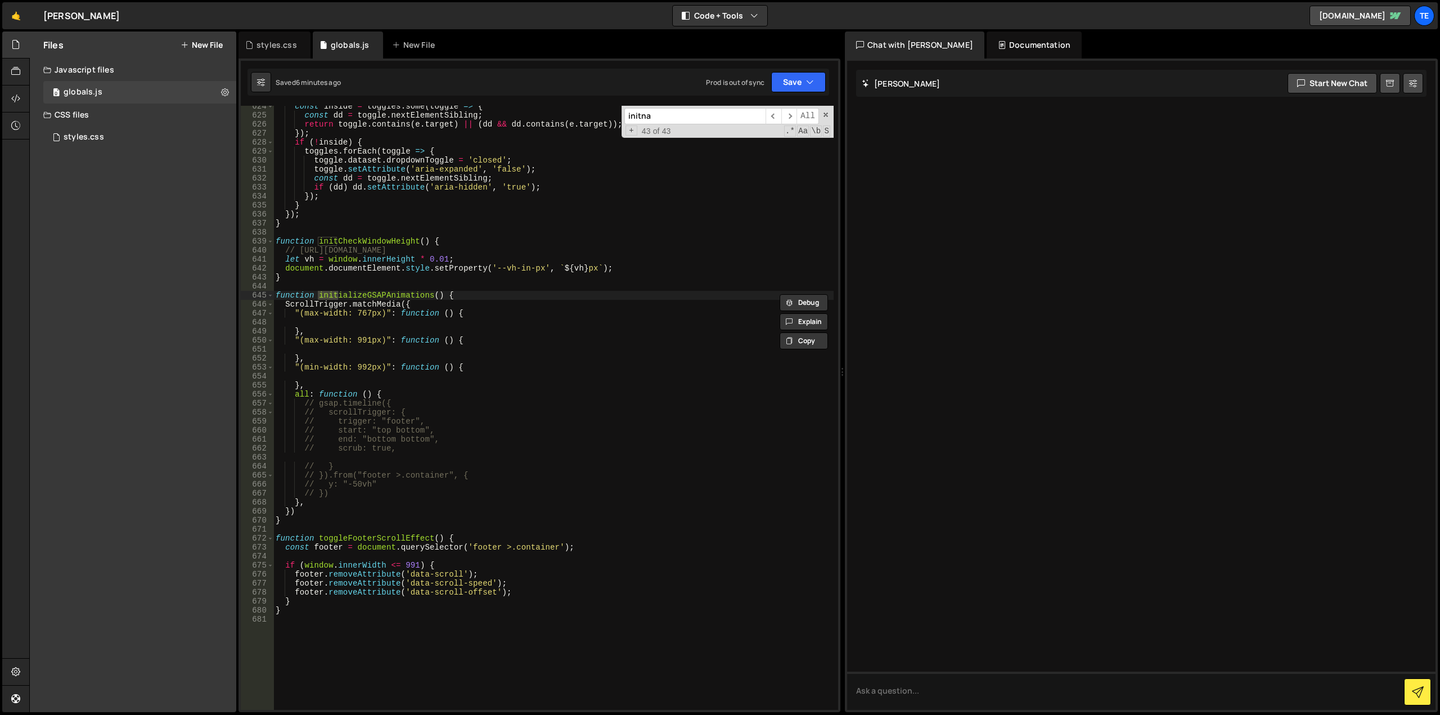
scroll to position [2858, 0]
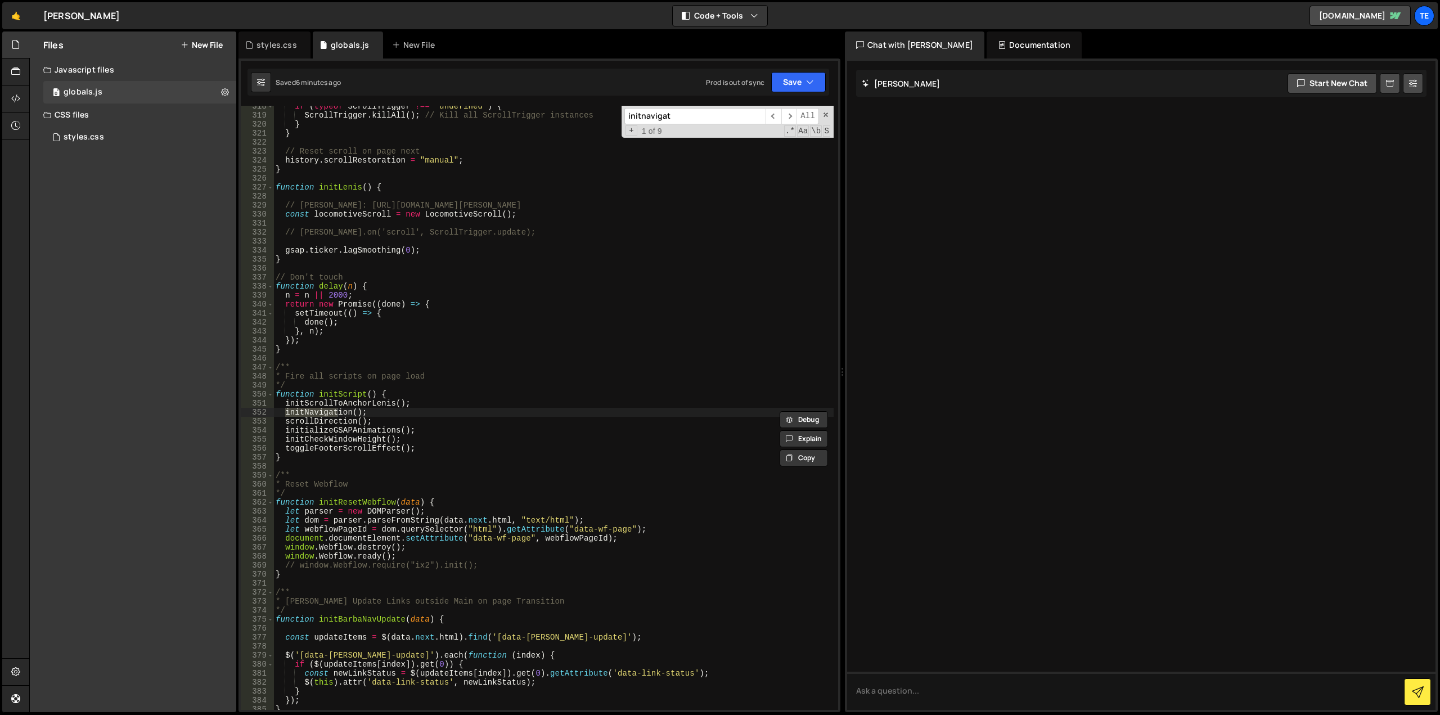
type input "initnavigat"
type textarea "initNavigation();"
click at [308, 412] on div "if ( typeof ScrollTrigger !== 'undefined' ) { ScrollTrigger . killAll ( ) ; // …" at bounding box center [553, 408] width 560 height 604
click at [308, 412] on div "if ( typeof ScrollTrigger !== 'undefined' ) { ScrollTrigger . killAll ( ) ; // …" at bounding box center [553, 413] width 560 height 622
click at [560, 357] on div "if ( typeof ScrollTrigger !== 'undefined' ) { ScrollTrigger . killAll ( ) ; // …" at bounding box center [553, 413] width 560 height 622
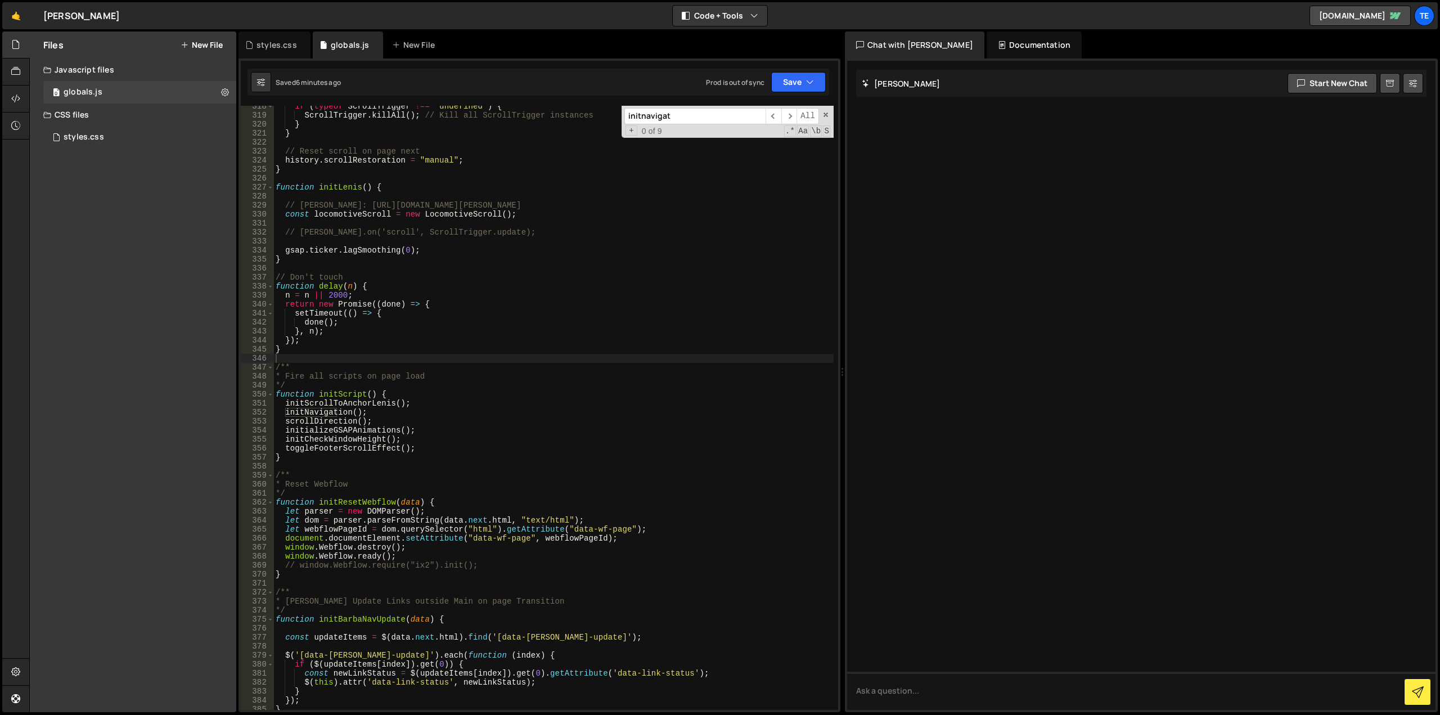
paste input "Navigation"
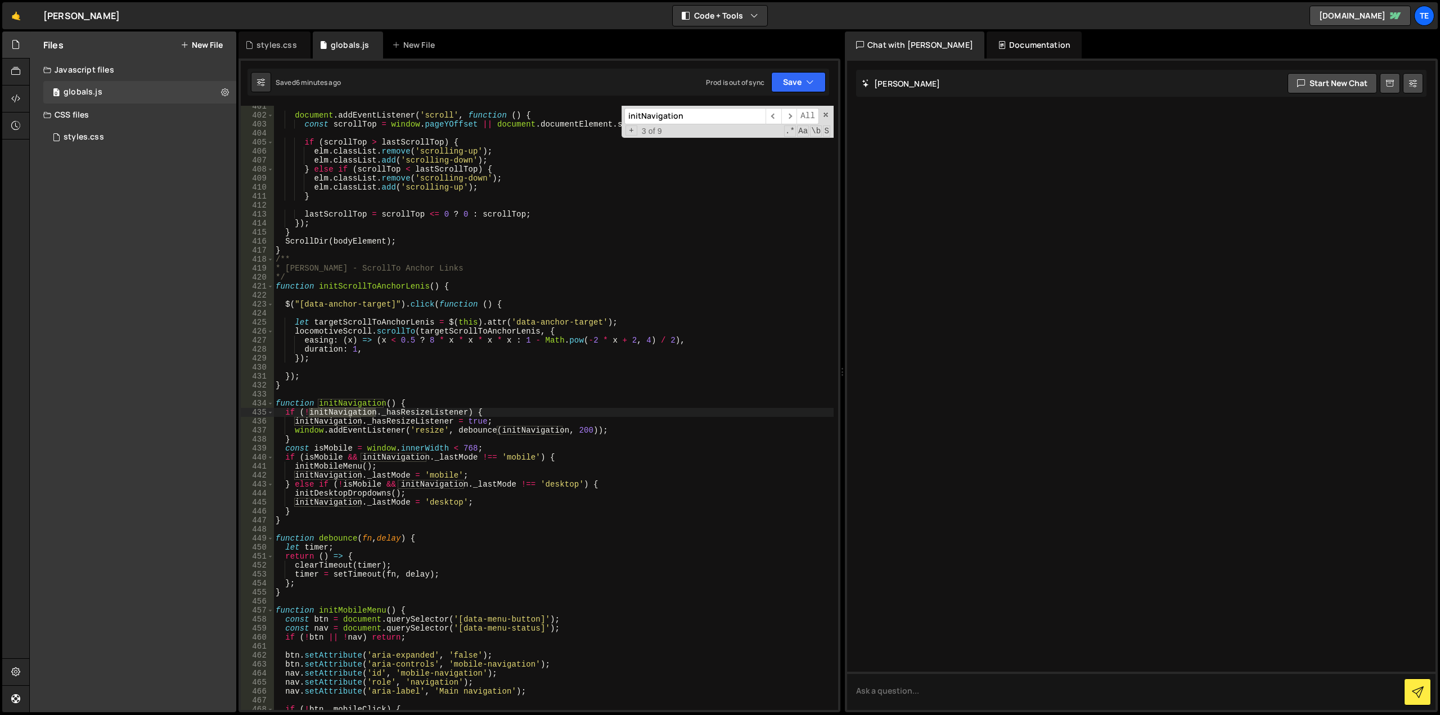
type input "initNavigation"
click at [365, 403] on div "document . addEventListener ( 'scroll' , function ( ) { const scrollTop = windo…" at bounding box center [553, 413] width 560 height 622
click at [433, 405] on div "document . addEventListener ( 'scroll' , function ( ) { const scrollTop = windo…" at bounding box center [553, 413] width 560 height 622
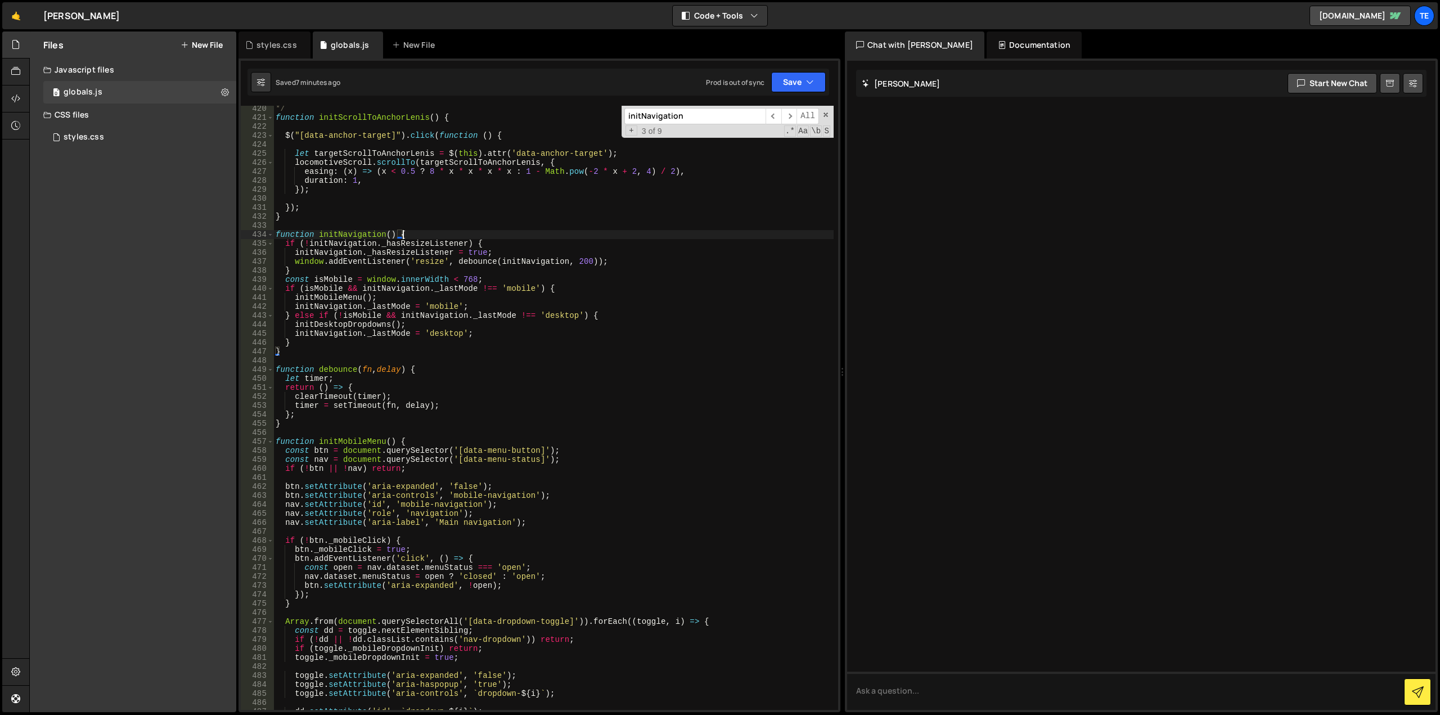
click at [436, 370] on div "*/ function initScrollToAnchorLenis ( ) { $ ( "[data-anchor-target]" ) . click …" at bounding box center [553, 415] width 560 height 622
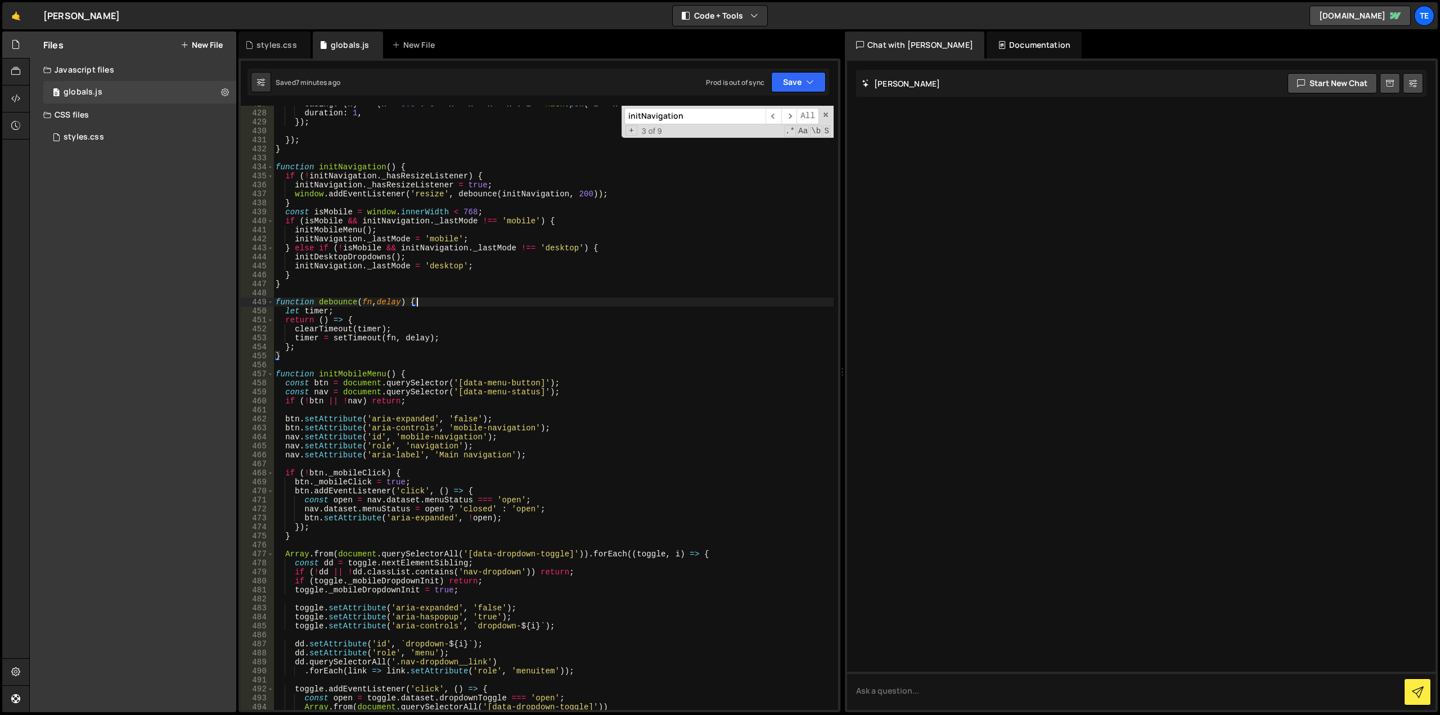
scroll to position [3841, 0]
click at [431, 370] on div "easing : ( x ) => ( x < 0.5 ? 8 * x * x * x * x : 1 - Math . pow ( - 2 * x + 2 …" at bounding box center [553, 411] width 560 height 622
click at [331, 234] on div "easing : ( x ) => ( x < 0.5 ? 8 * x * x * x * x : 1 - Math . pow ( - 2 * x + 2 …" at bounding box center [553, 411] width 560 height 622
click at [477, 219] on div "easing : ( x ) => ( x < 0.5 ? 8 * x * x * x * x : 1 - Math . pow ( - 2 * x + 2 …" at bounding box center [553, 411] width 560 height 622
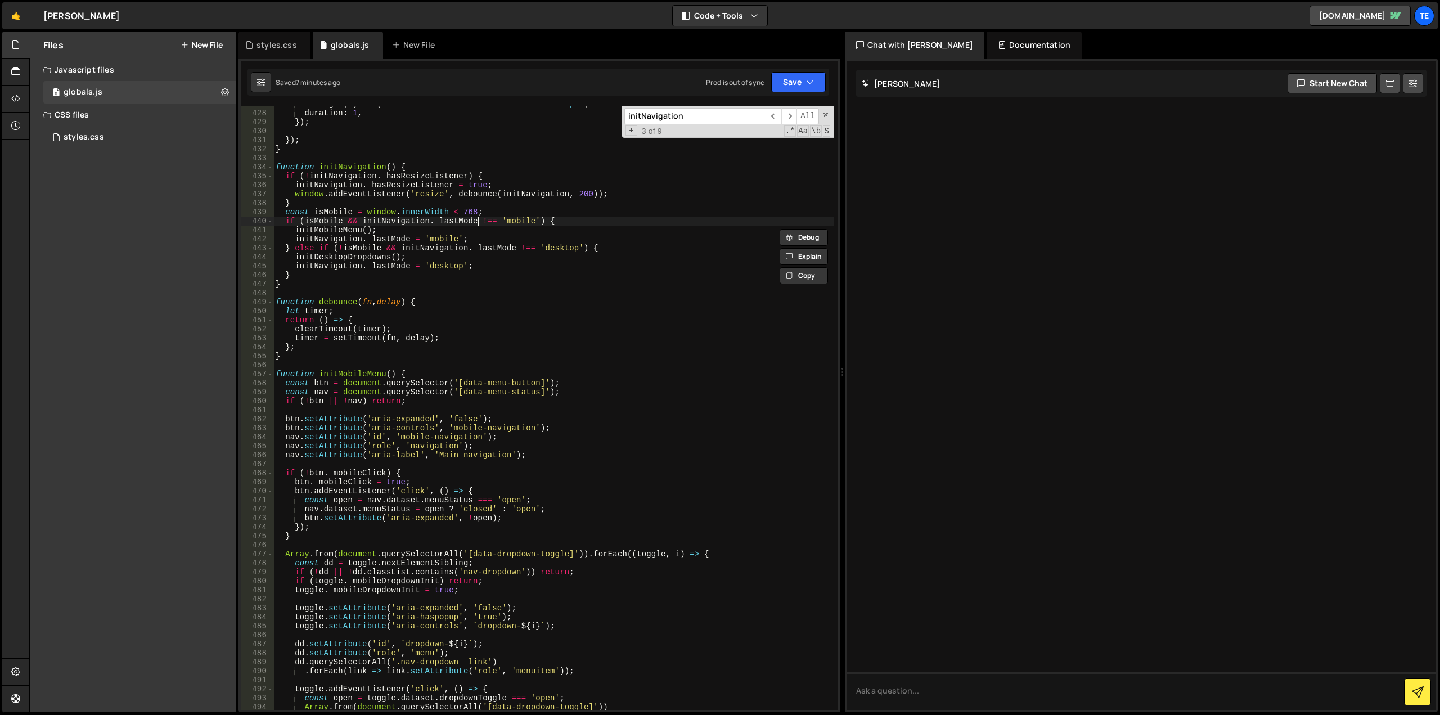
type textarea "if (isMobile && initNavigation._lastMode !== 'mobile') {"
paste input "MobileMenu"
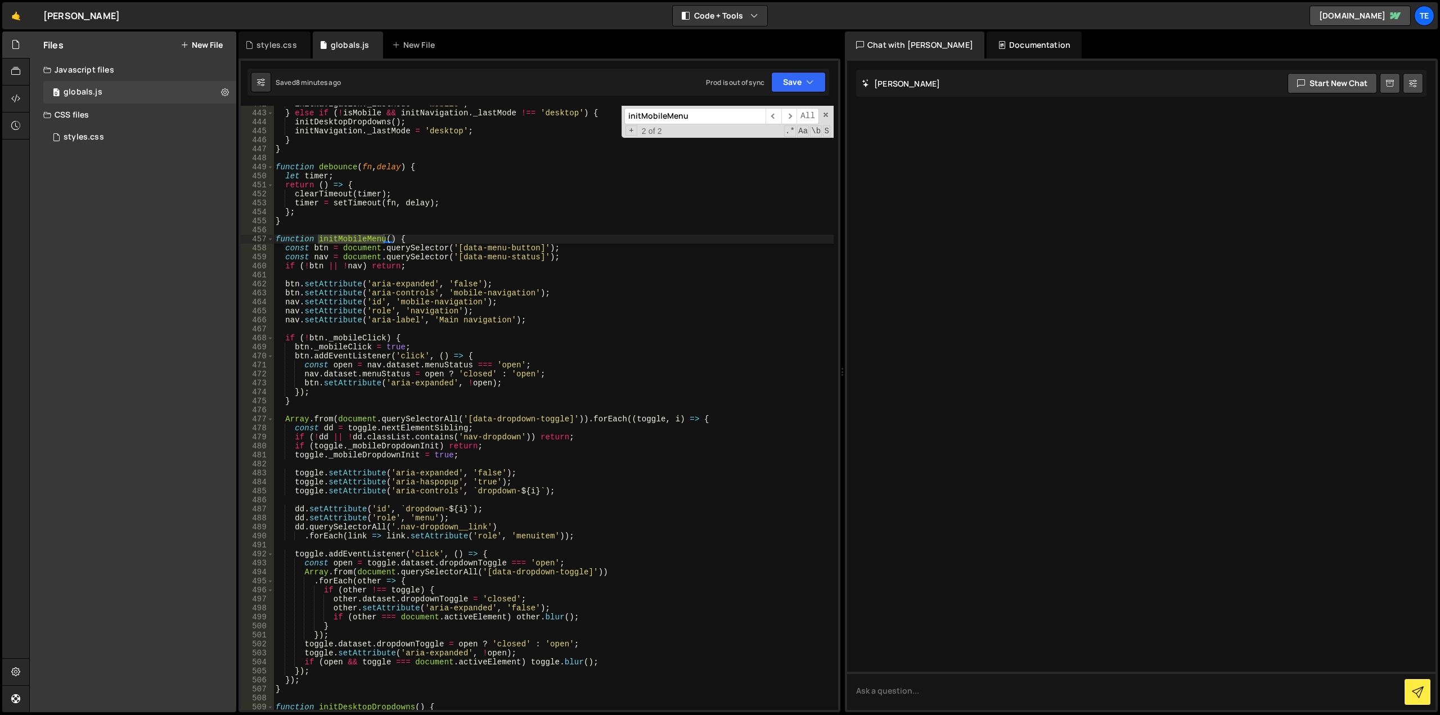
scroll to position [3977, 0]
type input "initMobileMenu"
click at [458, 239] on div "initNavigation . _lastMode = 'mobile' ; } else if ( ! isMobile && initNavigatio…" at bounding box center [553, 411] width 560 height 622
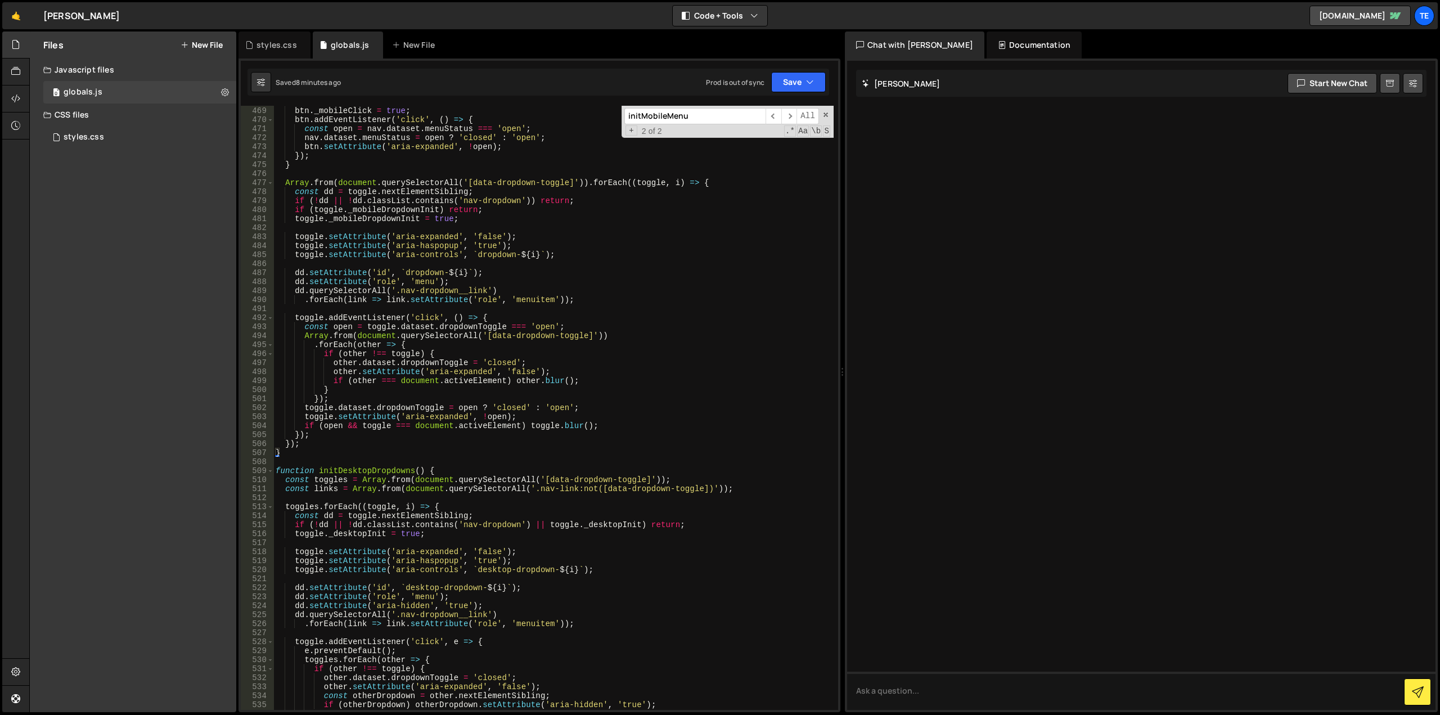
scroll to position [4382, 0]
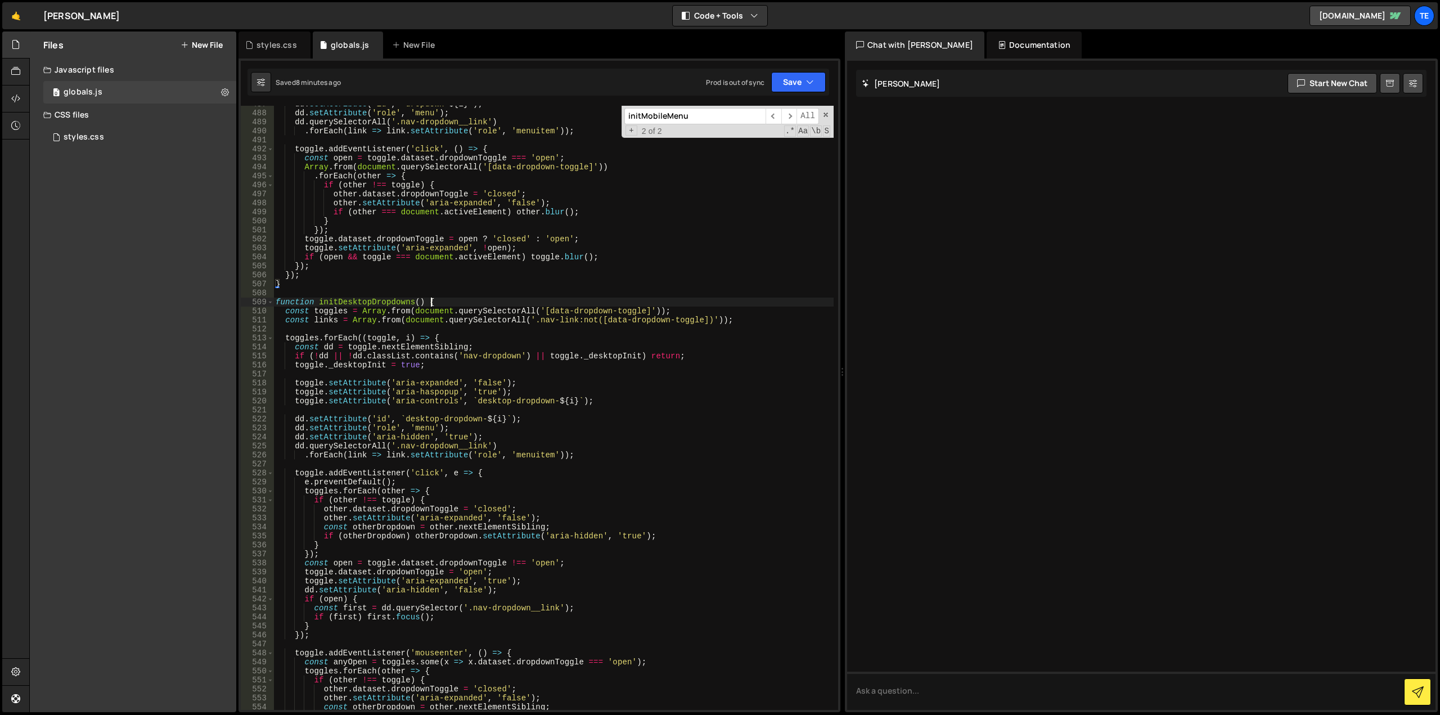
click at [454, 300] on div "dd . setAttribute ( 'id' , ` dropdown- ${ i } ` ) ; dd . setAttribute ( 'role' …" at bounding box center [553, 411] width 560 height 622
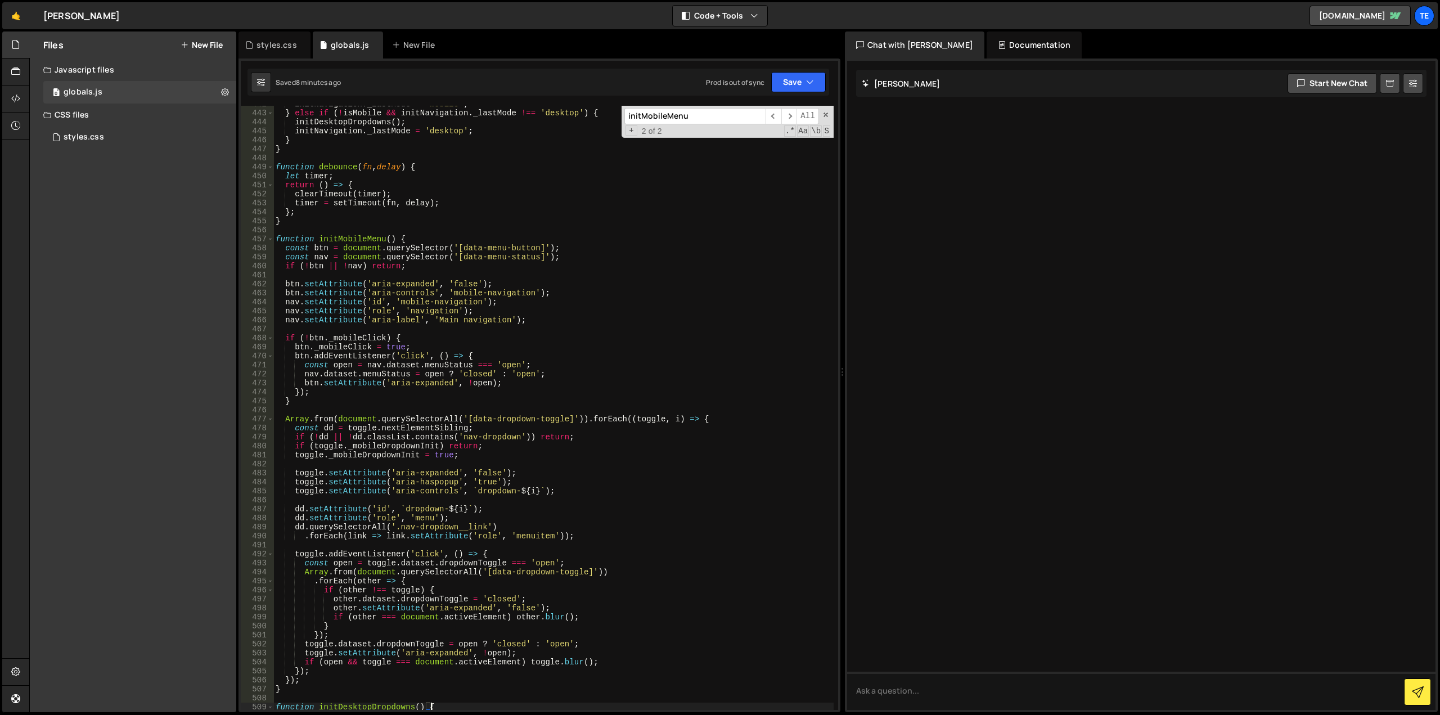
scroll to position [3977, 0]
click at [434, 236] on div "initNavigation . _lastMode = 'mobile' ; } else if ( ! isMobile && initNavigatio…" at bounding box center [553, 411] width 560 height 622
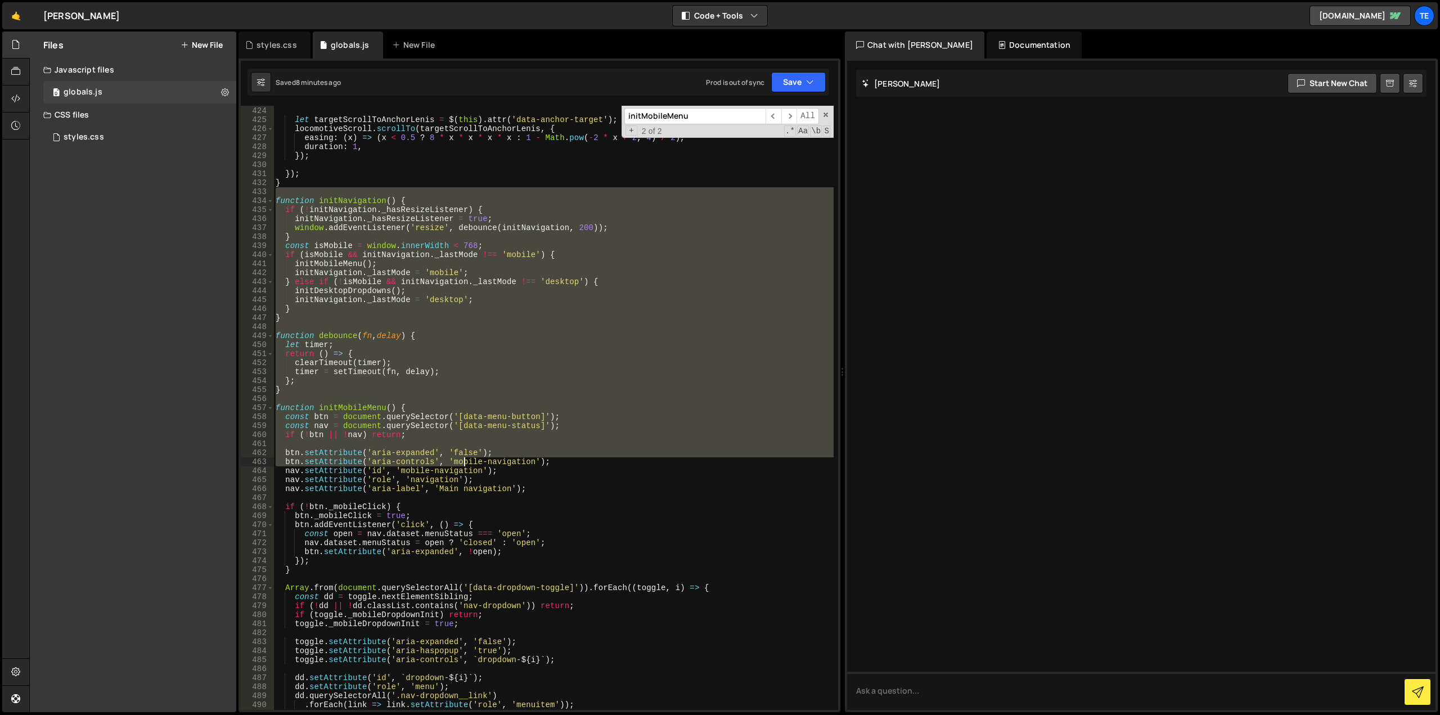
scroll to position [3875, 0]
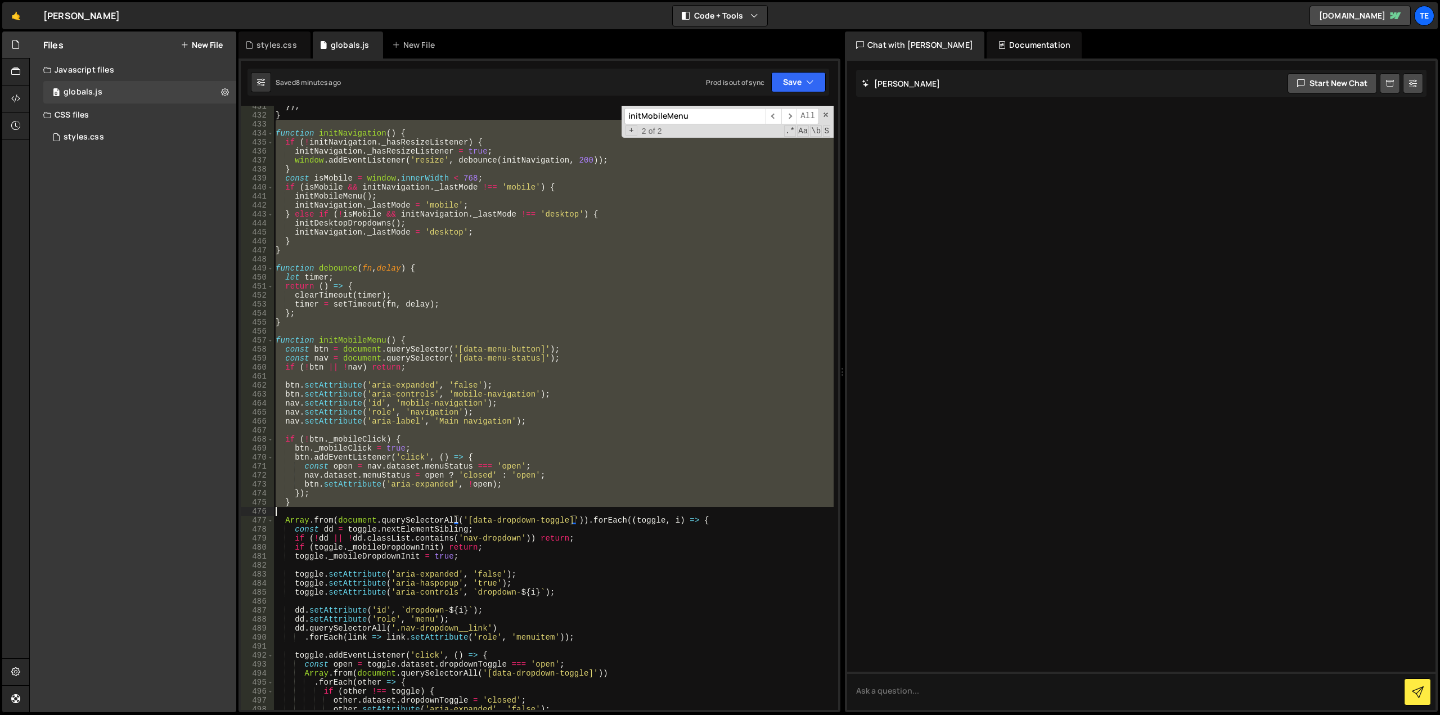
drag, startPoint x: 308, startPoint y: 327, endPoint x: 438, endPoint y: 492, distance: 210.3
click at [445, 509] on div "}) ; } function initNavigation ( ) { if ( ! initNavigation . _hasResizeListener…" at bounding box center [553, 413] width 560 height 622
drag, startPoint x: 422, startPoint y: 441, endPoint x: 715, endPoint y: 118, distance: 436.2
click at [715, 118] on input "initMobileMenu" at bounding box center [695, 116] width 141 height 16
click at [452, 484] on div "}) ; } function initNavigation ( ) { if ( ! initNavigation . _hasResizeListener…" at bounding box center [553, 408] width 560 height 604
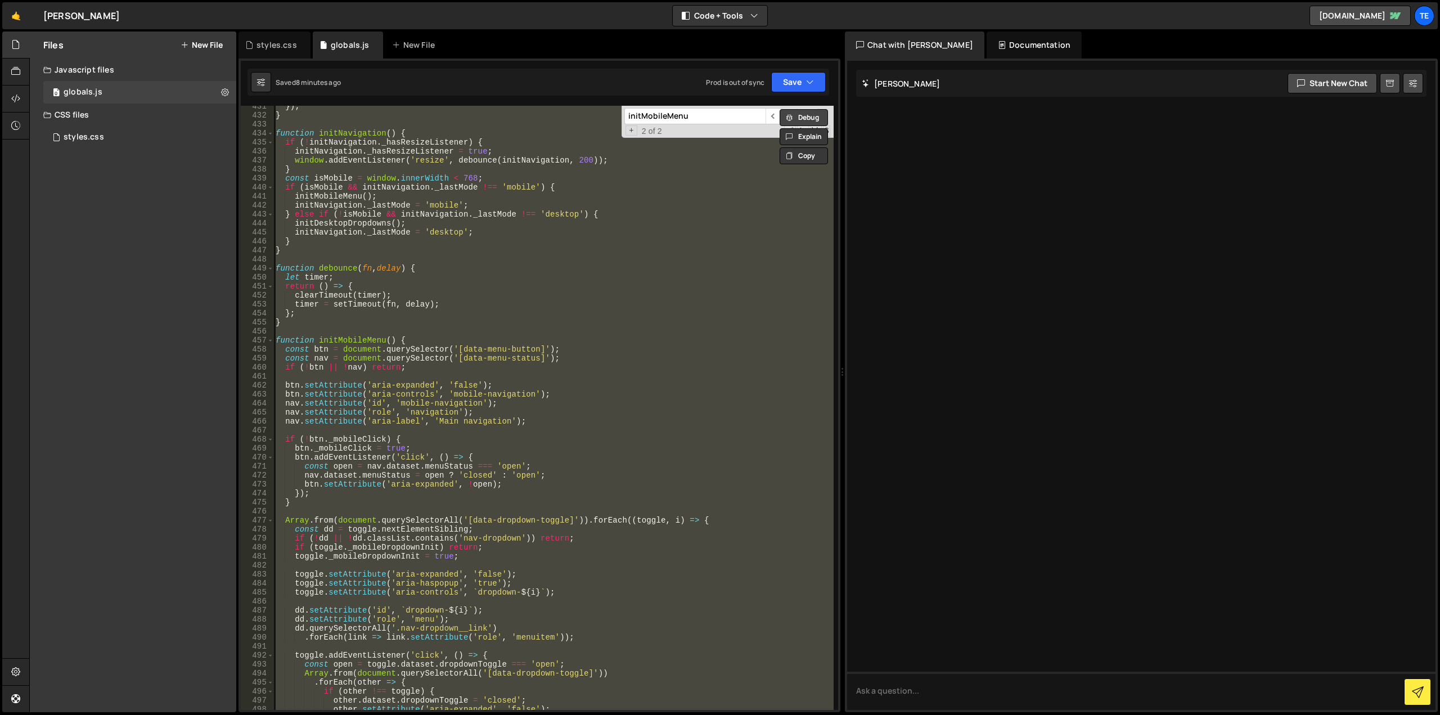
click at [796, 120] on button "Debug" at bounding box center [804, 117] width 48 height 17
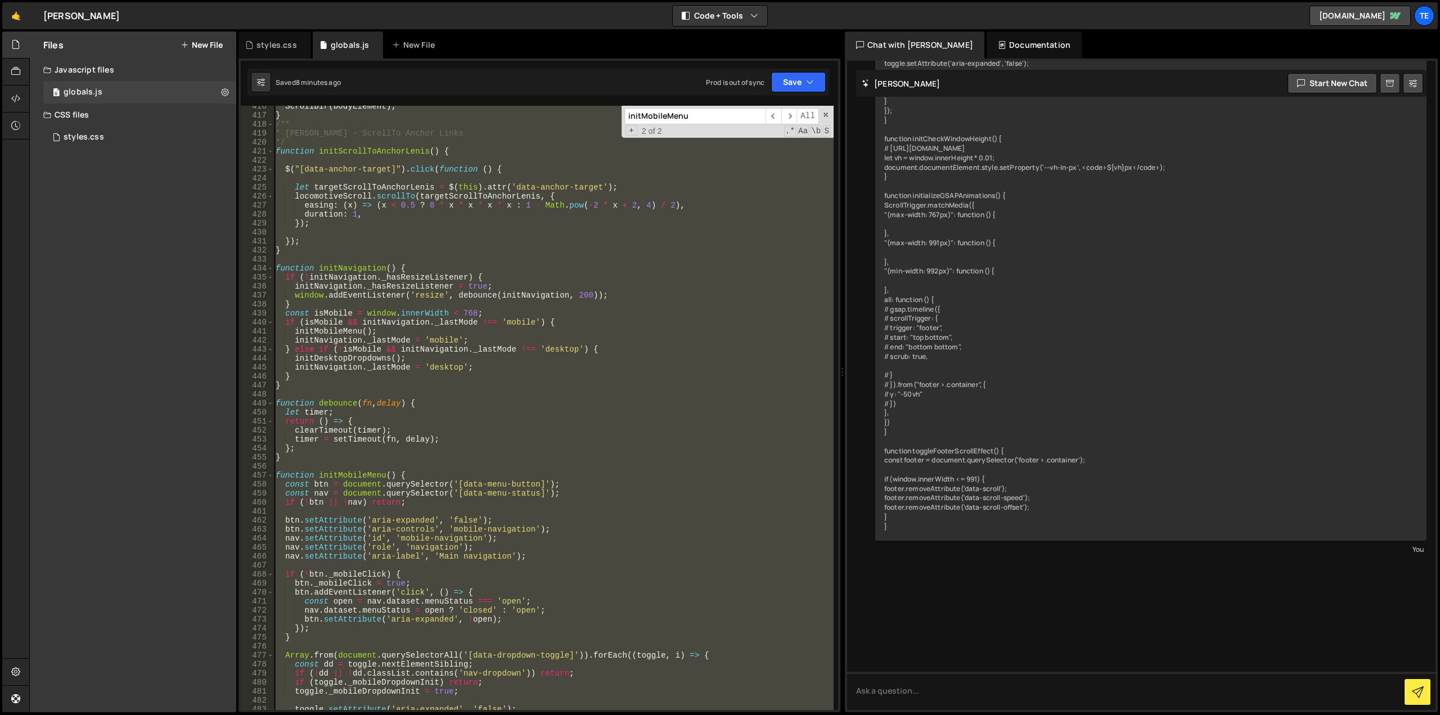
scroll to position [3740, 0]
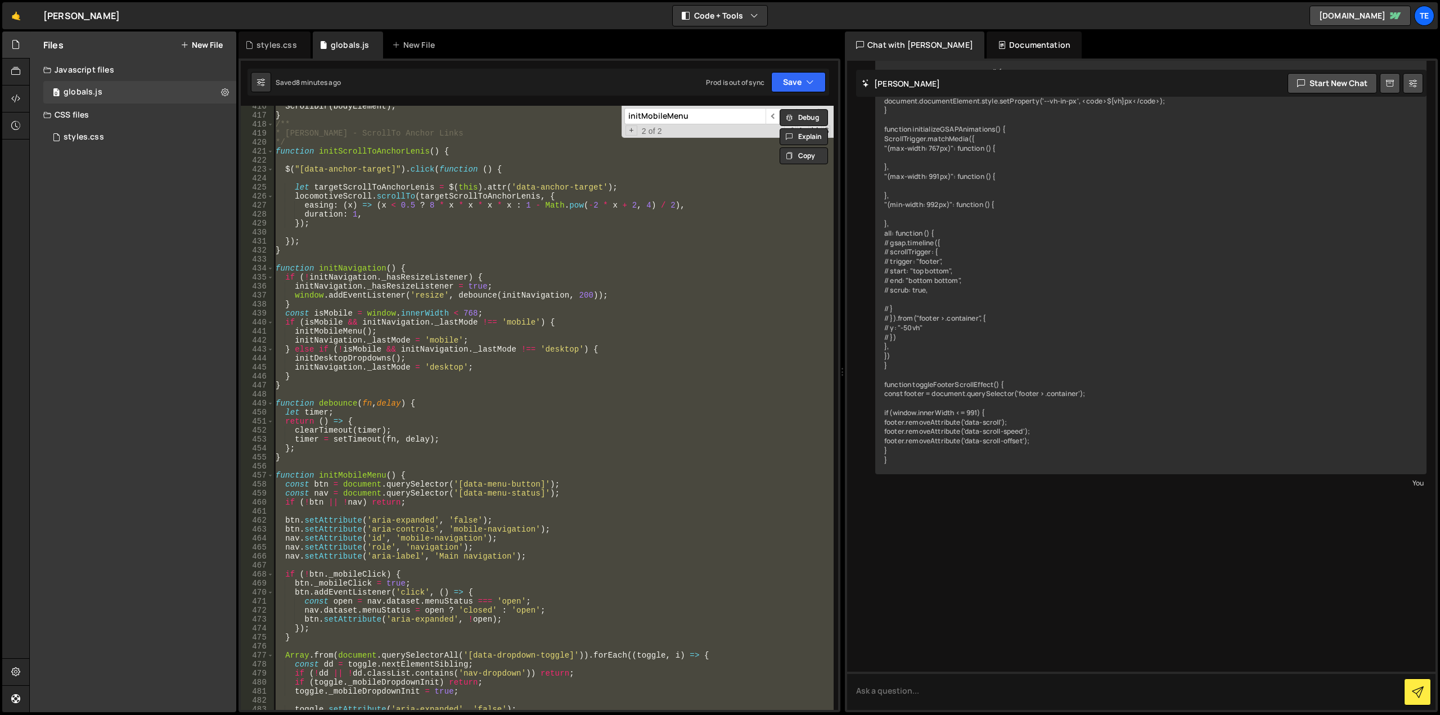
click at [1155, 480] on div "You" at bounding box center [1151, 483] width 546 height 12
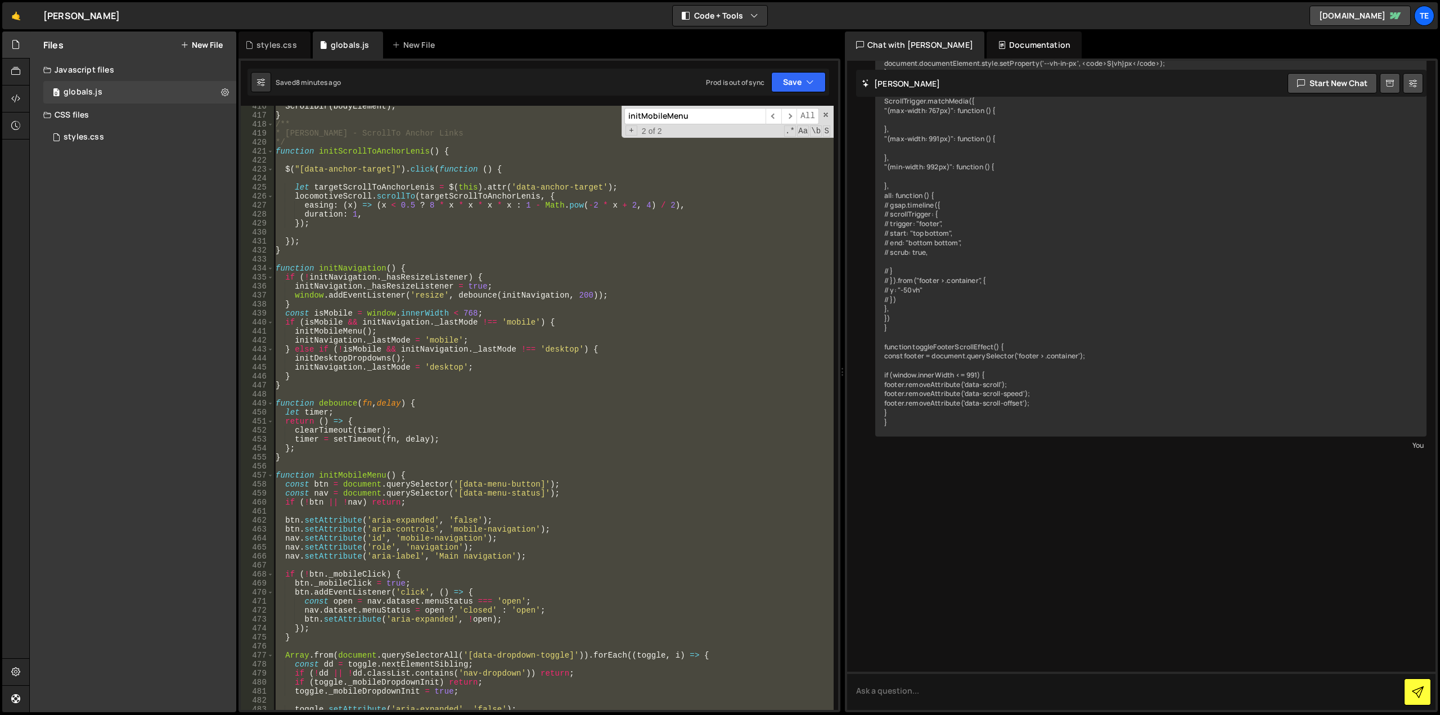
scroll to position [6251, 0]
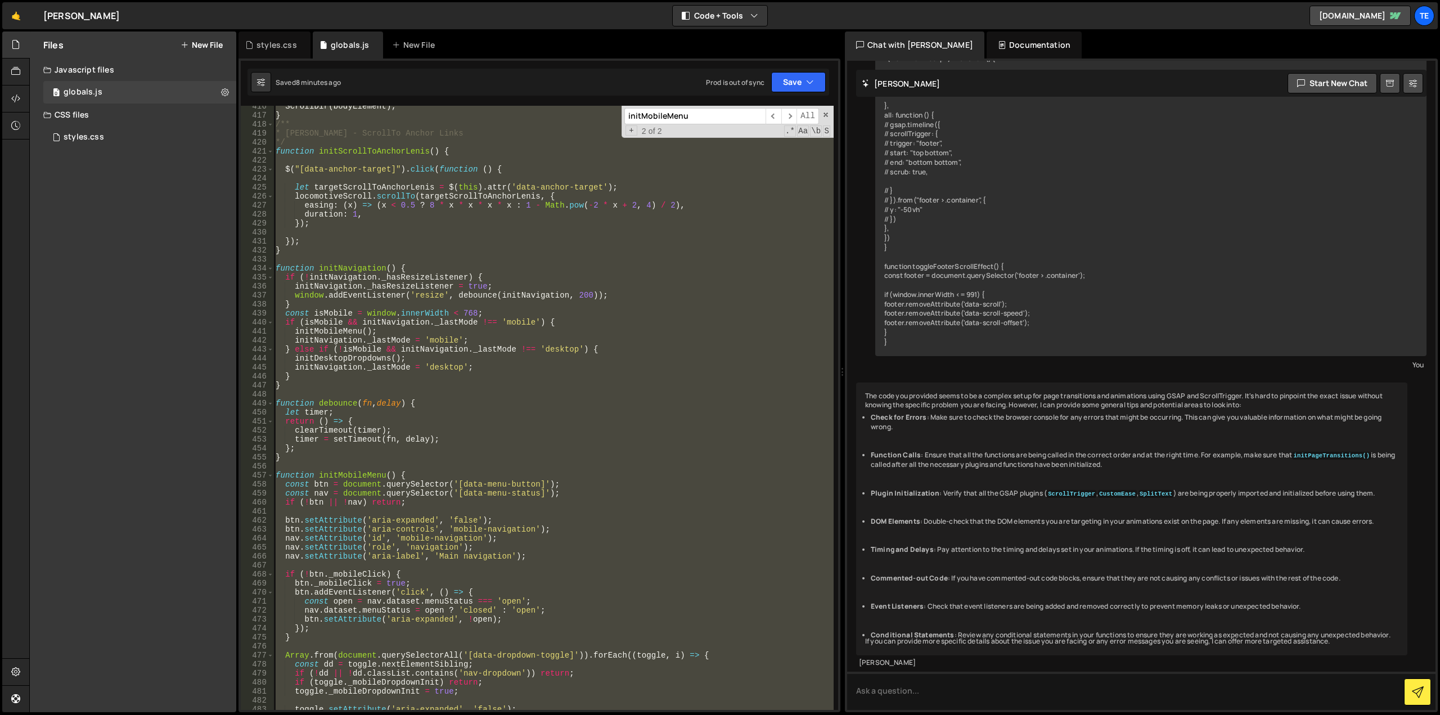
click at [830, 114] on div "Debug Explain Copy styles.css globals.js New File Saved 8 minutes ago Prod is o…" at bounding box center [540, 372] width 602 height 681
click at [825, 113] on span at bounding box center [826, 115] width 8 height 8
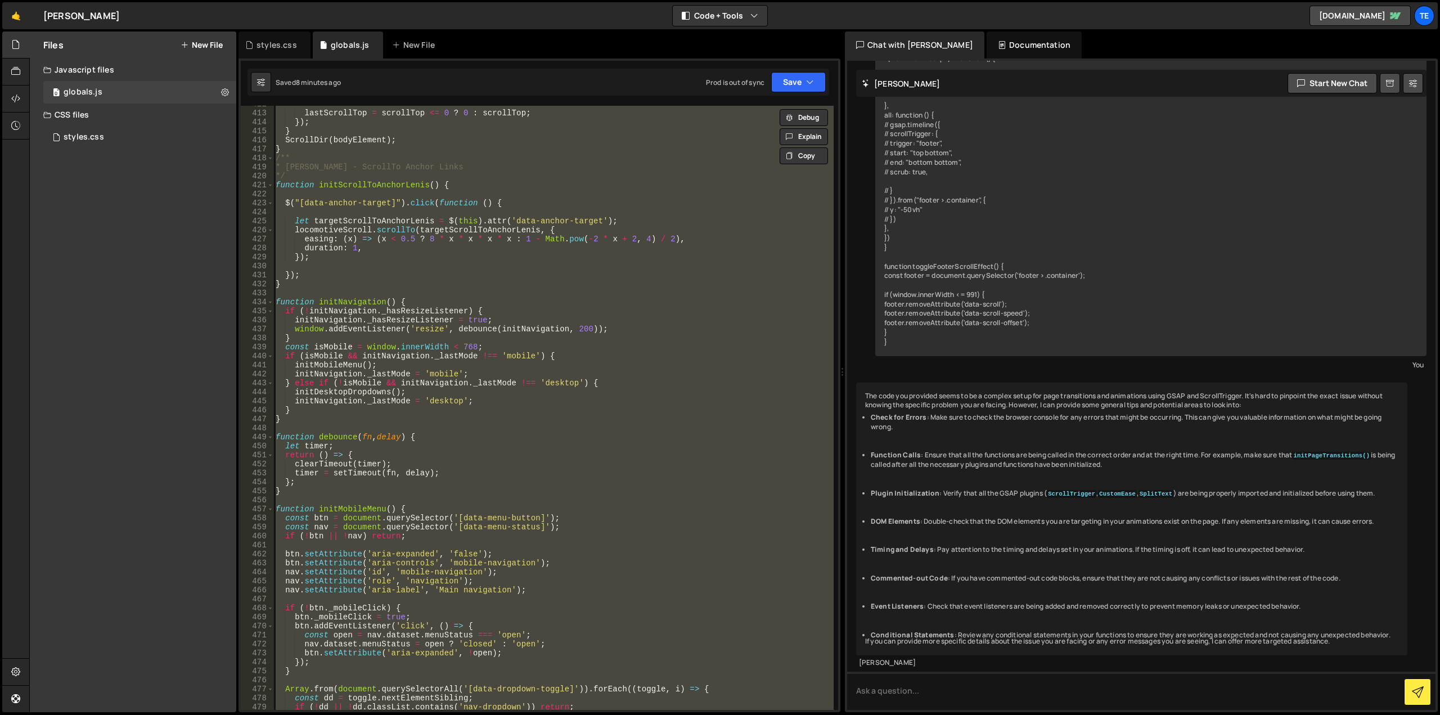
scroll to position [3605, 0]
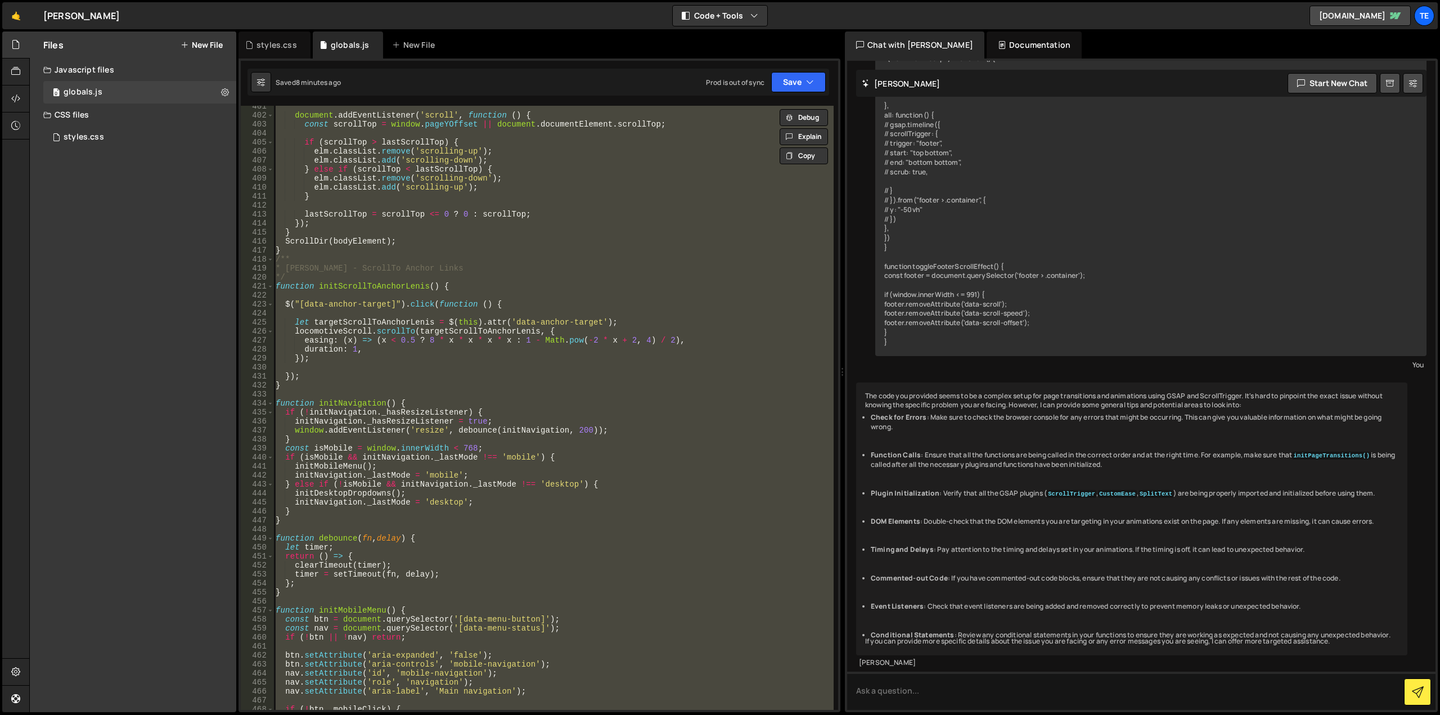
click at [334, 419] on div "document . addEventListener ( 'scroll' , function ( ) { const scrollTop = windo…" at bounding box center [553, 408] width 560 height 604
type textarea "initNavigation._hasResizeListener = true;"
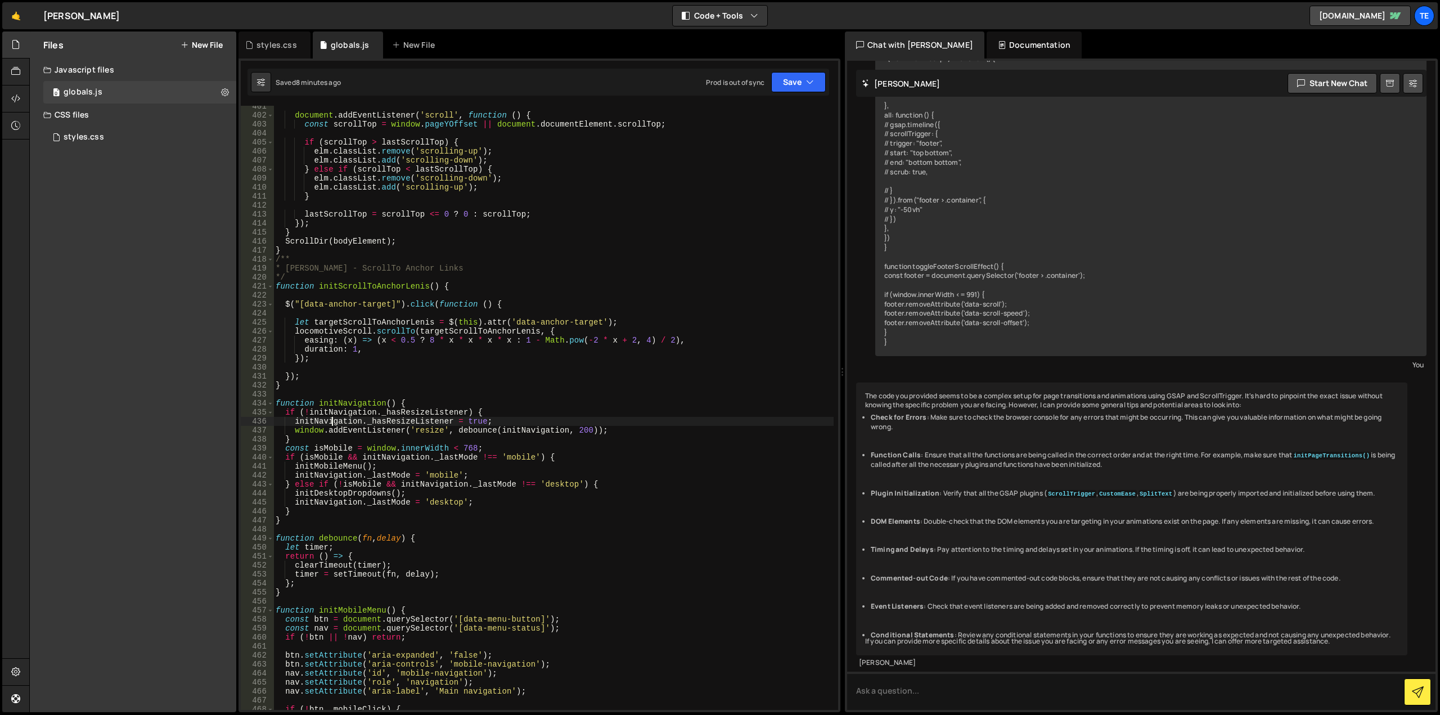
click at [443, 397] on div "document . addEventListener ( 'scroll' , function ( ) { const scrollTop = windo…" at bounding box center [553, 413] width 560 height 622
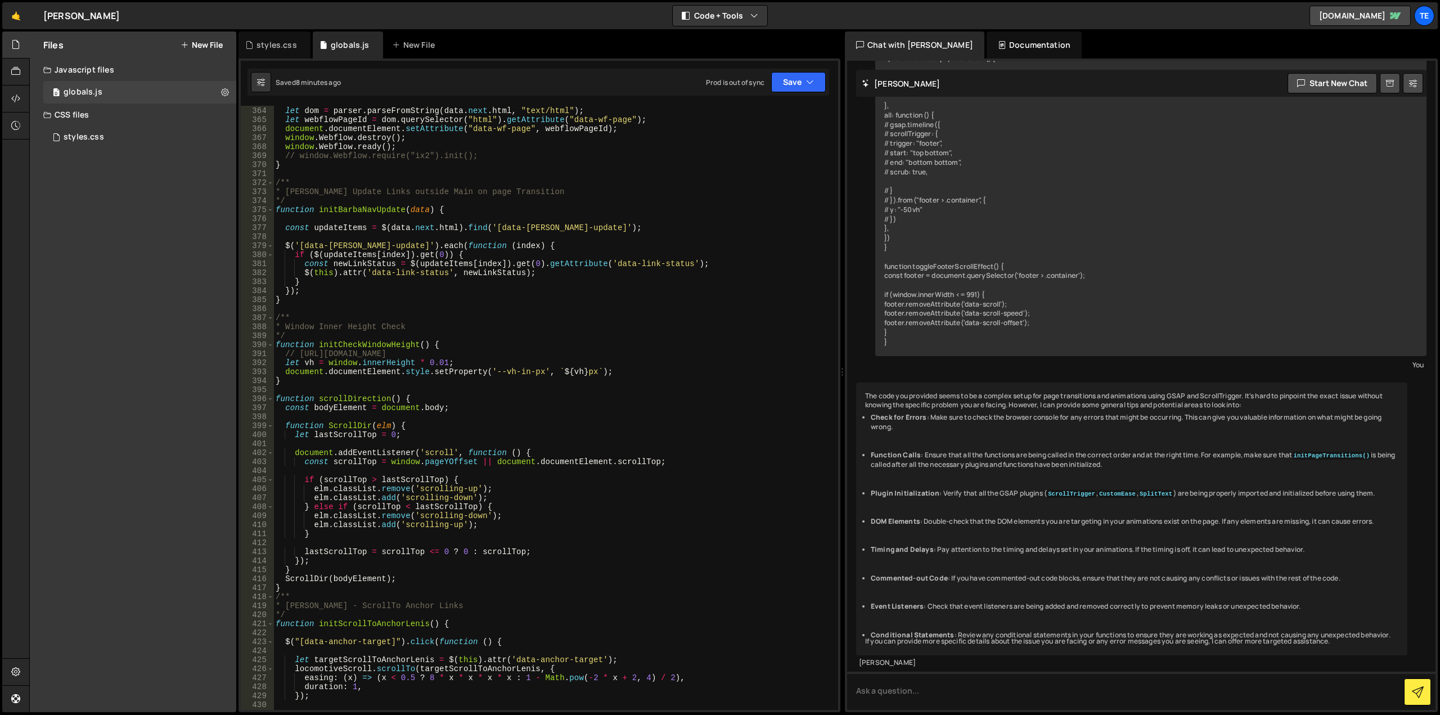
scroll to position [3099, 0]
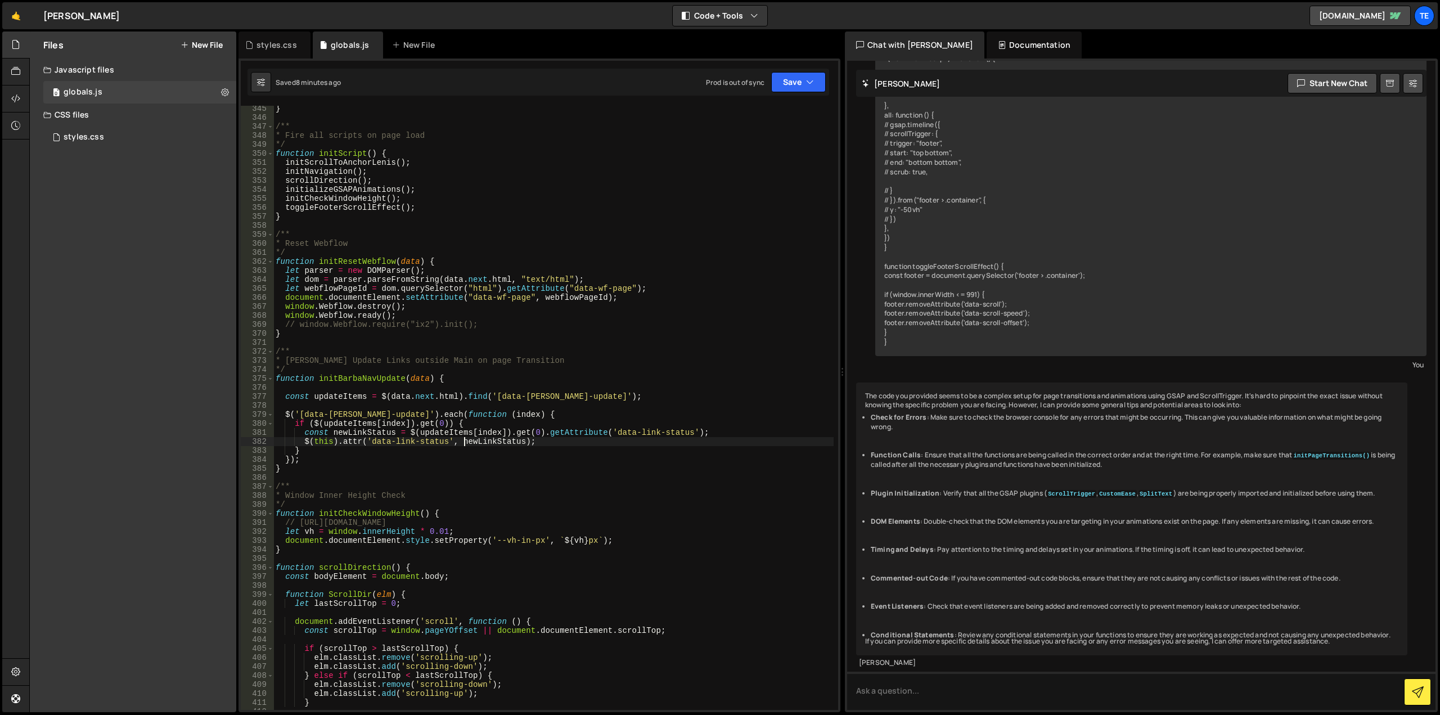
click at [463, 439] on div "} /** * Fire all scripts on page load */ function initScript ( ) { initScrollTo…" at bounding box center [553, 415] width 560 height 622
type textarea "$(this).attr('data-link-status', newLinkStatus);"
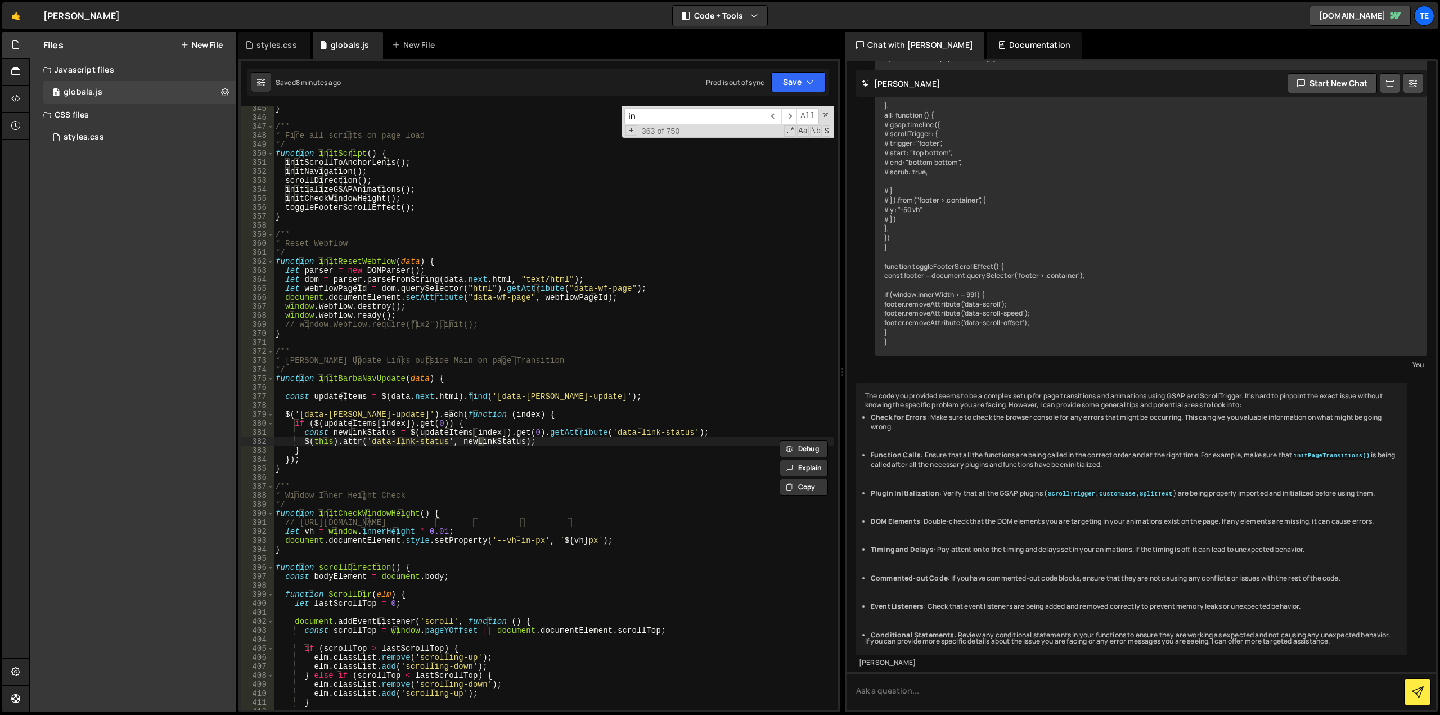
type input "ini"
type textarea "function initCheckWindowHeight() {"
type input "initn"
type textarea "function initNavigation() {"
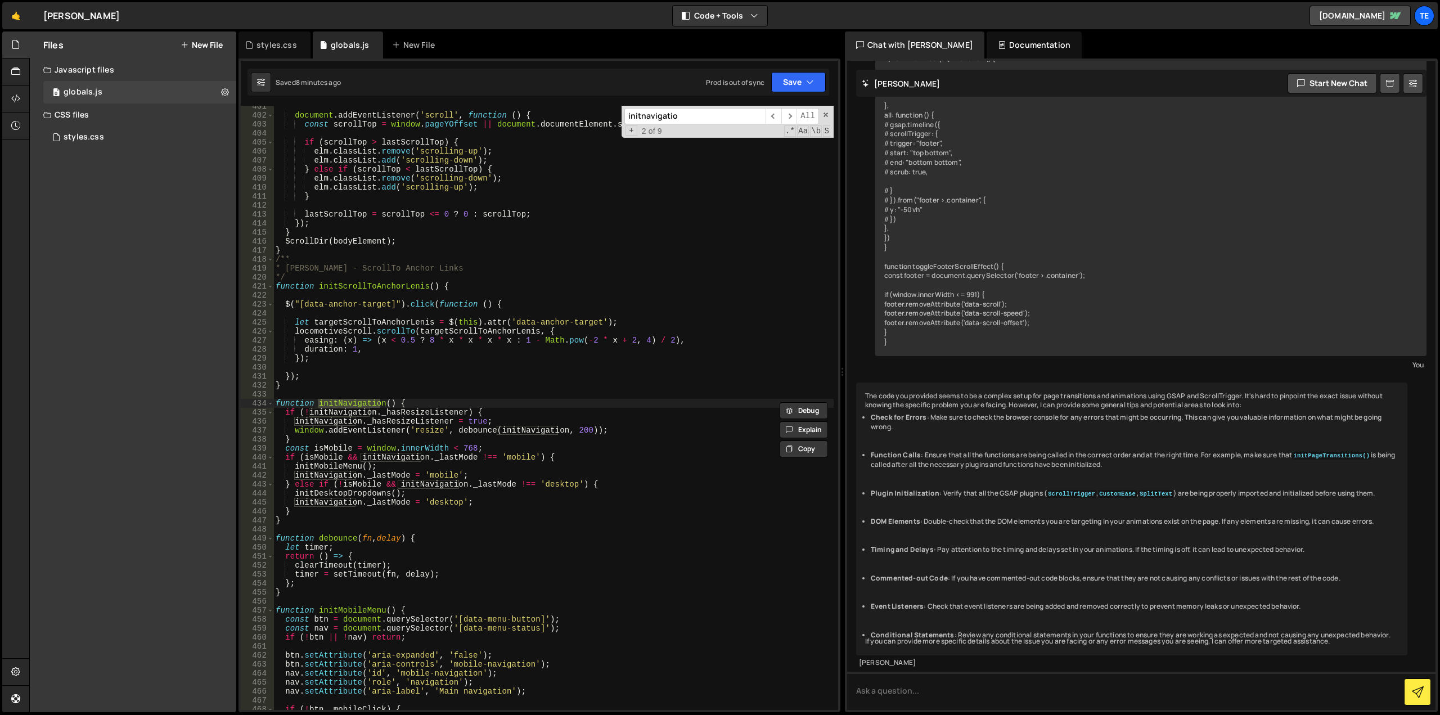
type input "initnavigation"
type textarea "initNavigation();"
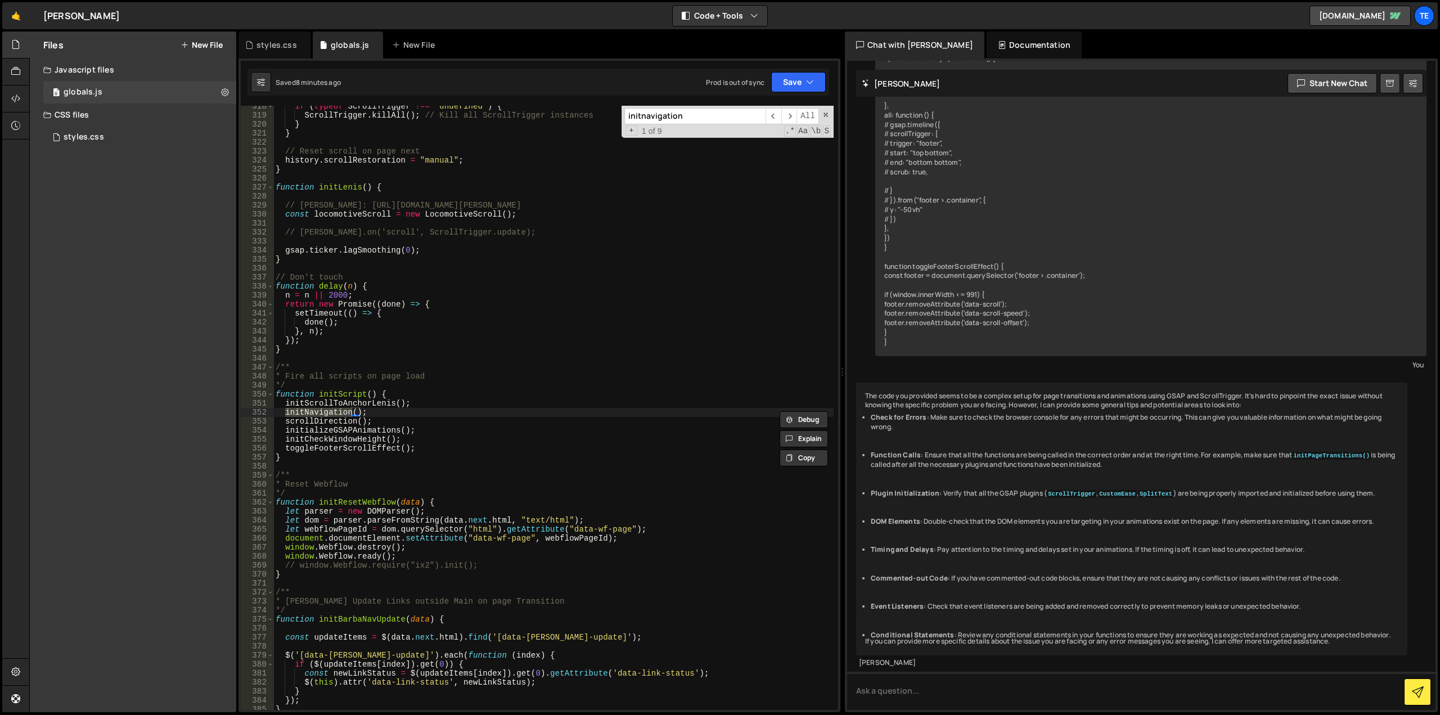
scroll to position [2858, 0]
click at [335, 409] on div "if ( typeof ScrollTrigger !== 'undefined' ) { ScrollTrigger . killAll ( ) ; // …" at bounding box center [553, 408] width 560 height 604
click at [335, 409] on div "if ( typeof ScrollTrigger !== 'undefined' ) { ScrollTrigger . killAll ( ) ; // …" at bounding box center [553, 413] width 560 height 622
type input "initNavigation"
type textarea "function initNavigation() {"
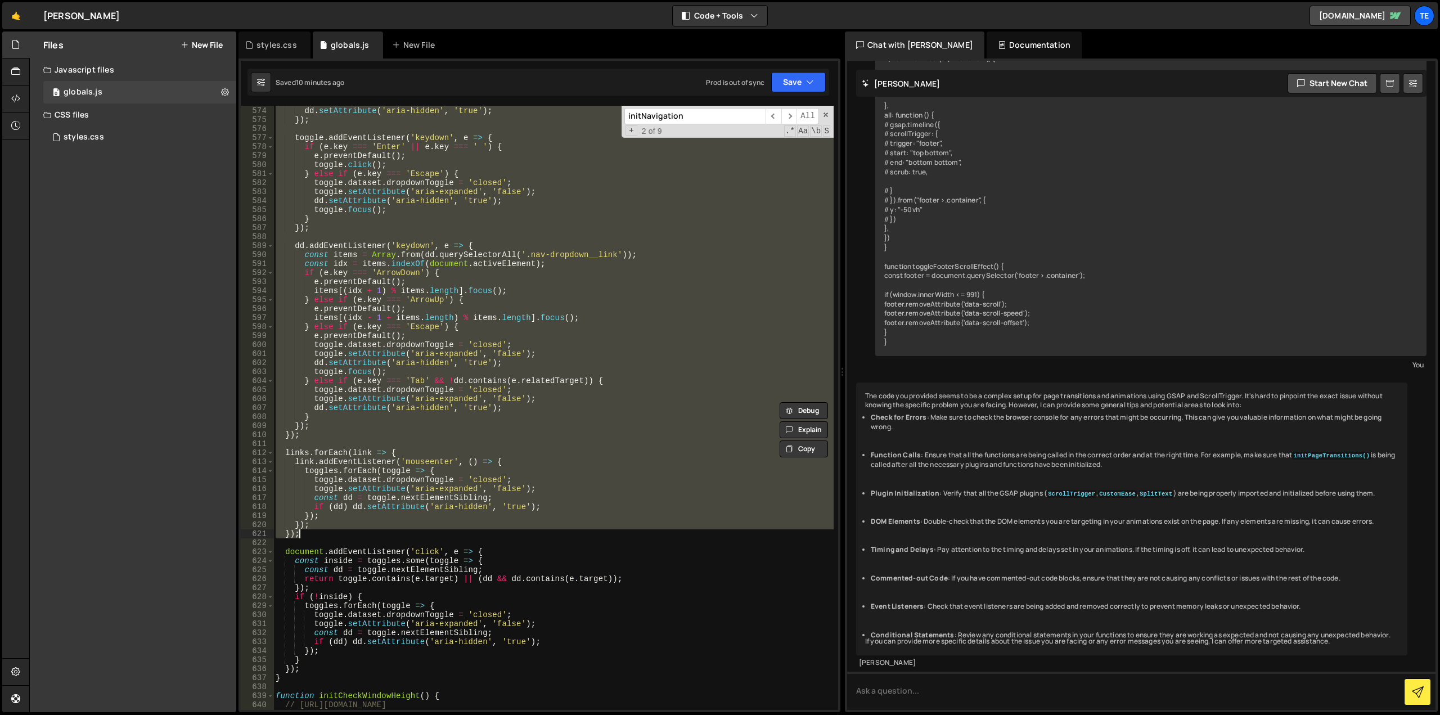
scroll to position [5293, 0]
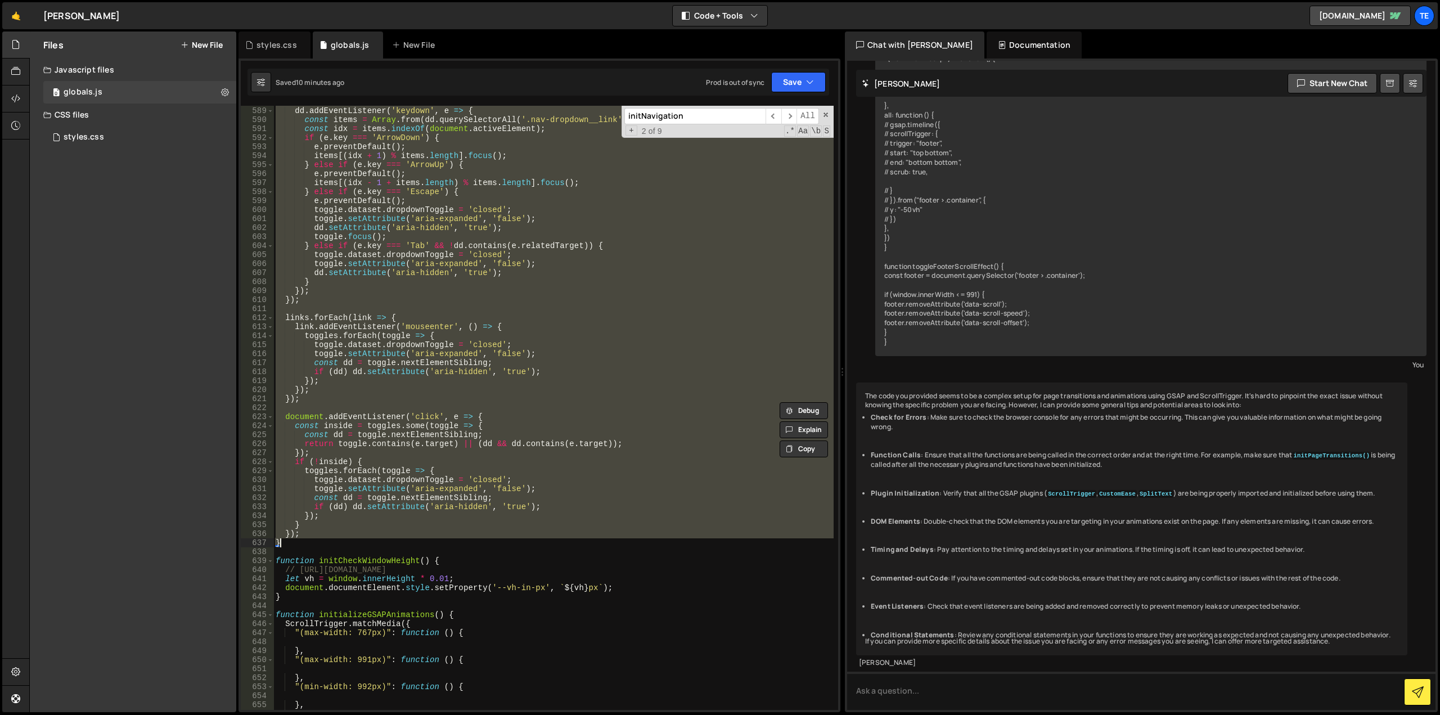
drag, startPoint x: 298, startPoint y: 394, endPoint x: 440, endPoint y: 546, distance: 207.8
click at [440, 546] on div "dd . addEventListener ( 'keydown' , e => { const items = Array . from ( dd . qu…" at bounding box center [553, 408] width 560 height 622
type textarea "}); }"
paste textarea
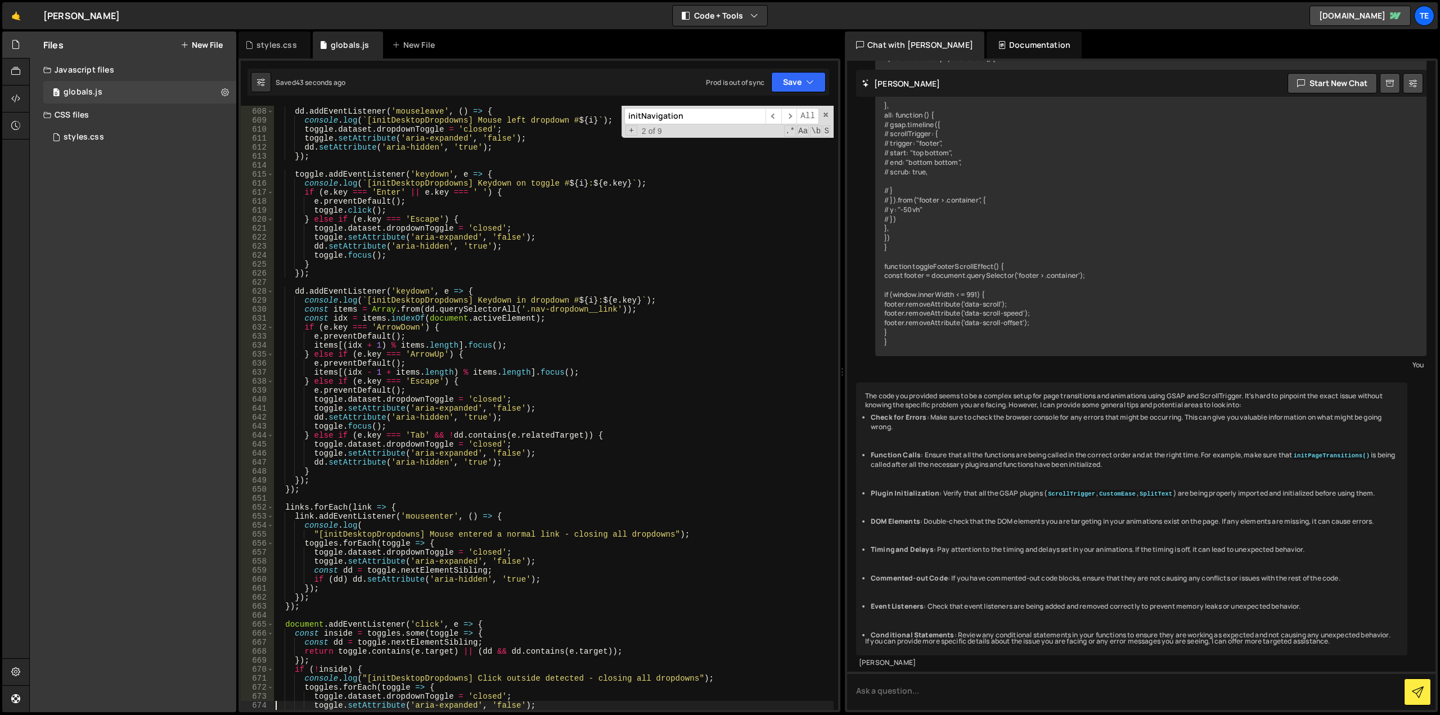
click at [549, 308] on div "dd . addEventListener ( 'mouseleave' , ( ) => { console . log ( ` [initDesktopD…" at bounding box center [553, 409] width 560 height 622
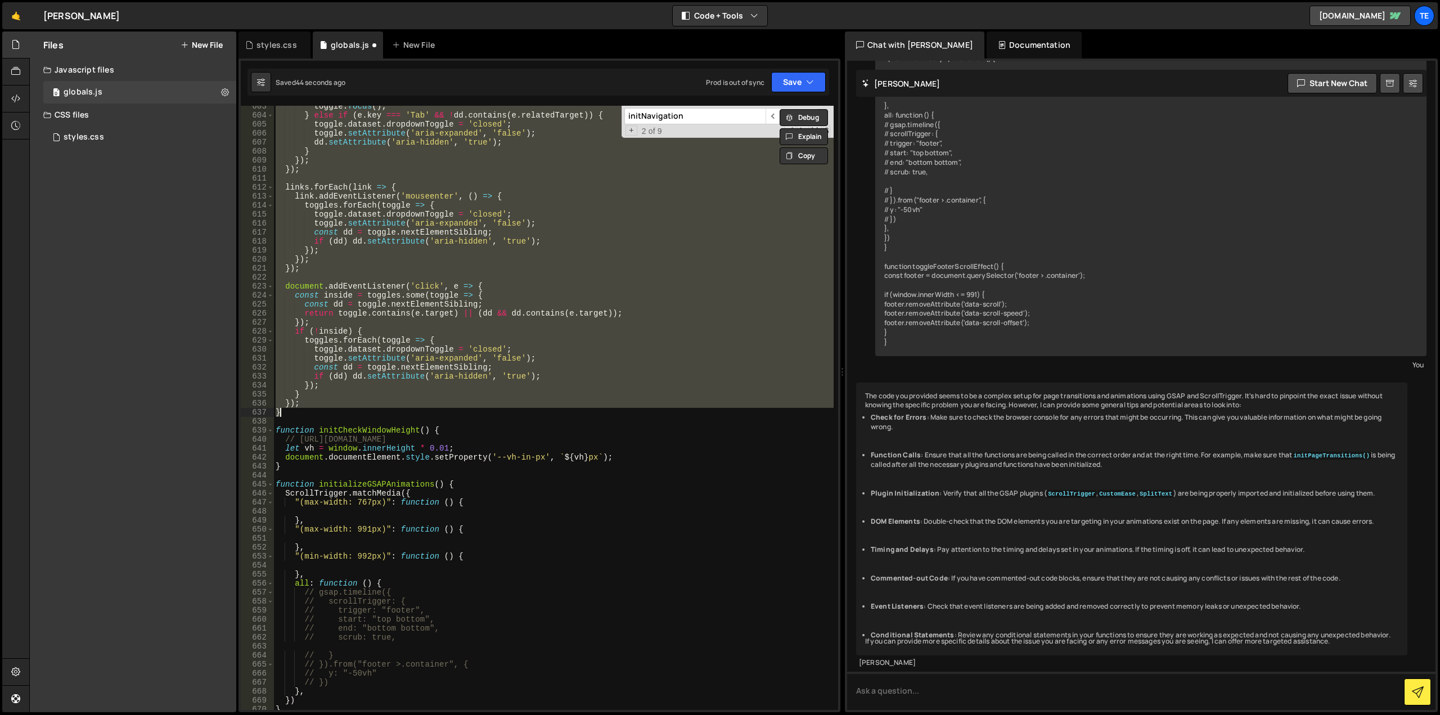
scroll to position [5424, 0]
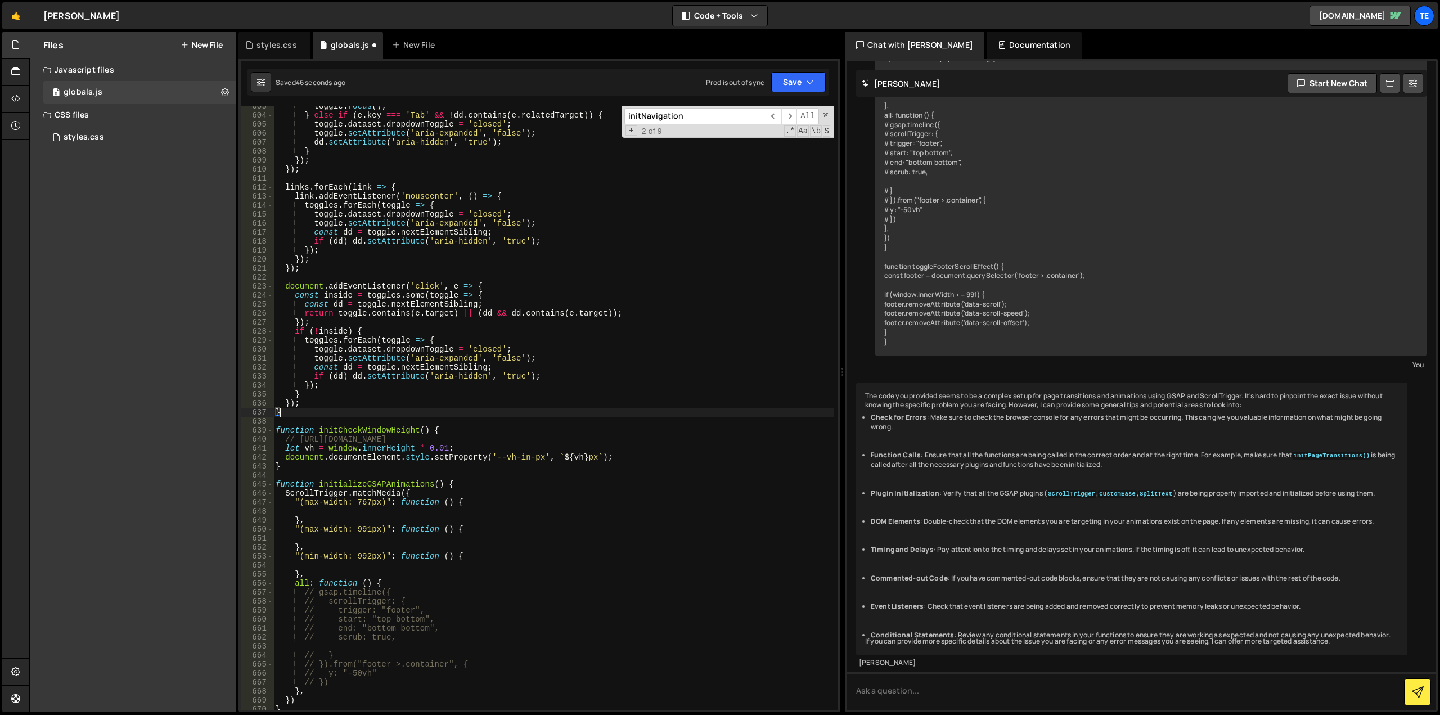
type textarea "}"
type input "i"
type textarea "function initCheckWindowHeight() {"
type input "inits"
type textarea "initSmoothScroll(data.next.container);"
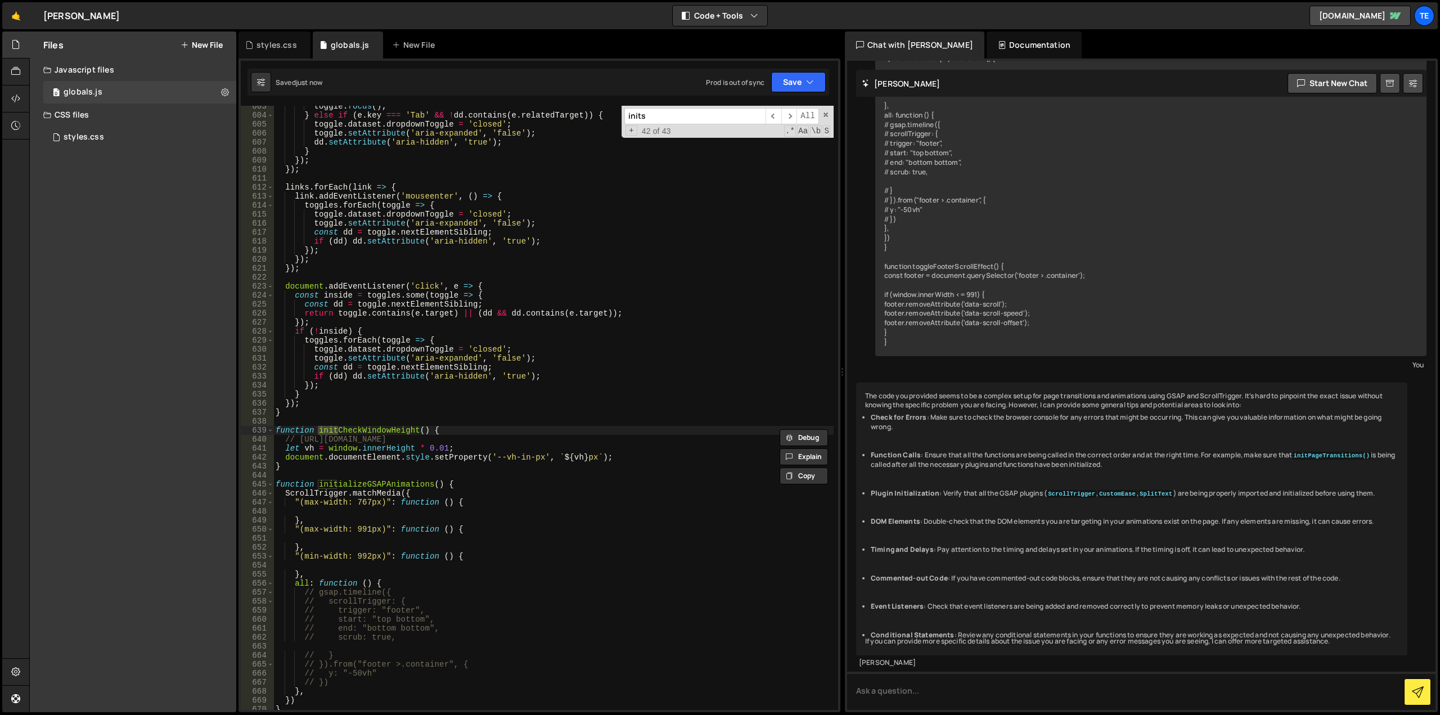
type input "initsc"
type textarea "initScript();"
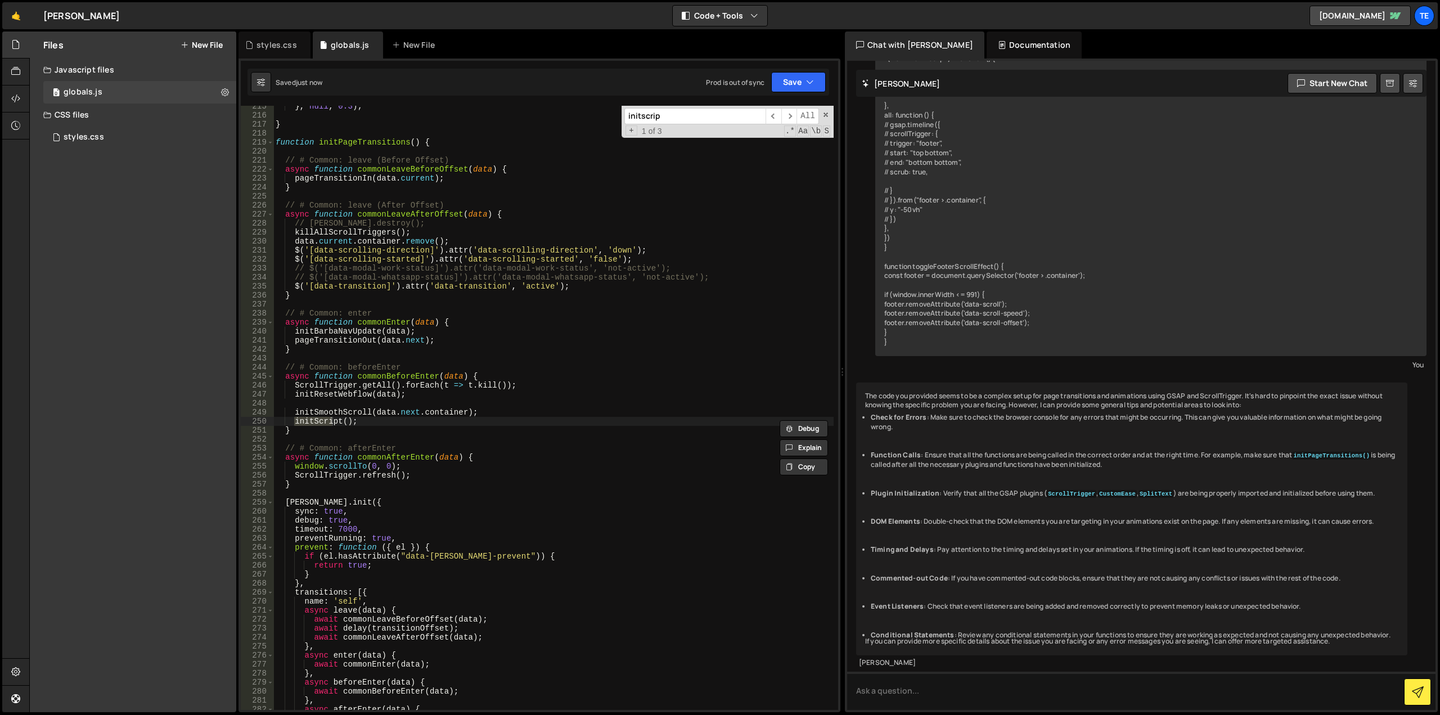
type input "initscript"
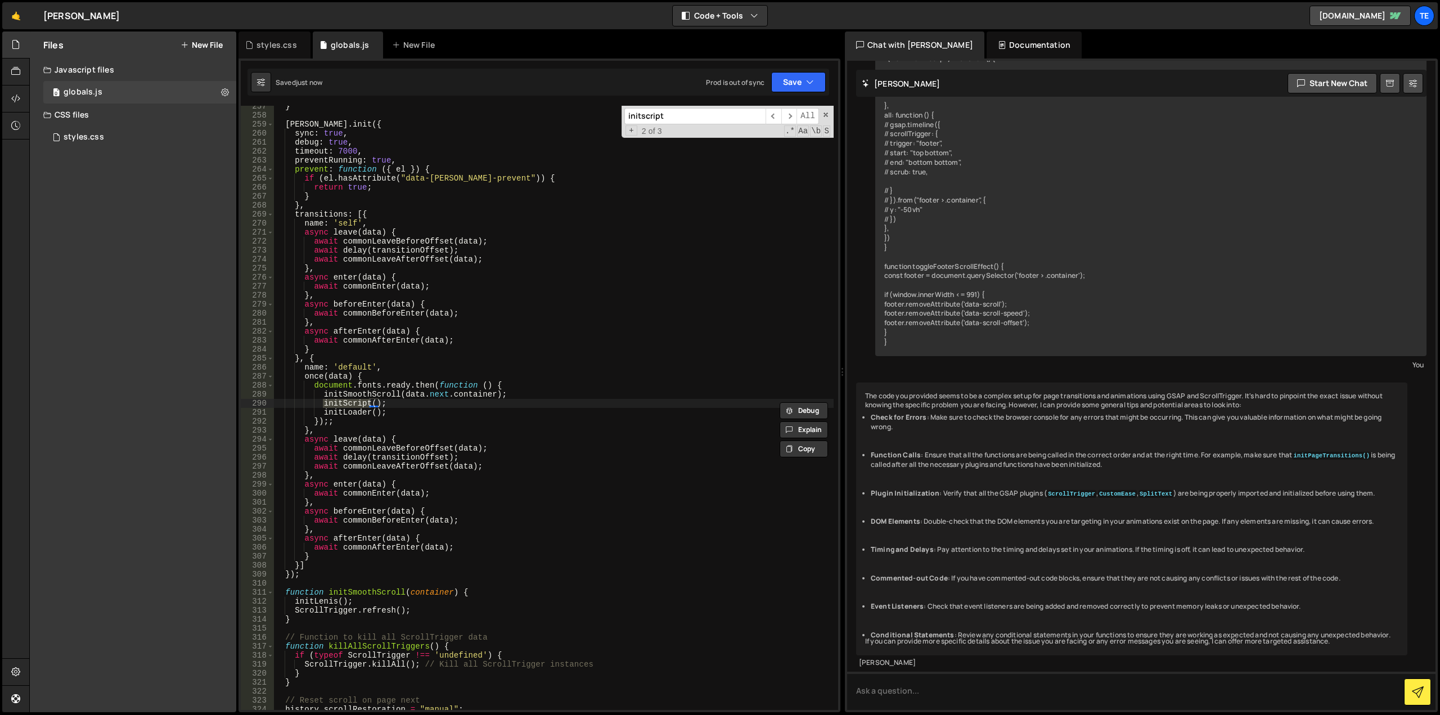
type textarea "function initScript() {"
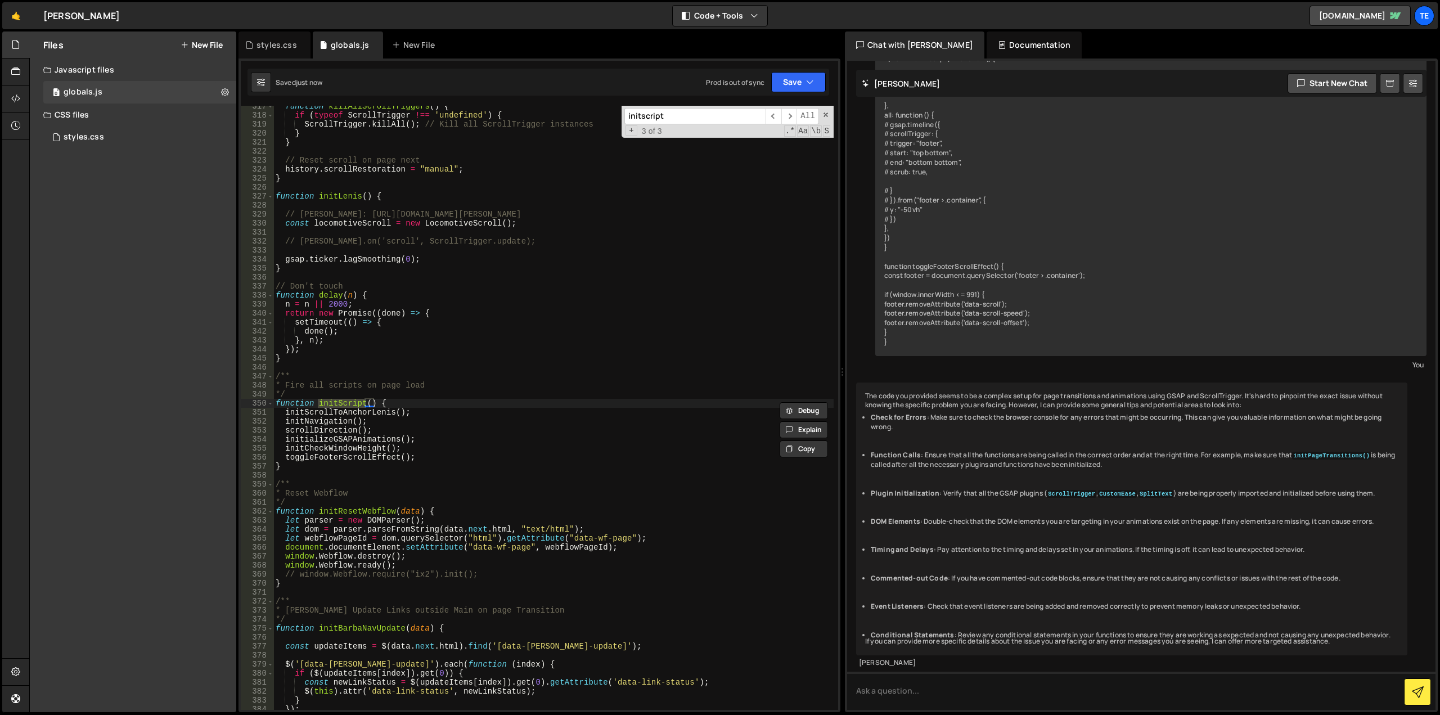
type input "initscript"
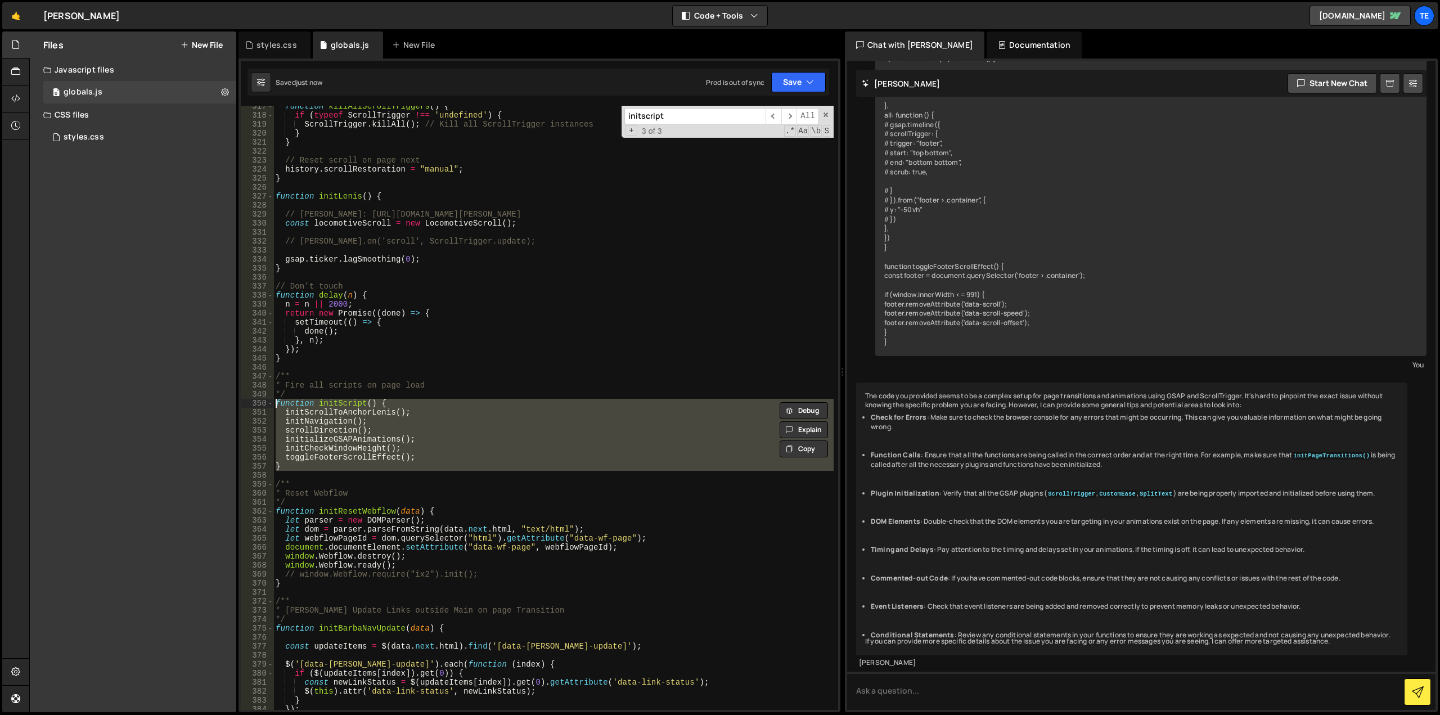
drag, startPoint x: 299, startPoint y: 473, endPoint x: 263, endPoint y: 402, distance: 79.0
click at [263, 402] on div "317 318 319 320 321 322 323 324 325 326 327 328 329 330 331 332 333 334 335 336…" at bounding box center [540, 408] width 598 height 604
click at [698, 351] on div "function killAllScrollTriggers ( ) { if ( typeof ScrollTrigger !== 'undefined' …" at bounding box center [553, 413] width 560 height 622
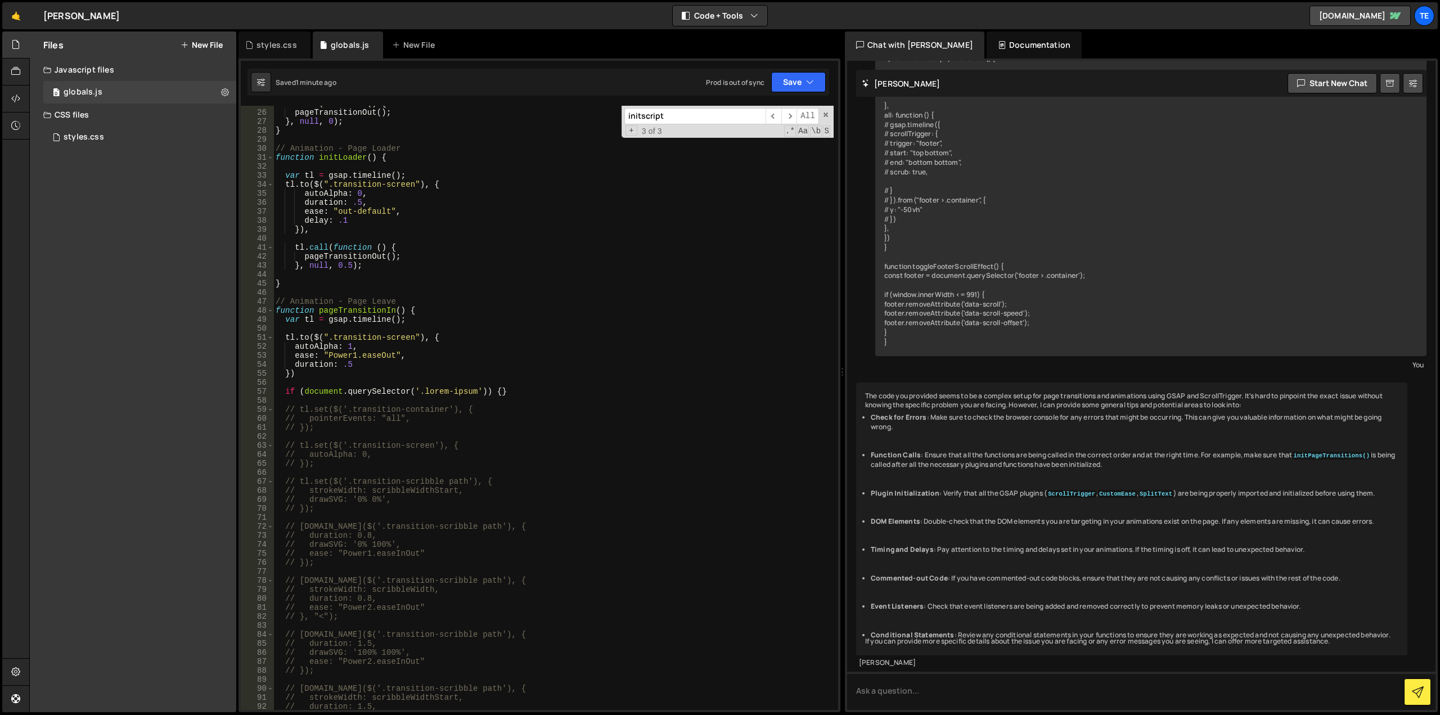
scroll to position [0, 0]
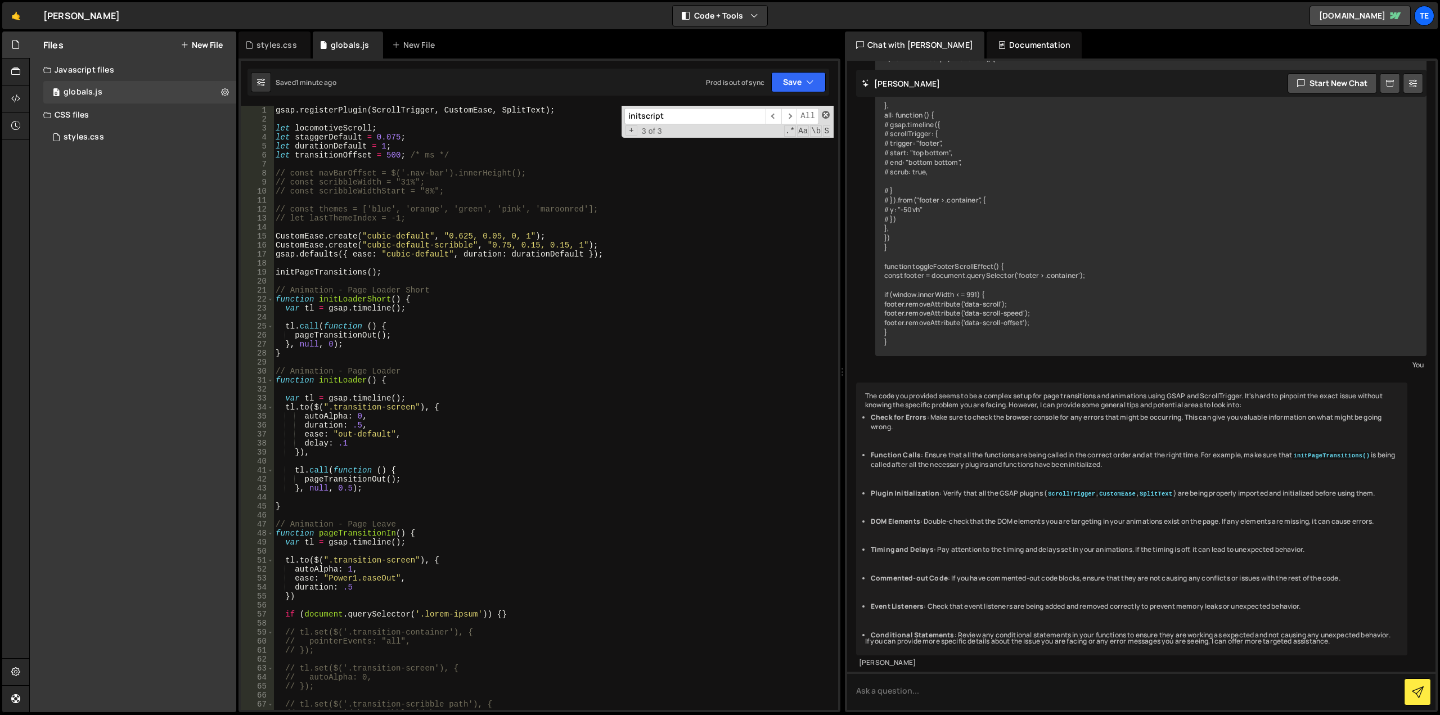
click at [824, 111] on span at bounding box center [826, 115] width 8 height 8
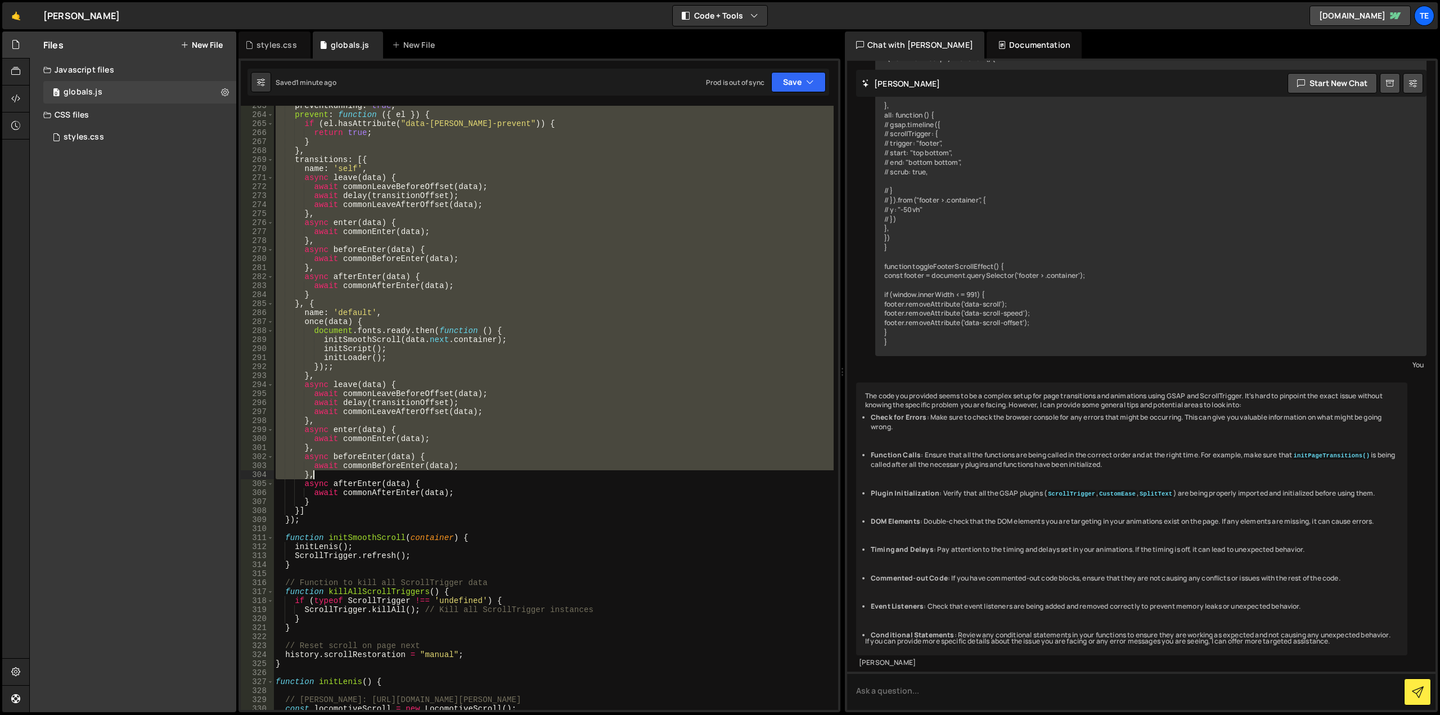
scroll to position [2431, 0]
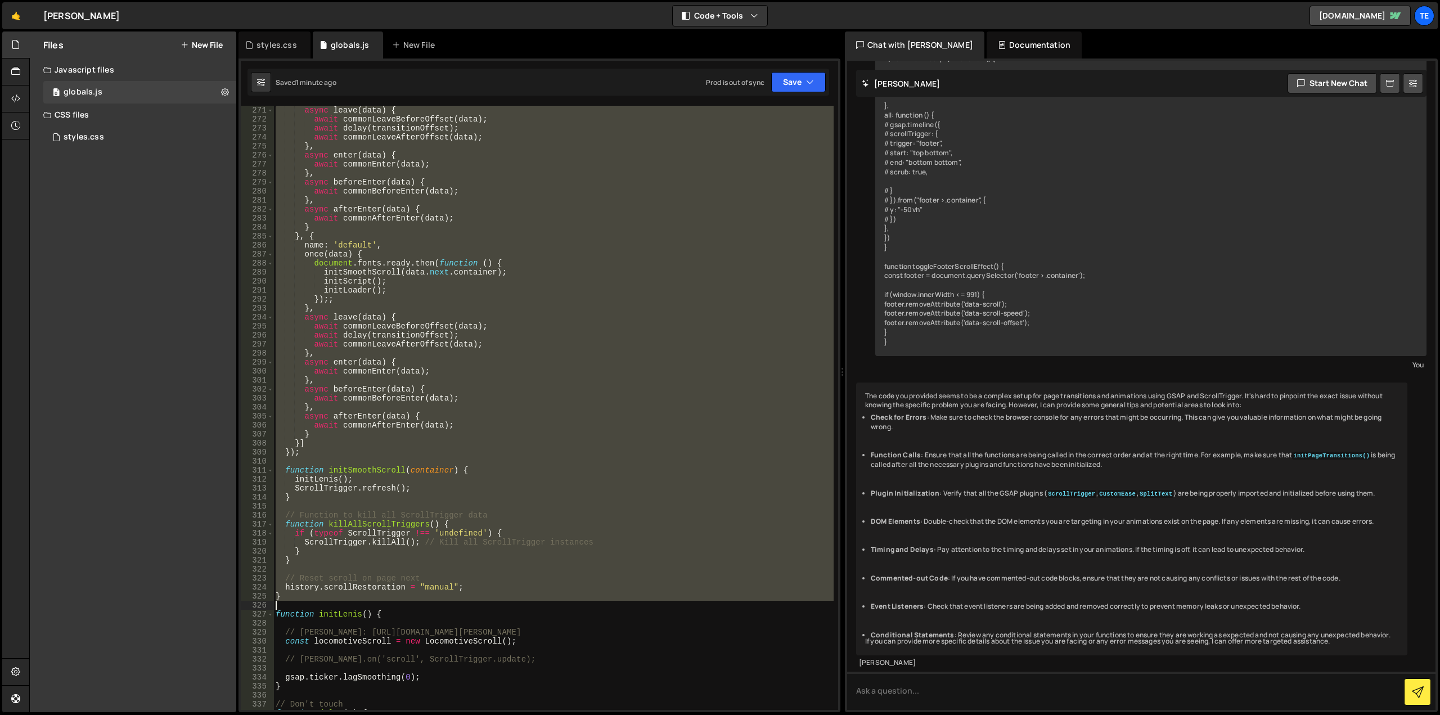
drag, startPoint x: 289, startPoint y: 413, endPoint x: 313, endPoint y: 603, distance: 191.1
click at [313, 603] on div "async leave ( data ) { await commonLeaveBeforeOffset ( data ) ; await delay ( t…" at bounding box center [553, 417] width 560 height 622
type textarea "}"
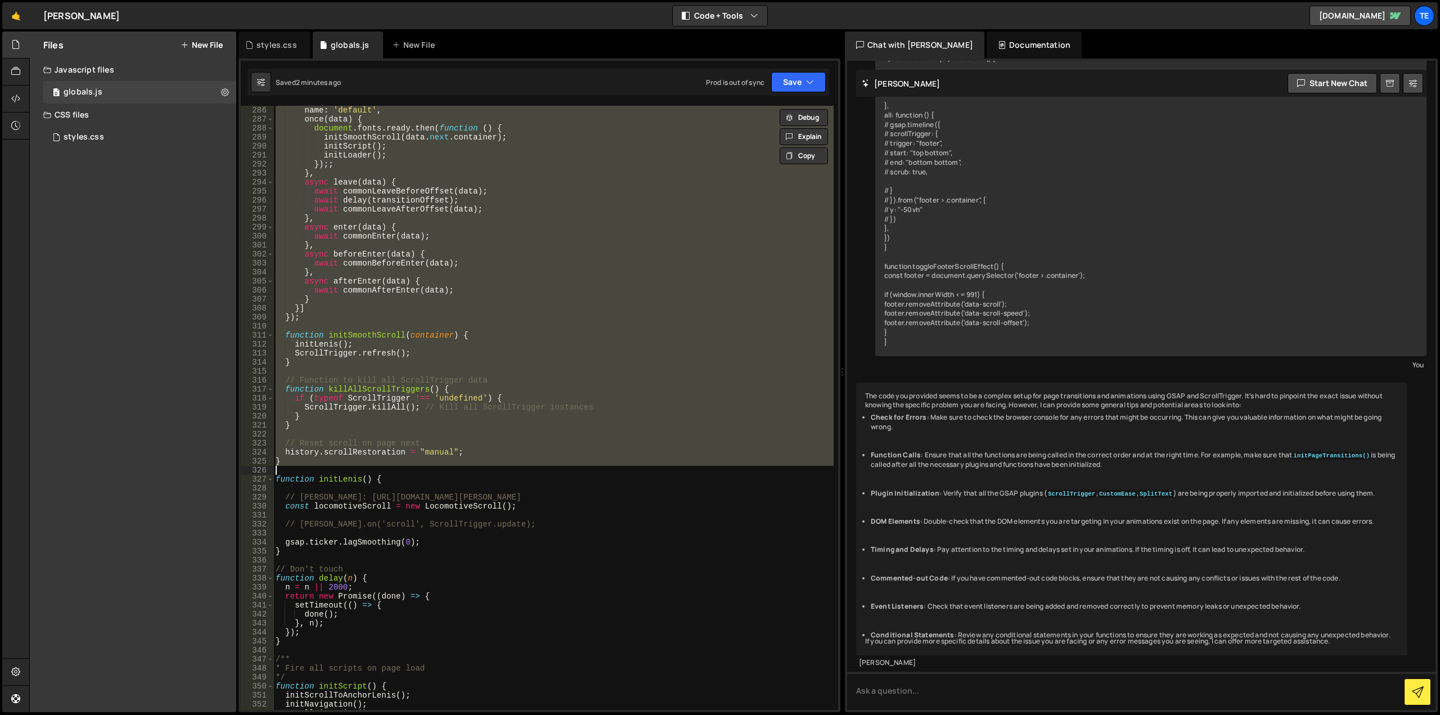
click at [300, 468] on div "name : 'default' , once ( data ) { document . fonts . ready . then ( function (…" at bounding box center [553, 408] width 560 height 604
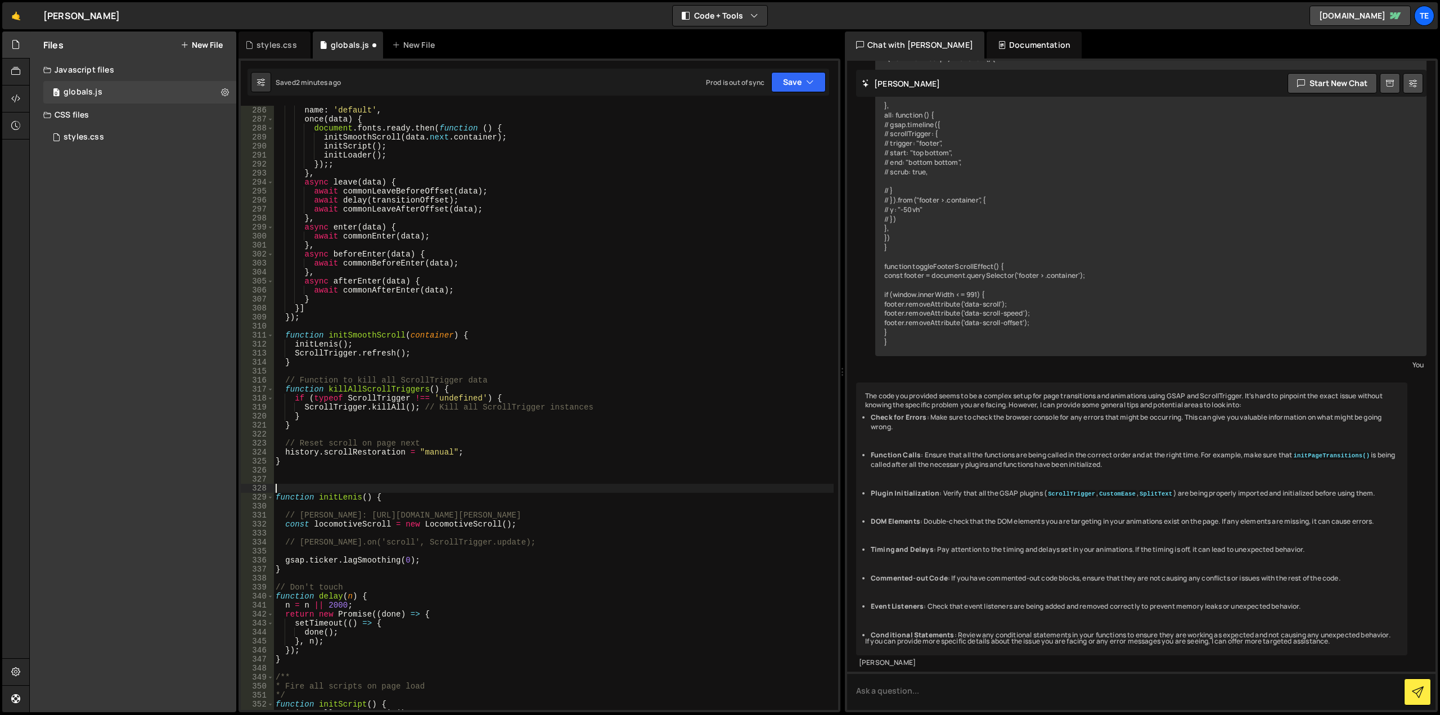
paste textarea
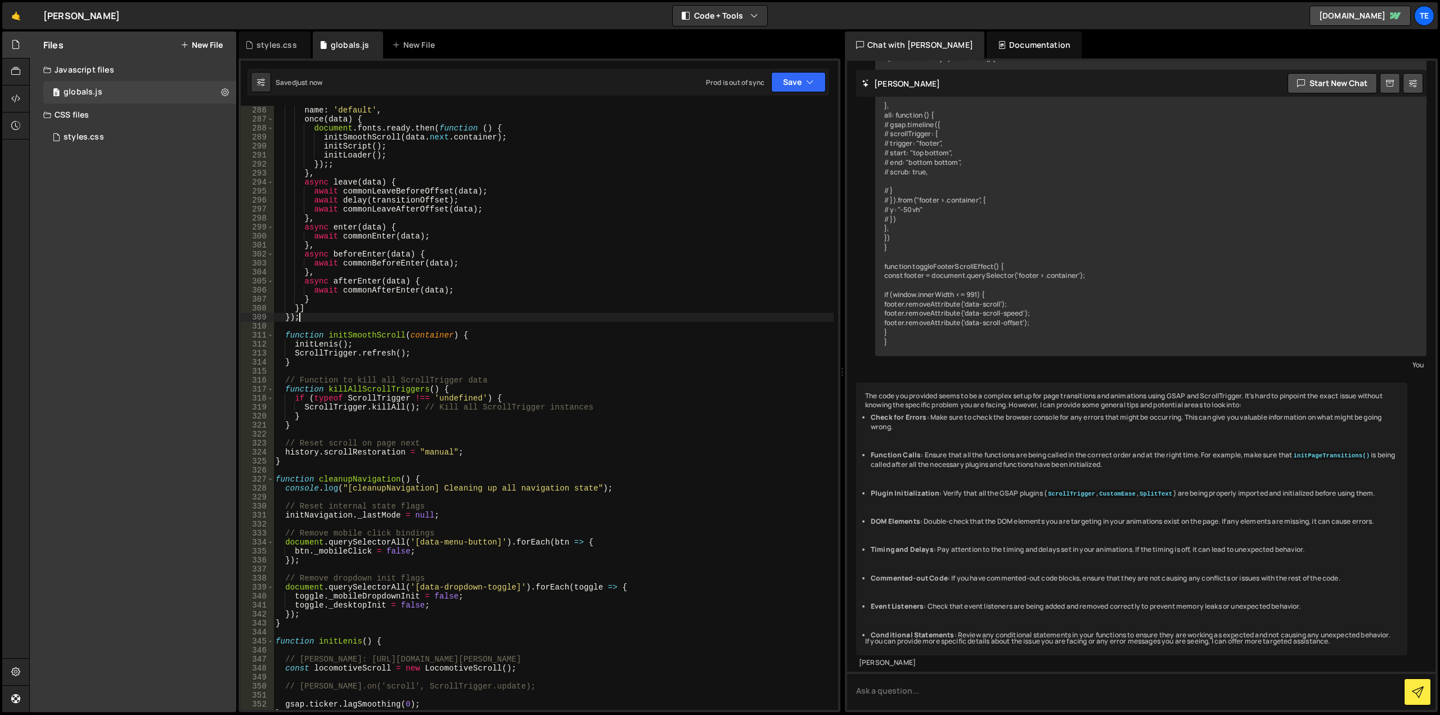
click at [681, 315] on div "name : 'default' , once ( data ) { document . fonts . ready . then ( function (…" at bounding box center [553, 417] width 560 height 622
type textarea "});"
paste input "killAllScrollTriggers"
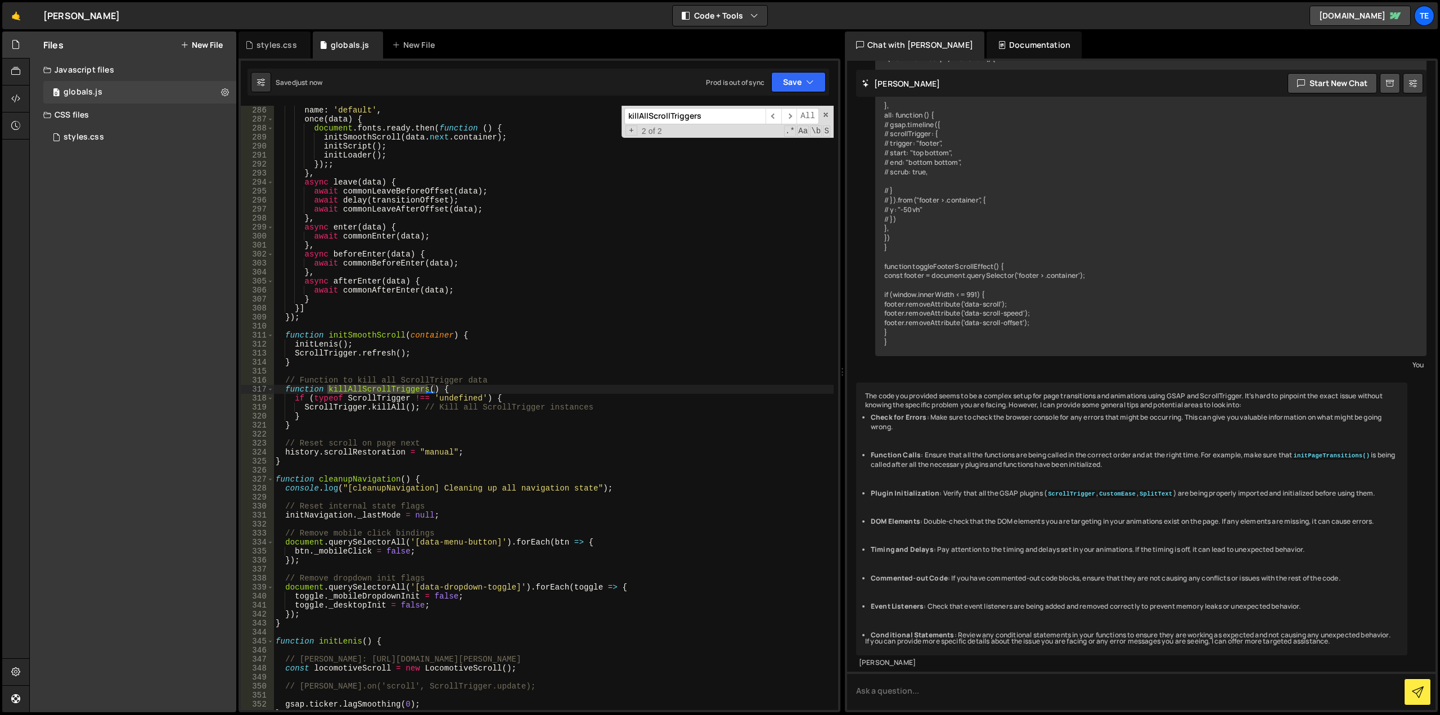
scroll to position [1751, 0]
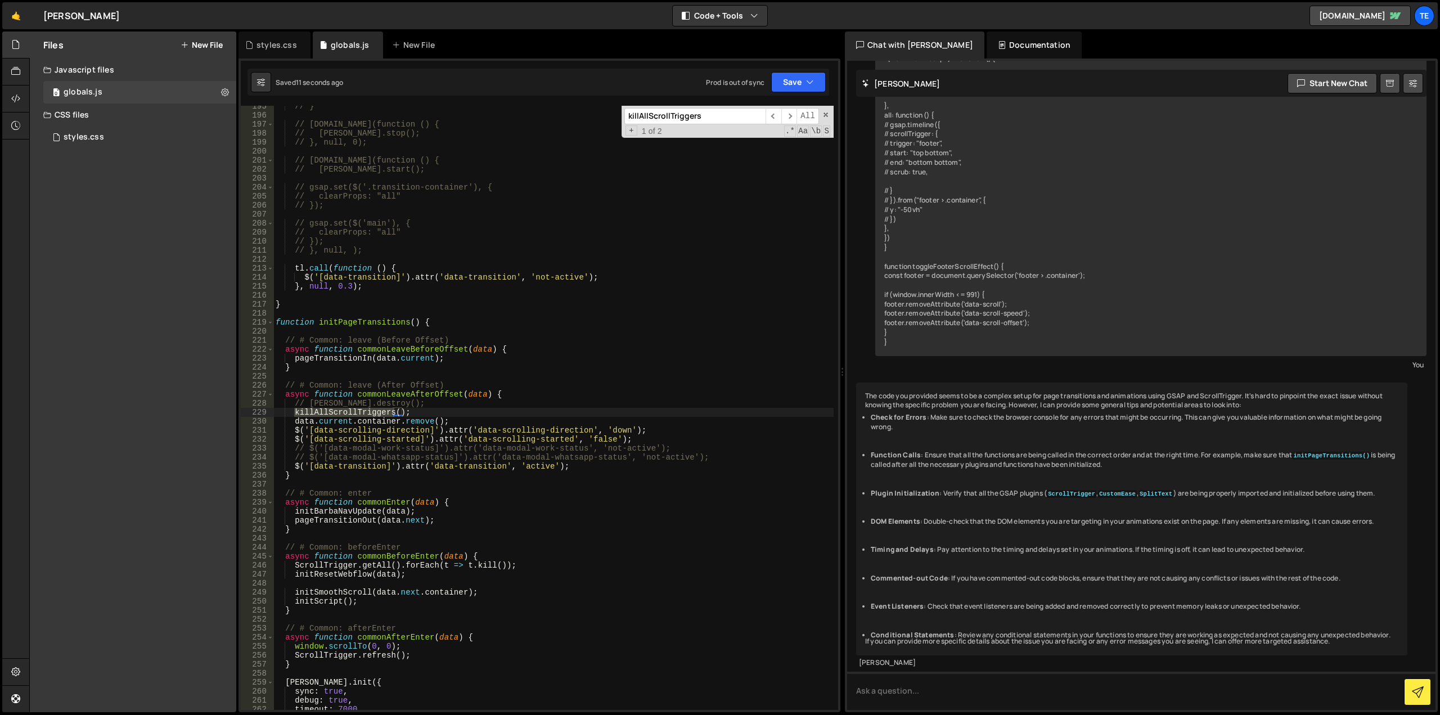
type input "killAllScrollTriggers"
type textarea "killAllScrollTriggers();"
click at [435, 409] on div "// } // [DOMAIN_NAME](function () { // [PERSON_NAME].stop(); // }, null, 0); //…" at bounding box center [553, 413] width 560 height 622
paste textarea
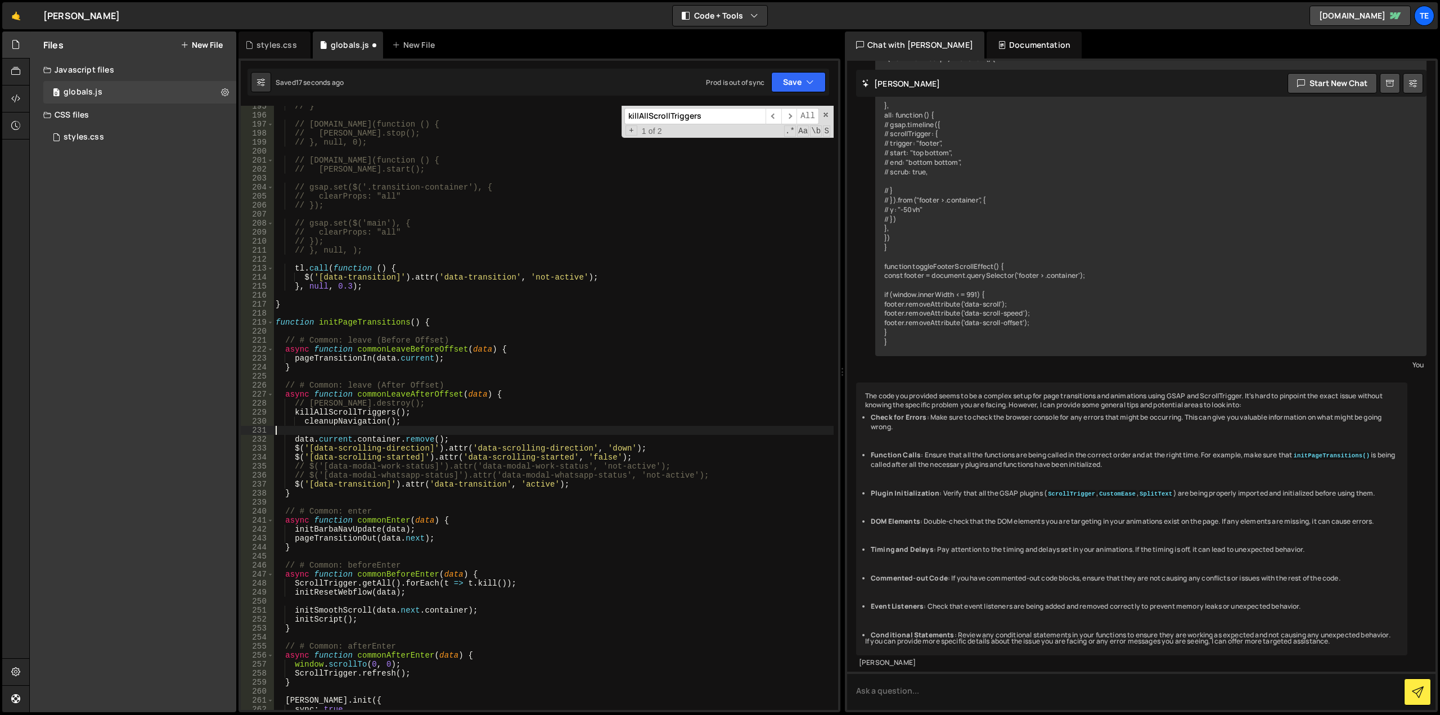
scroll to position [0, 0]
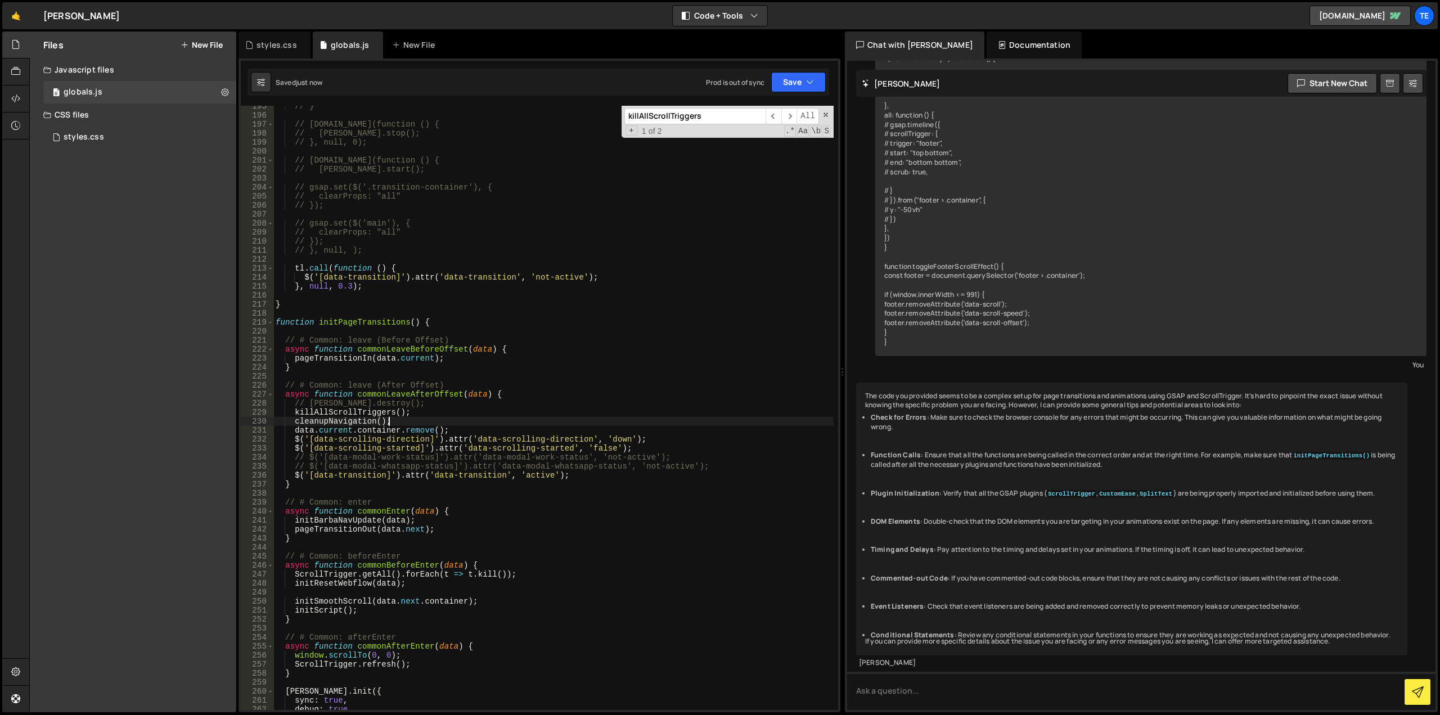
type textarea "cleanupNavigation();"
